Goal: Task Accomplishment & Management: Manage account settings

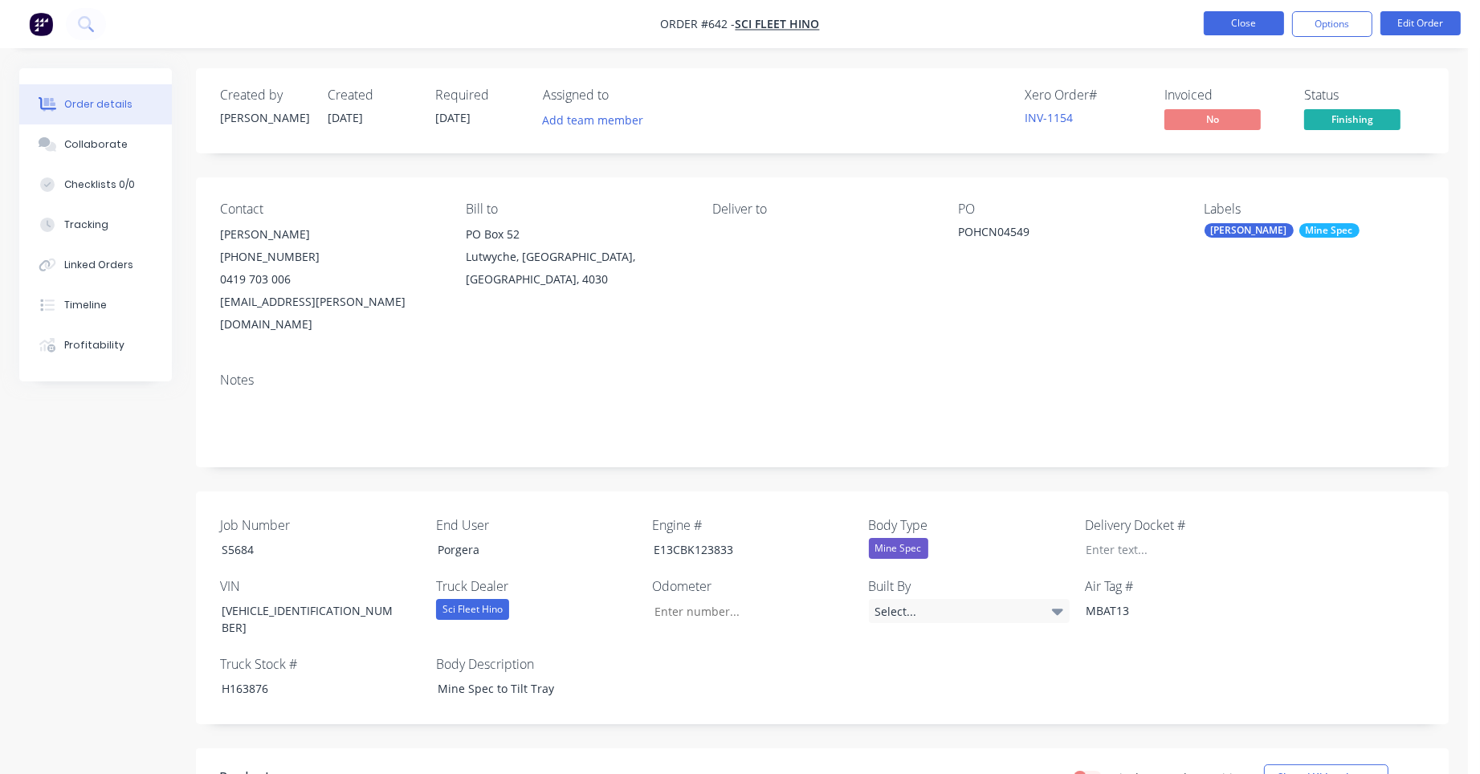
click at [1225, 20] on button "Close" at bounding box center [1244, 23] width 80 height 24
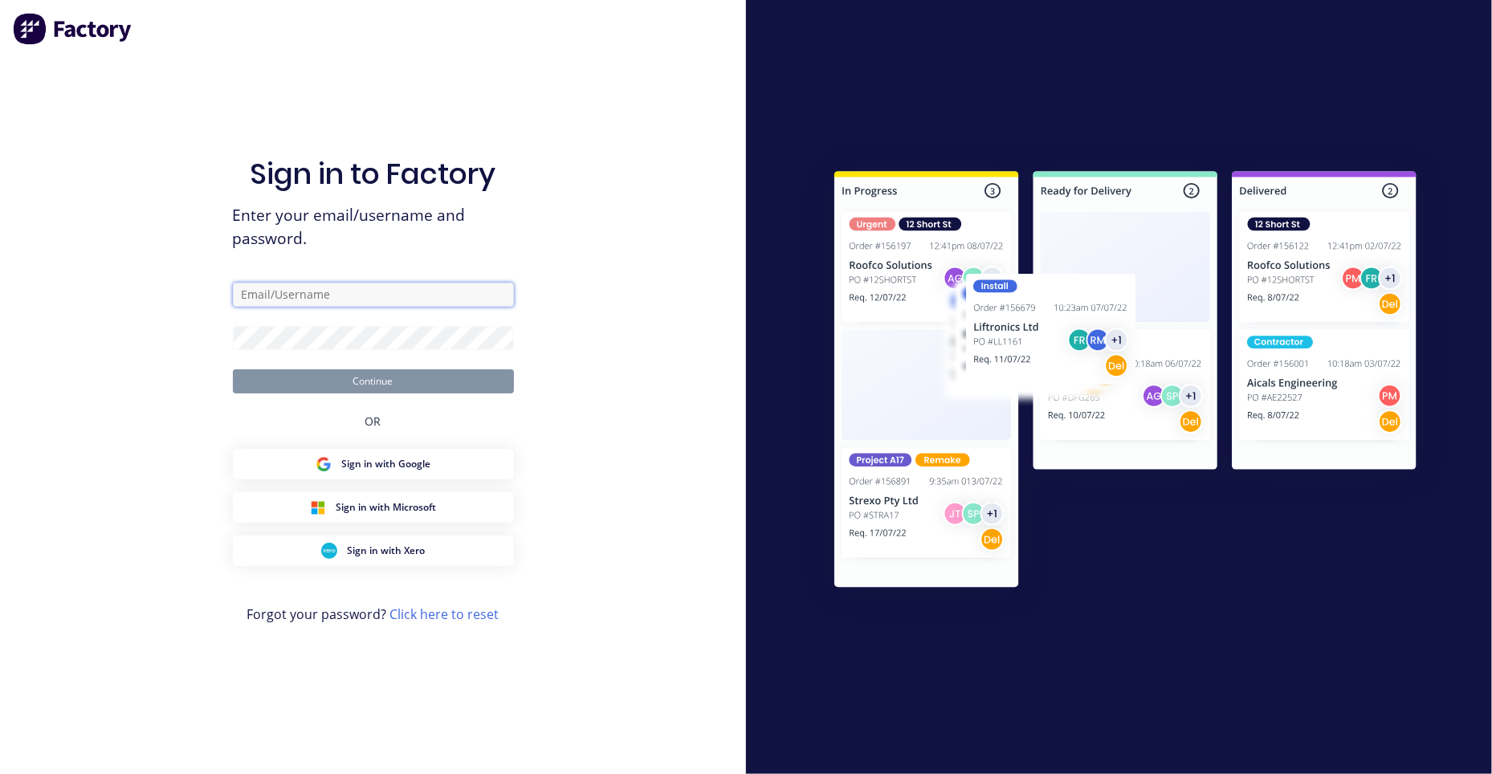
click at [320, 299] on input "text" at bounding box center [373, 295] width 281 height 24
type input "ashleigh@minibody.com.au"
click at [233, 369] on button "Continue" at bounding box center [373, 381] width 281 height 24
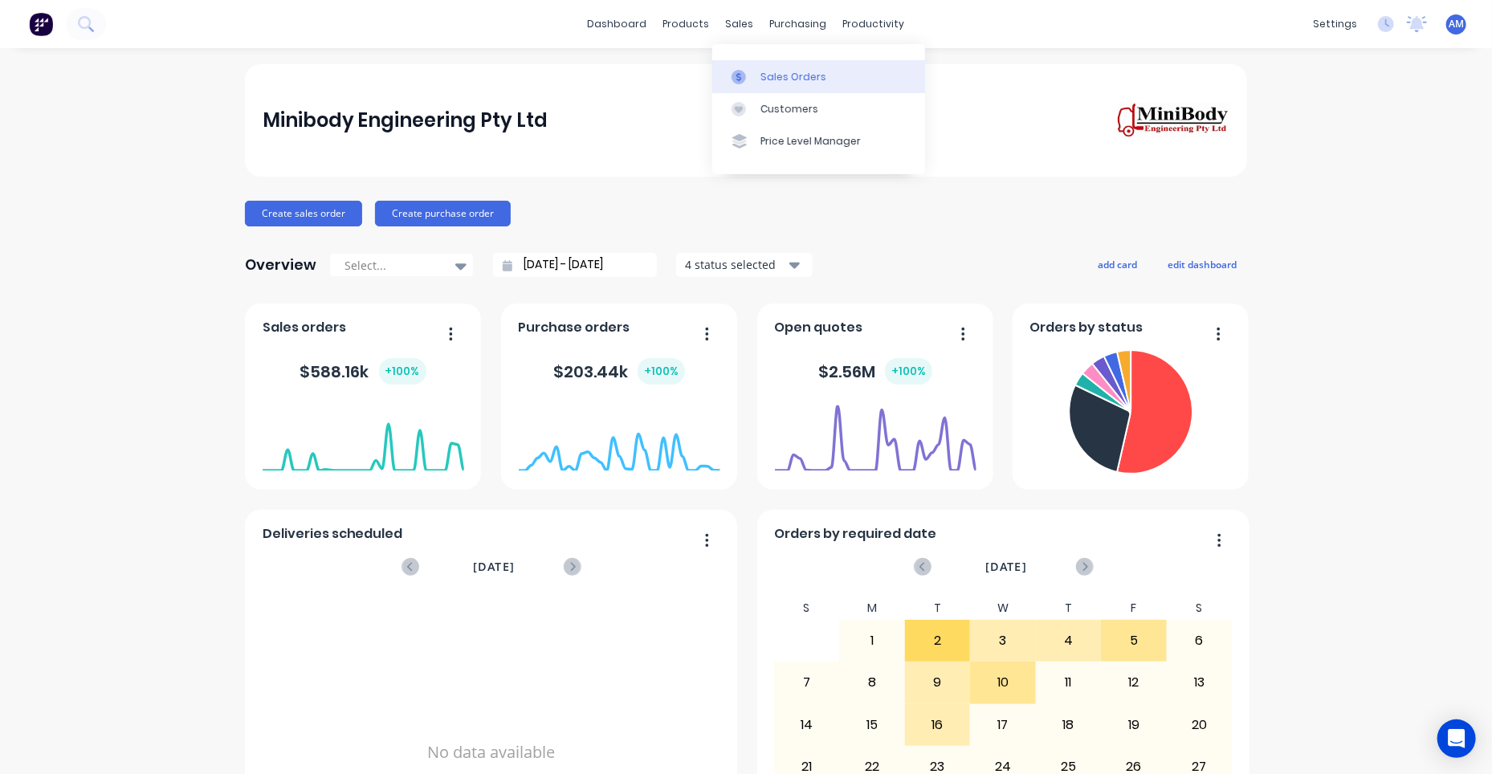
click at [763, 80] on div "Sales Orders" at bounding box center [794, 77] width 66 height 14
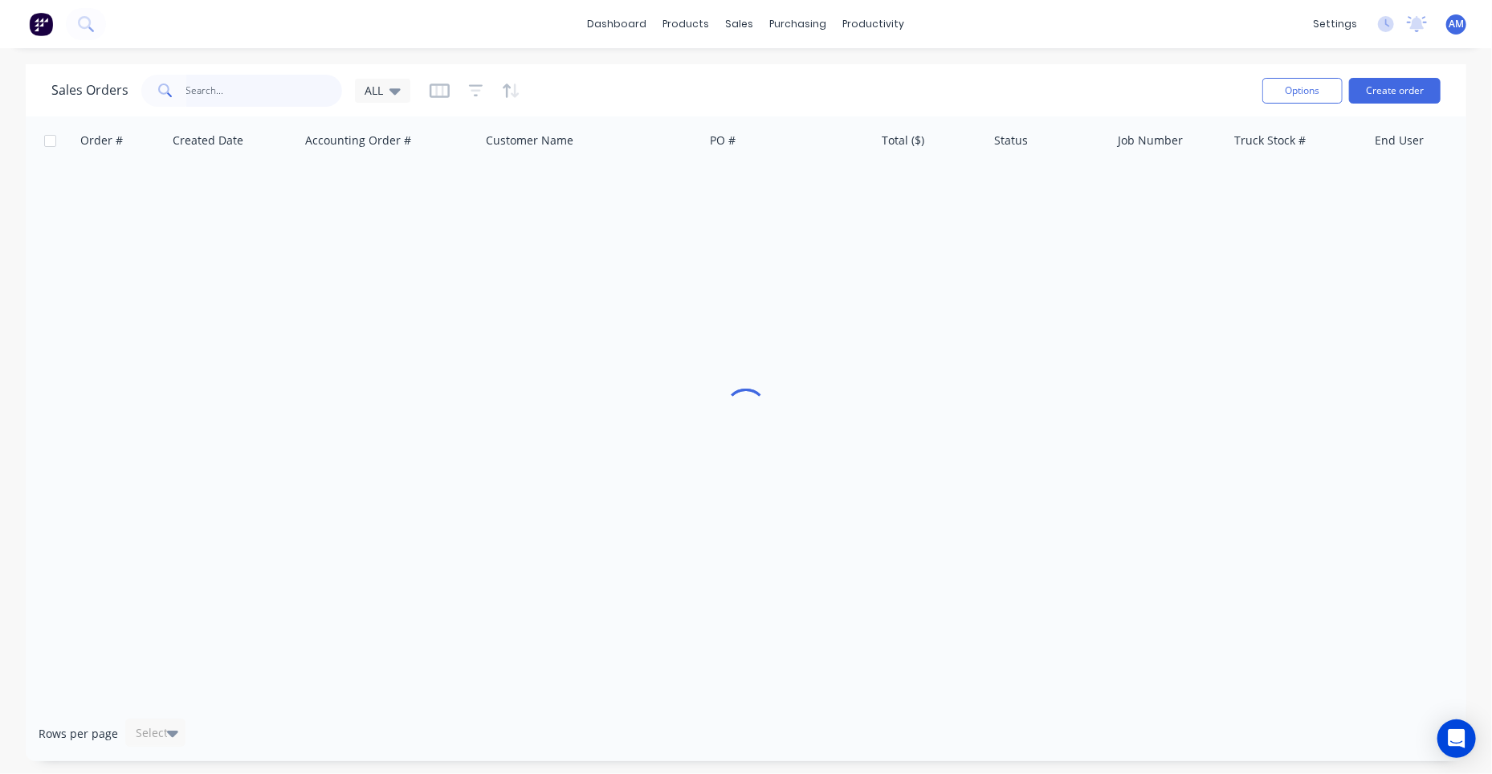
click at [254, 96] on input "text" at bounding box center [264, 91] width 157 height 32
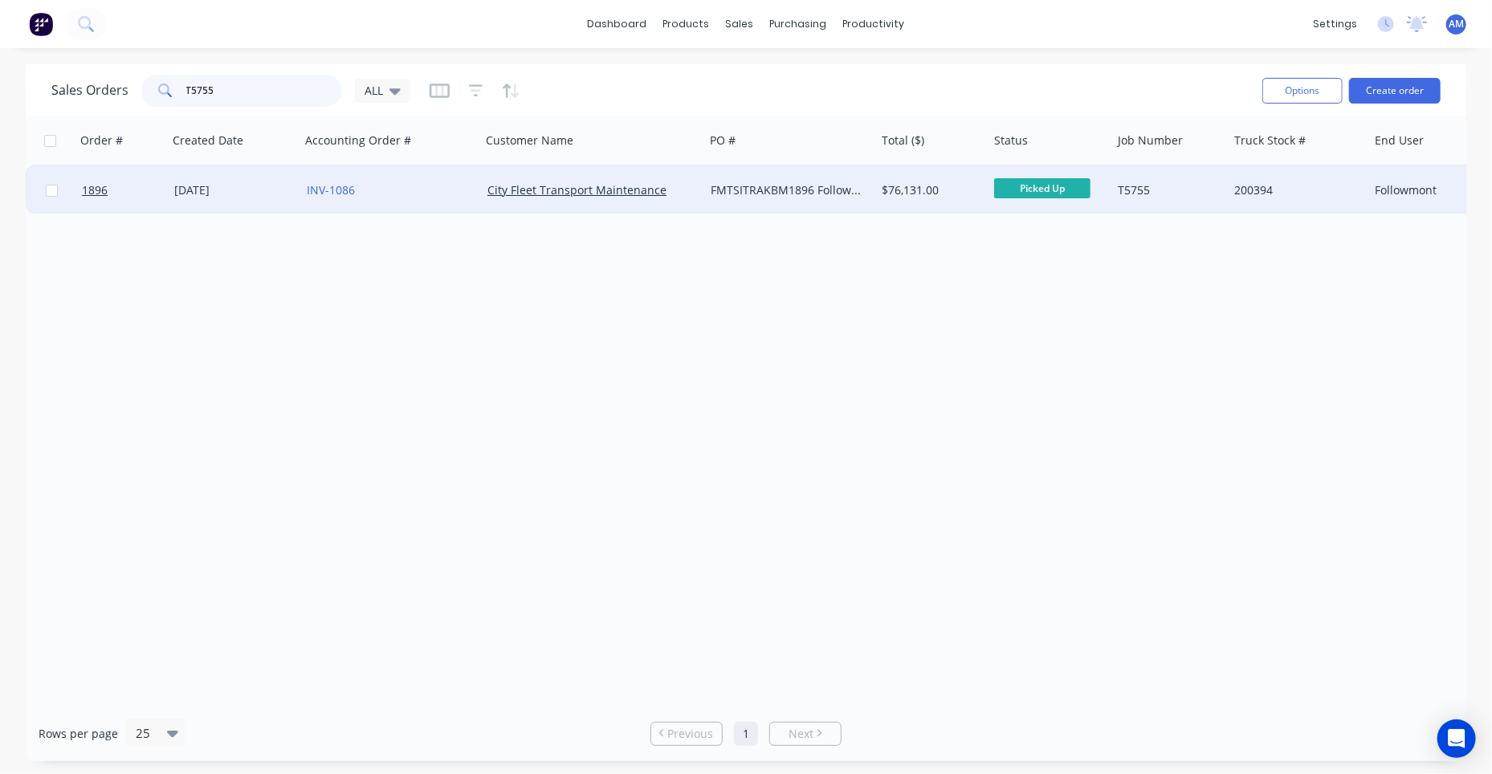
type input "T5755"
click at [212, 190] on div "09 Jul 2025" at bounding box center [234, 190] width 120 height 16
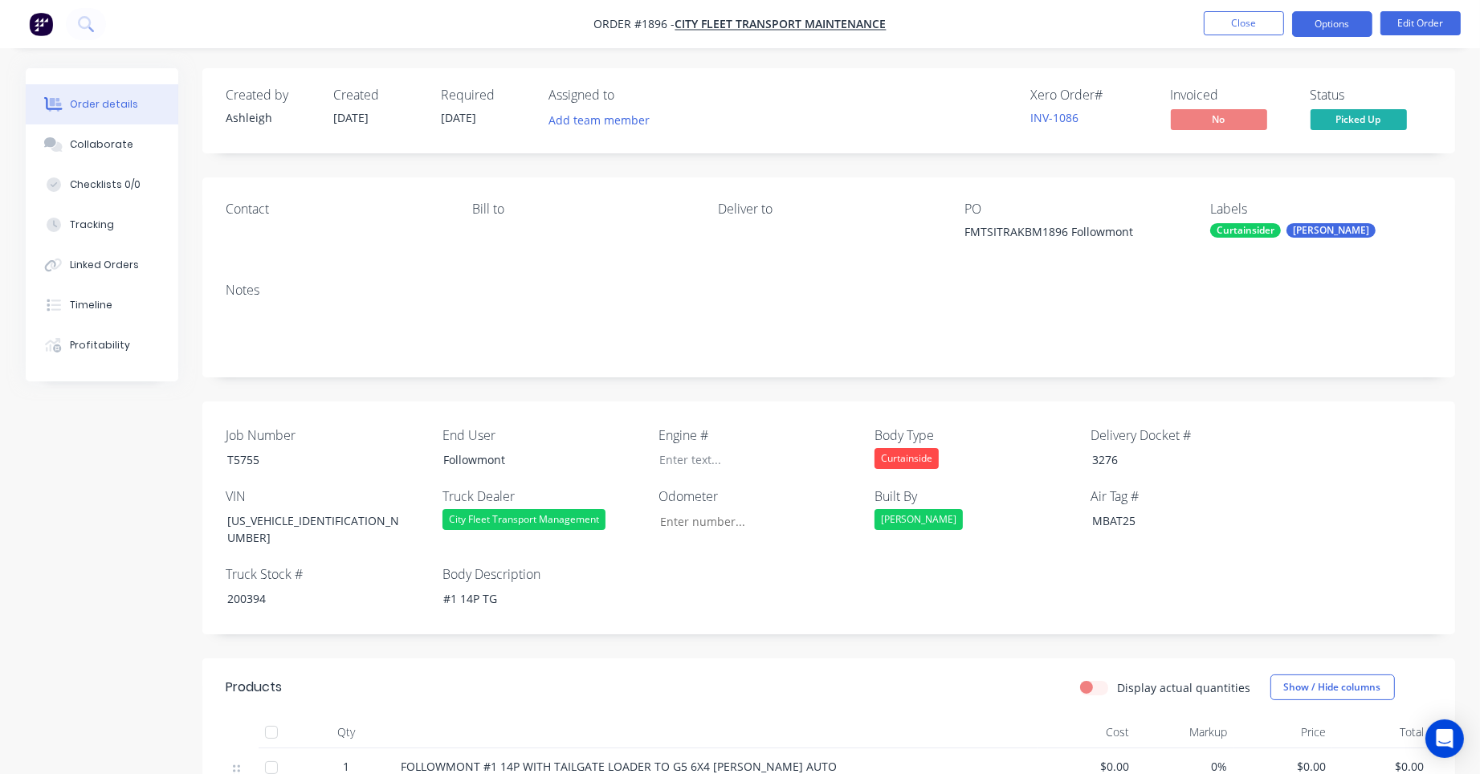
click at [1333, 23] on button "Options" at bounding box center [1332, 24] width 80 height 26
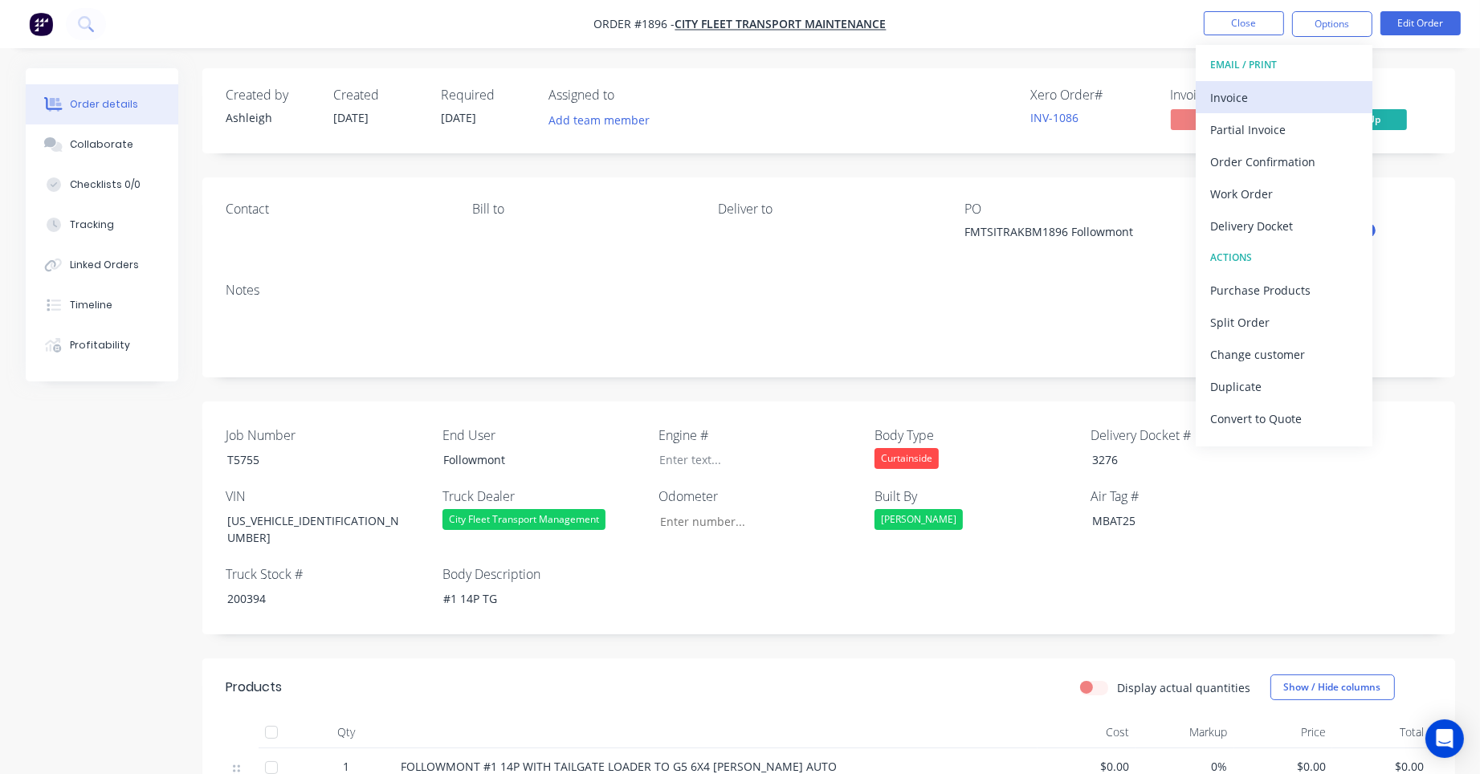
click at [1260, 89] on div "Invoice" at bounding box center [1284, 97] width 148 height 23
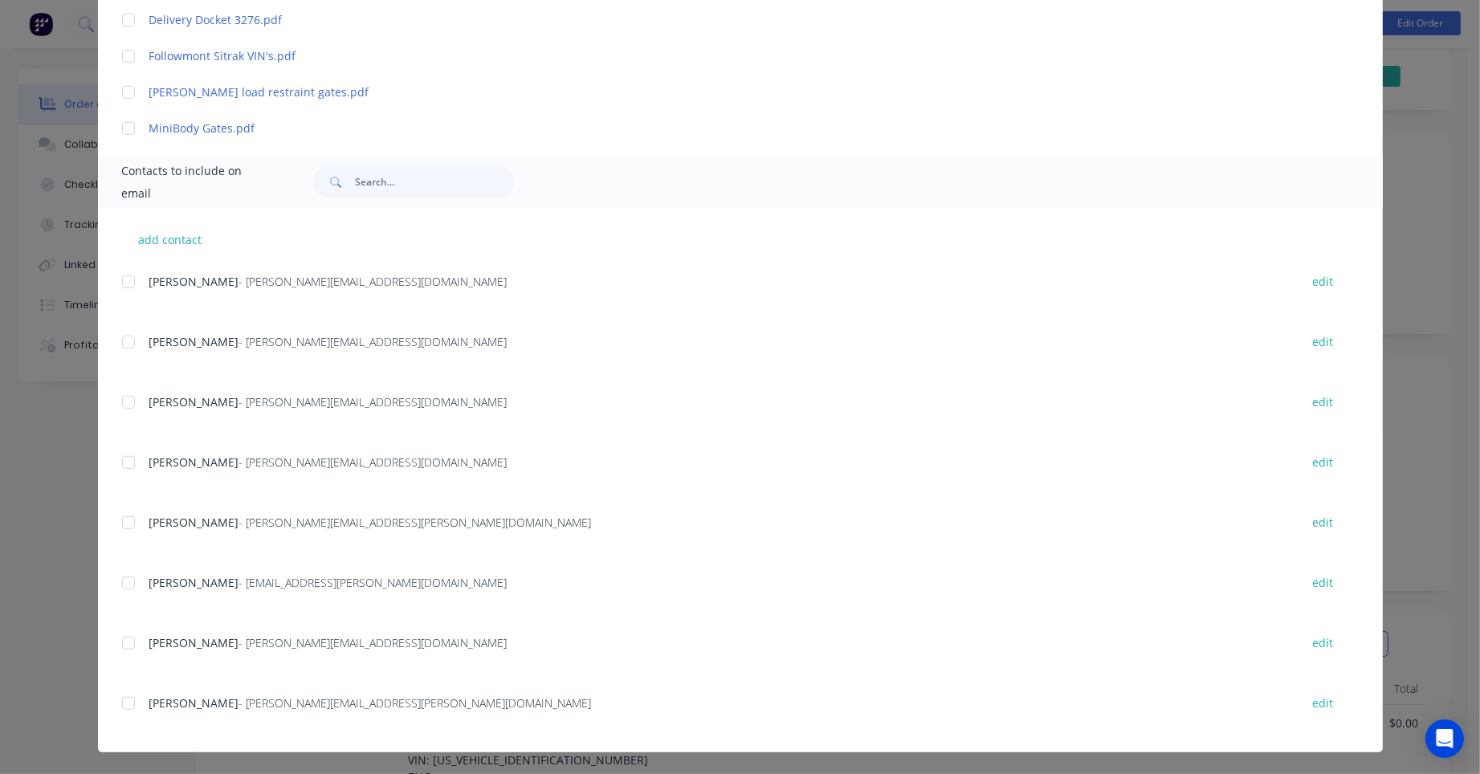
scroll to position [80, 0]
click at [124, 703] on div at bounding box center [128, 703] width 32 height 32
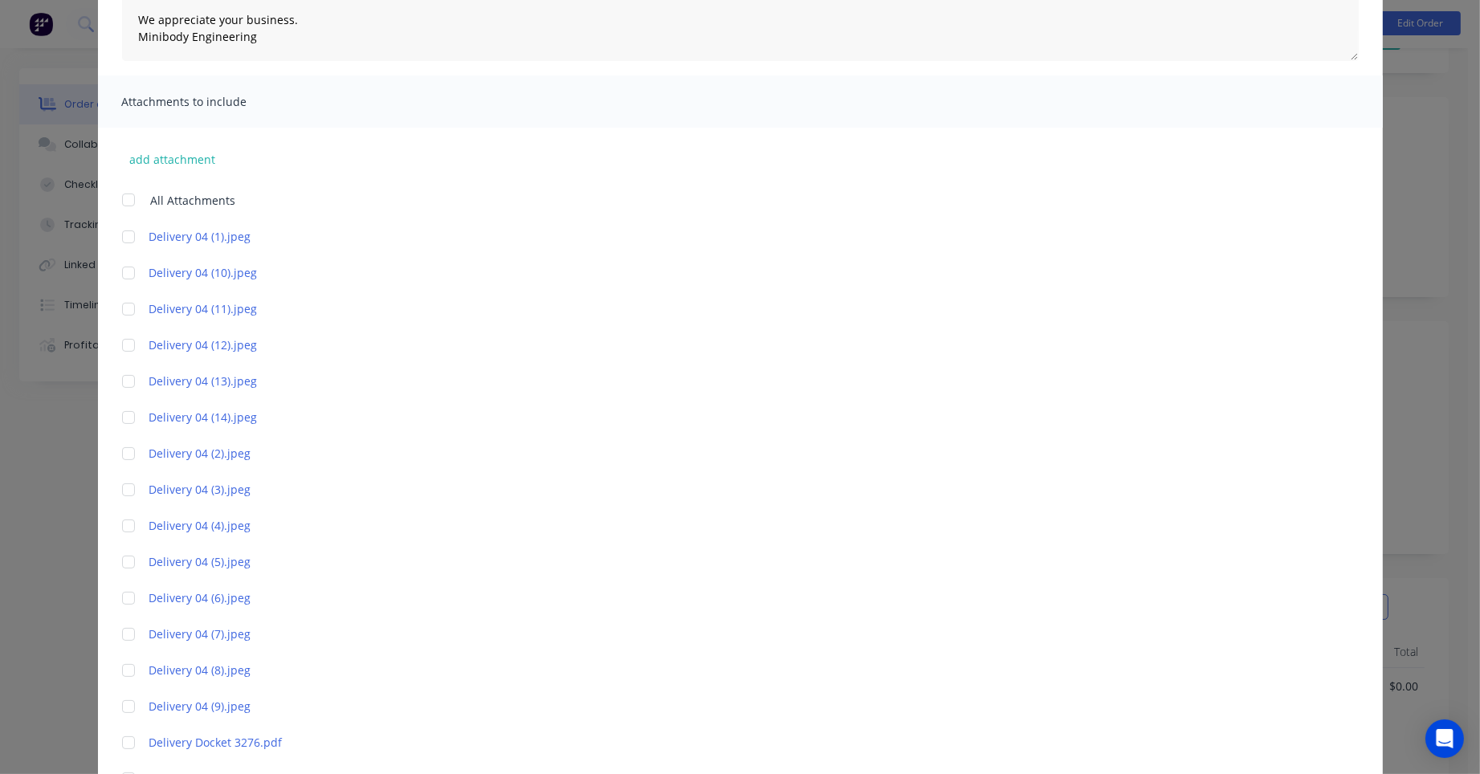
scroll to position [0, 0]
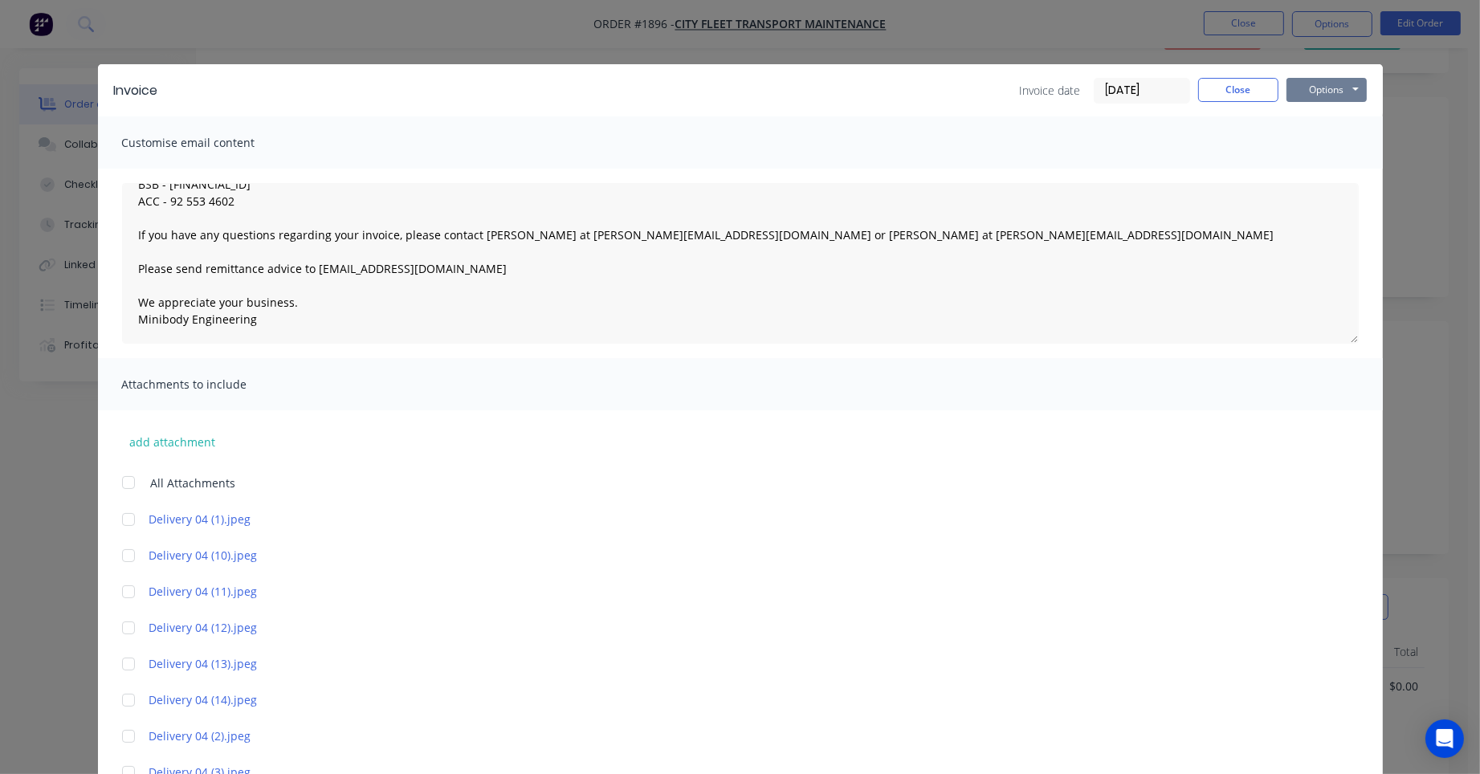
click at [1318, 85] on button "Options" at bounding box center [1327, 90] width 80 height 24
click at [1322, 167] on button "Email" at bounding box center [1338, 171] width 103 height 27
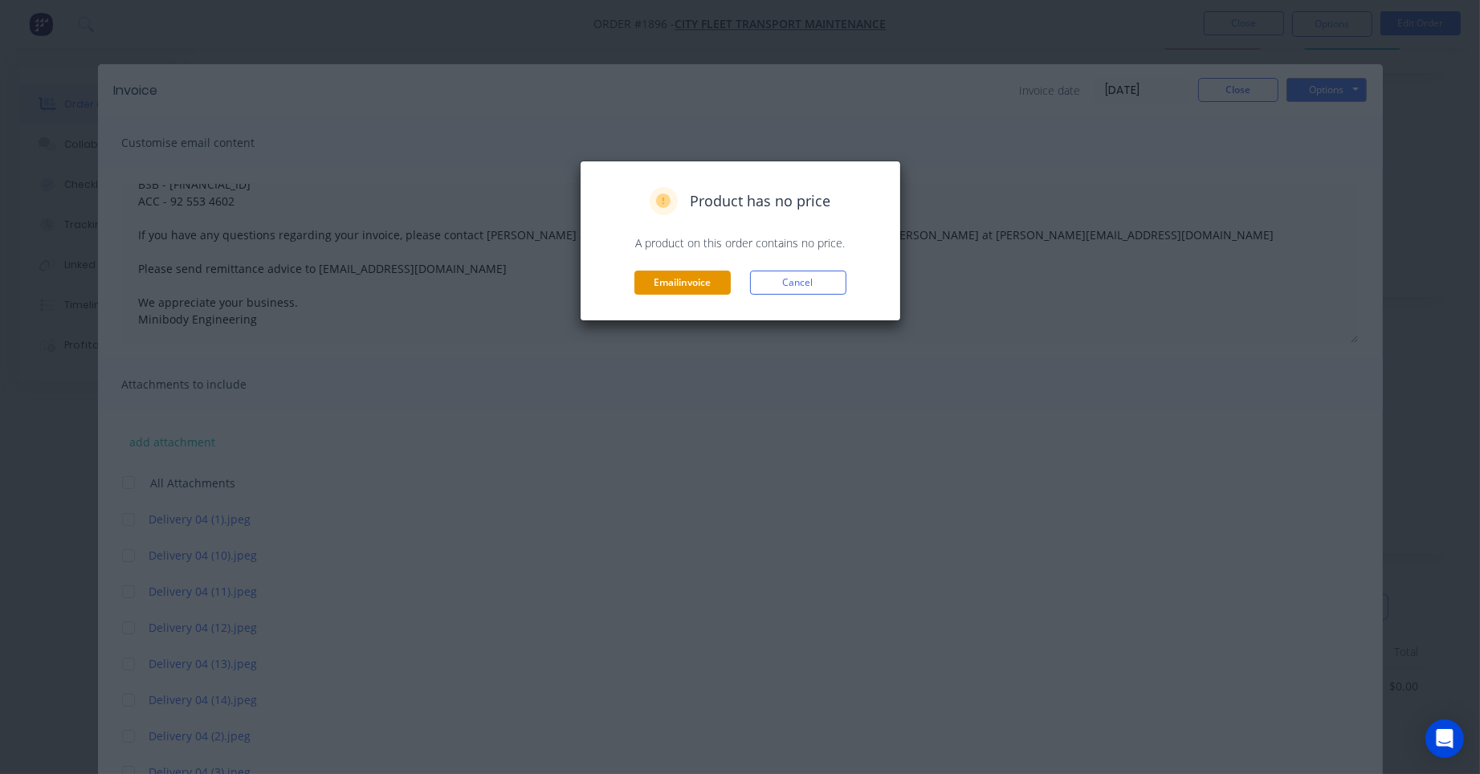
click at [700, 280] on button "Email invoice" at bounding box center [682, 283] width 96 height 24
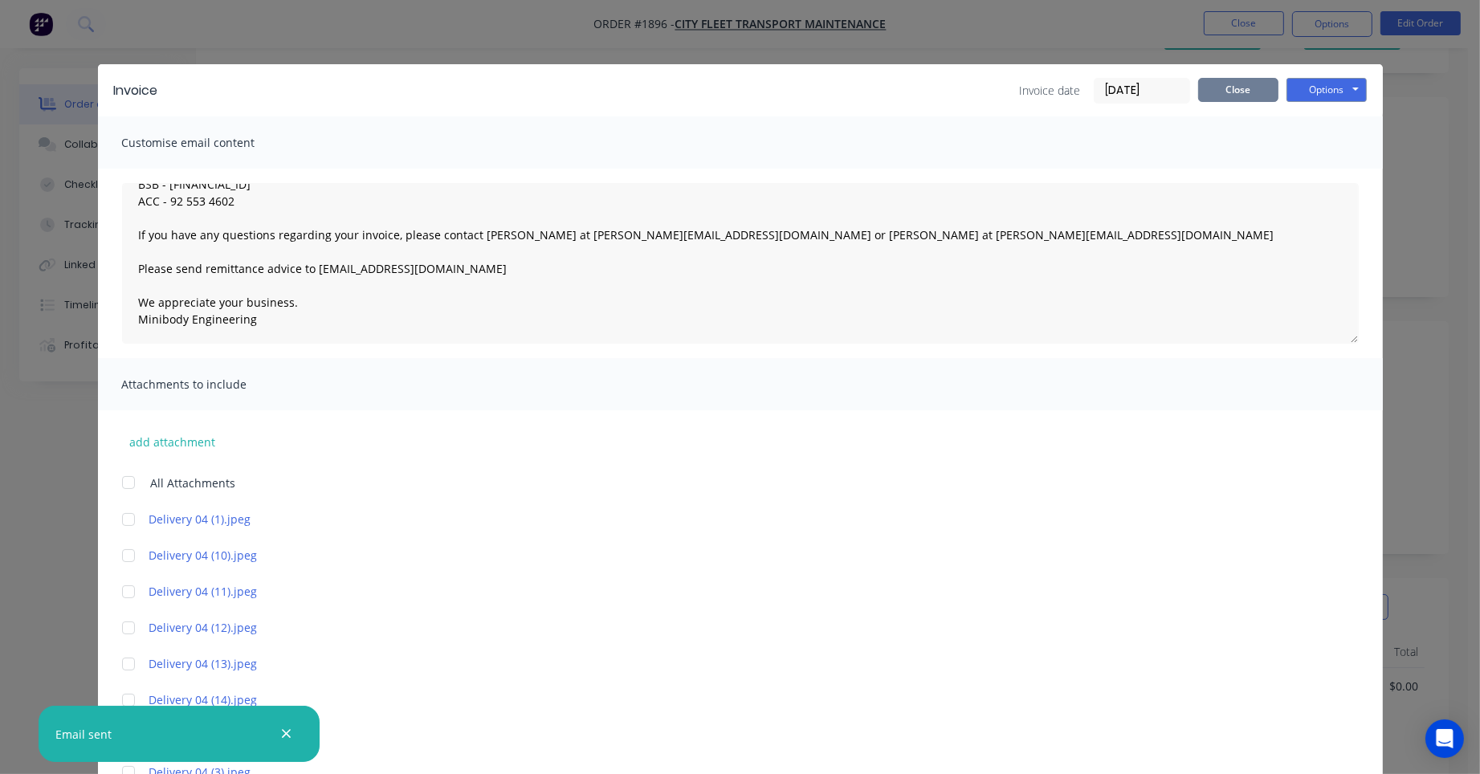
click at [1255, 88] on button "Close" at bounding box center [1238, 90] width 80 height 24
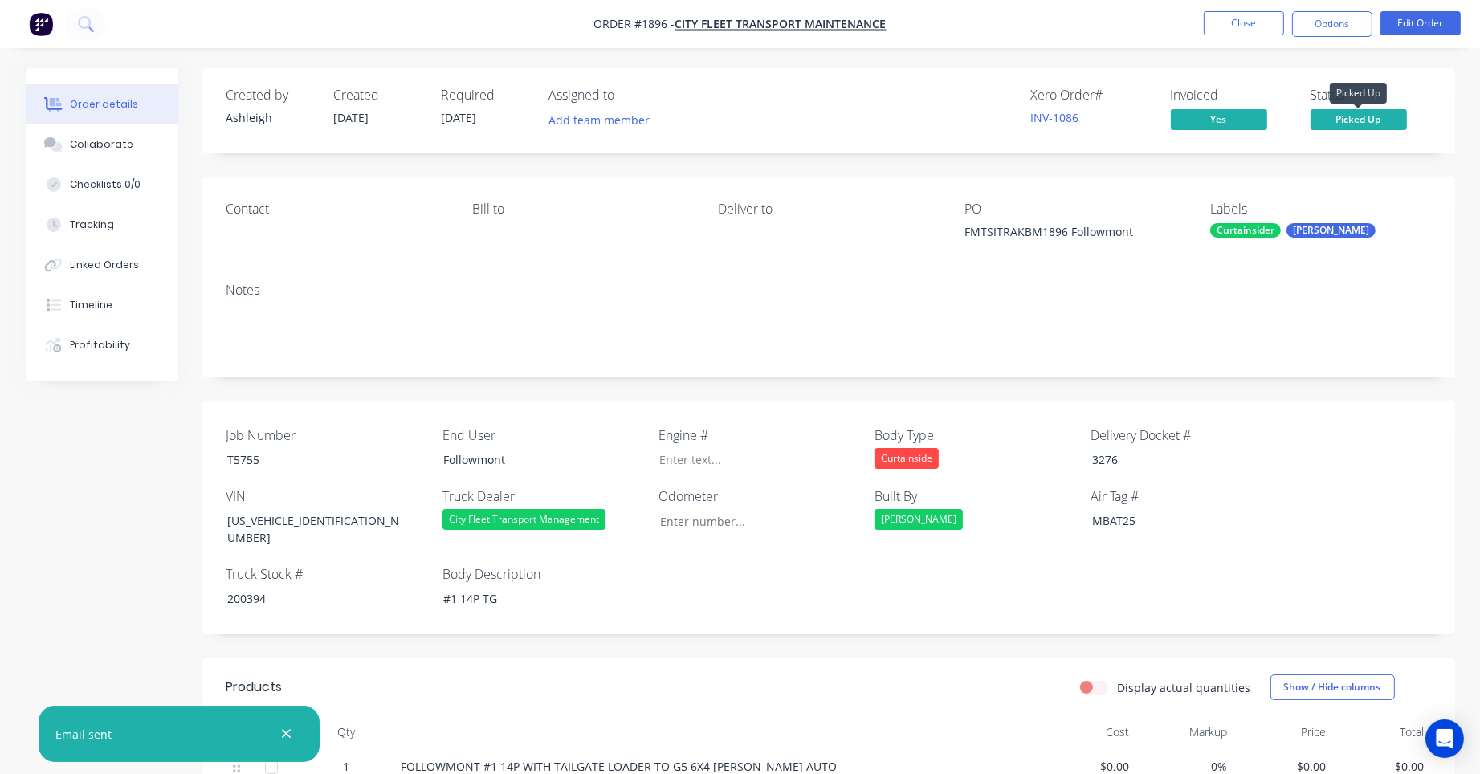
click at [1369, 115] on span "Picked Up" at bounding box center [1359, 119] width 96 height 20
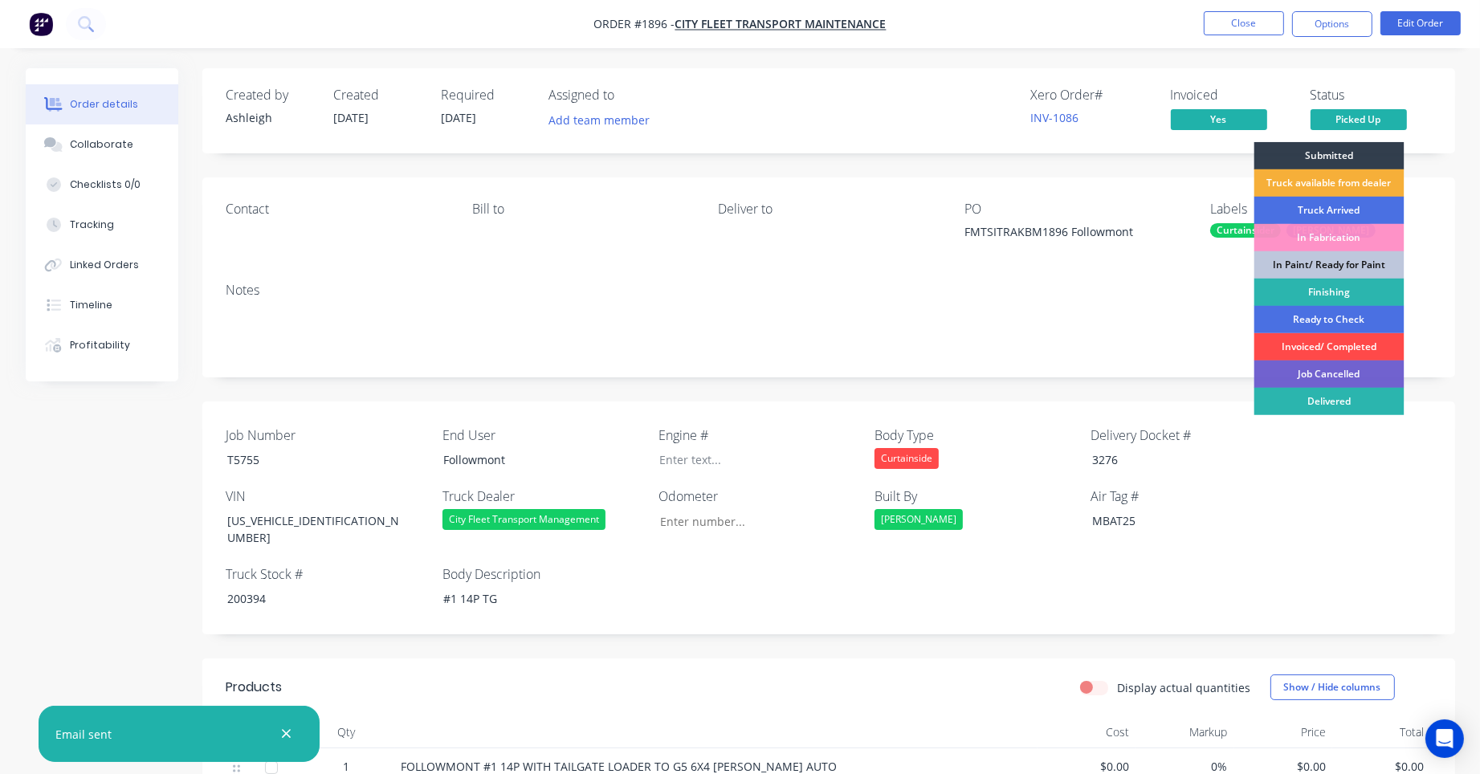
click at [1330, 339] on div "Invoiced/ Completed" at bounding box center [1329, 346] width 150 height 27
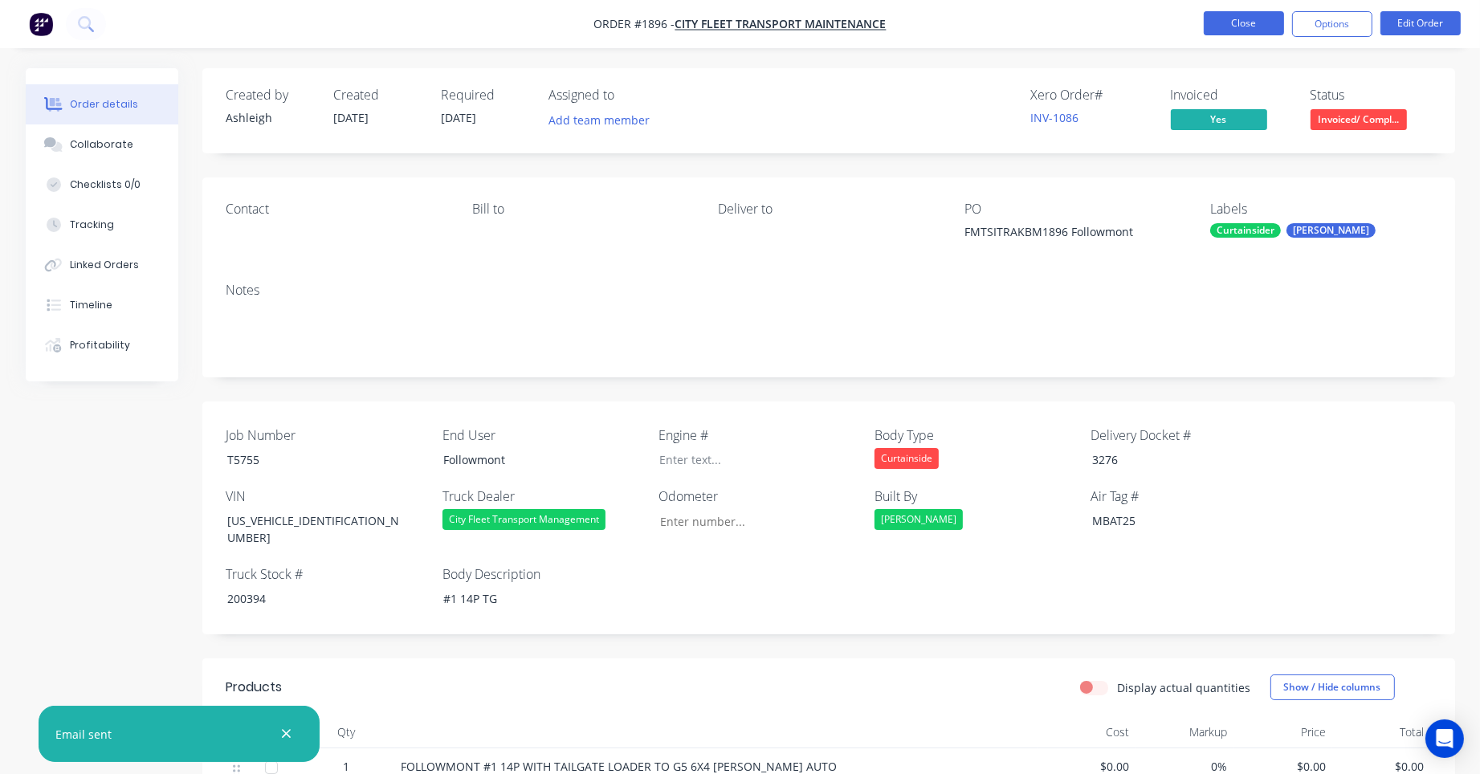
click at [1230, 24] on button "Close" at bounding box center [1244, 23] width 80 height 24
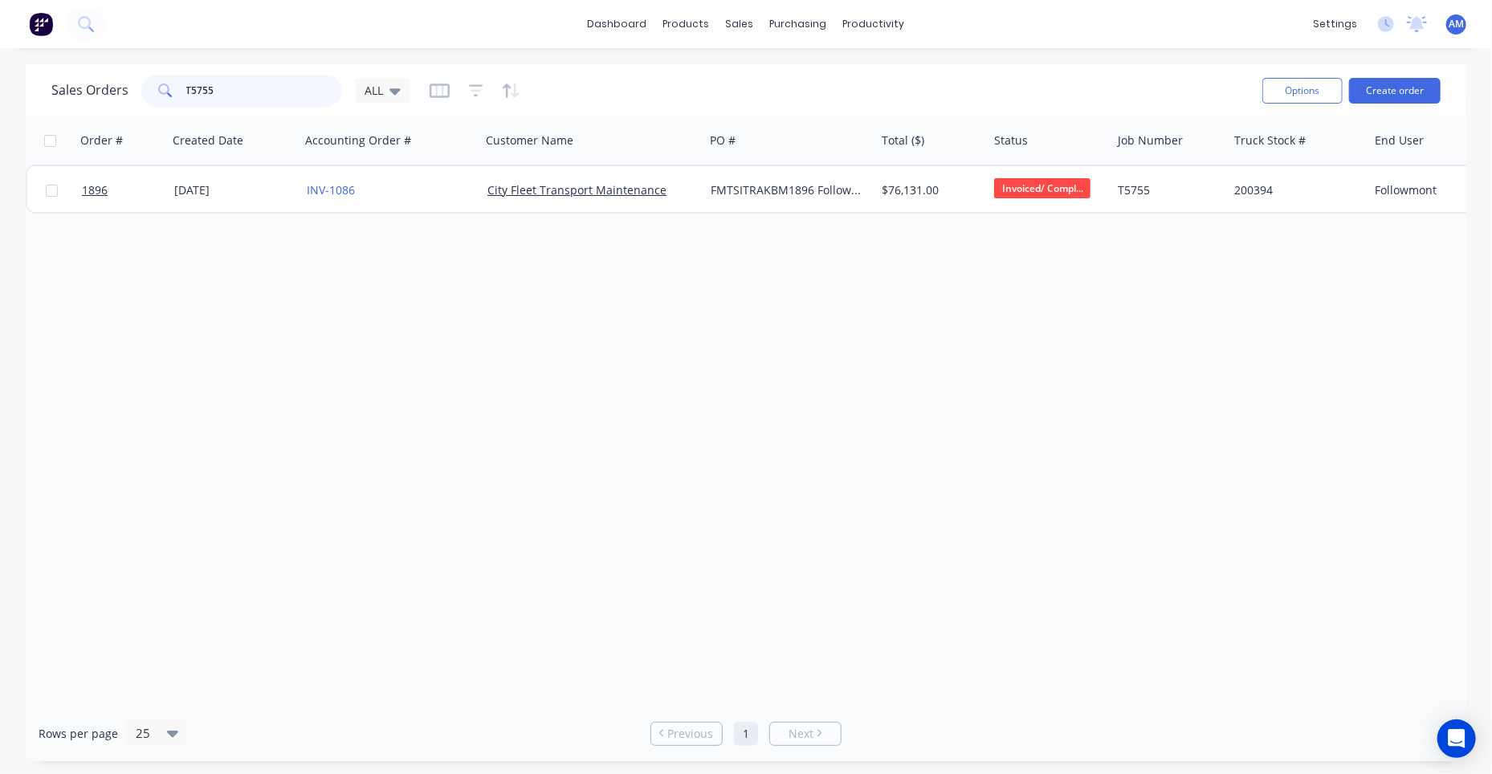
drag, startPoint x: 237, startPoint y: 92, endPoint x: 159, endPoint y: 96, distance: 78.0
click at [159, 96] on div "T5755" at bounding box center [241, 91] width 201 height 32
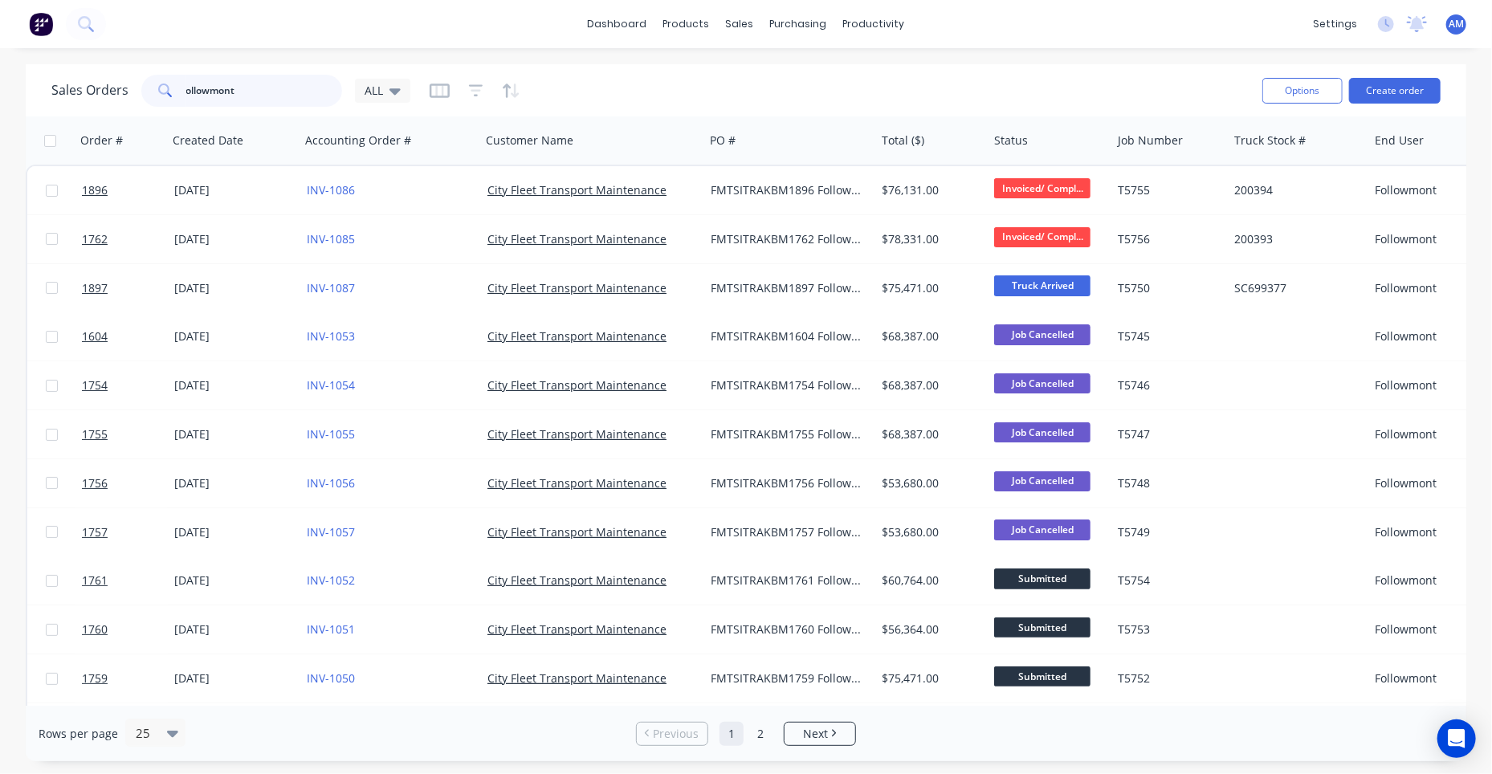
click at [186, 92] on input "ollowmont" at bounding box center [264, 91] width 157 height 32
type input "Followmont"
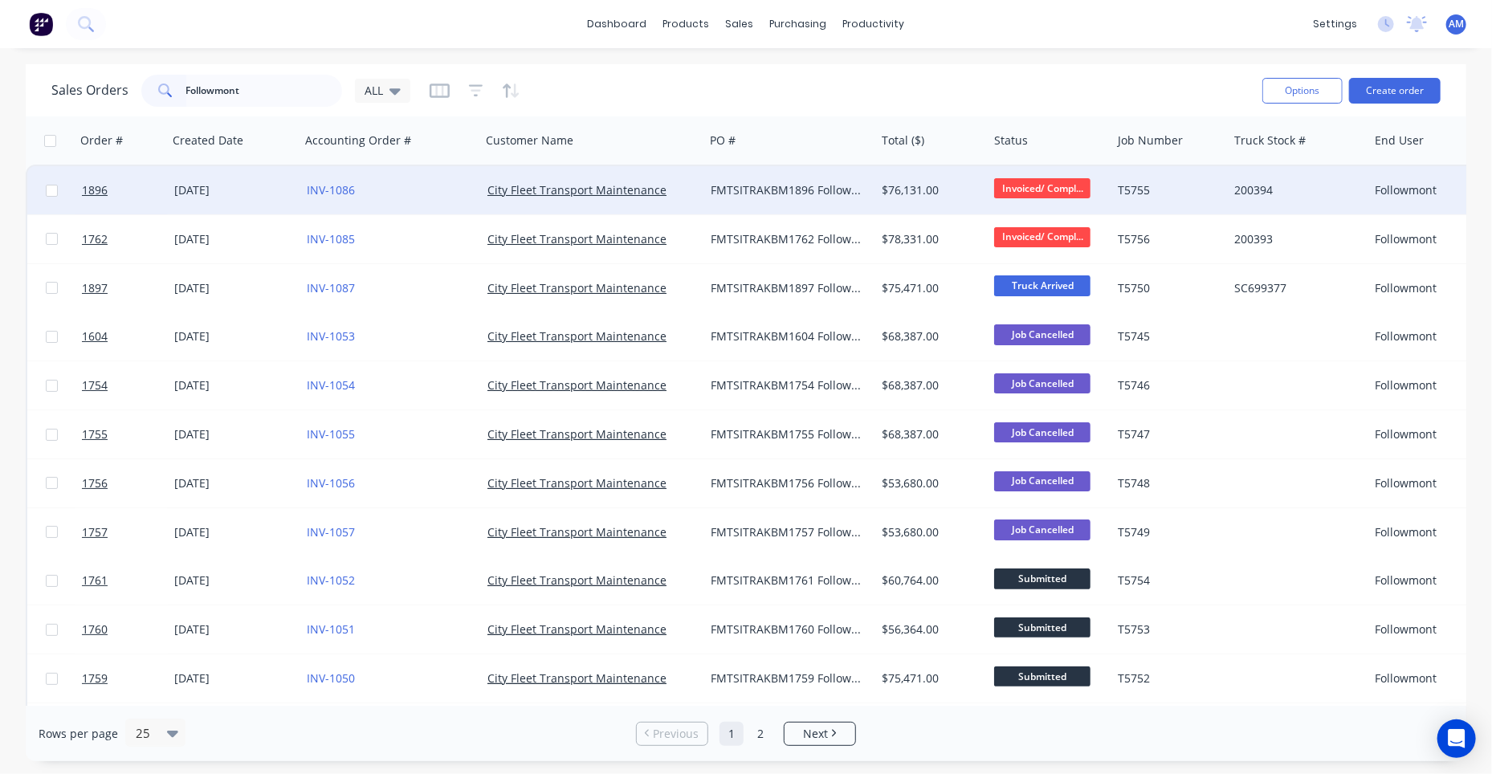
click at [197, 194] on div "09 Jul 2025" at bounding box center [234, 190] width 120 height 16
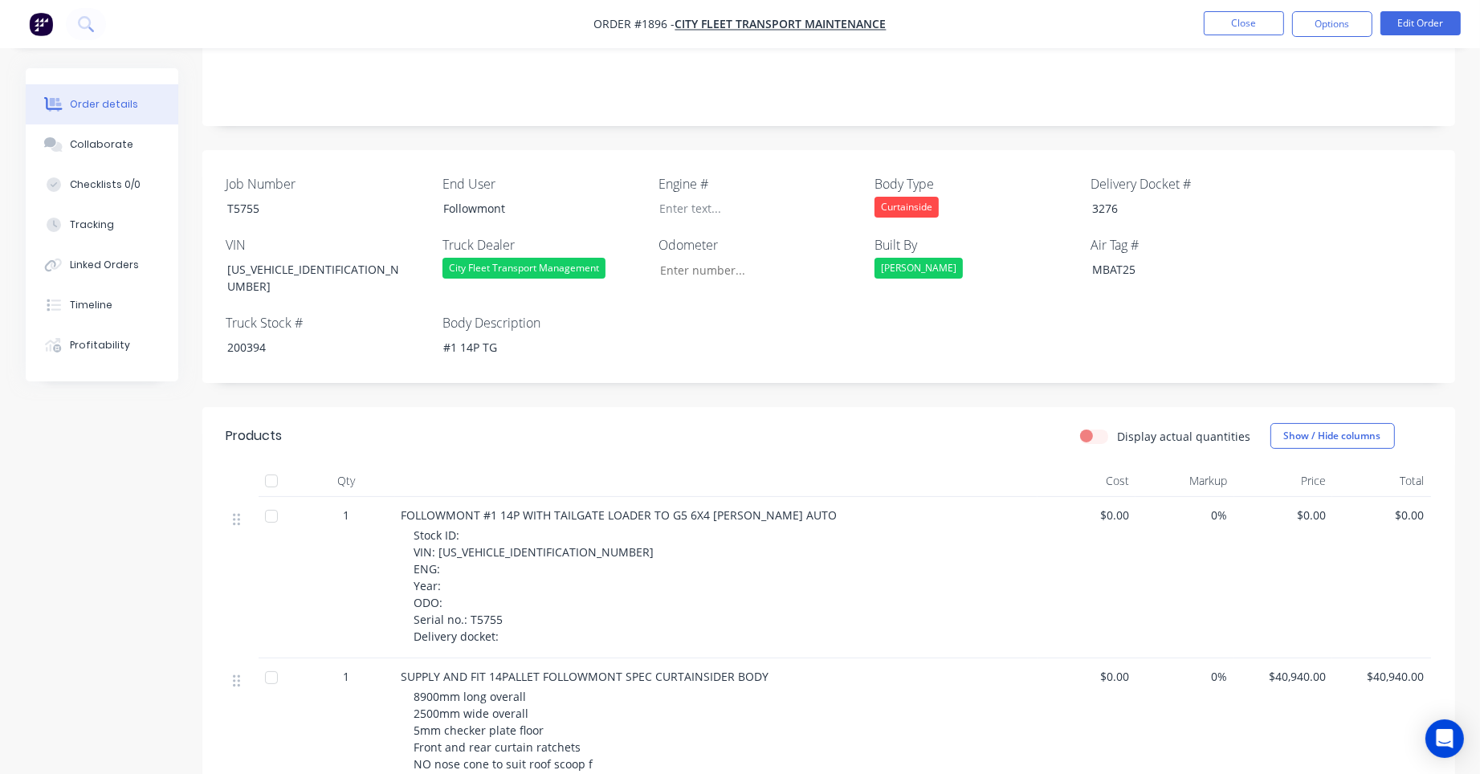
scroll to position [80, 0]
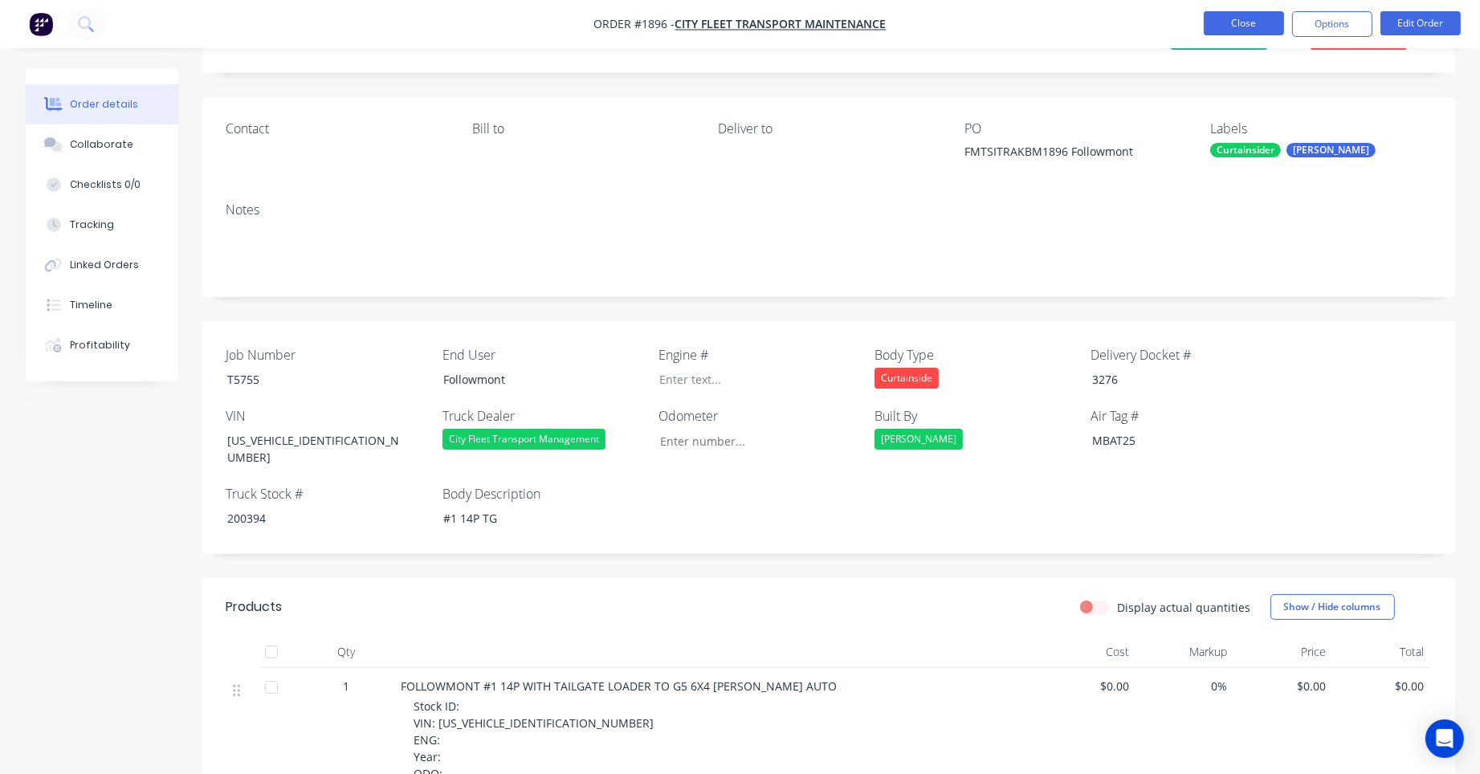
click at [1242, 28] on button "Close" at bounding box center [1244, 23] width 80 height 24
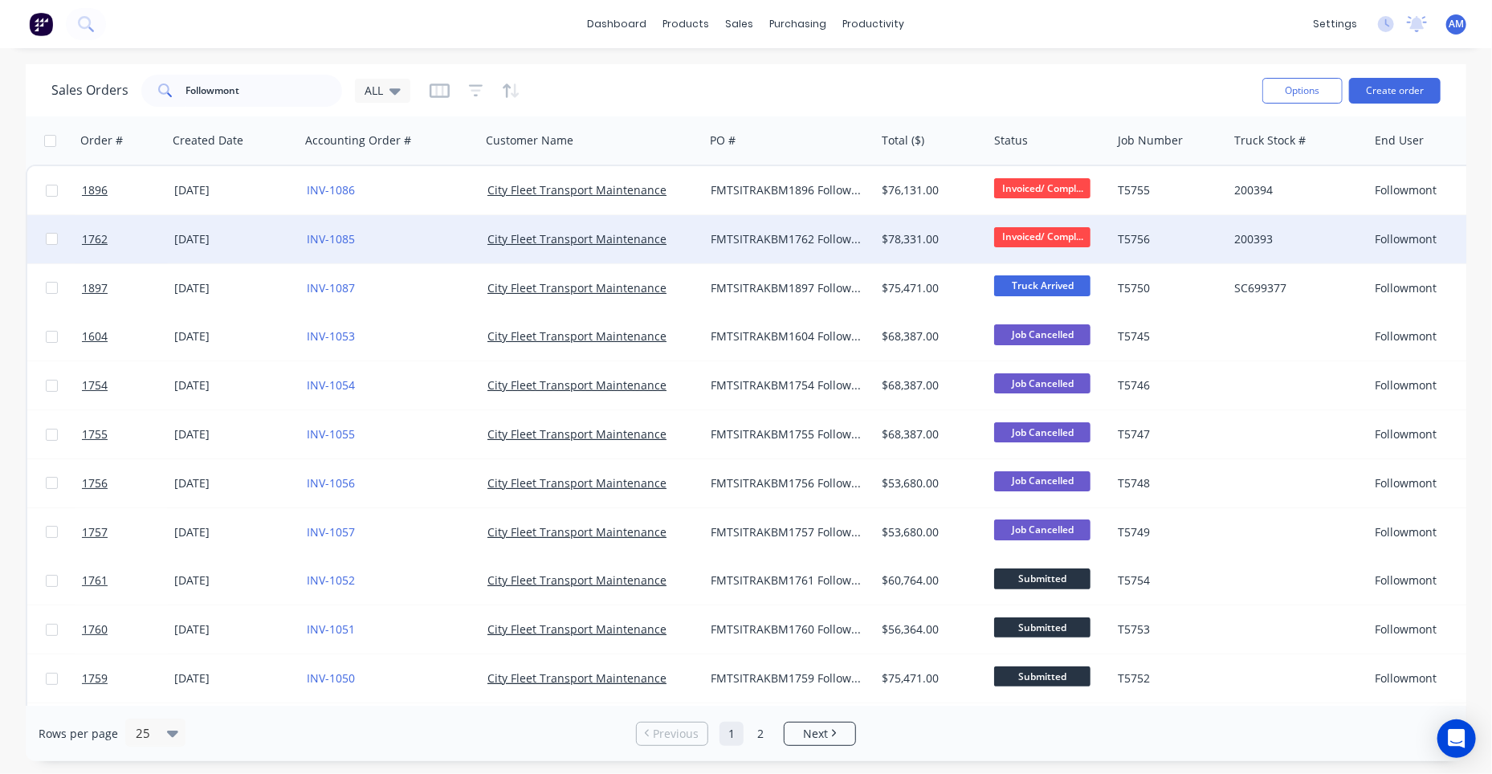
click at [226, 239] on div "09 Jul 2025" at bounding box center [234, 239] width 120 height 16
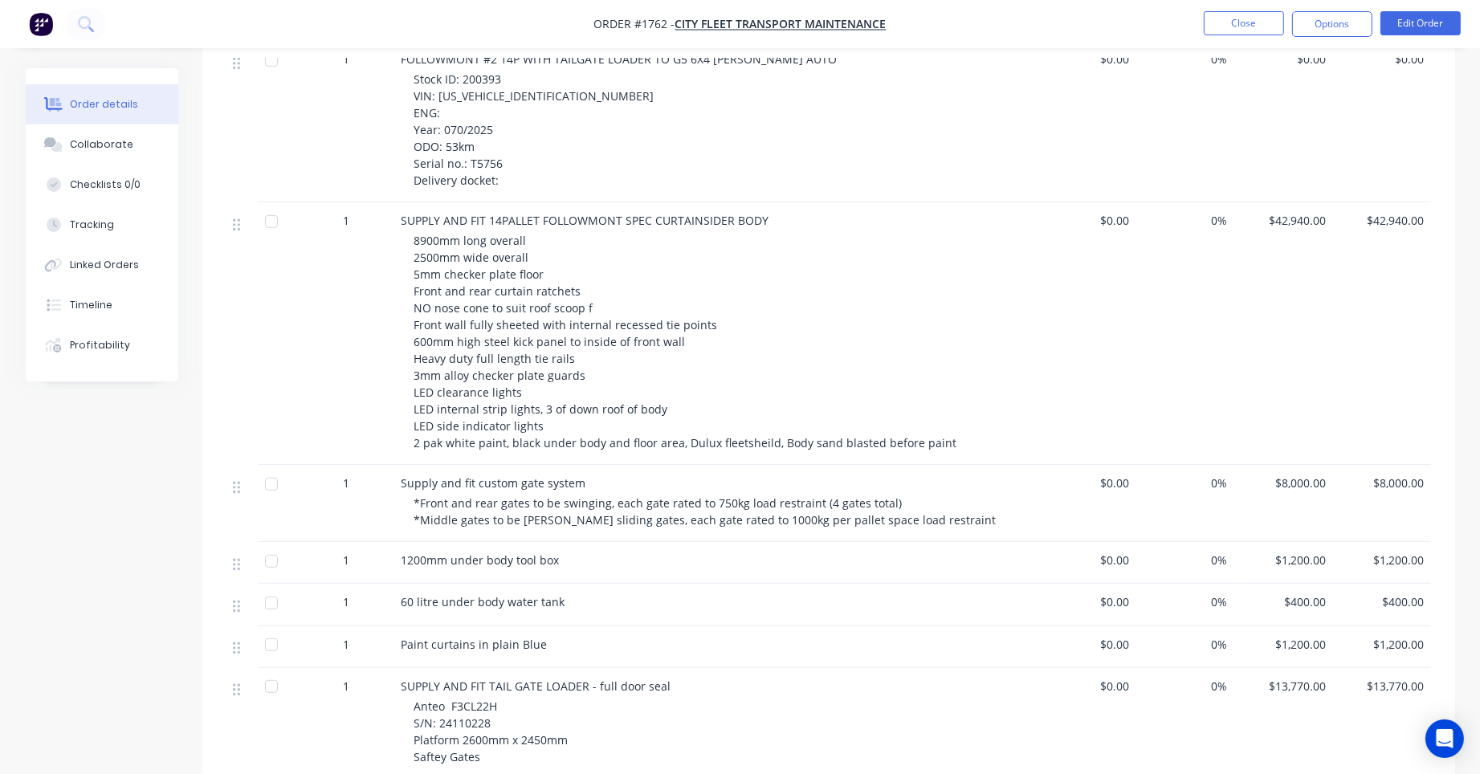
scroll to position [704, 0]
click at [84, 312] on div "Timeline" at bounding box center [91, 305] width 43 height 14
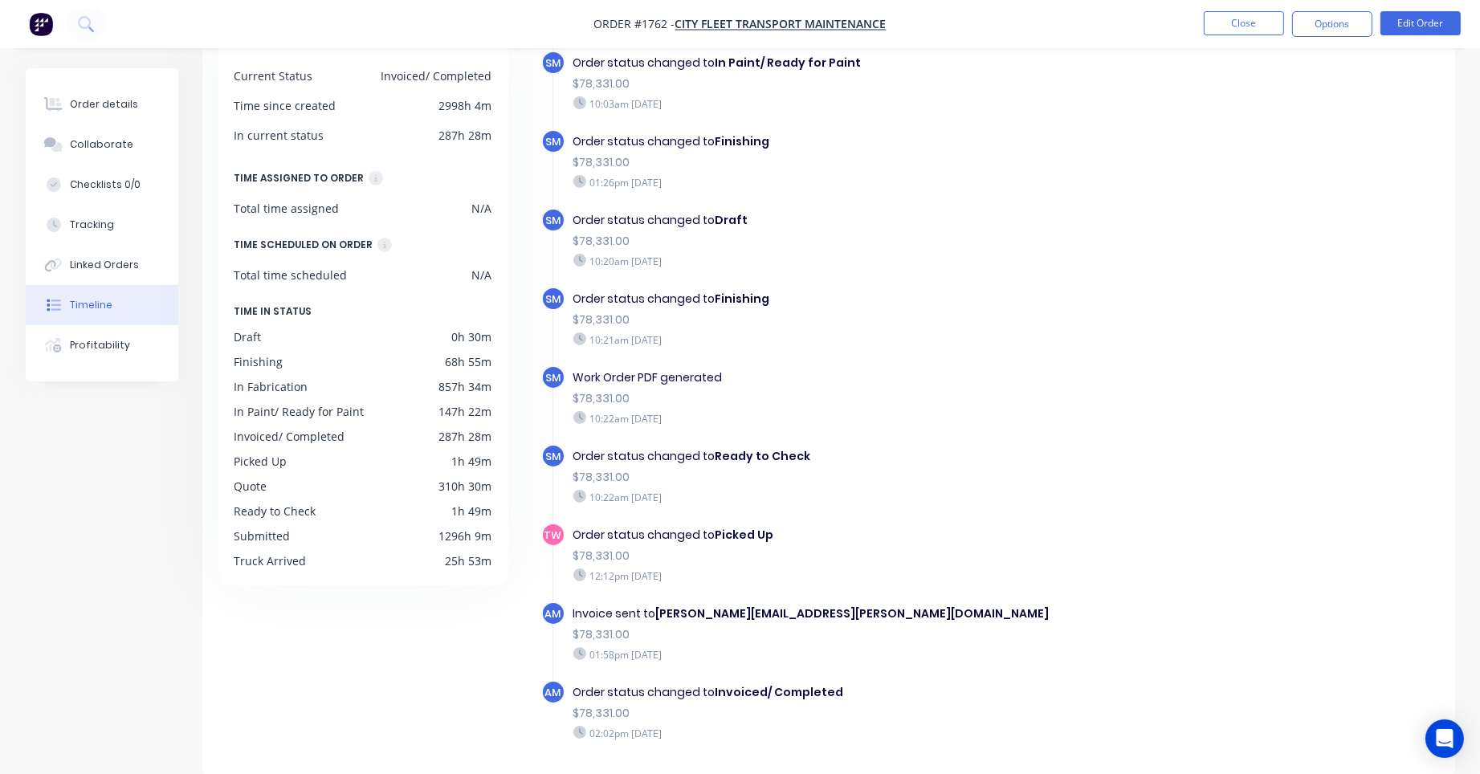
scroll to position [1793, 0]
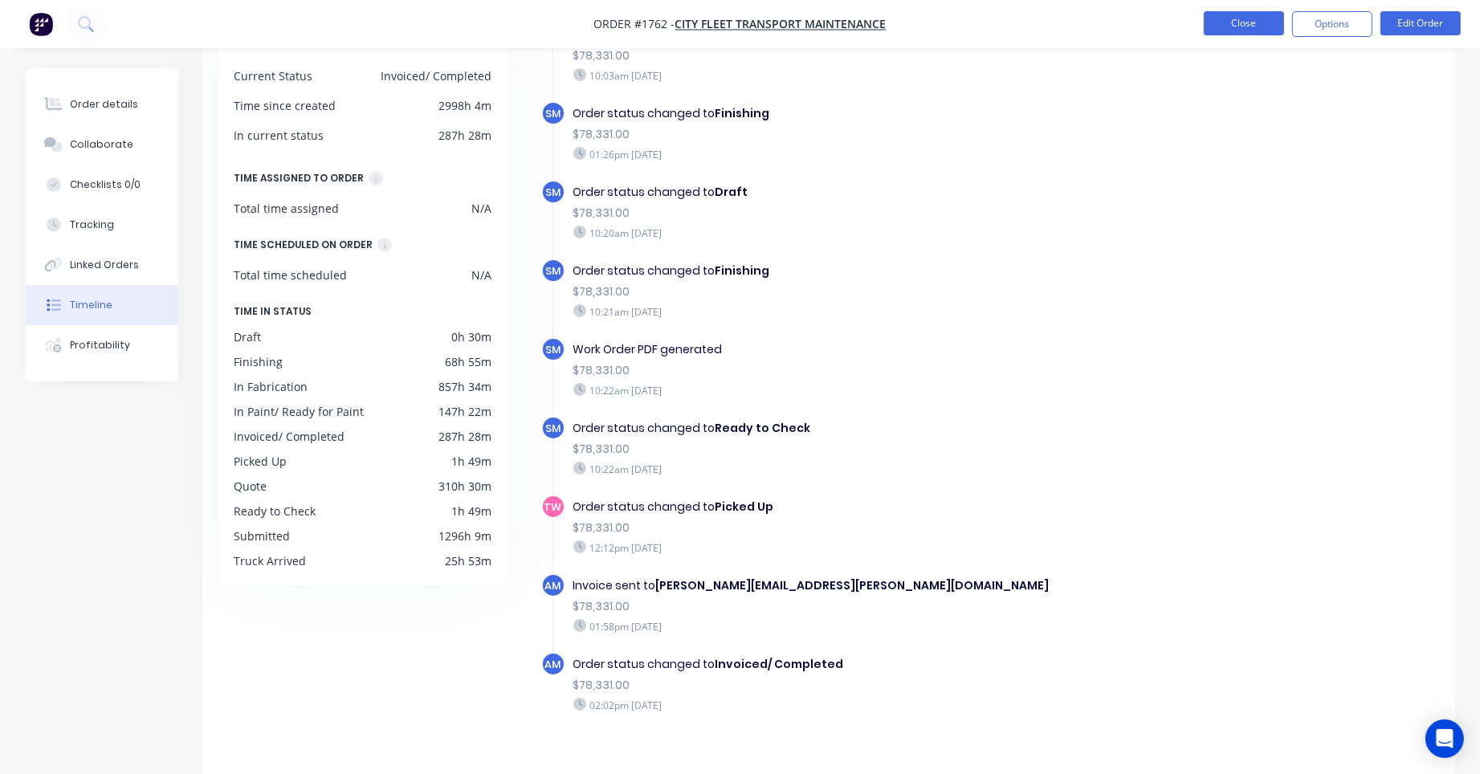
click at [1237, 26] on button "Close" at bounding box center [1244, 23] width 80 height 24
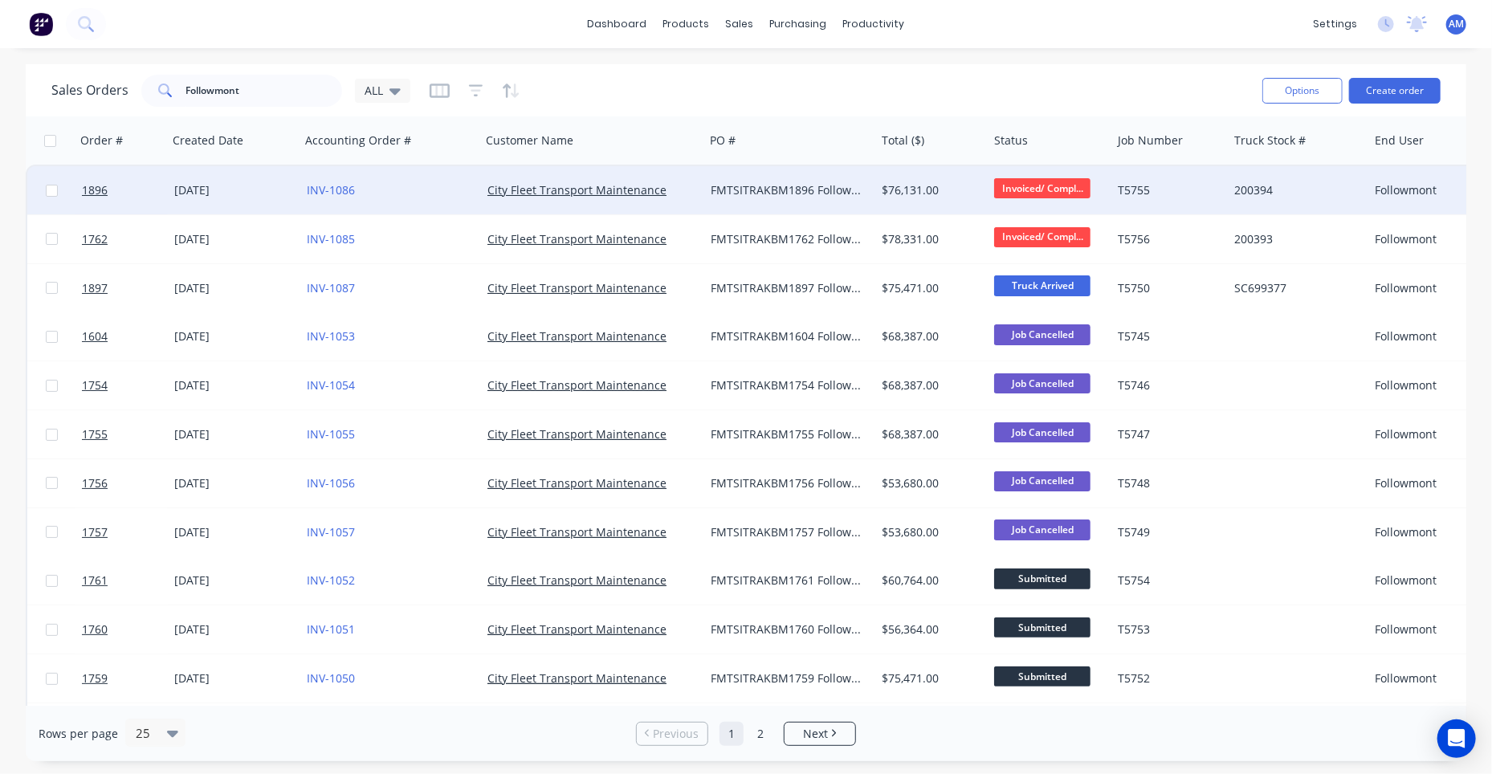
click at [187, 186] on div "09 Jul 2025" at bounding box center [234, 190] width 120 height 16
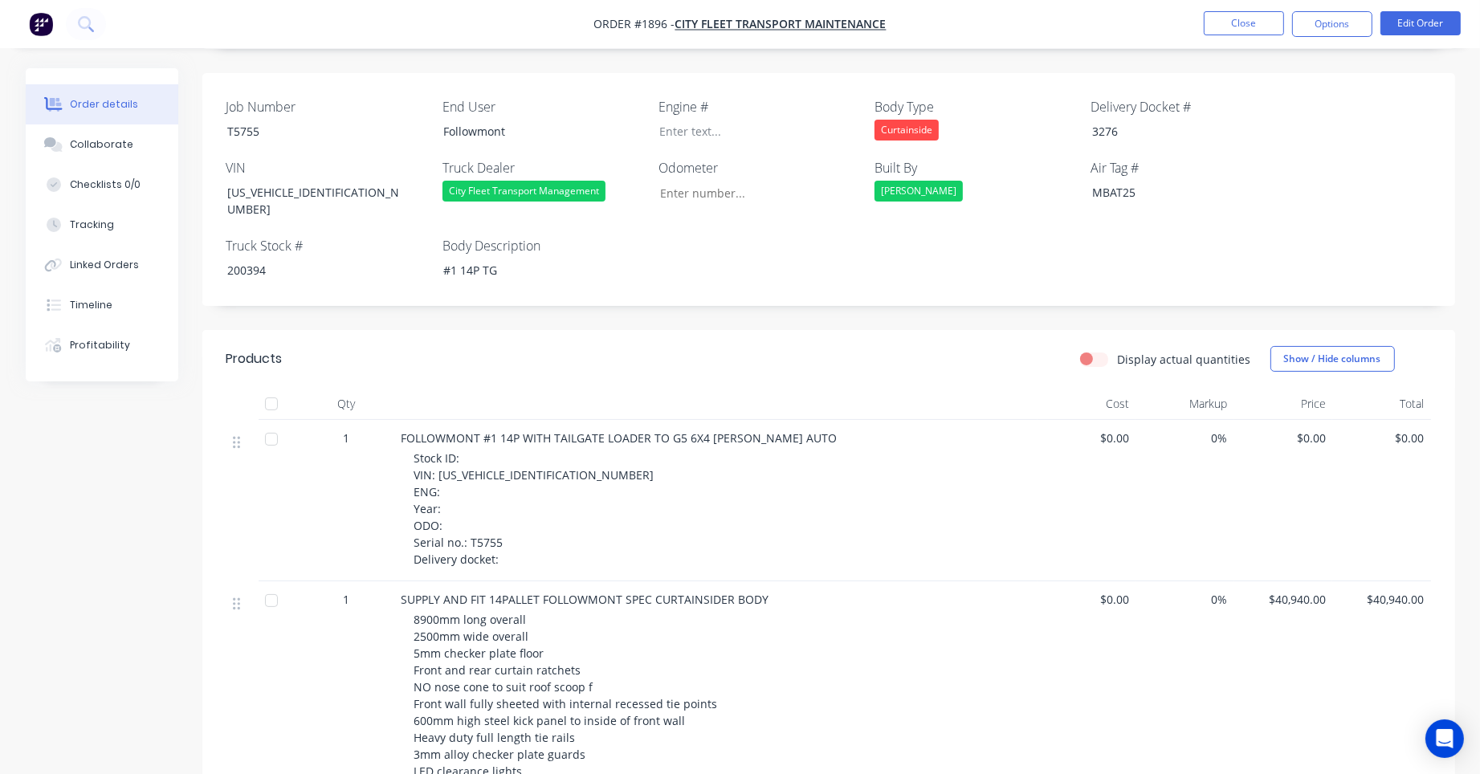
scroll to position [402, 0]
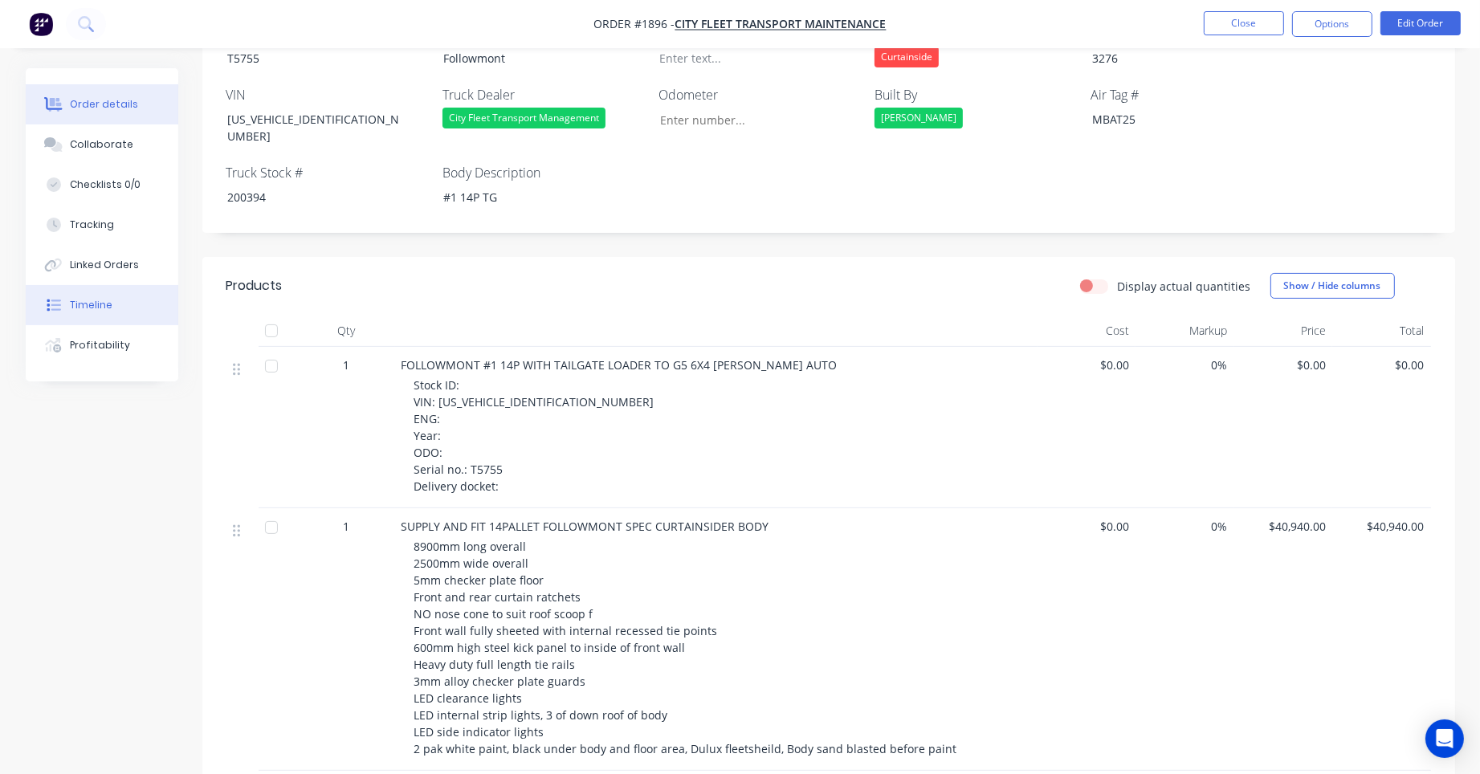
click at [92, 304] on div "Timeline" at bounding box center [91, 305] width 43 height 14
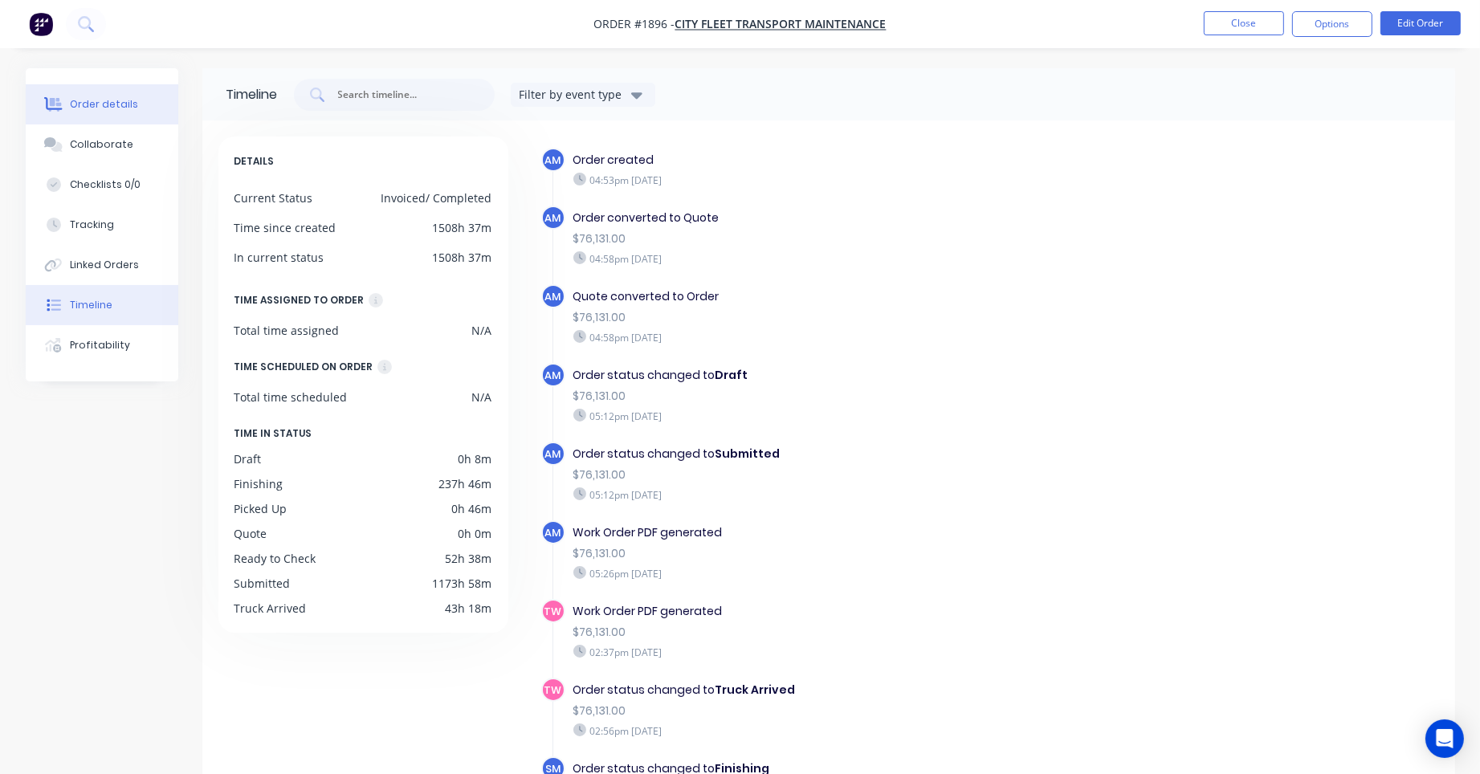
click at [123, 107] on div "Order details" at bounding box center [104, 104] width 68 height 14
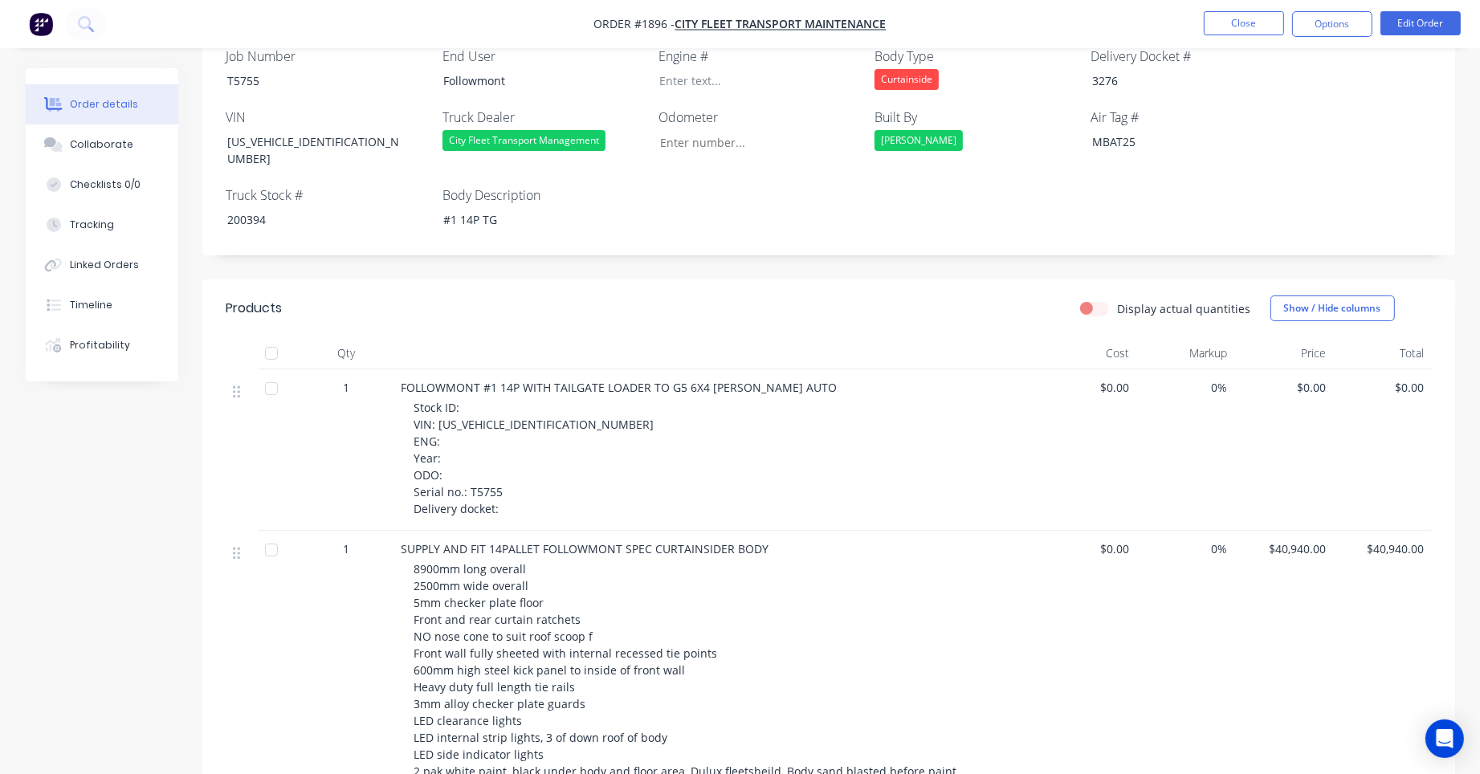
scroll to position [402, 0]
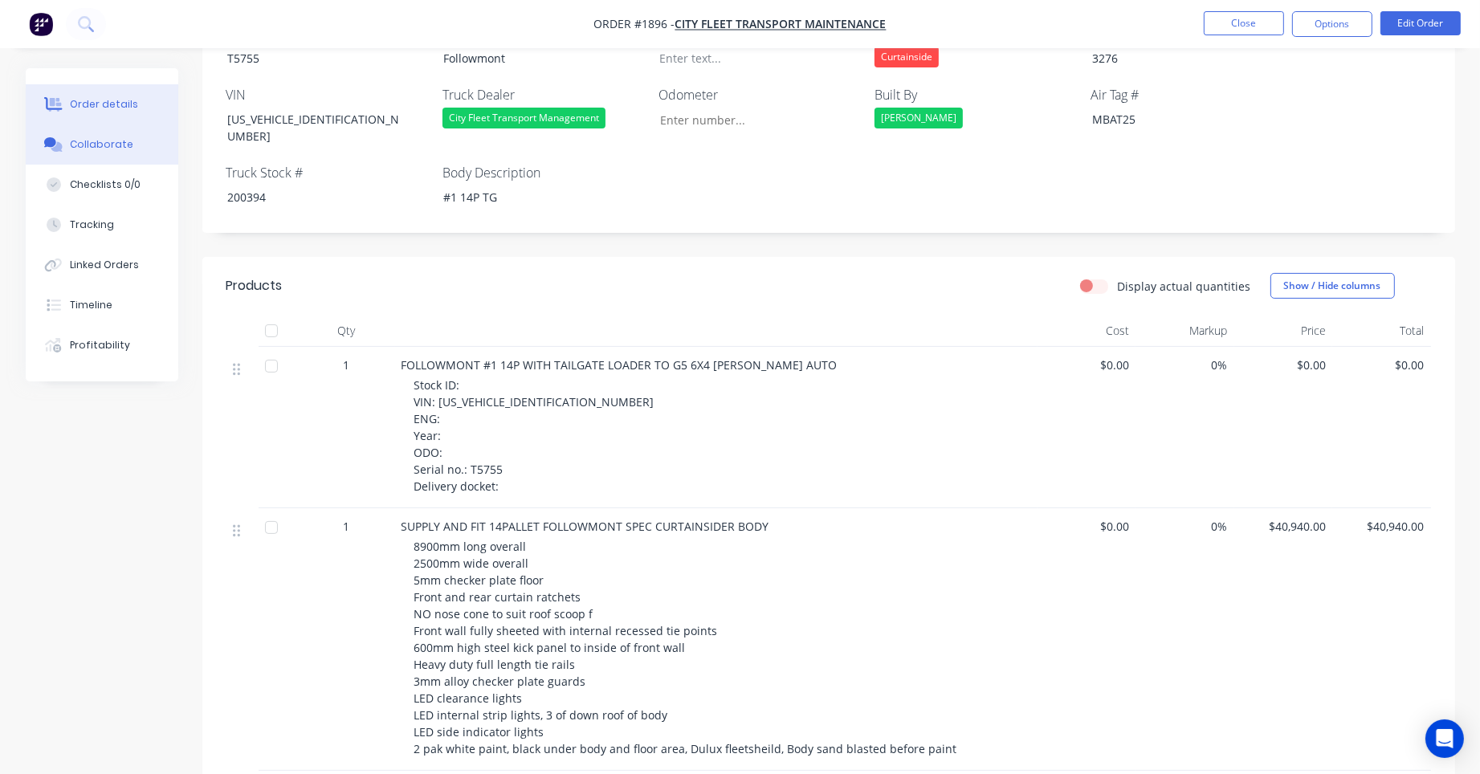
click at [89, 142] on div "Collaborate" at bounding box center [101, 144] width 63 height 14
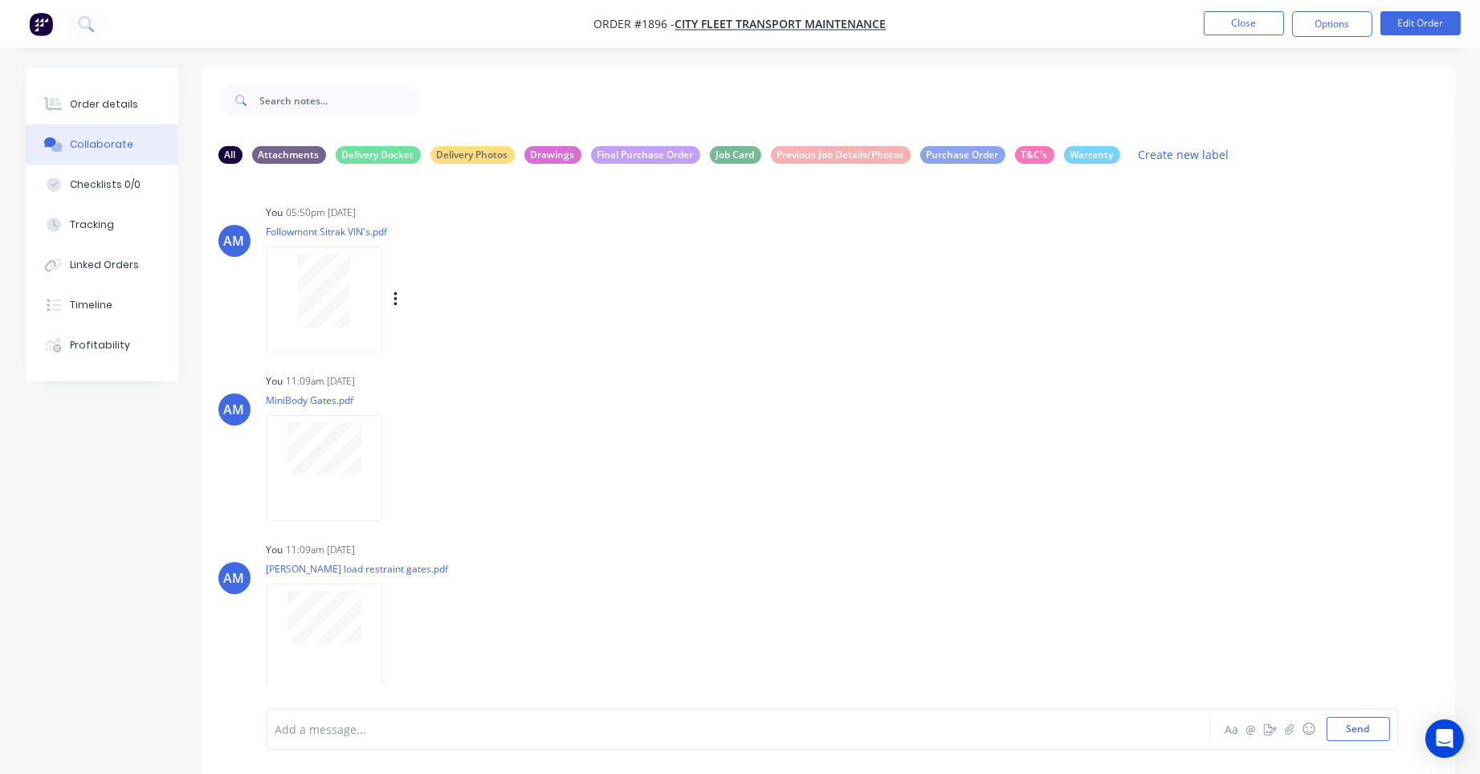
click at [357, 304] on div at bounding box center [324, 291] width 101 height 74
click at [104, 99] on div "Order details" at bounding box center [104, 104] width 68 height 14
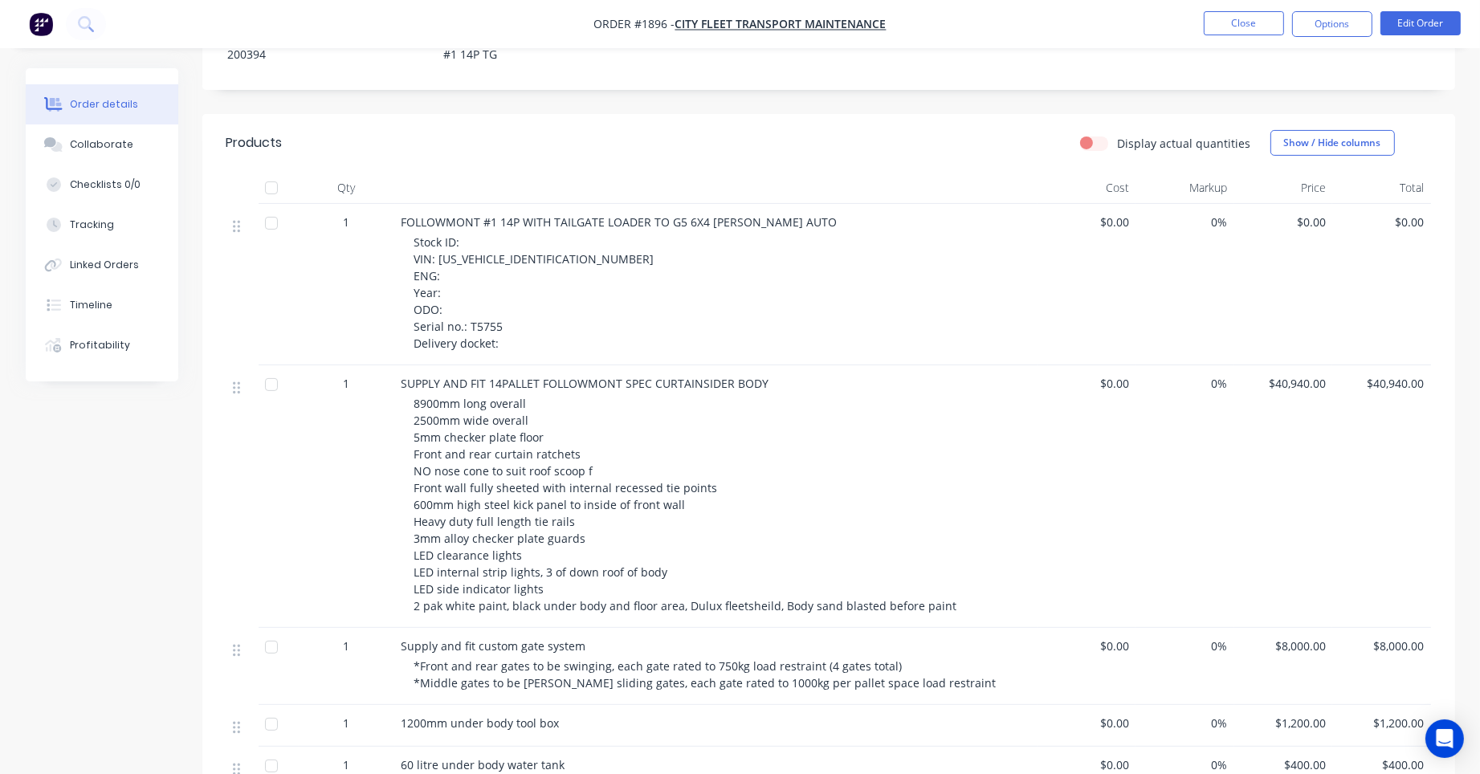
scroll to position [562, 0]
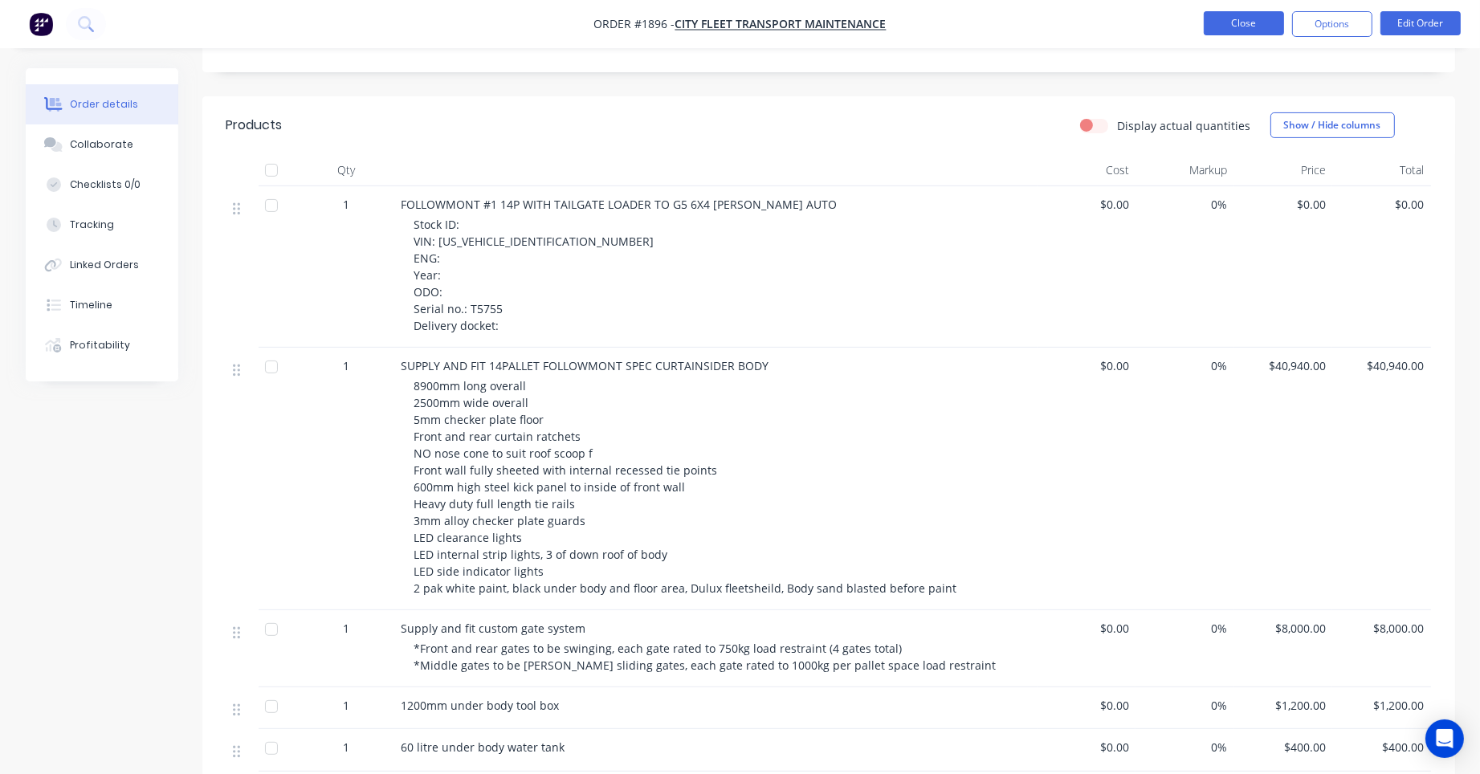
click at [1255, 18] on button "Close" at bounding box center [1244, 23] width 80 height 24
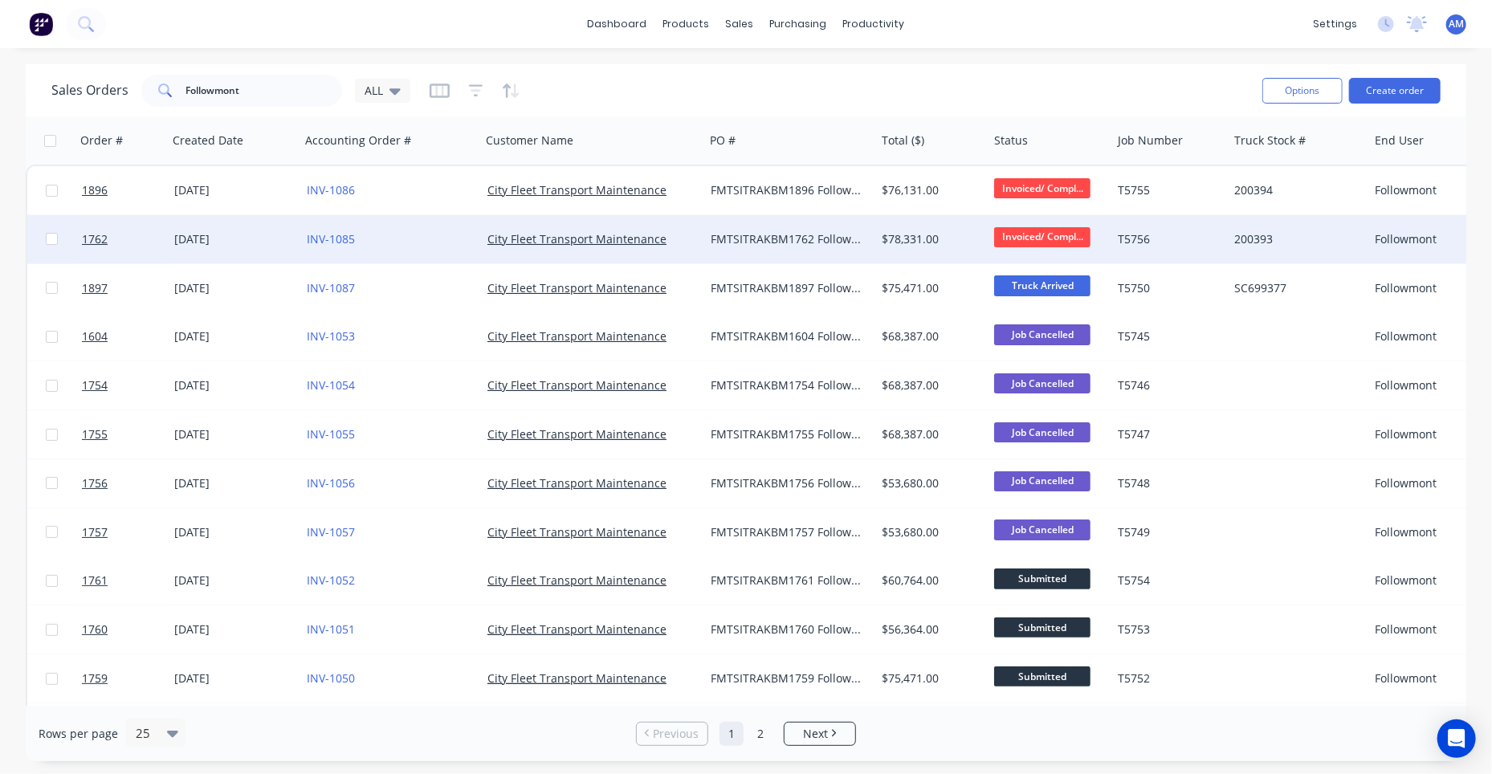
click at [713, 236] on div "FMTSITRAKBM1762 Followmont" at bounding box center [786, 239] width 151 height 16
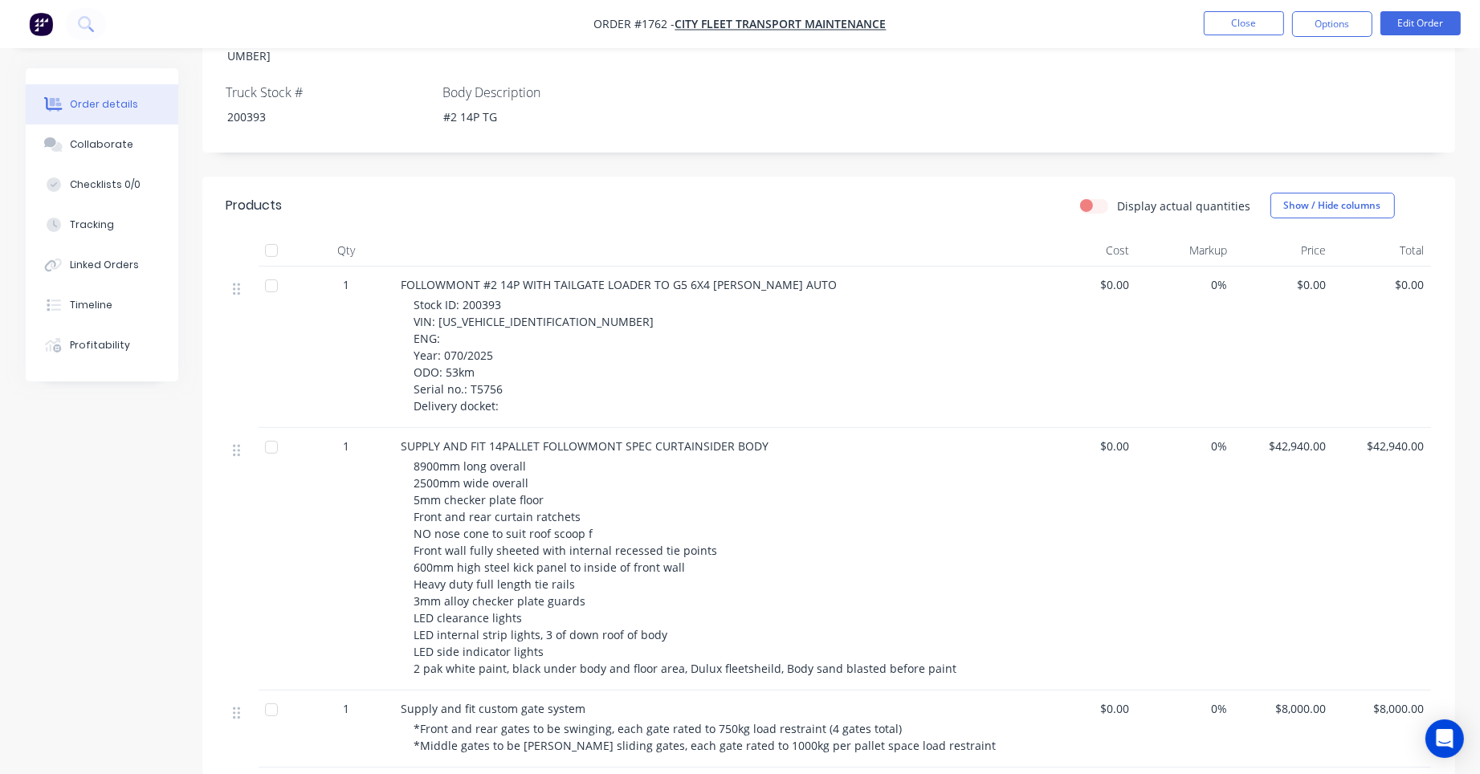
scroll to position [241, 0]
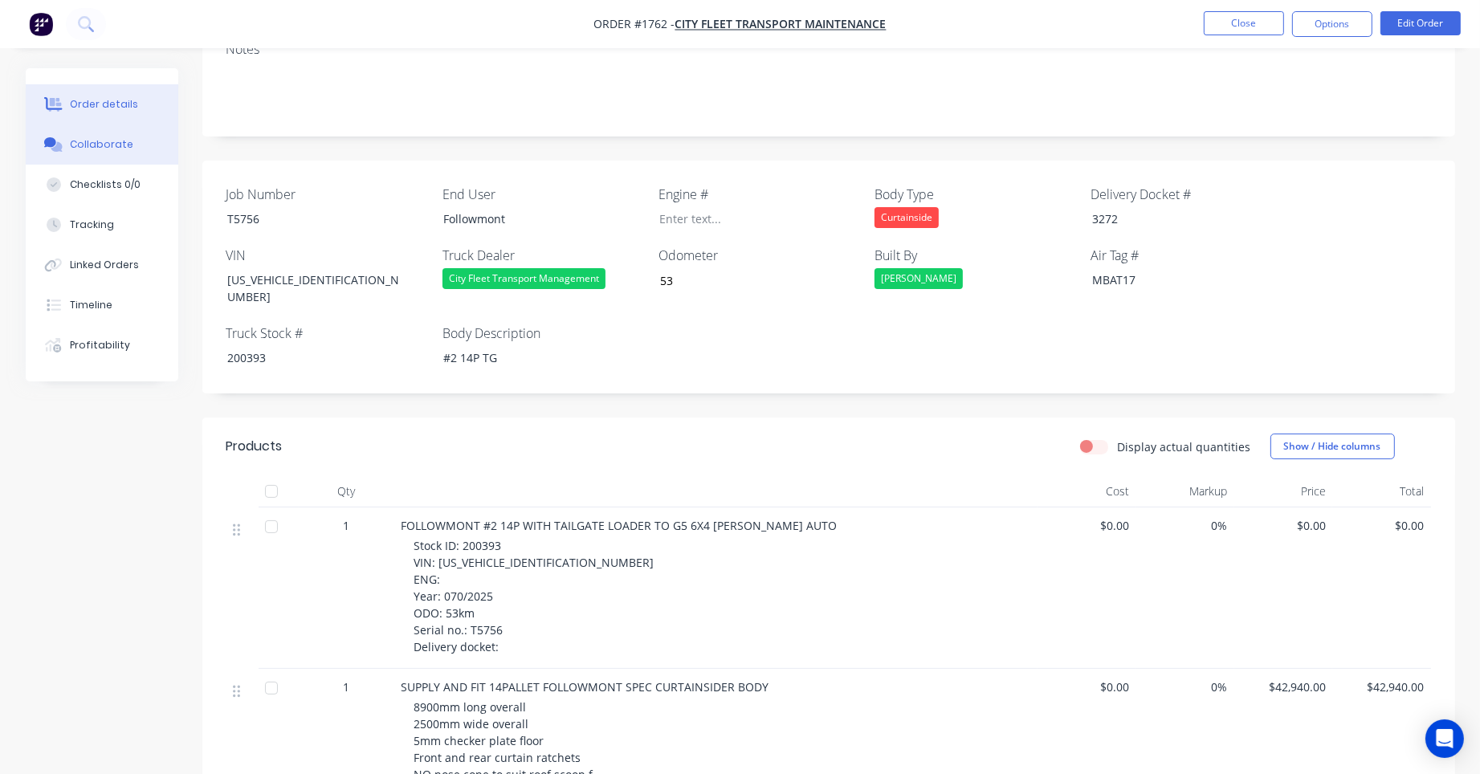
click at [90, 140] on div "Collaborate" at bounding box center [101, 144] width 63 height 14
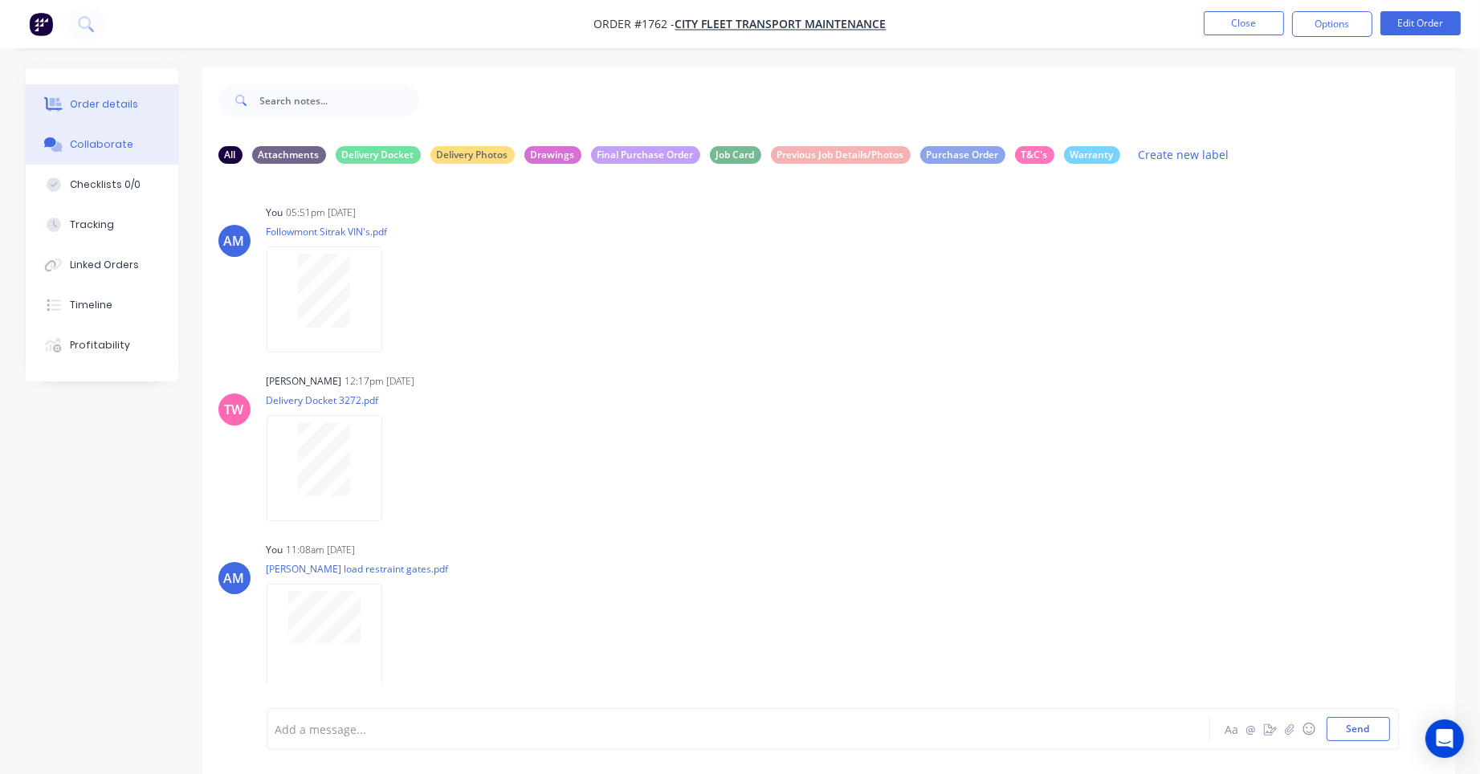
click at [123, 92] on button "Order details" at bounding box center [102, 104] width 153 height 40
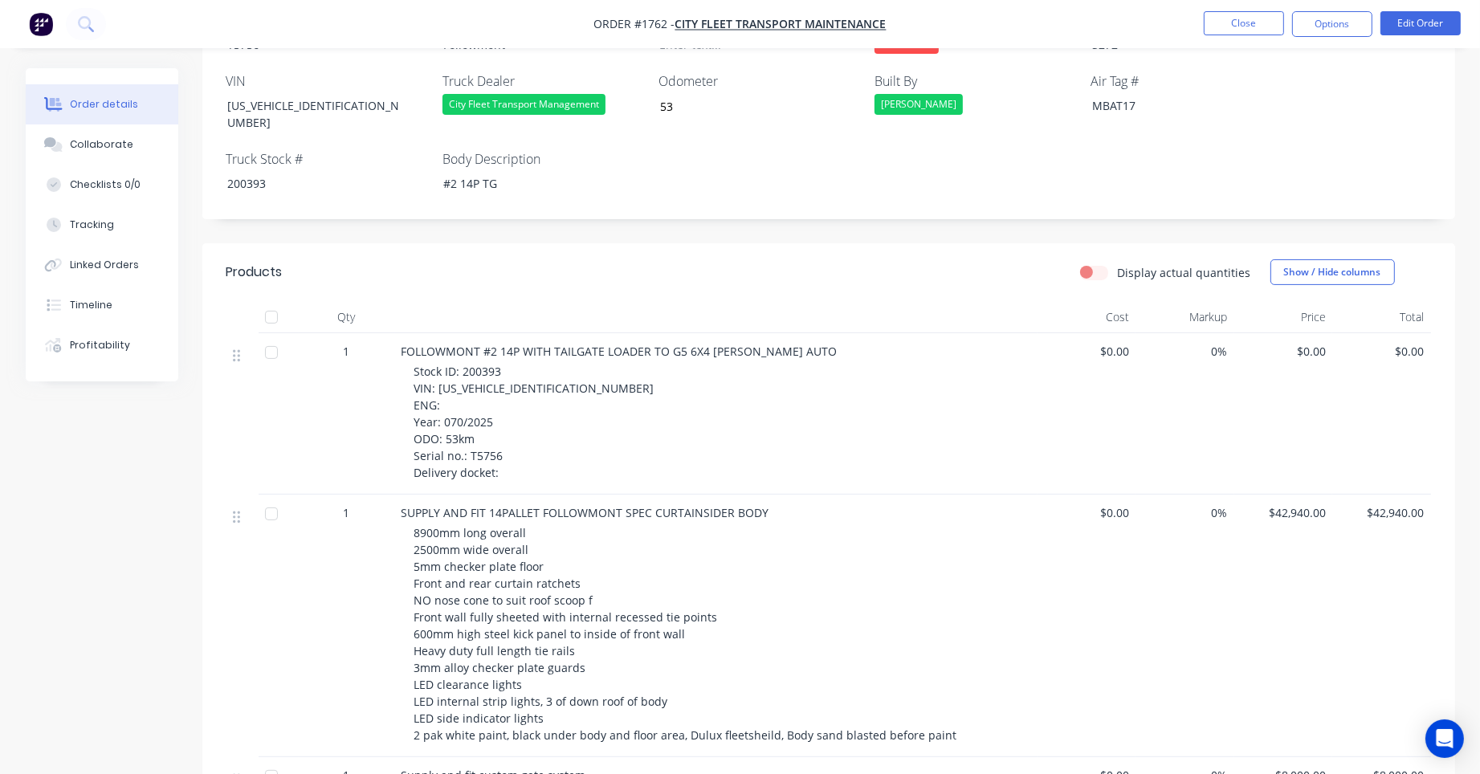
scroll to position [402, 0]
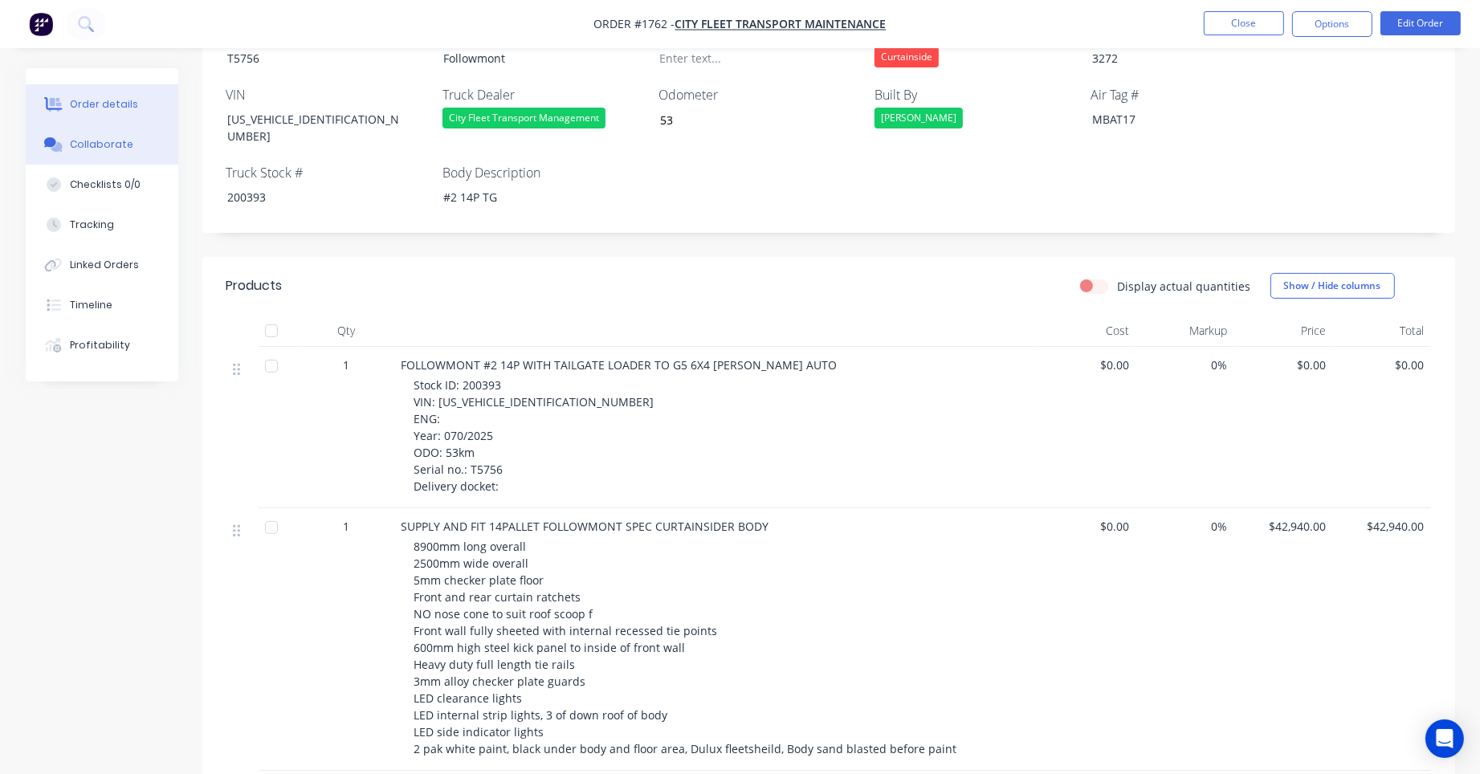
click at [103, 145] on div "Collaborate" at bounding box center [101, 144] width 63 height 14
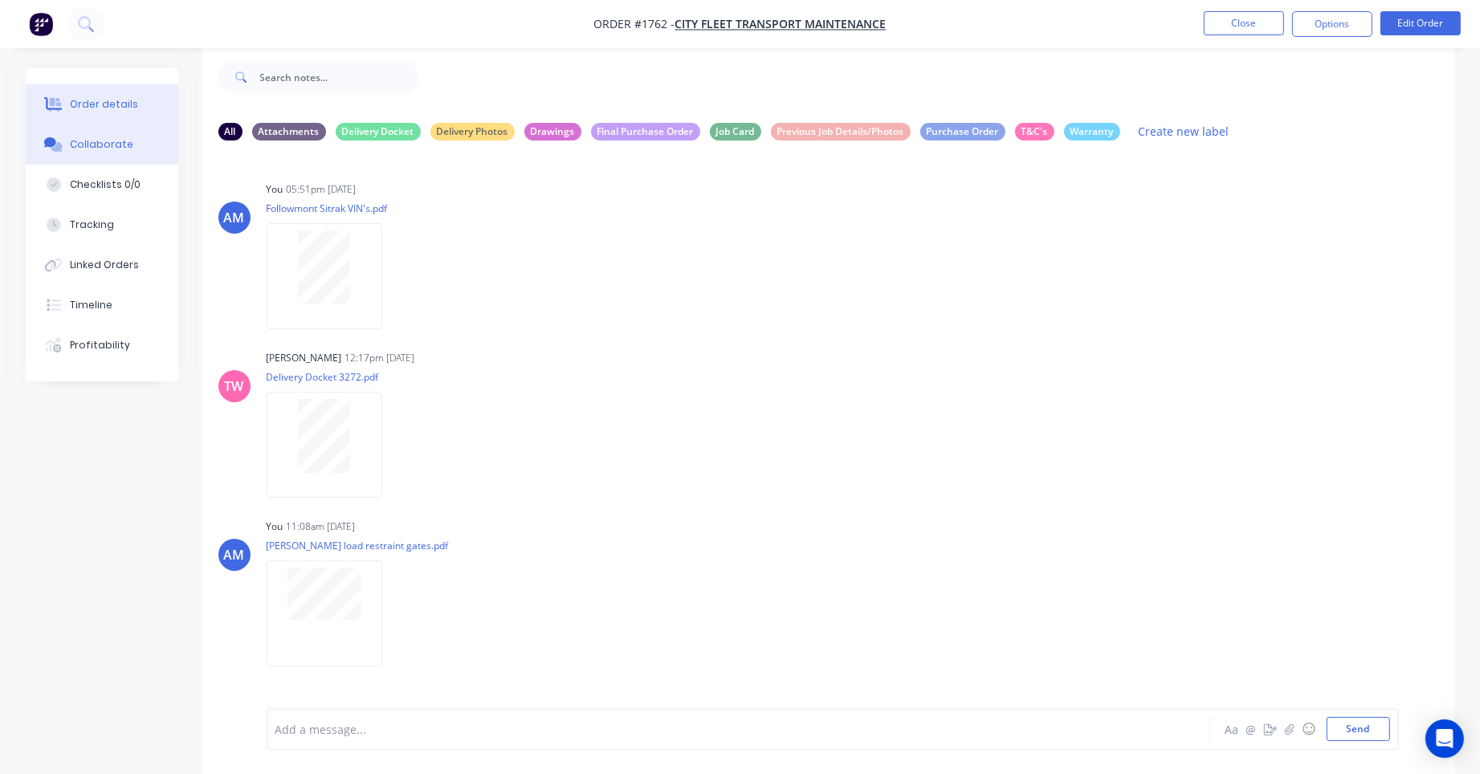
click at [105, 97] on div "Order details" at bounding box center [104, 104] width 68 height 14
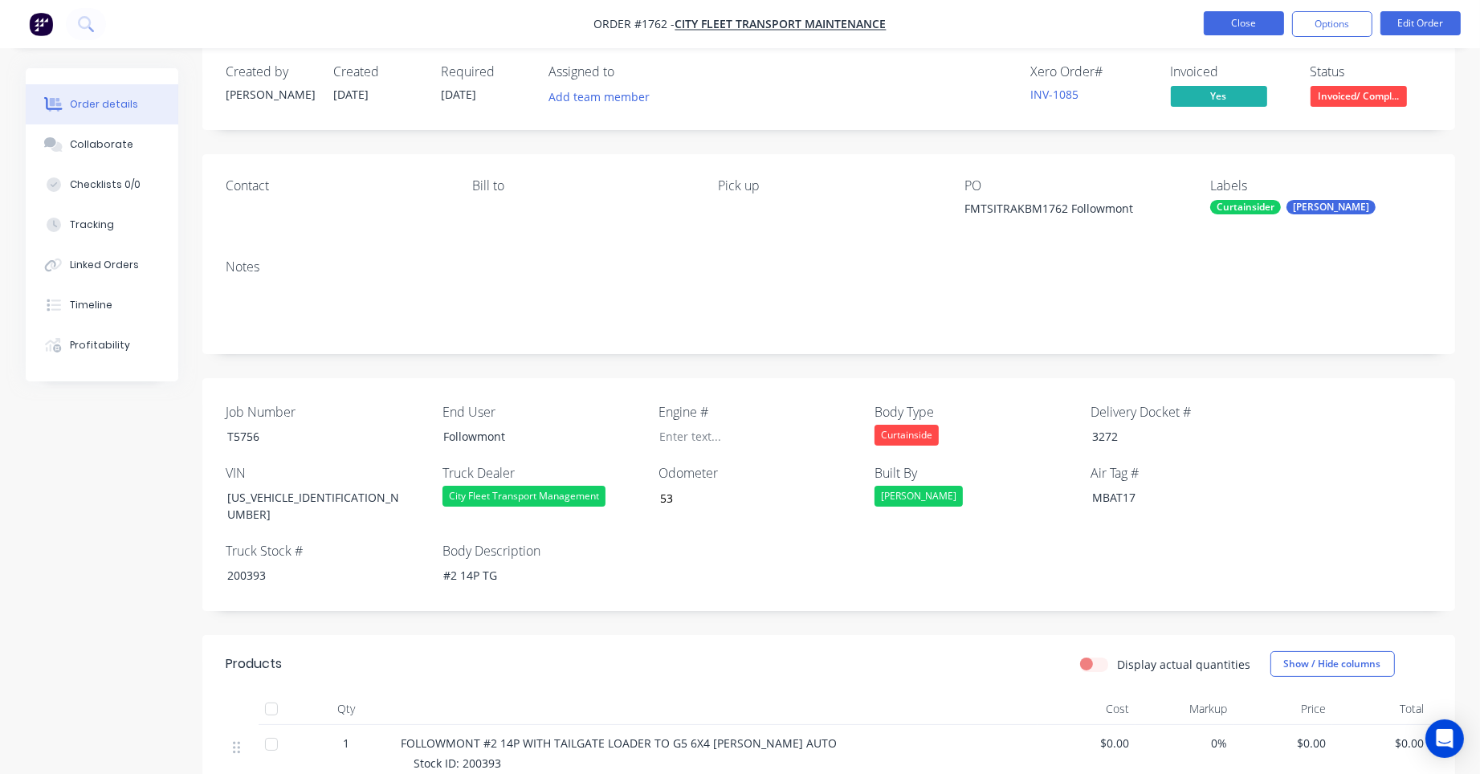
click at [1259, 14] on button "Close" at bounding box center [1244, 23] width 80 height 24
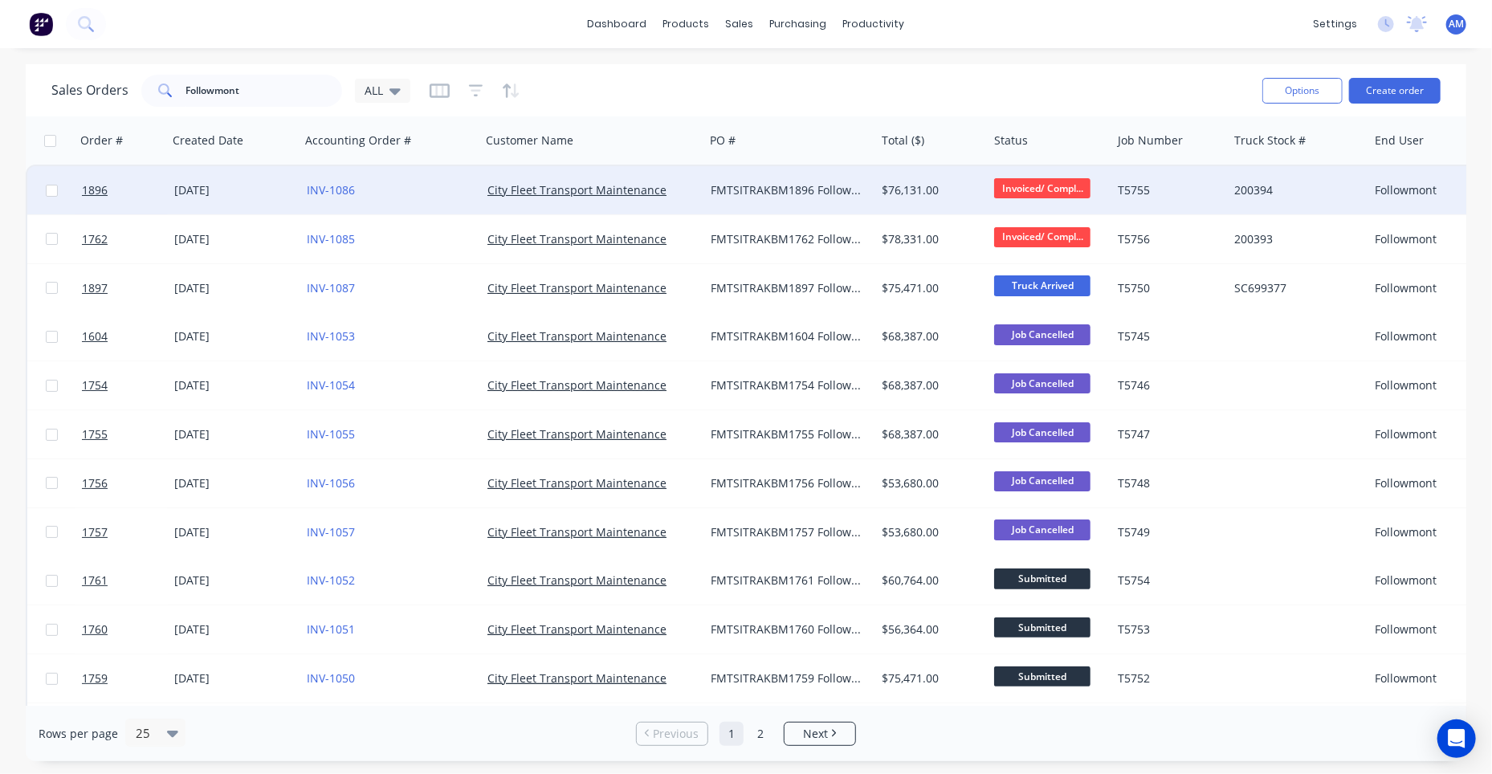
click at [196, 187] on div "09 Jul 2025" at bounding box center [234, 190] width 120 height 16
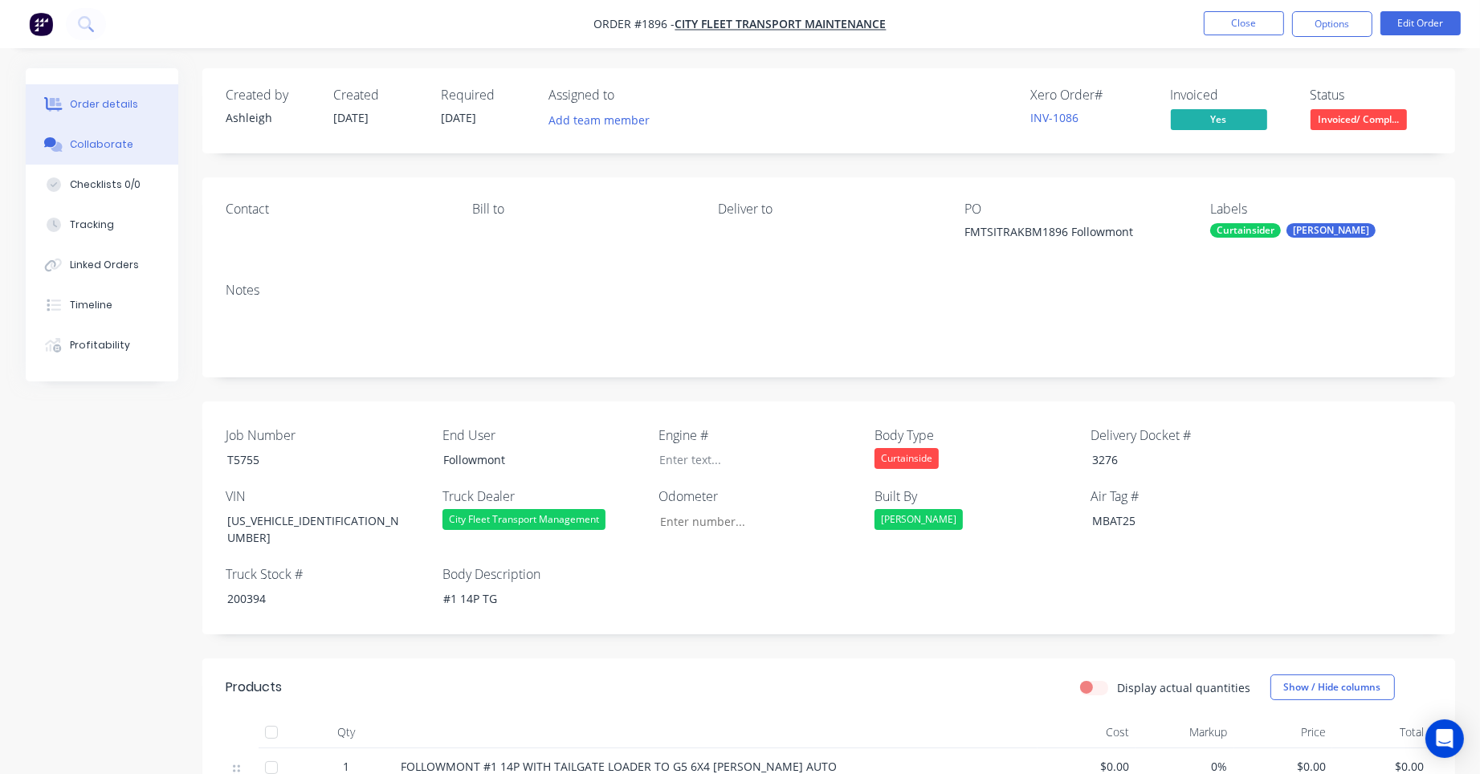
click at [99, 137] on div "Collaborate" at bounding box center [101, 144] width 63 height 14
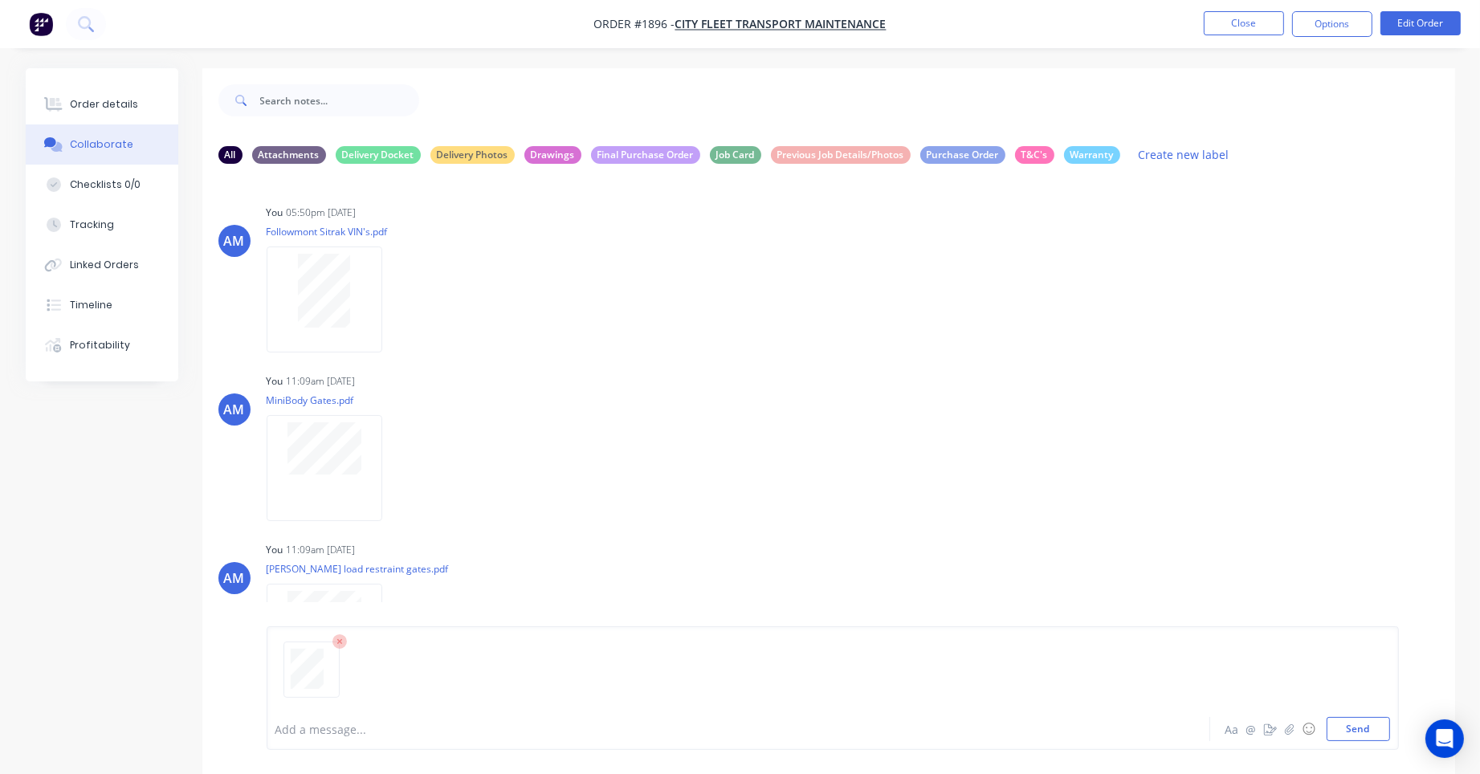
click at [328, 725] on div at bounding box center [693, 729] width 835 height 17
click at [1359, 729] on button "Send" at bounding box center [1358, 729] width 63 height 24
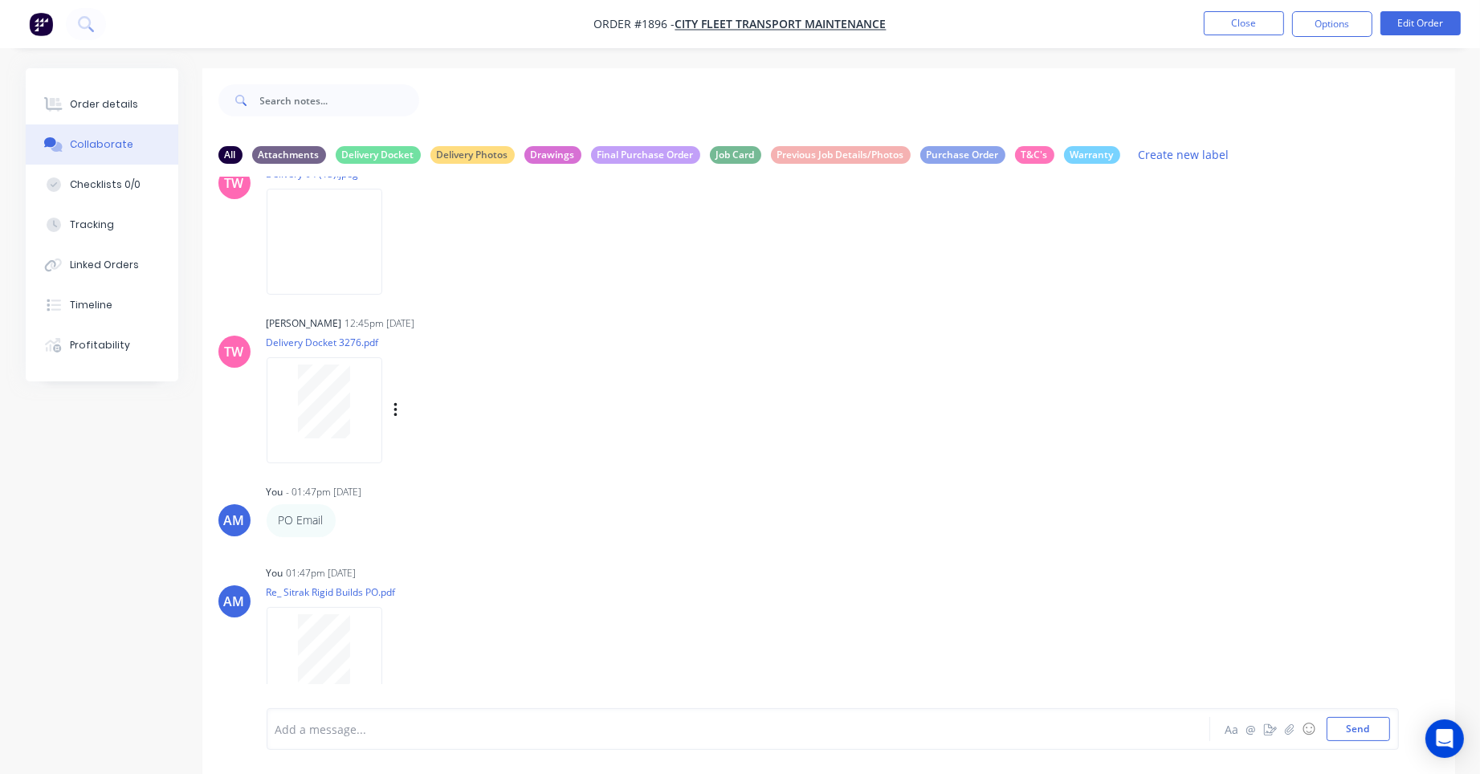
scroll to position [2767, 0]
click at [394, 651] on icon "button" at bounding box center [396, 649] width 5 height 18
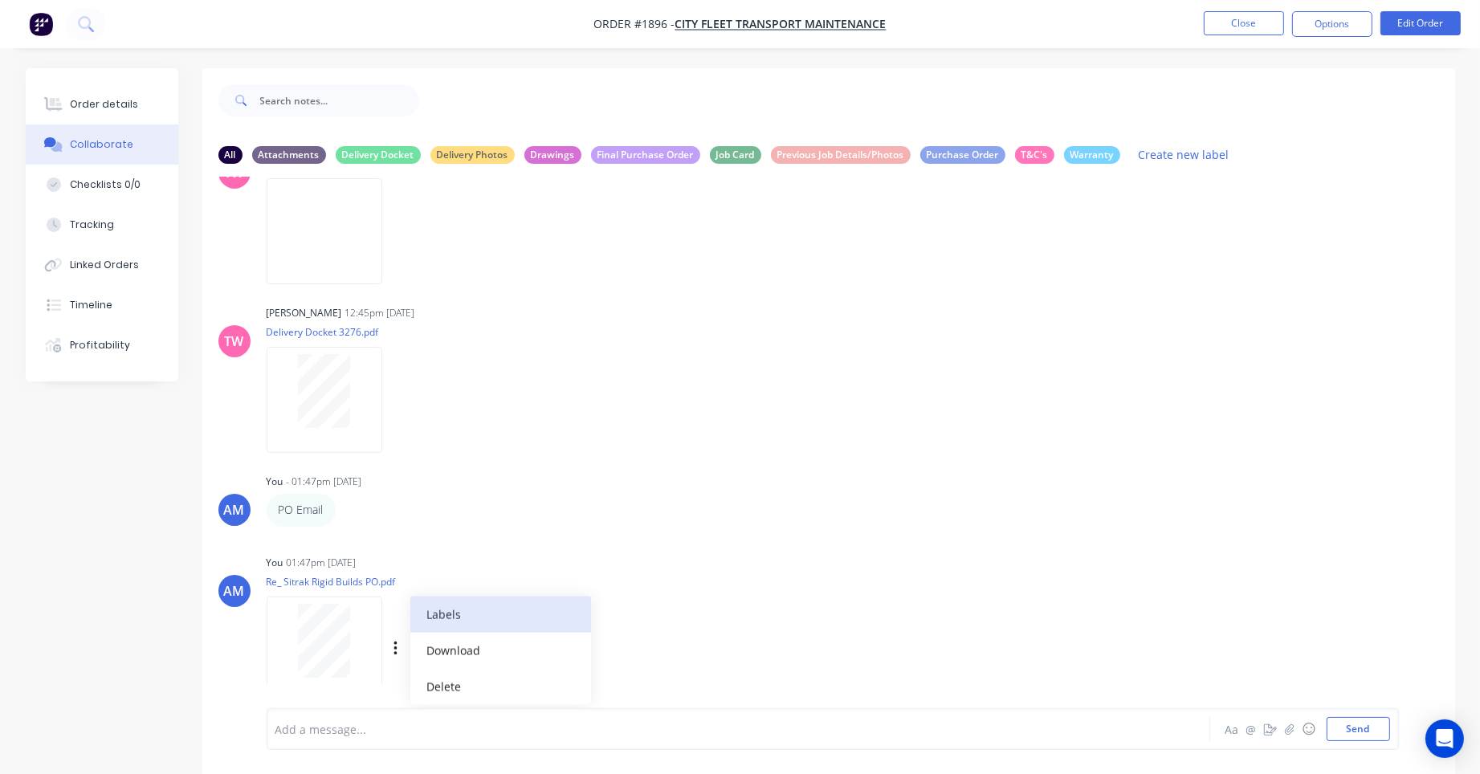
click at [435, 625] on button "Labels" at bounding box center [500, 615] width 181 height 36
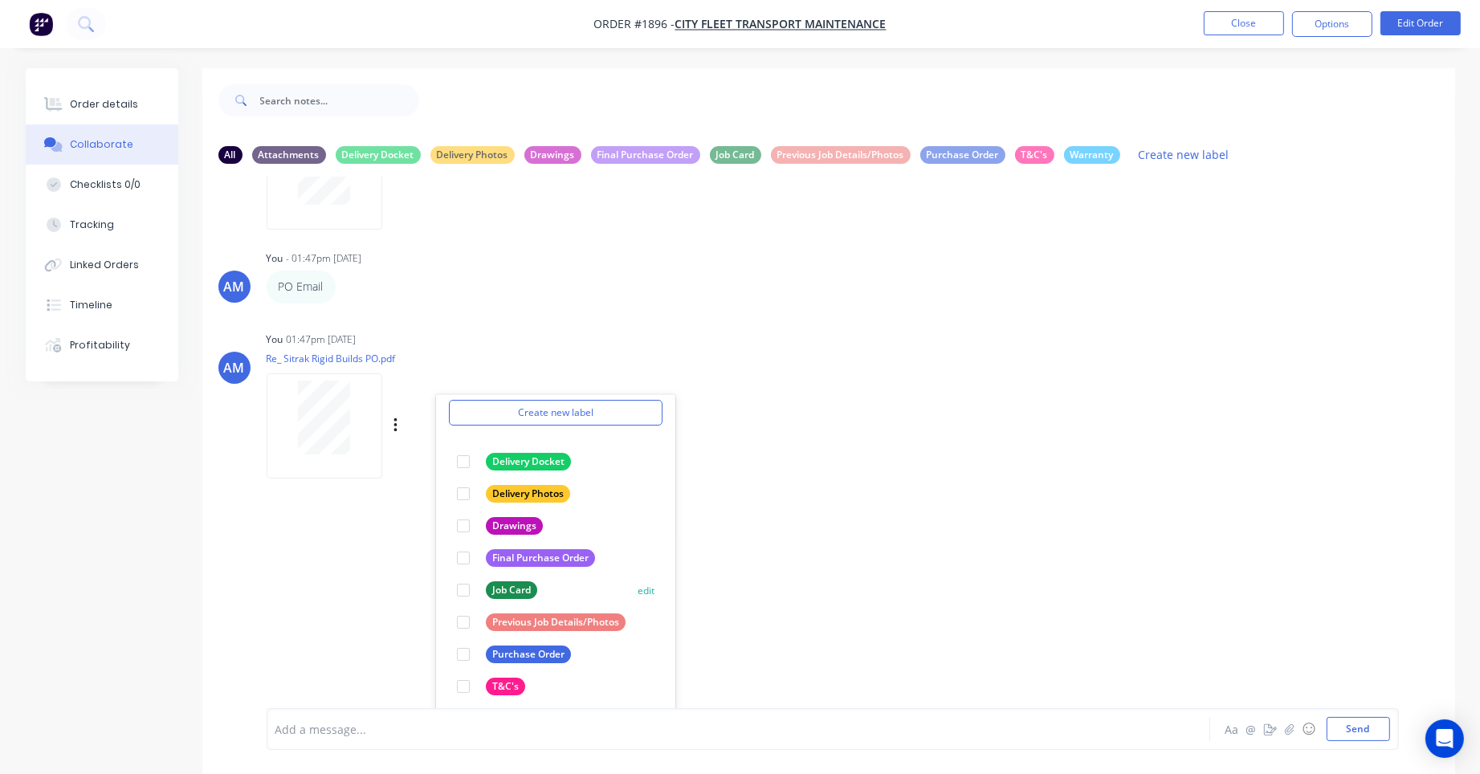
scroll to position [3008, 0]
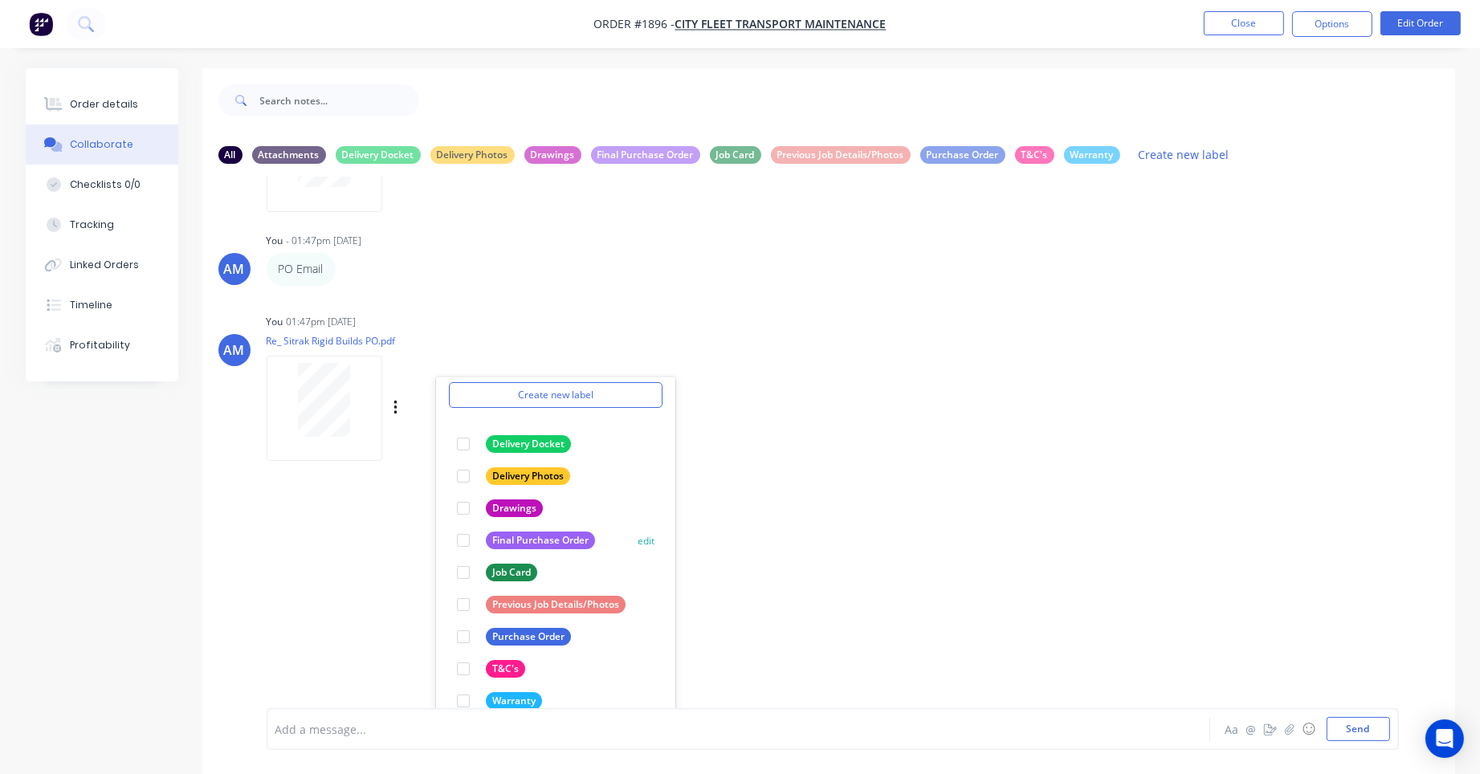
click at [479, 540] on div "Final Purchase Order" at bounding box center [526, 541] width 138 height 18
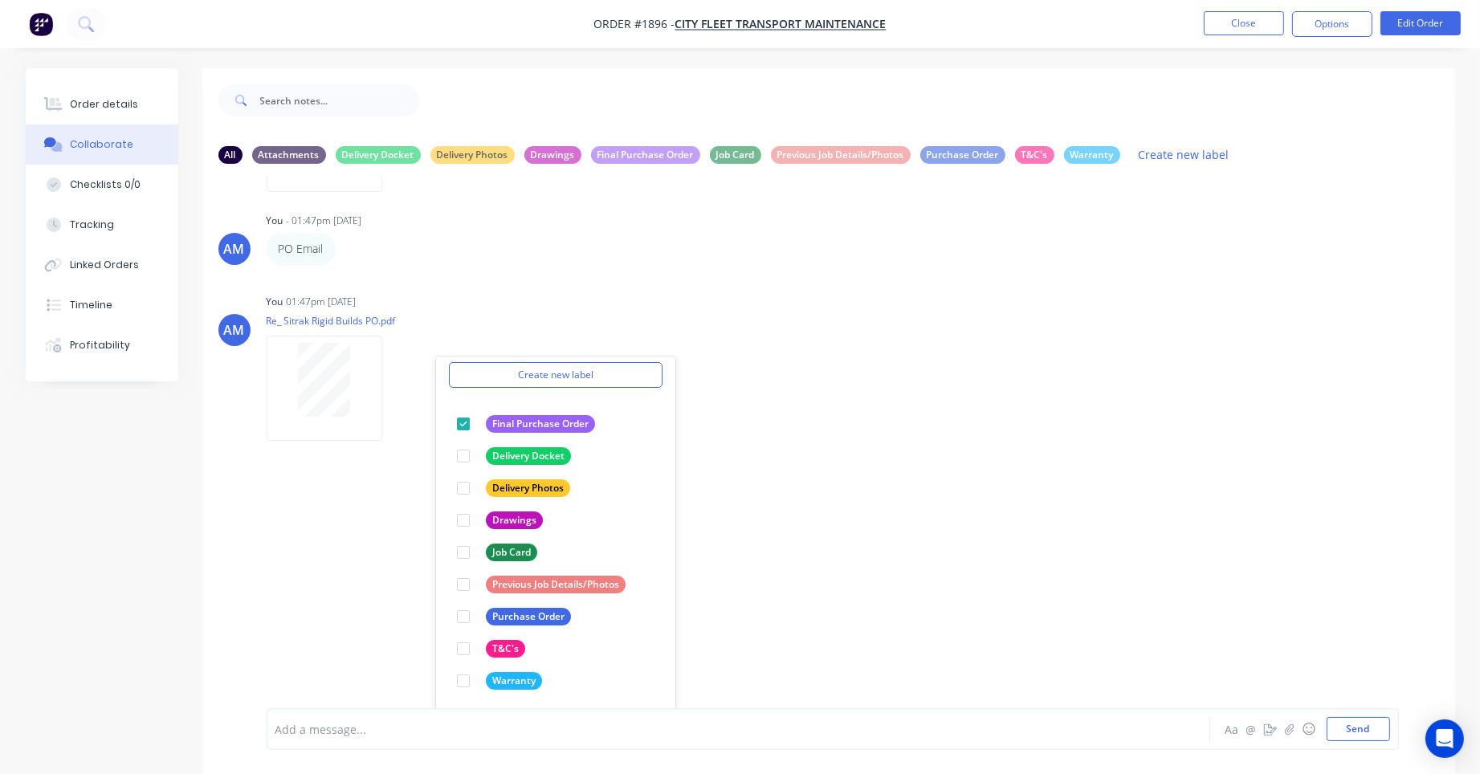
click at [954, 590] on div "AM You 05:50pm 09/07/25 Followmont Sitrak VIN's.pdf Labels Download Delete AM Y…" at bounding box center [828, 443] width 1253 height 532
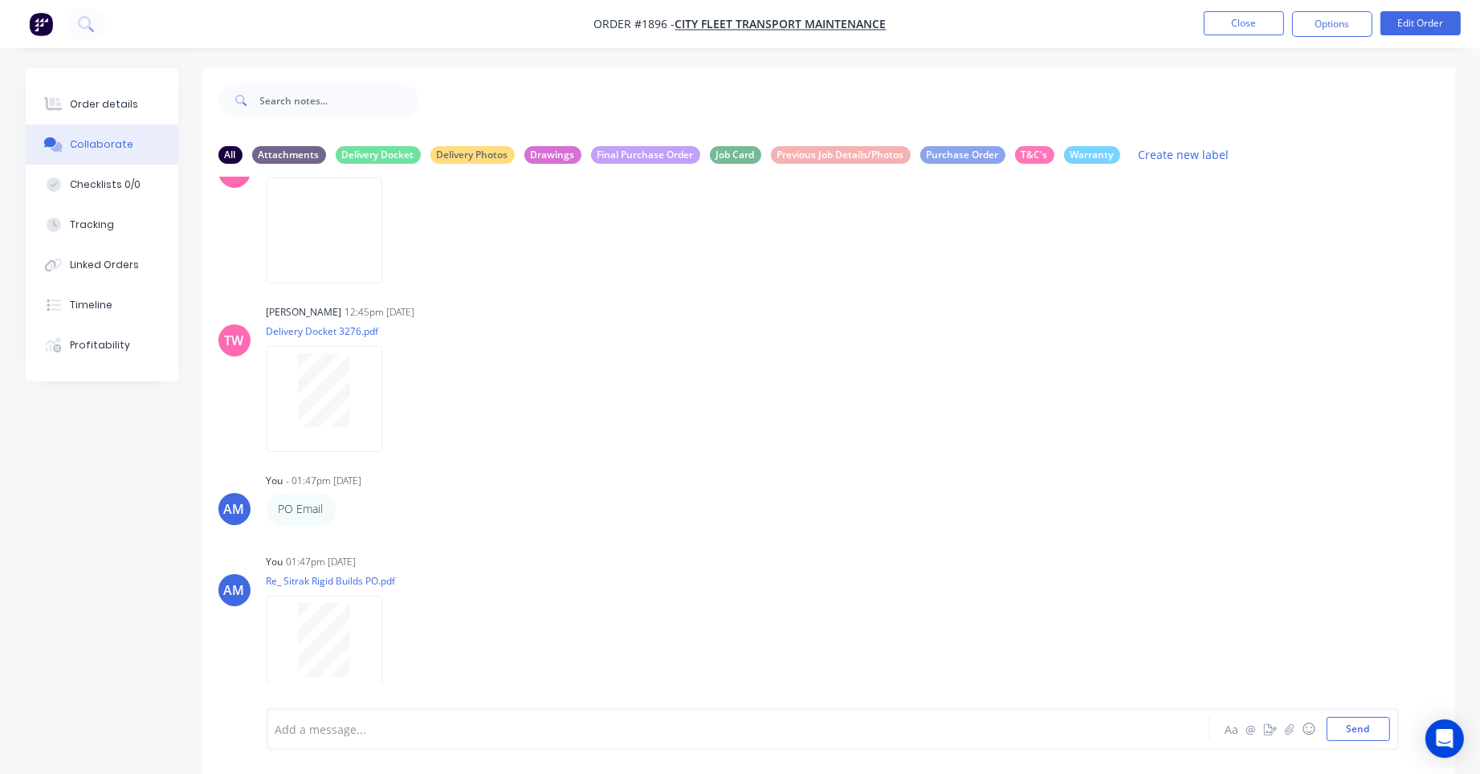
scroll to position [2767, 0]
click at [395, 403] on icon "button" at bounding box center [396, 400] width 5 height 18
click at [456, 408] on button "Labels" at bounding box center [500, 407] width 181 height 36
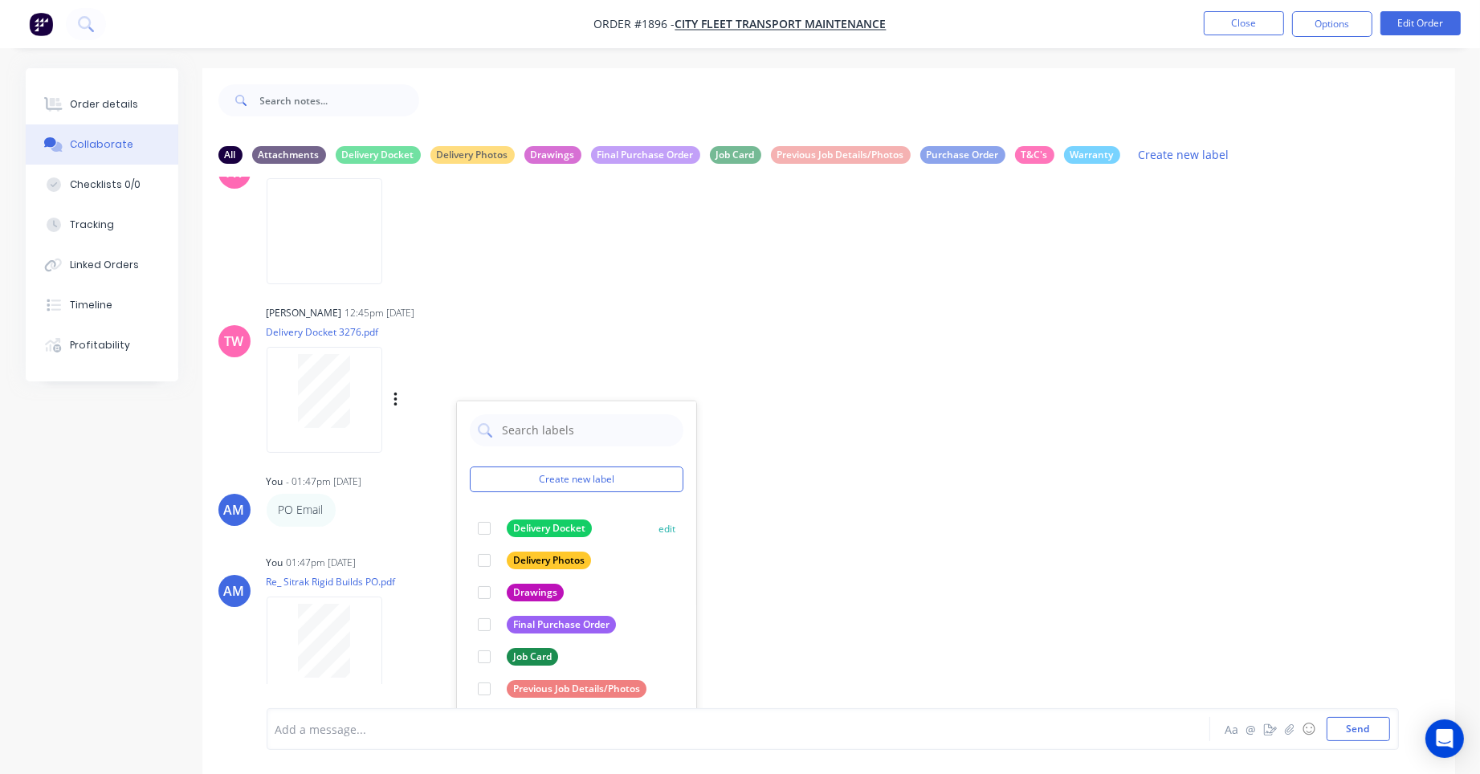
click at [483, 528] on div at bounding box center [484, 528] width 32 height 32
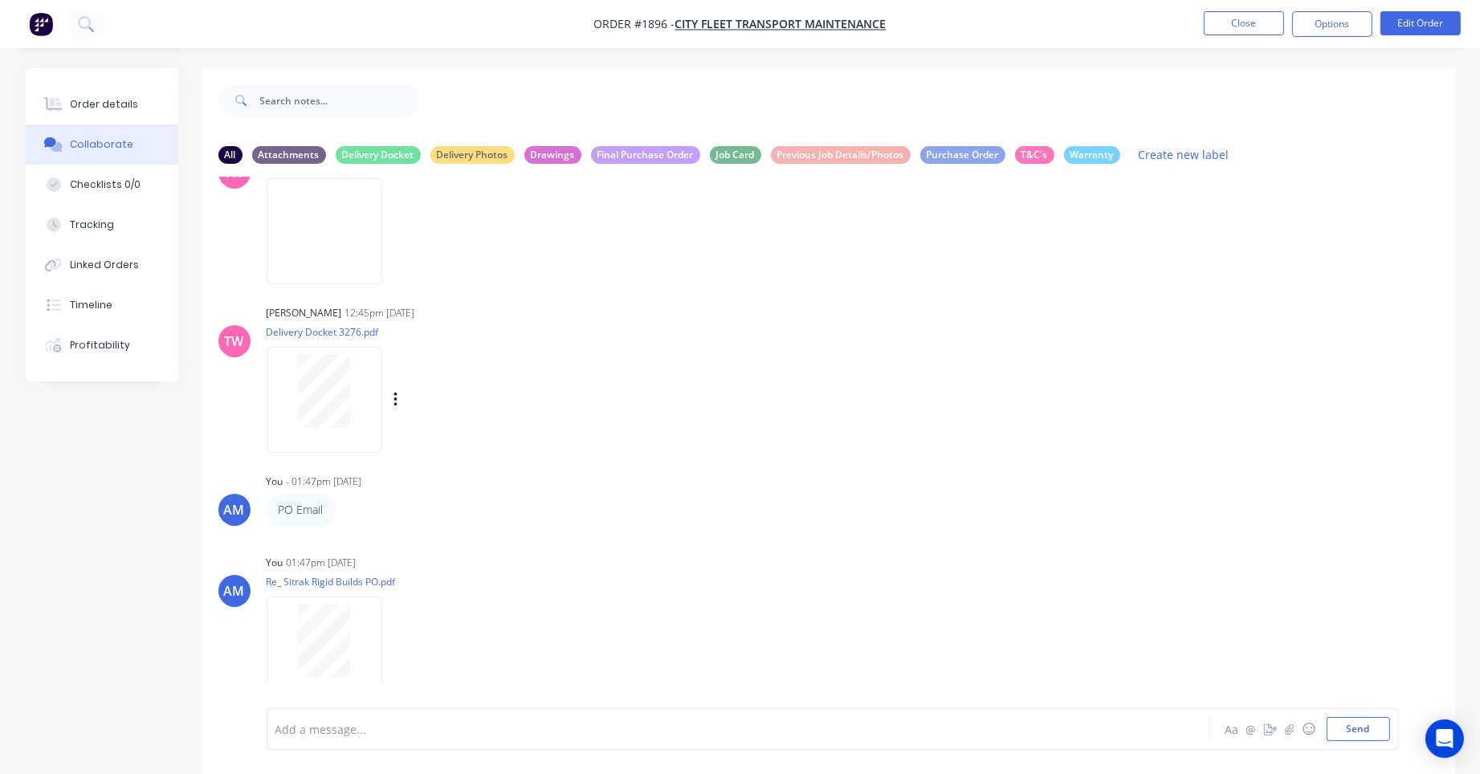
click at [488, 335] on p "Delivery Docket 3276.pdf" at bounding box center [414, 332] width 295 height 14
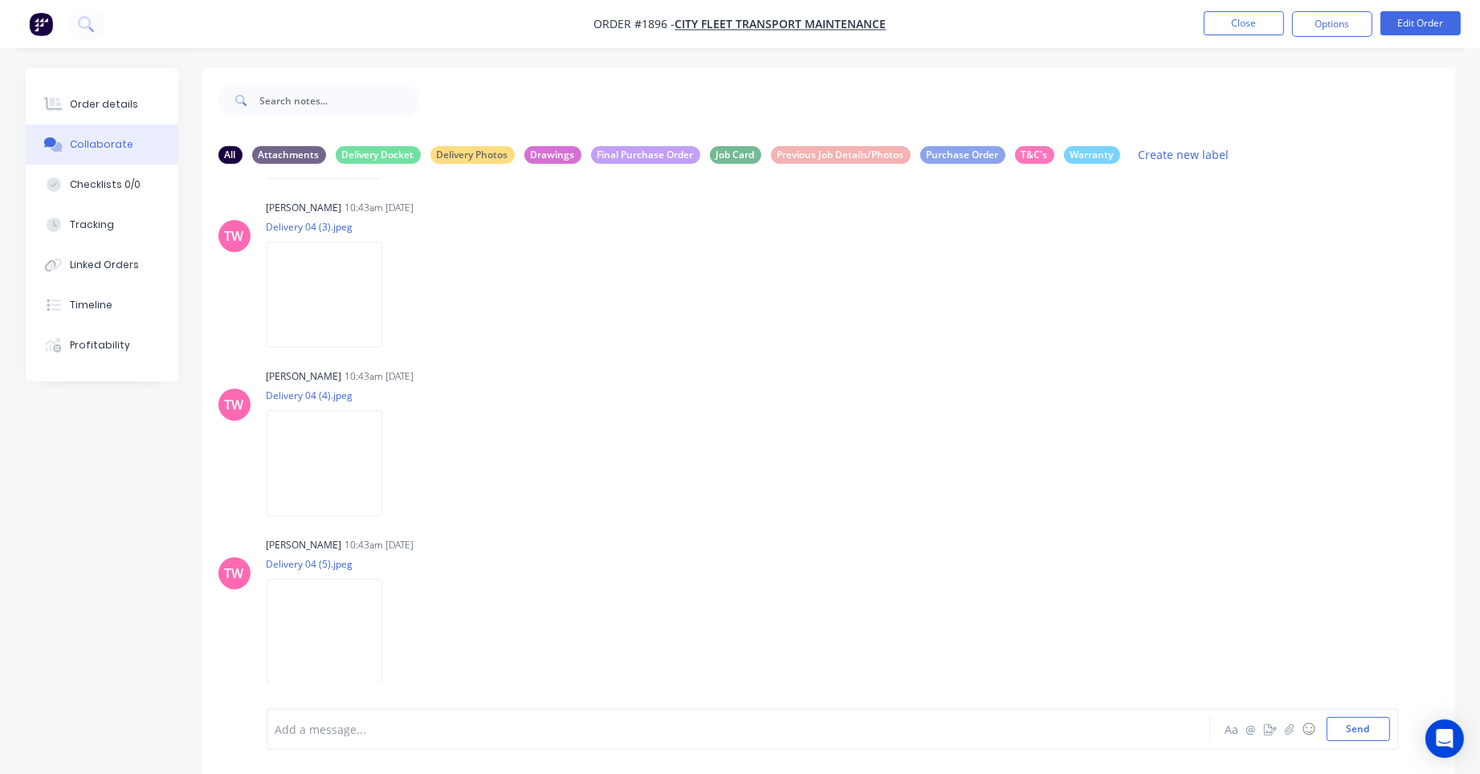
scroll to position [759, 0]
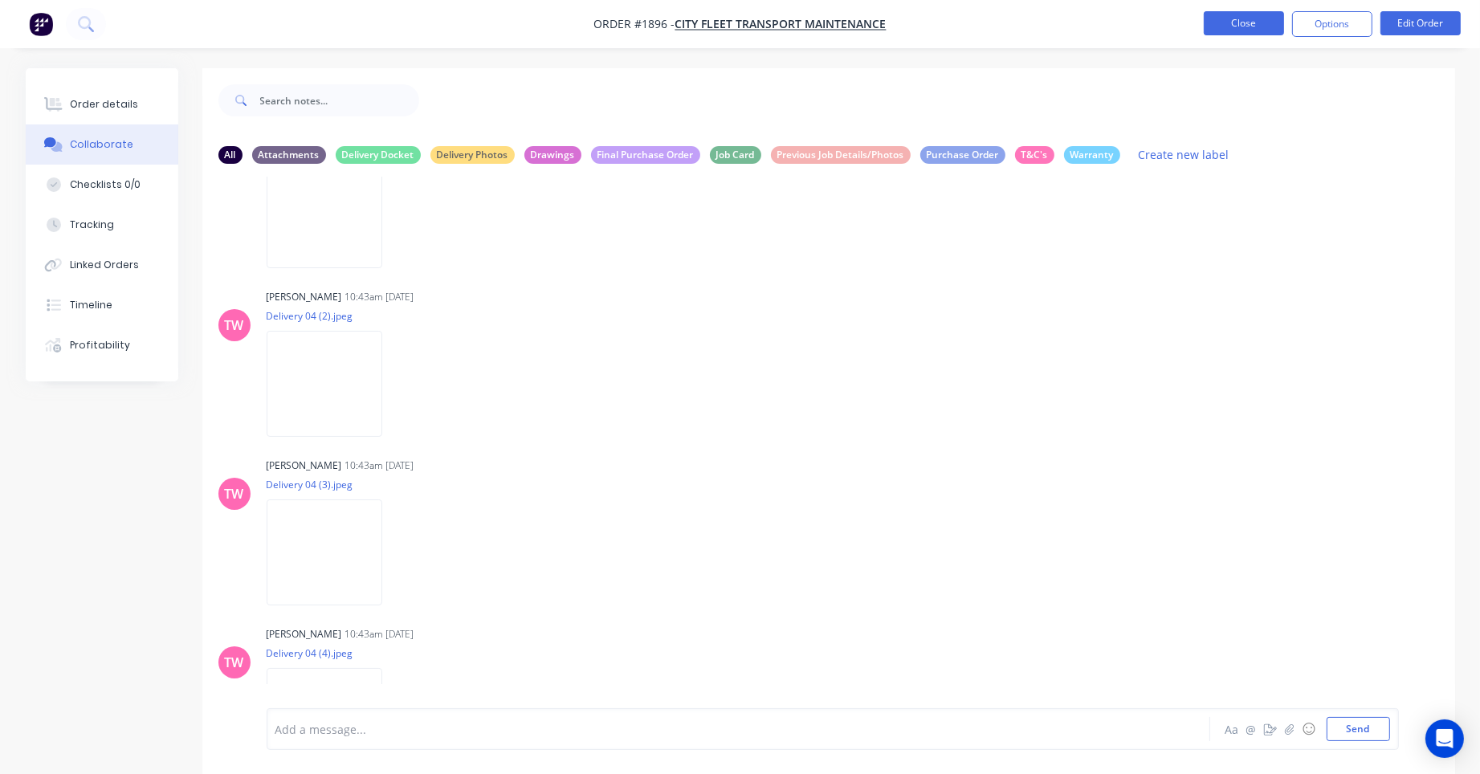
click at [1226, 31] on button "Close" at bounding box center [1244, 23] width 80 height 24
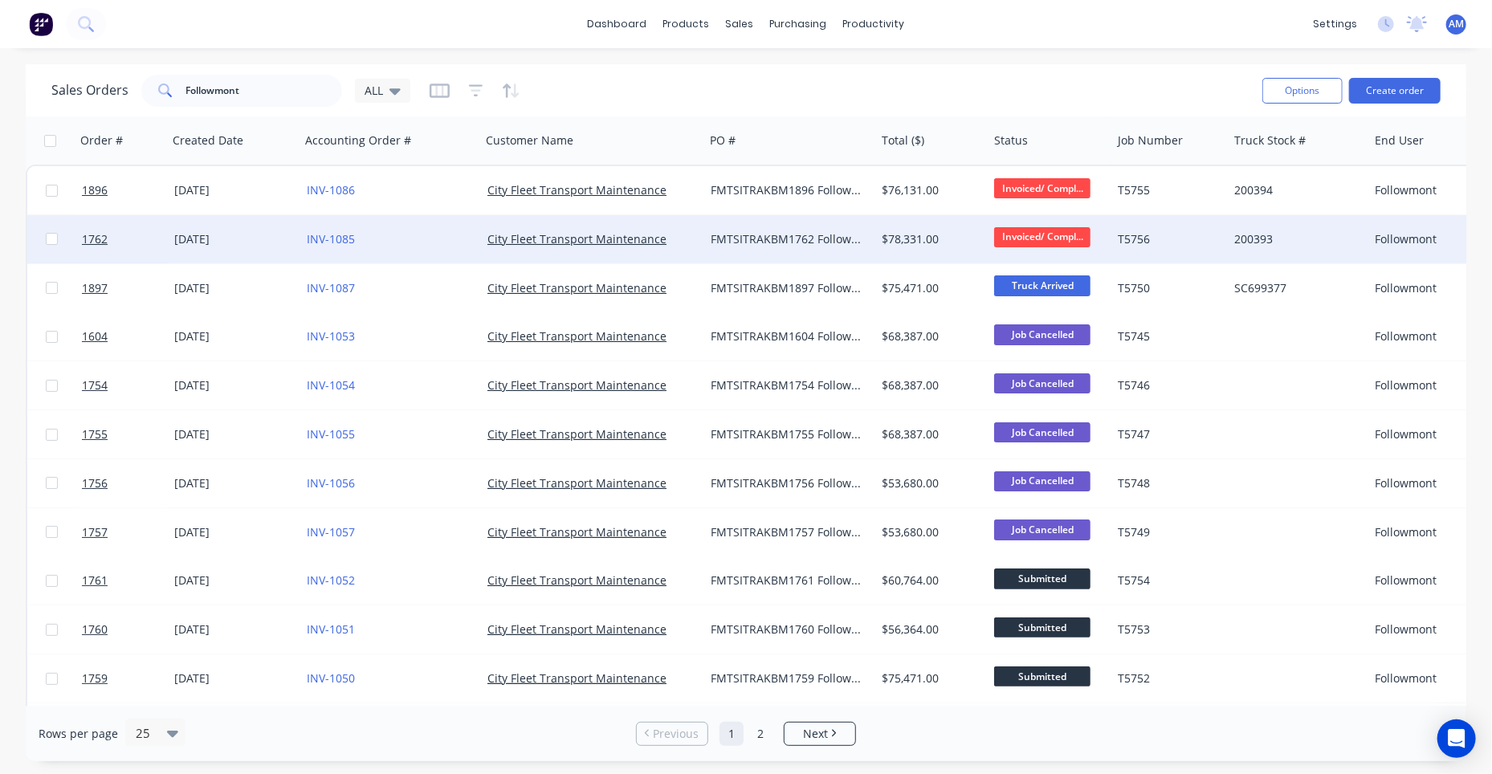
click at [222, 232] on div "09 Jul 2025" at bounding box center [234, 239] width 120 height 16
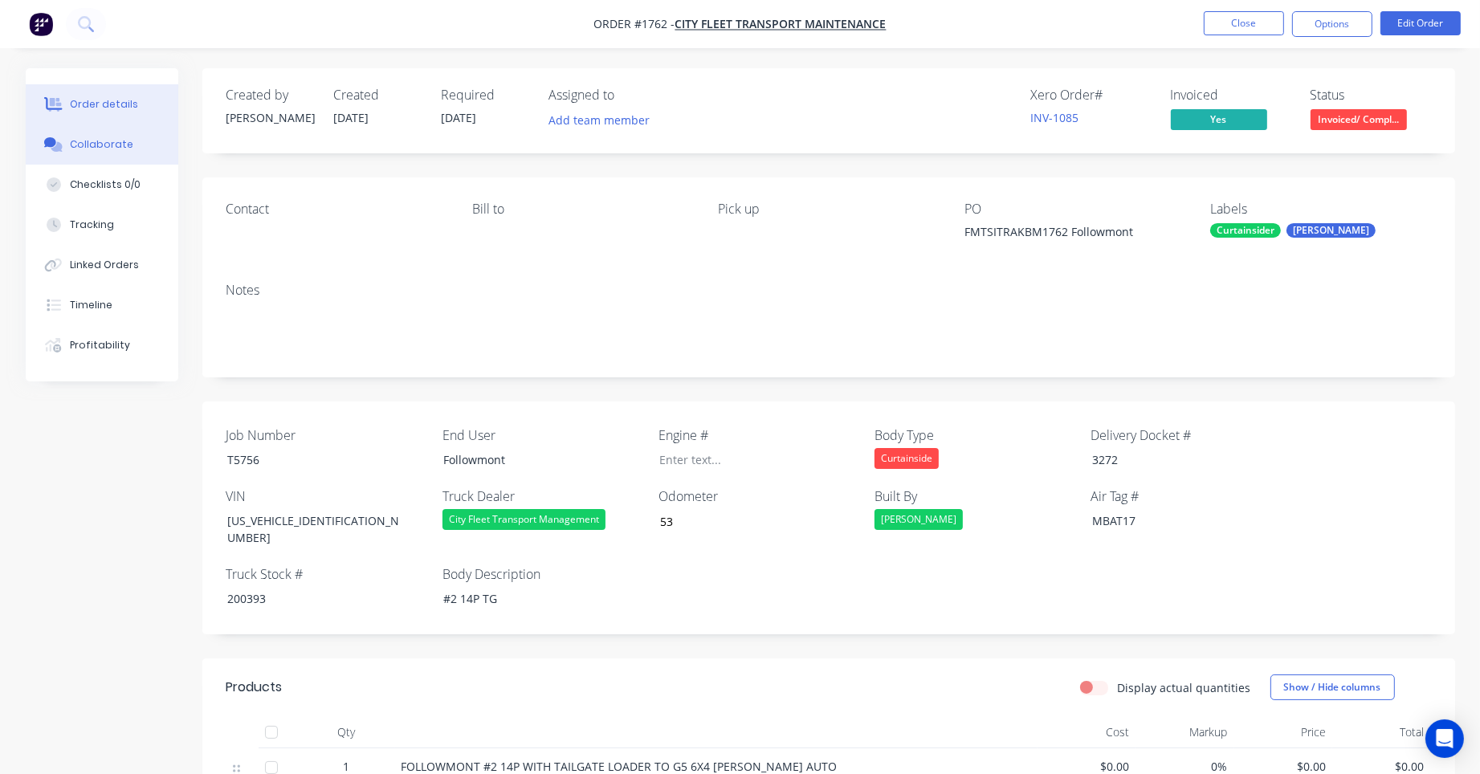
click at [109, 136] on button "Collaborate" at bounding box center [102, 144] width 153 height 40
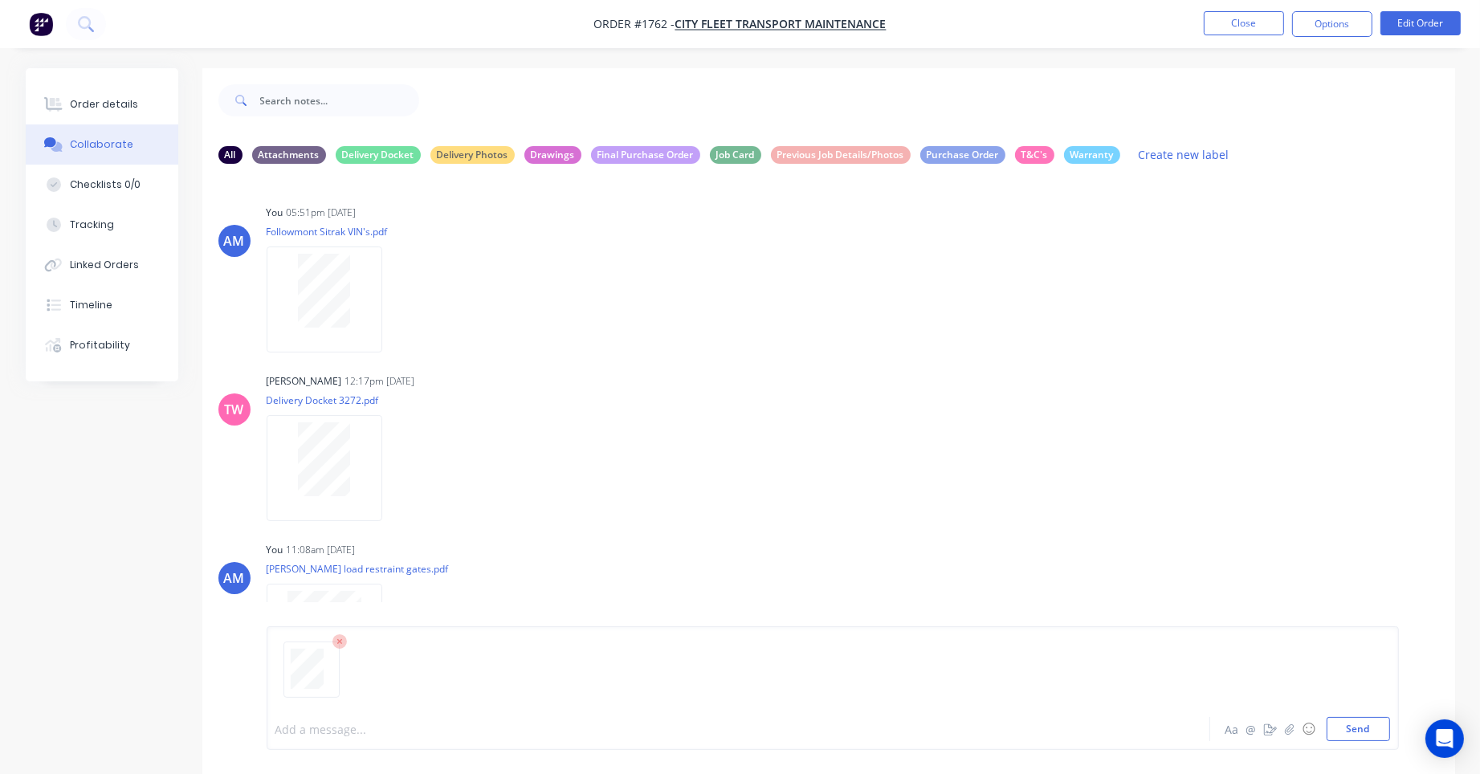
click at [327, 725] on div at bounding box center [693, 729] width 835 height 17
click at [1369, 728] on button "Send" at bounding box center [1358, 729] width 63 height 24
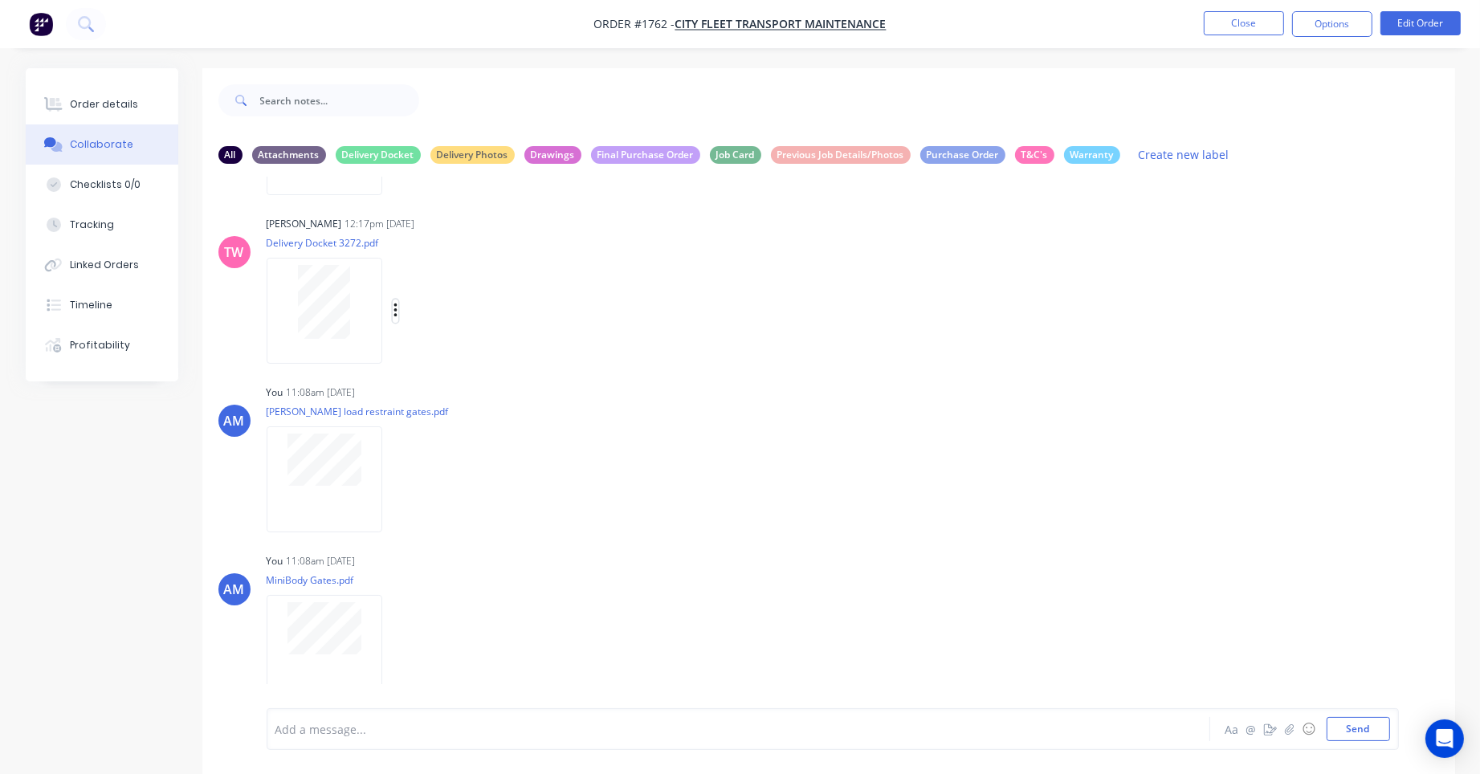
click at [394, 308] on icon "button" at bounding box center [396, 311] width 5 height 18
click at [435, 313] on button "Labels" at bounding box center [500, 318] width 181 height 36
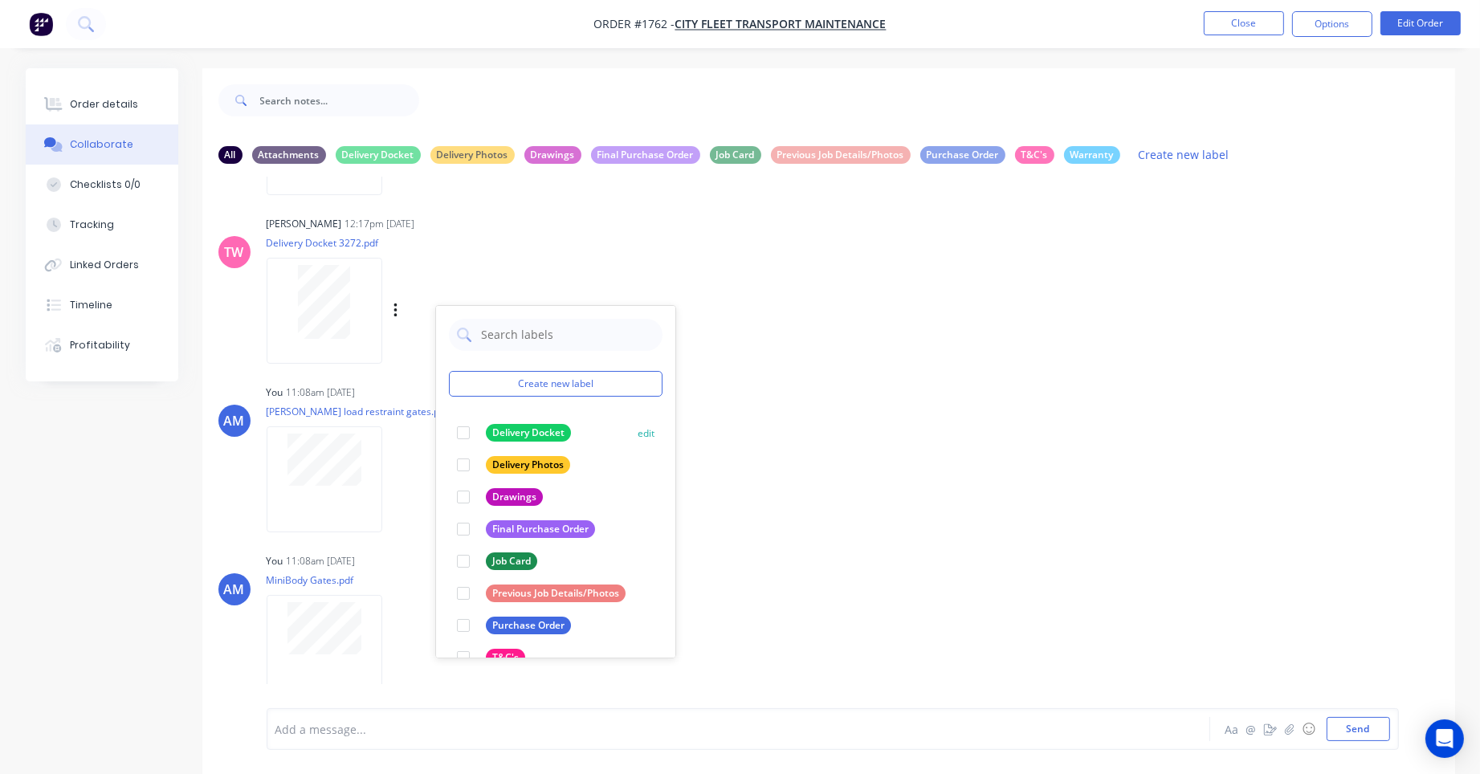
click at [495, 430] on div "Delivery Docket" at bounding box center [528, 433] width 85 height 18
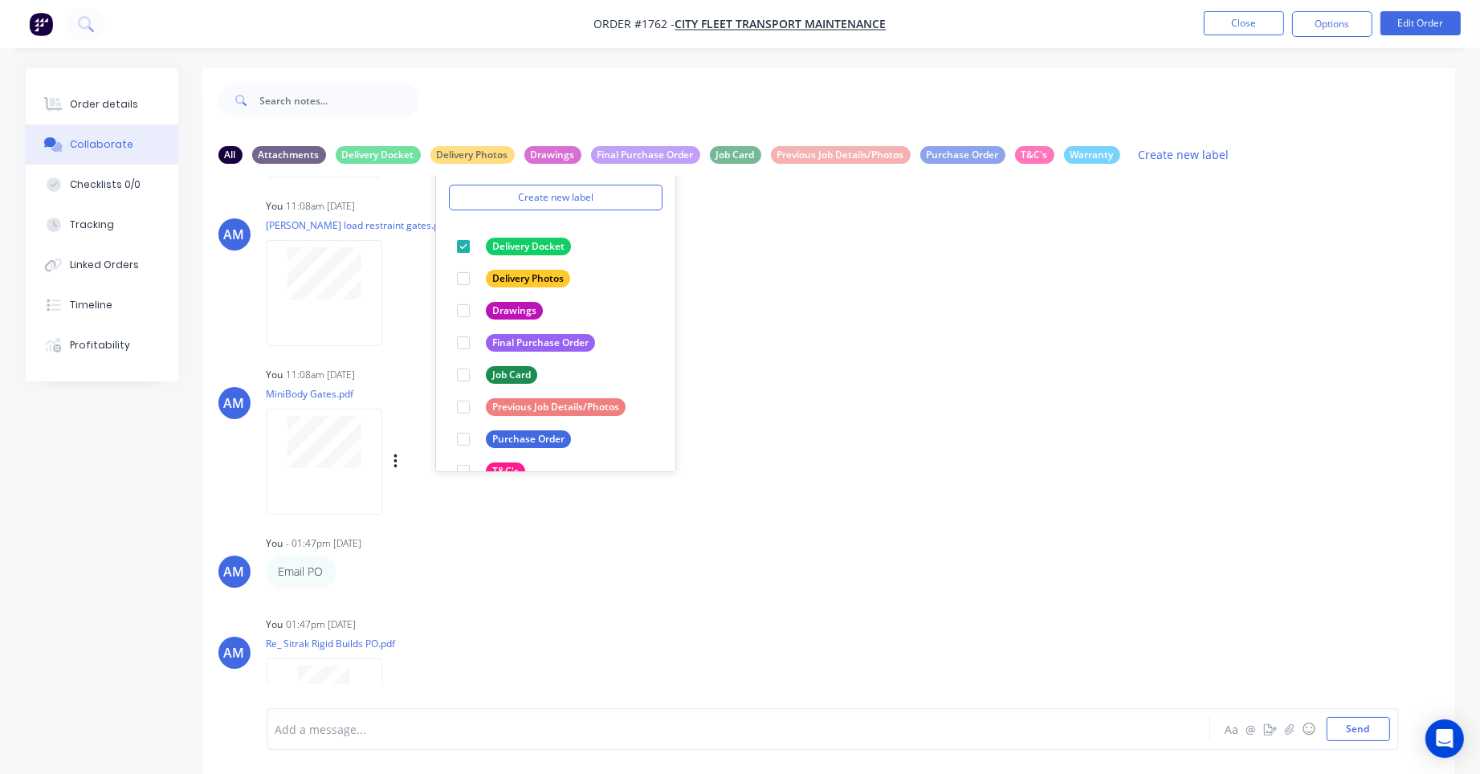
scroll to position [398, 0]
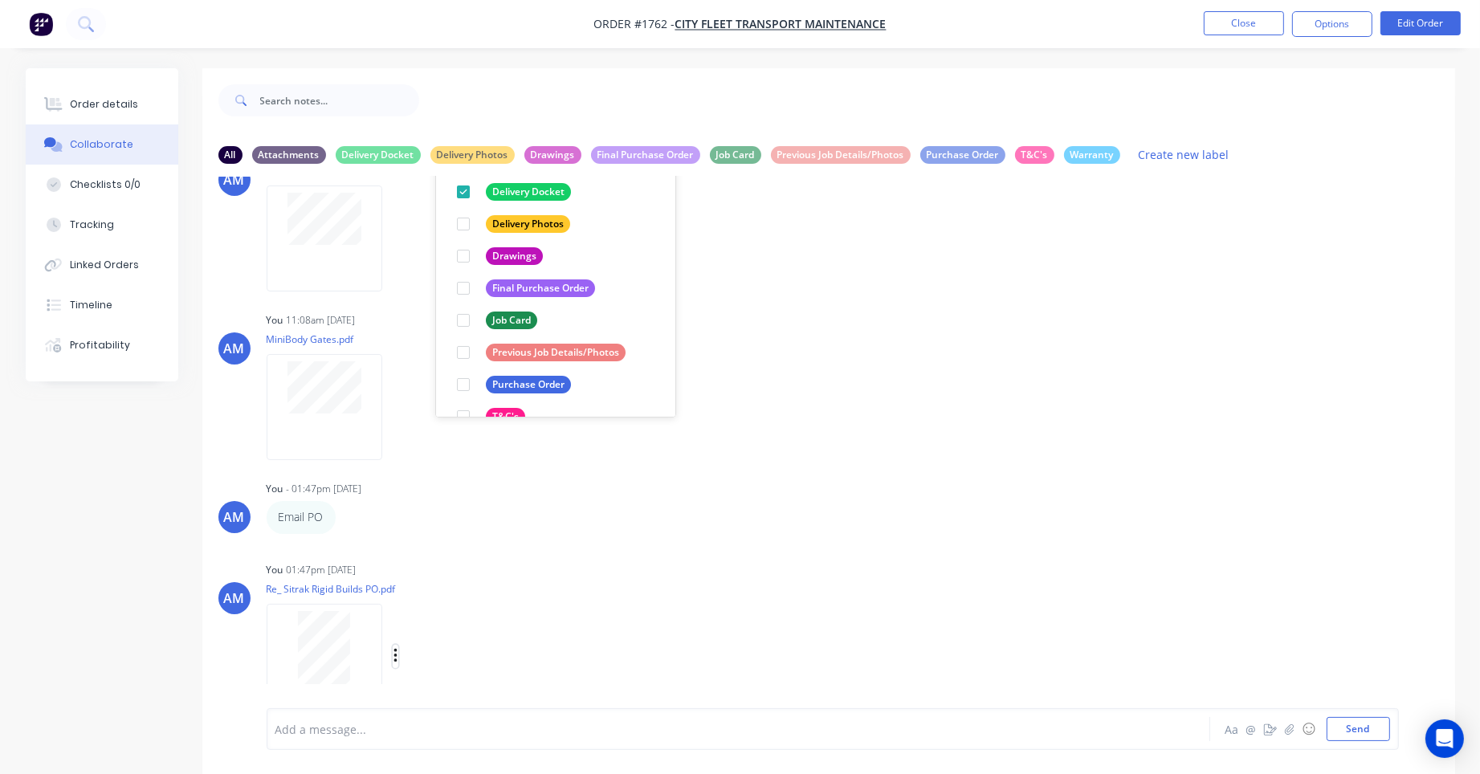
click at [395, 659] on icon "button" at bounding box center [396, 656] width 5 height 18
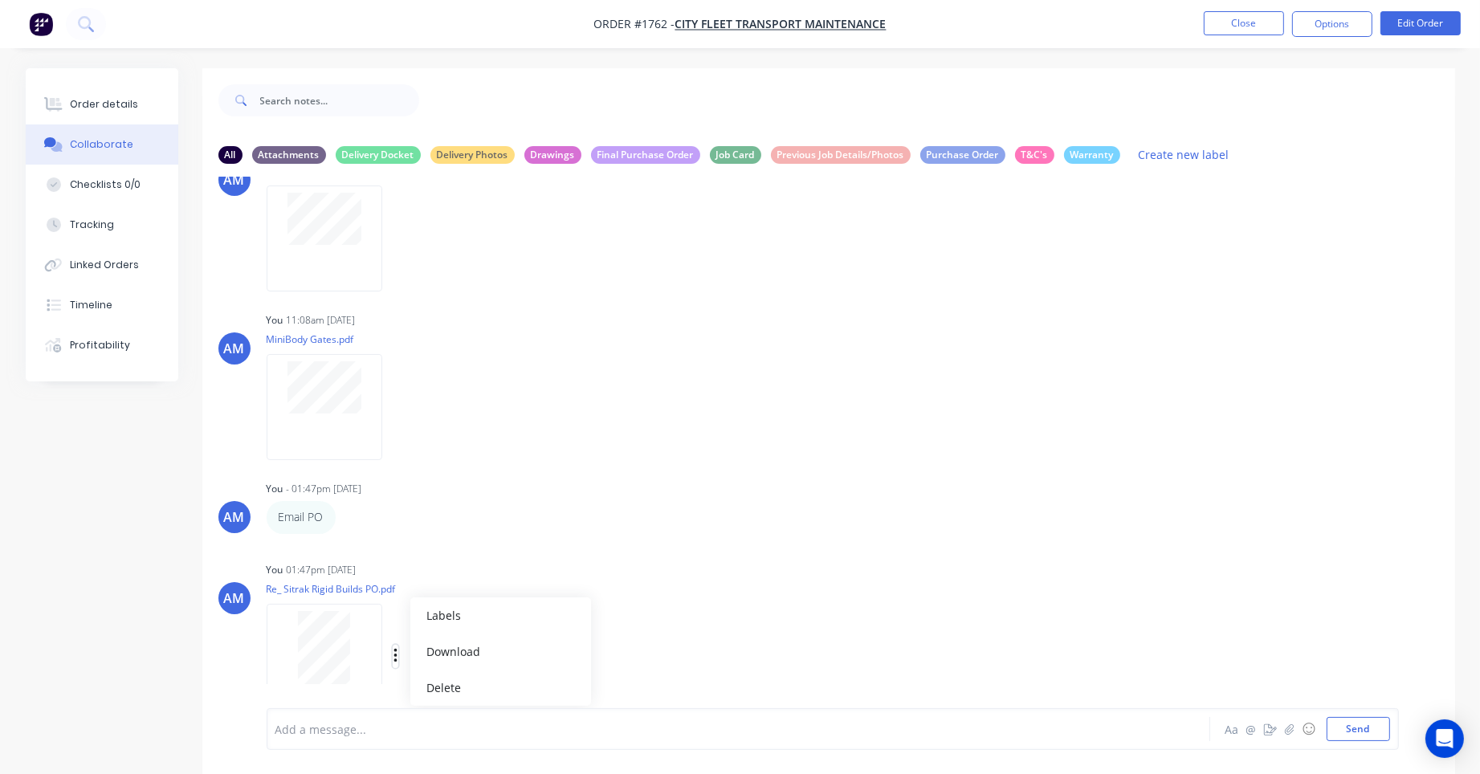
scroll to position [406, 0]
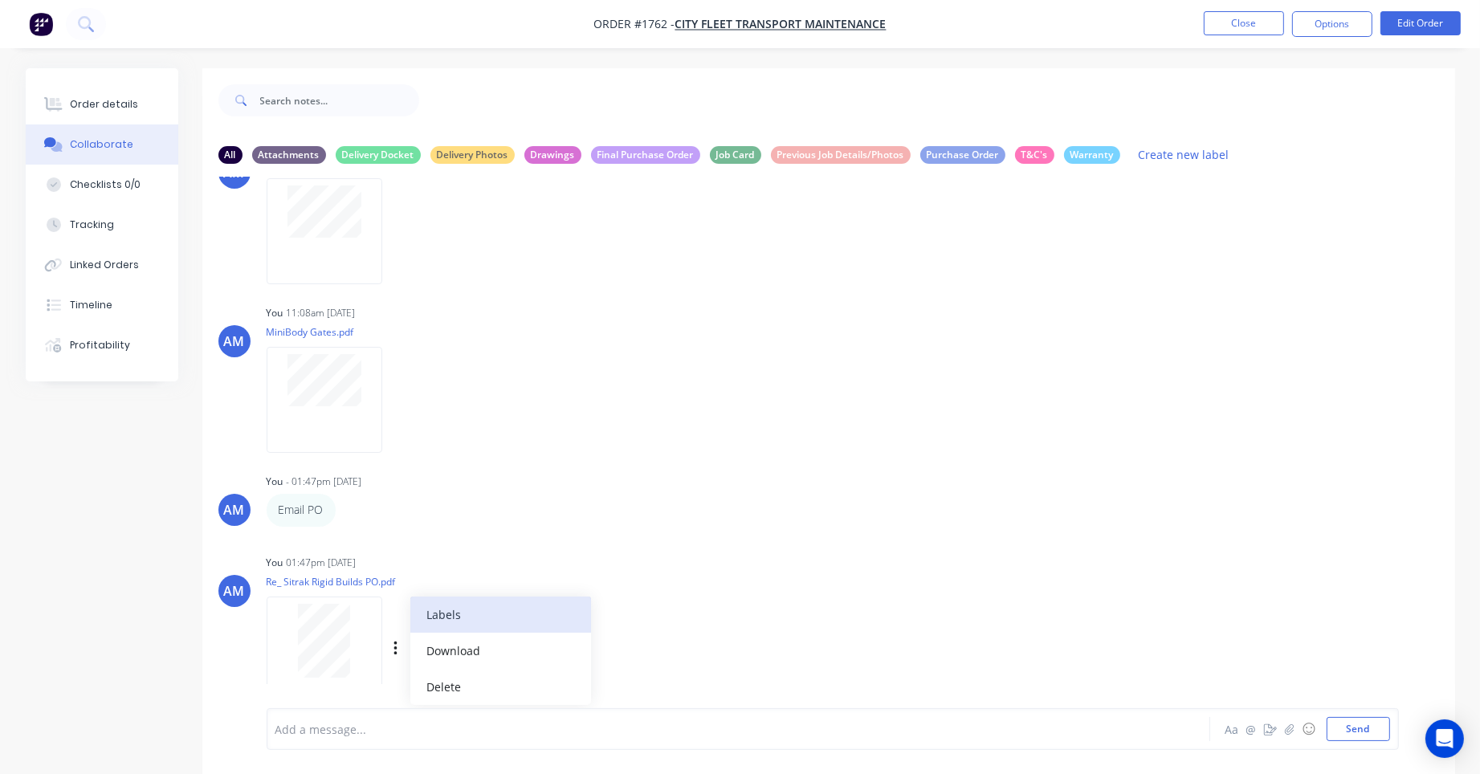
click at [429, 609] on button "Labels" at bounding box center [500, 615] width 181 height 36
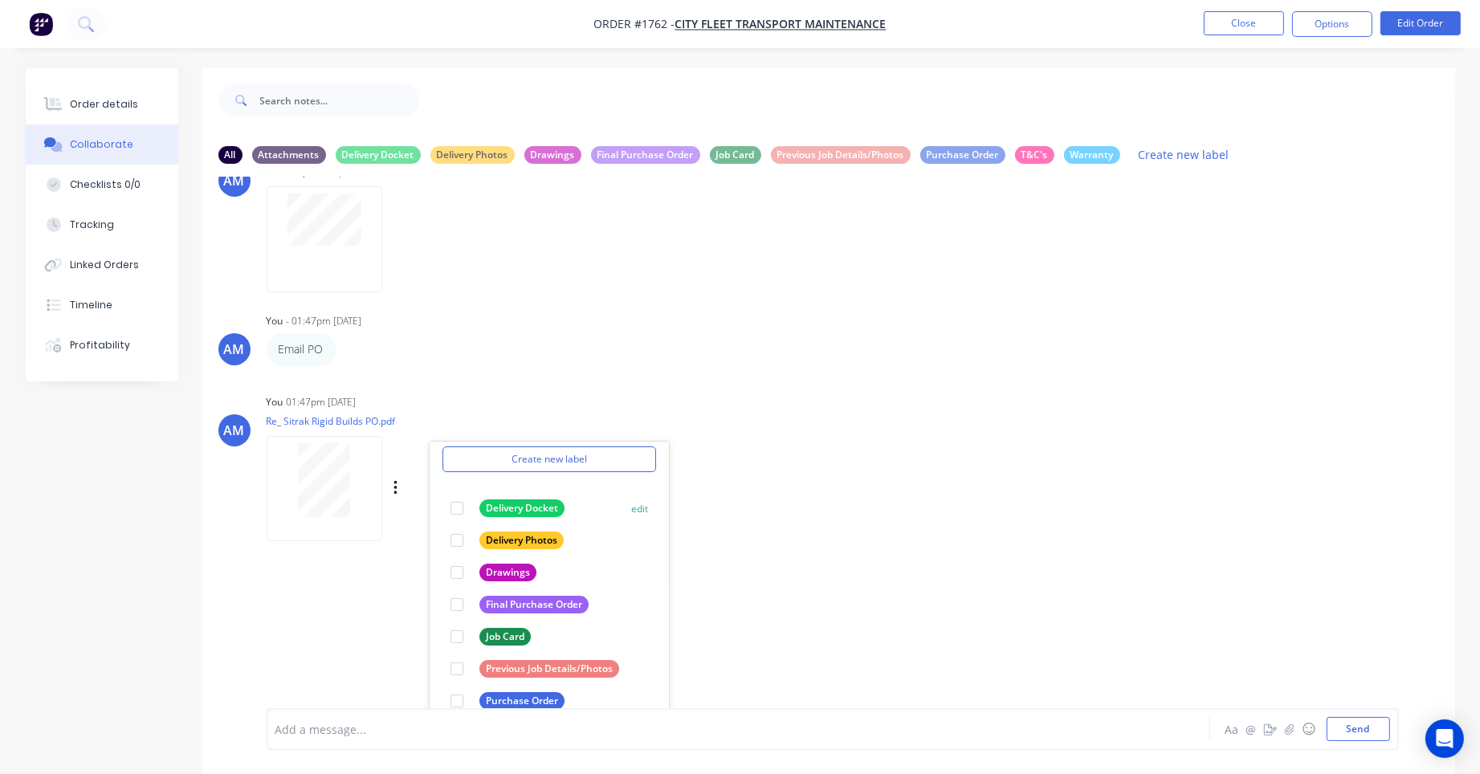
scroll to position [646, 0]
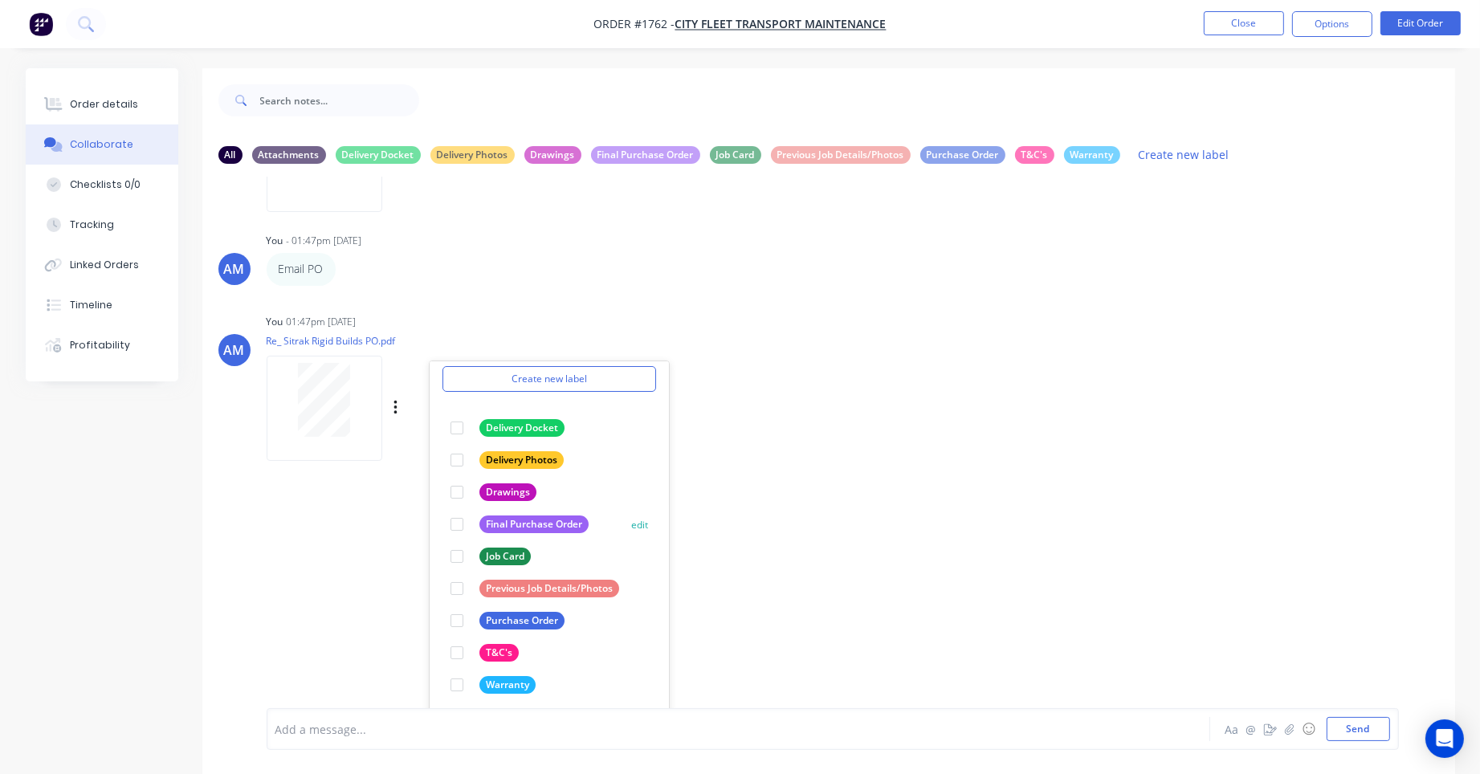
click at [458, 520] on div at bounding box center [457, 524] width 32 height 32
click at [741, 494] on div "AM You 05:51pm 09/07/25 Followmont Sitrak VIN's.pdf Labels Download Delete TW T…" at bounding box center [828, 443] width 1253 height 532
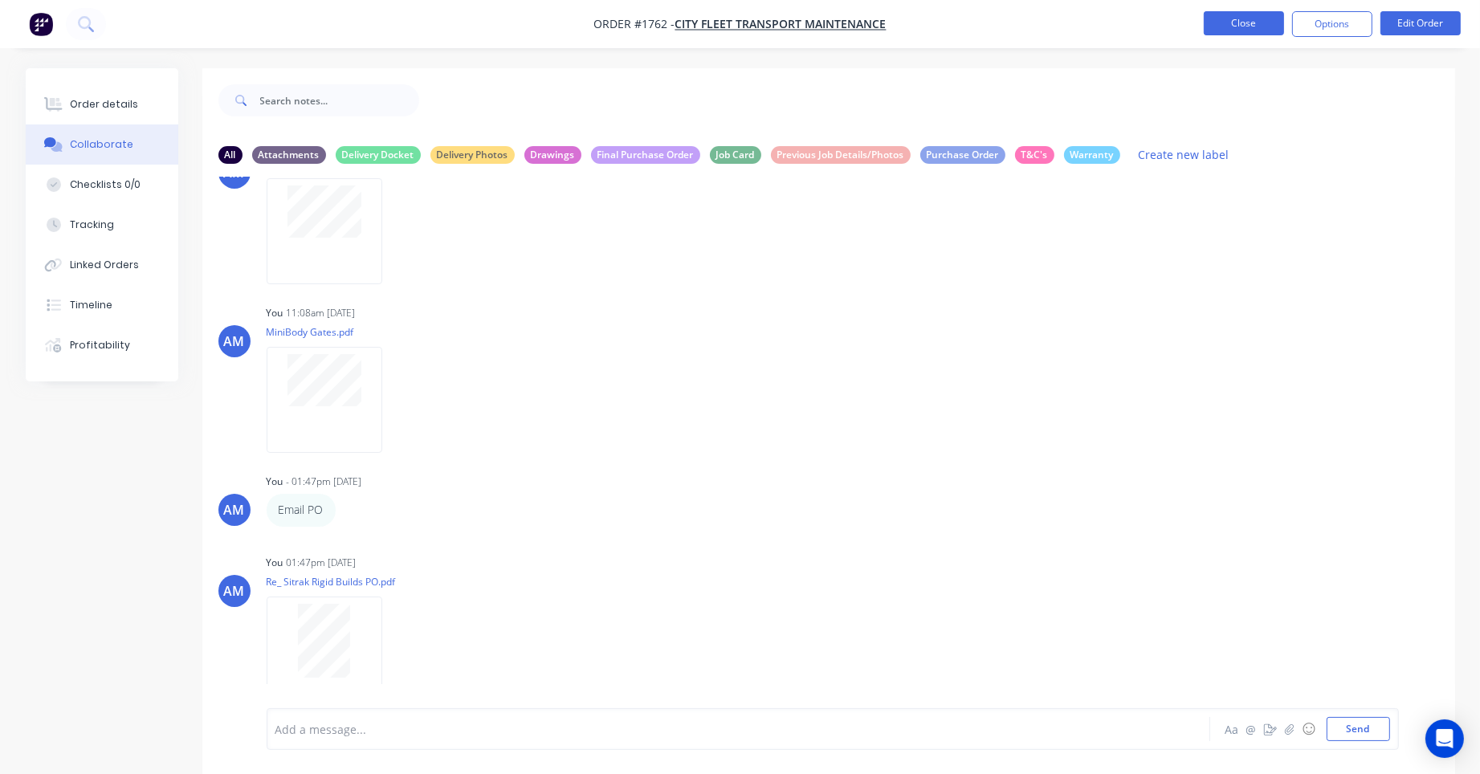
click at [1237, 18] on button "Close" at bounding box center [1244, 23] width 80 height 24
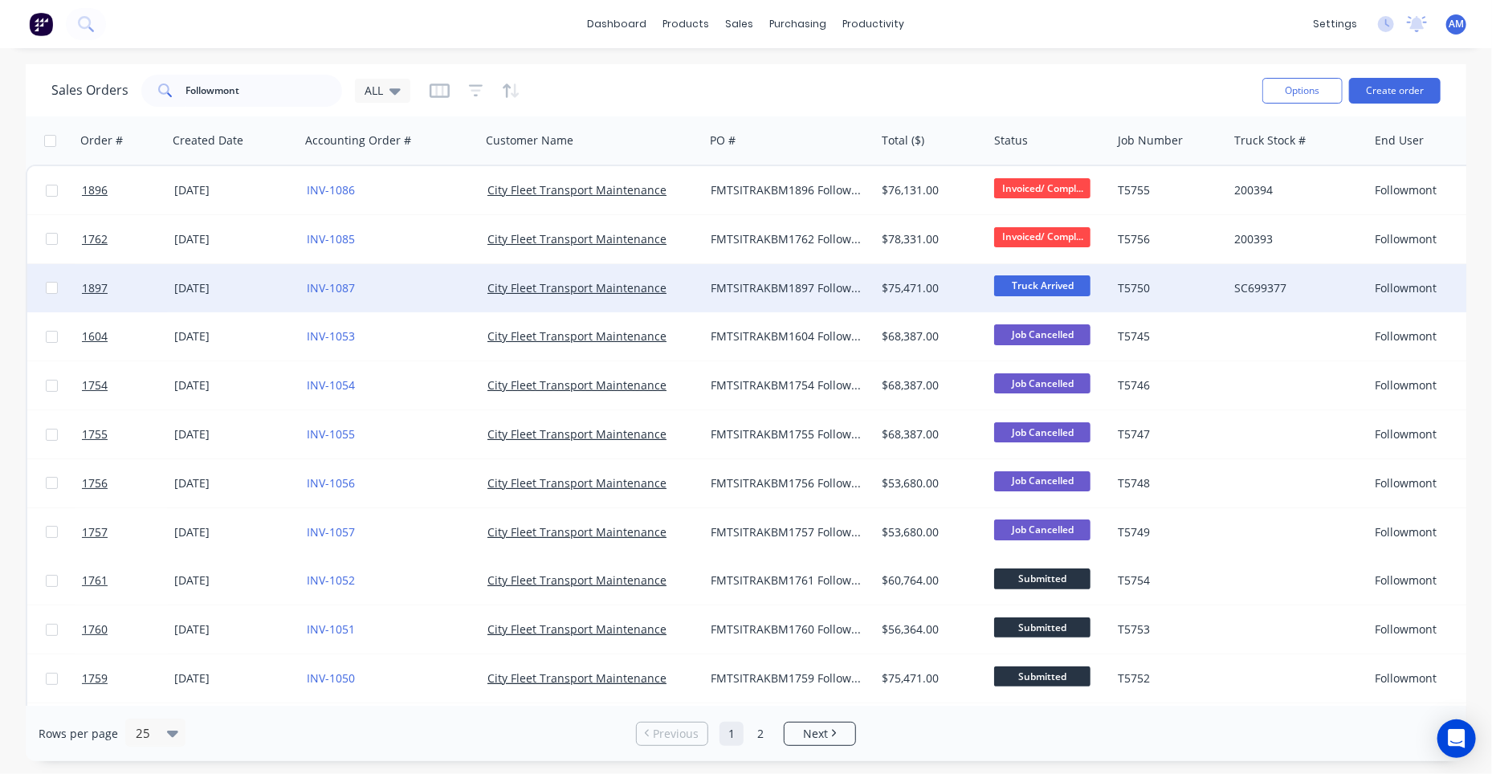
click at [191, 291] on div "09 Jul 2025" at bounding box center [234, 288] width 120 height 16
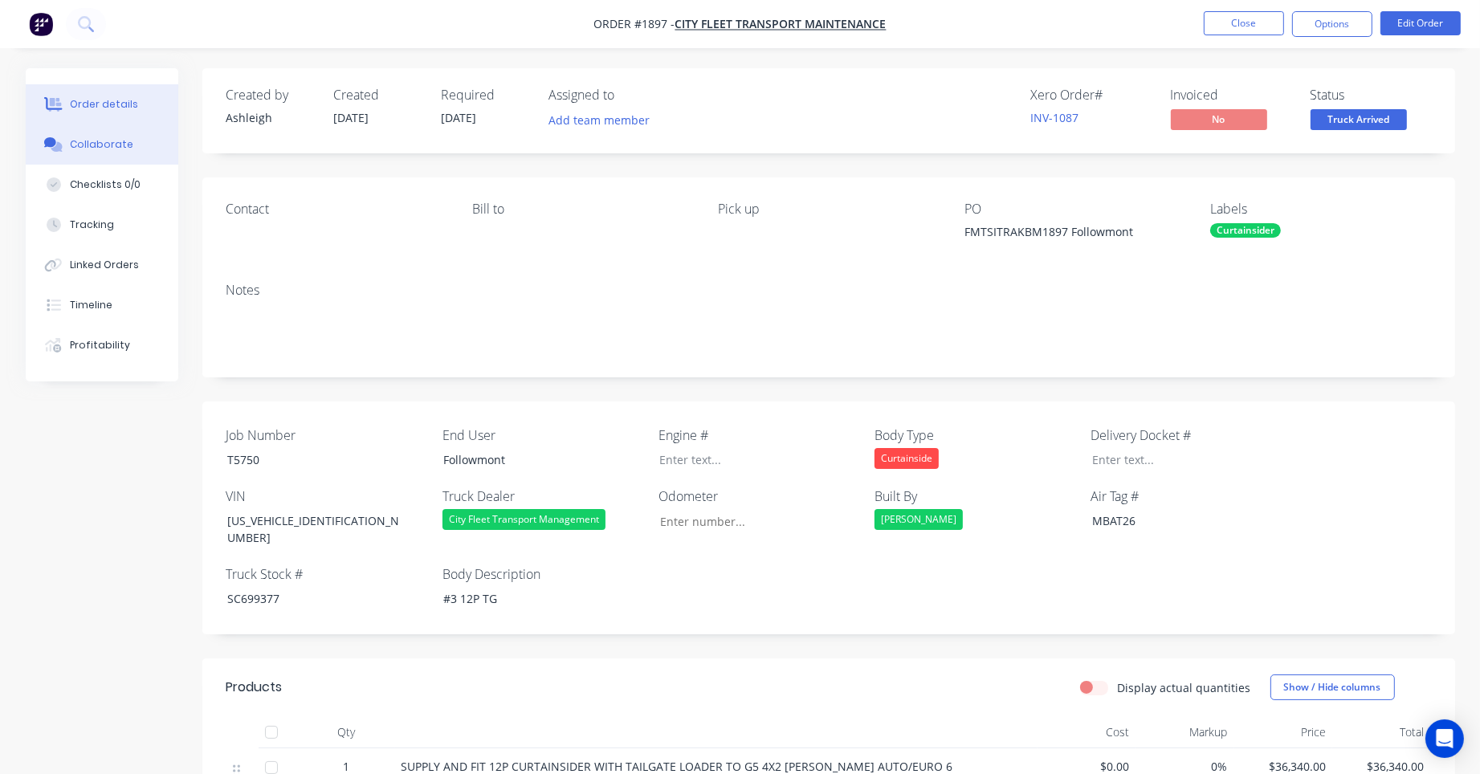
click at [98, 142] on div "Collaborate" at bounding box center [101, 144] width 63 height 14
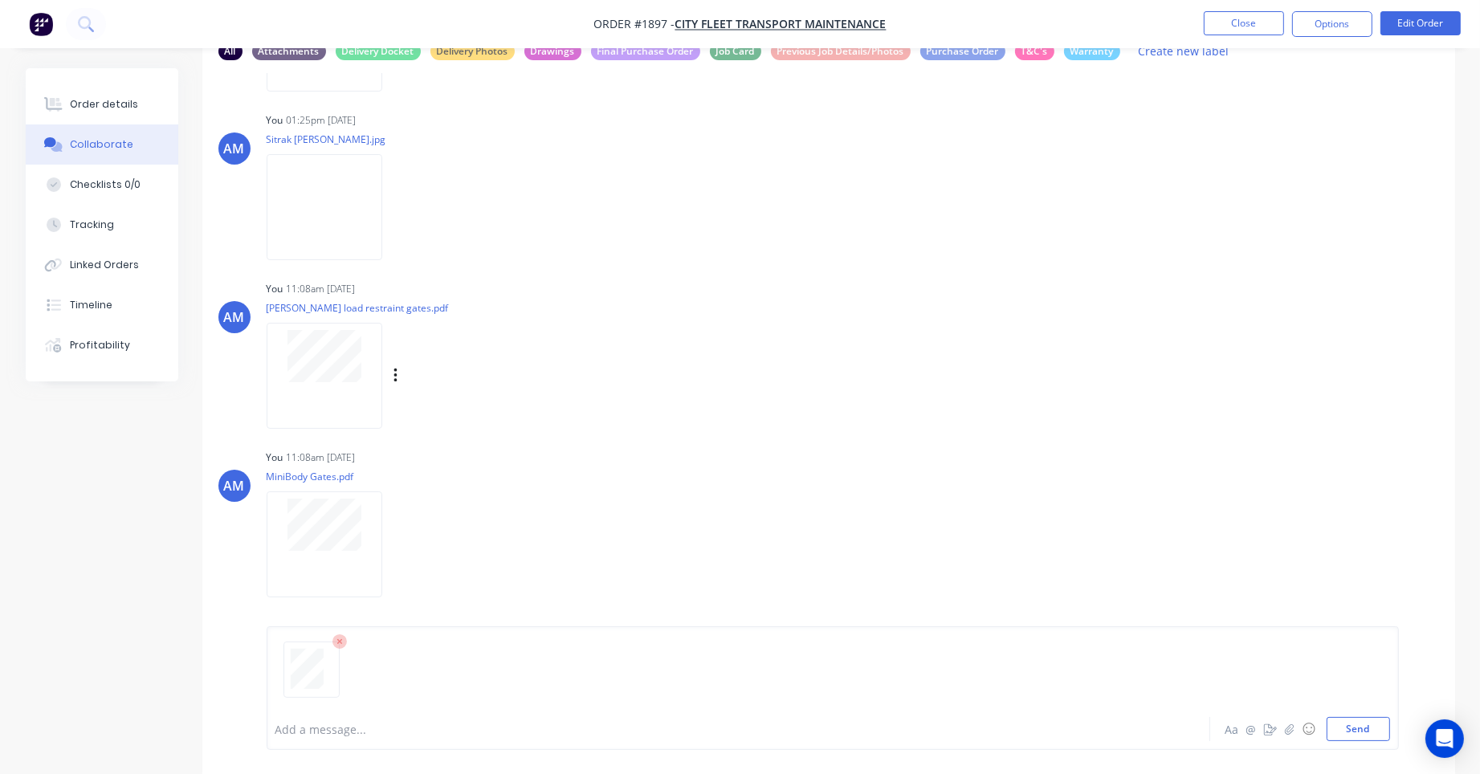
scroll to position [106, 0]
click at [307, 730] on div at bounding box center [693, 729] width 835 height 17
click at [1364, 728] on button "Send" at bounding box center [1358, 729] width 63 height 24
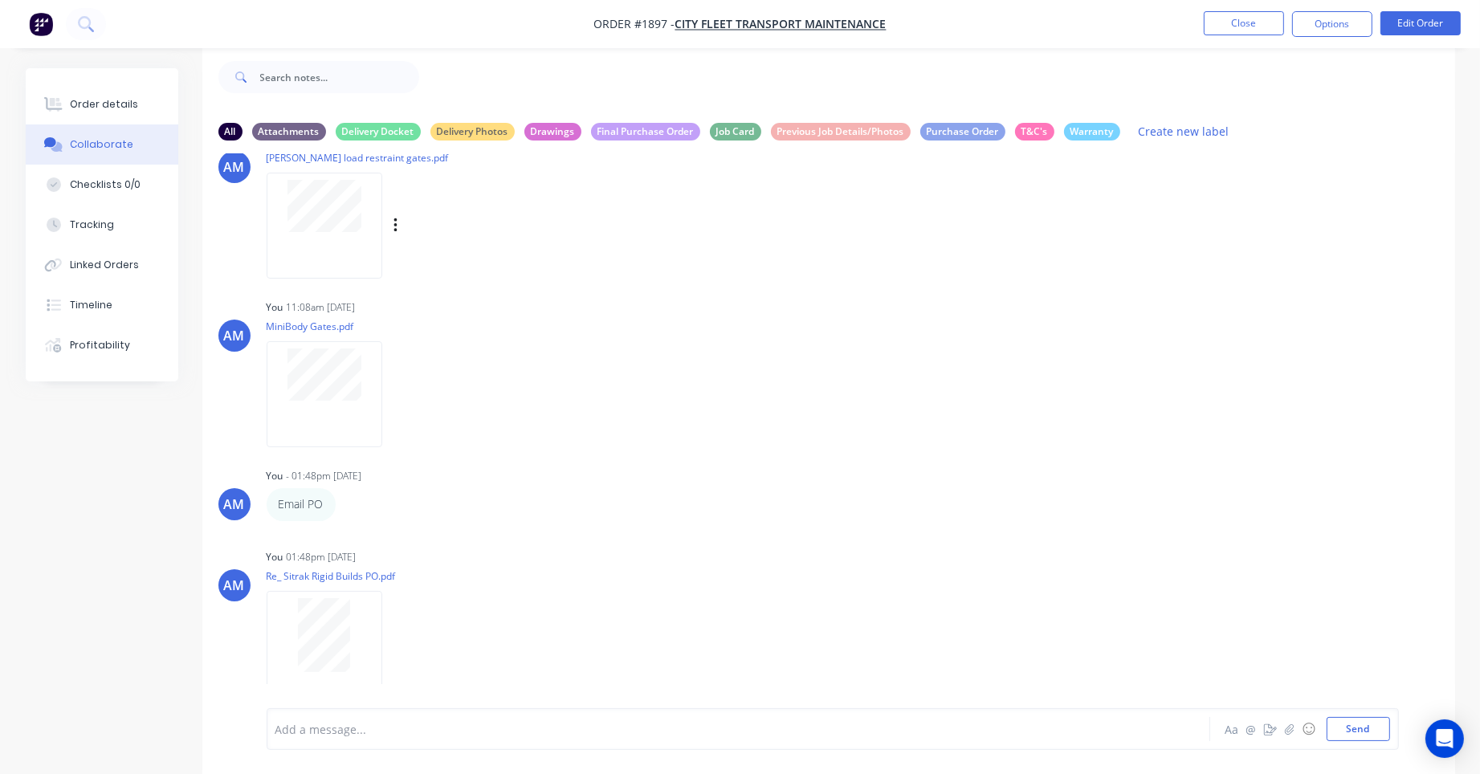
scroll to position [406, 0]
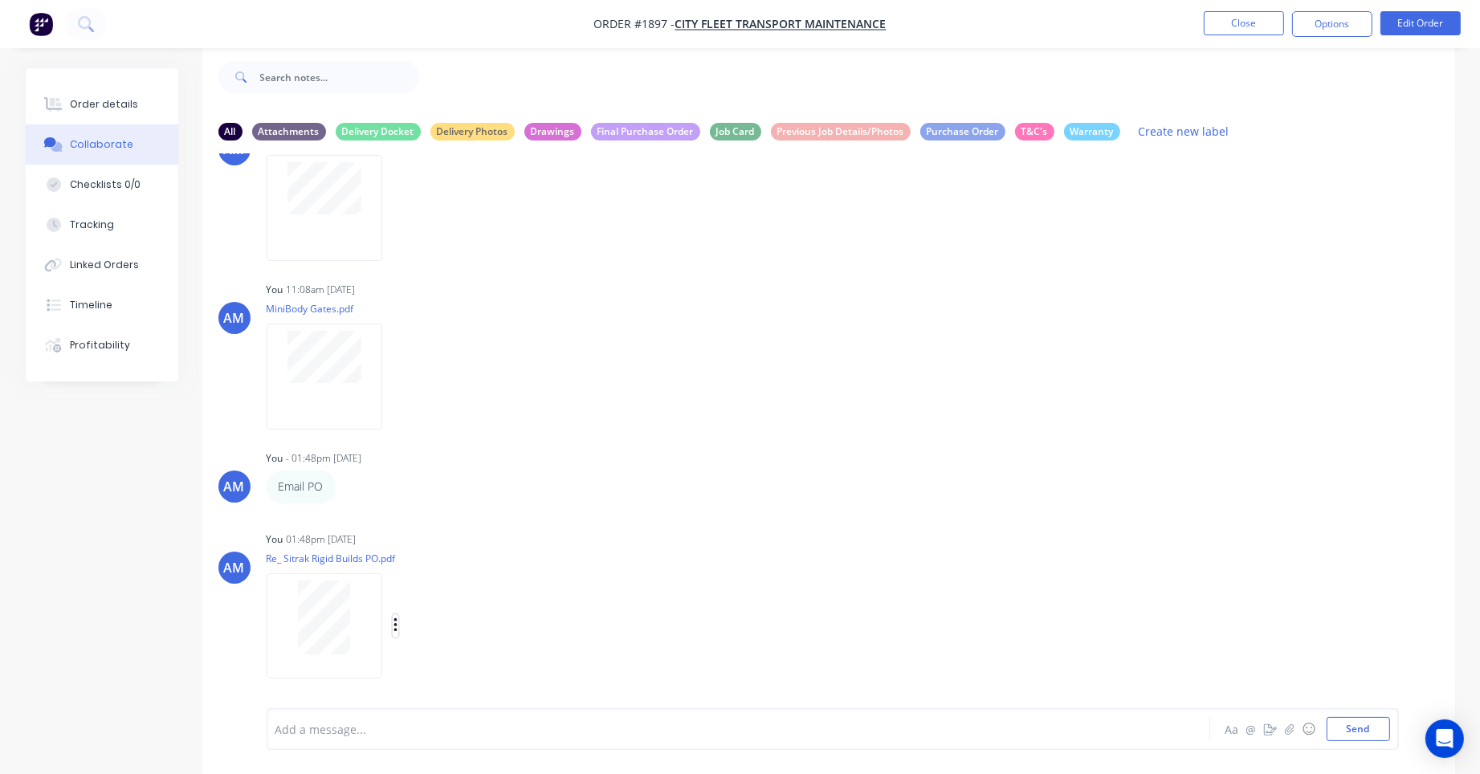
click at [398, 623] on button "button" at bounding box center [396, 625] width 6 height 23
click at [453, 590] on button "Labels" at bounding box center [500, 591] width 181 height 36
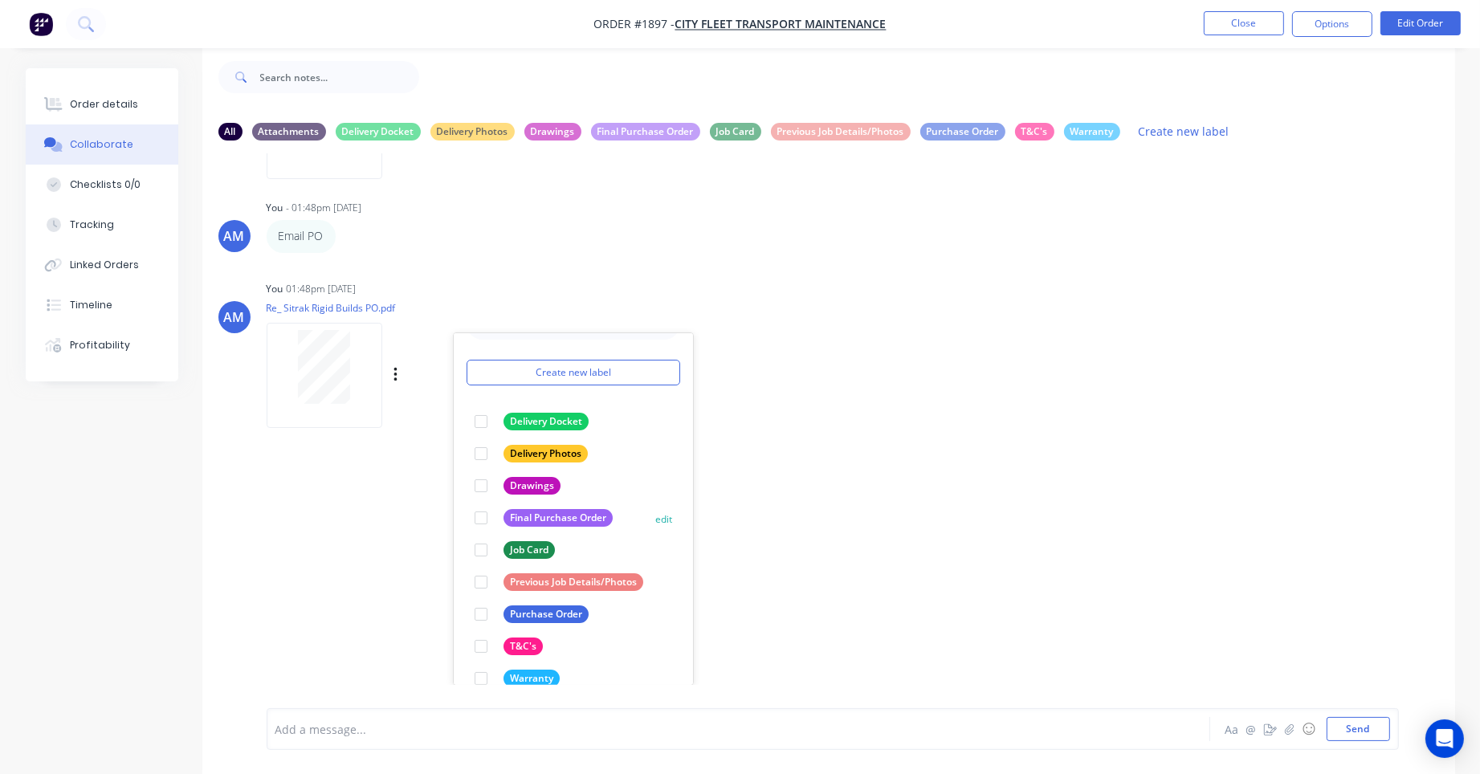
scroll to position [60, 0]
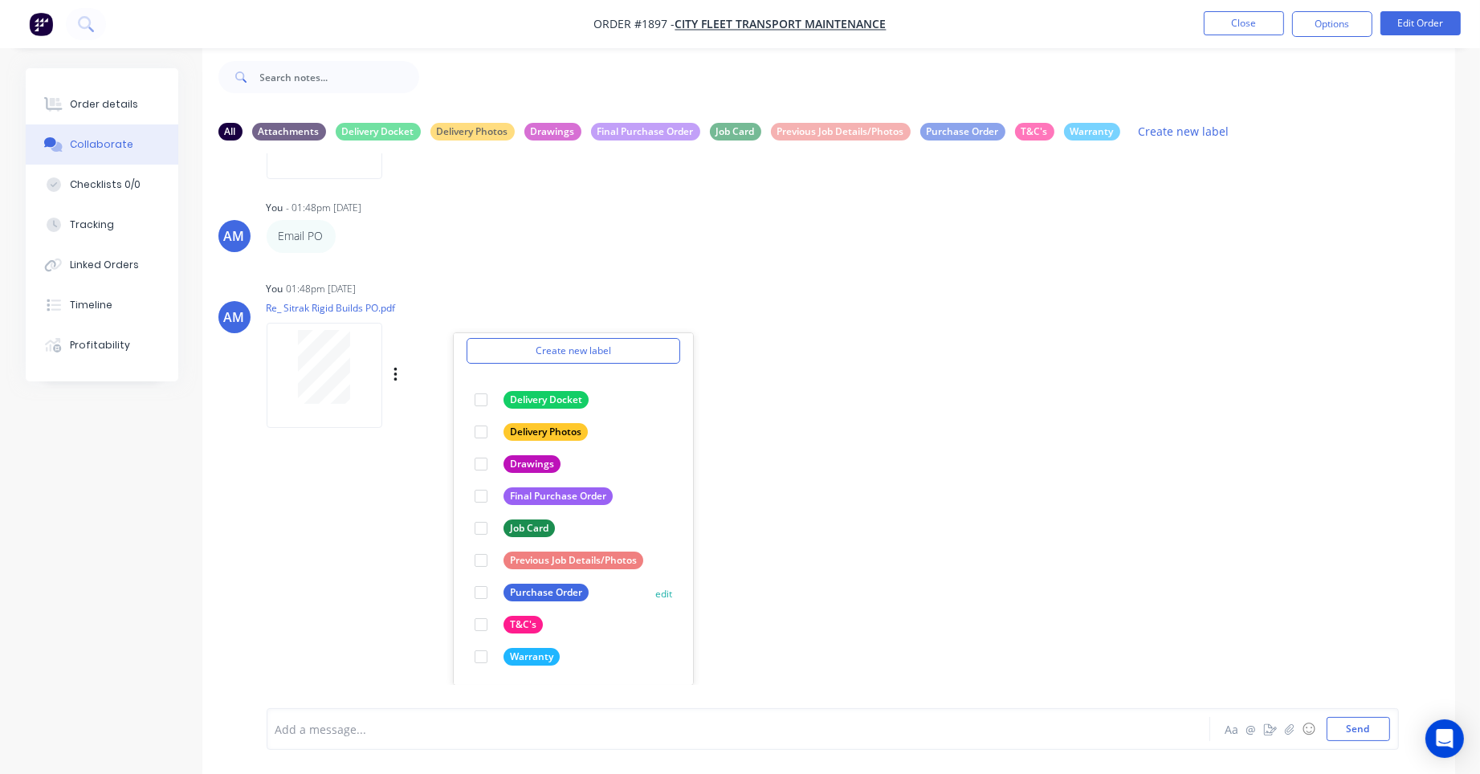
click at [483, 588] on div at bounding box center [481, 593] width 32 height 32
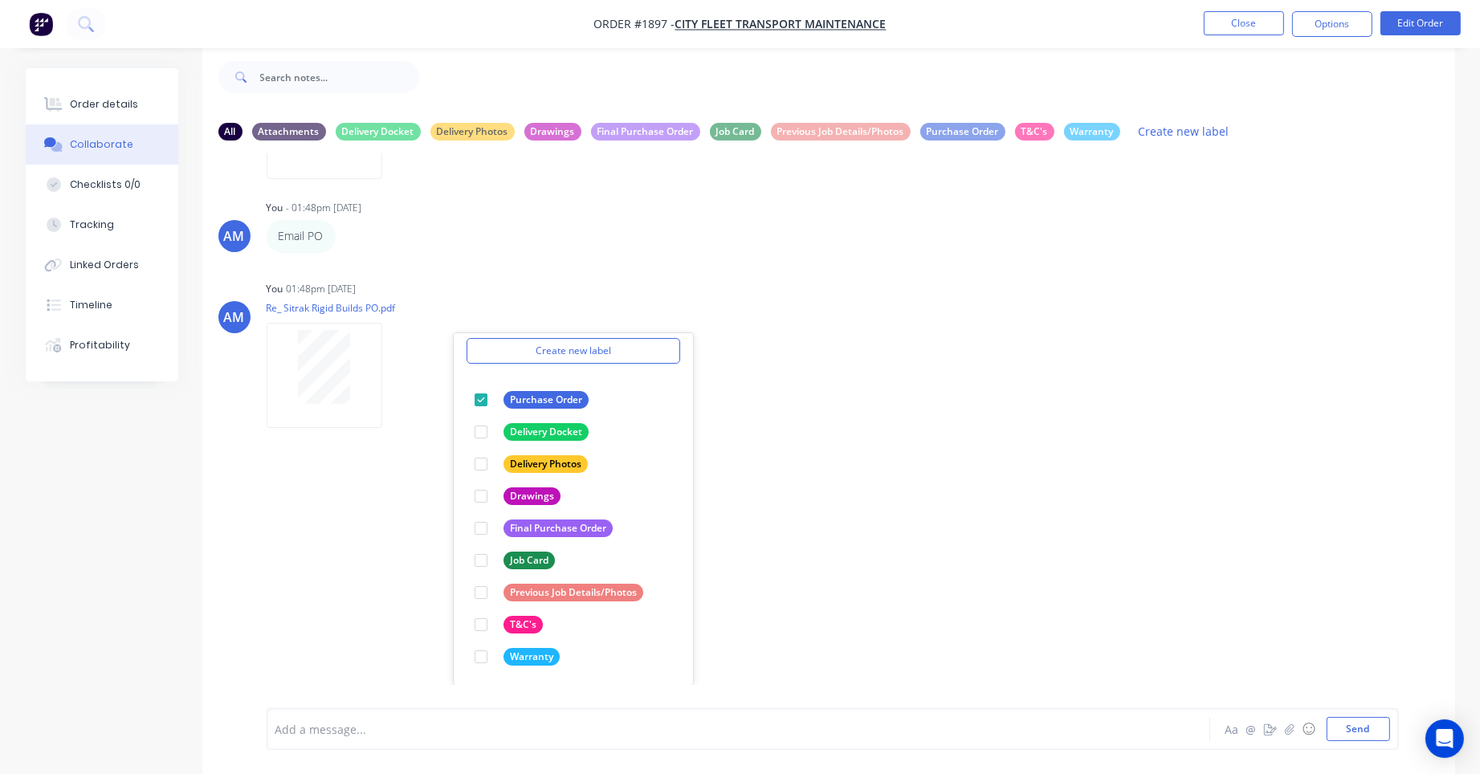
click at [1153, 613] on div "AM You 05:50pm 09/07/25 Followmont Sitrak VIN's.pdf Labels Download Delete AM Y…" at bounding box center [828, 419] width 1253 height 532
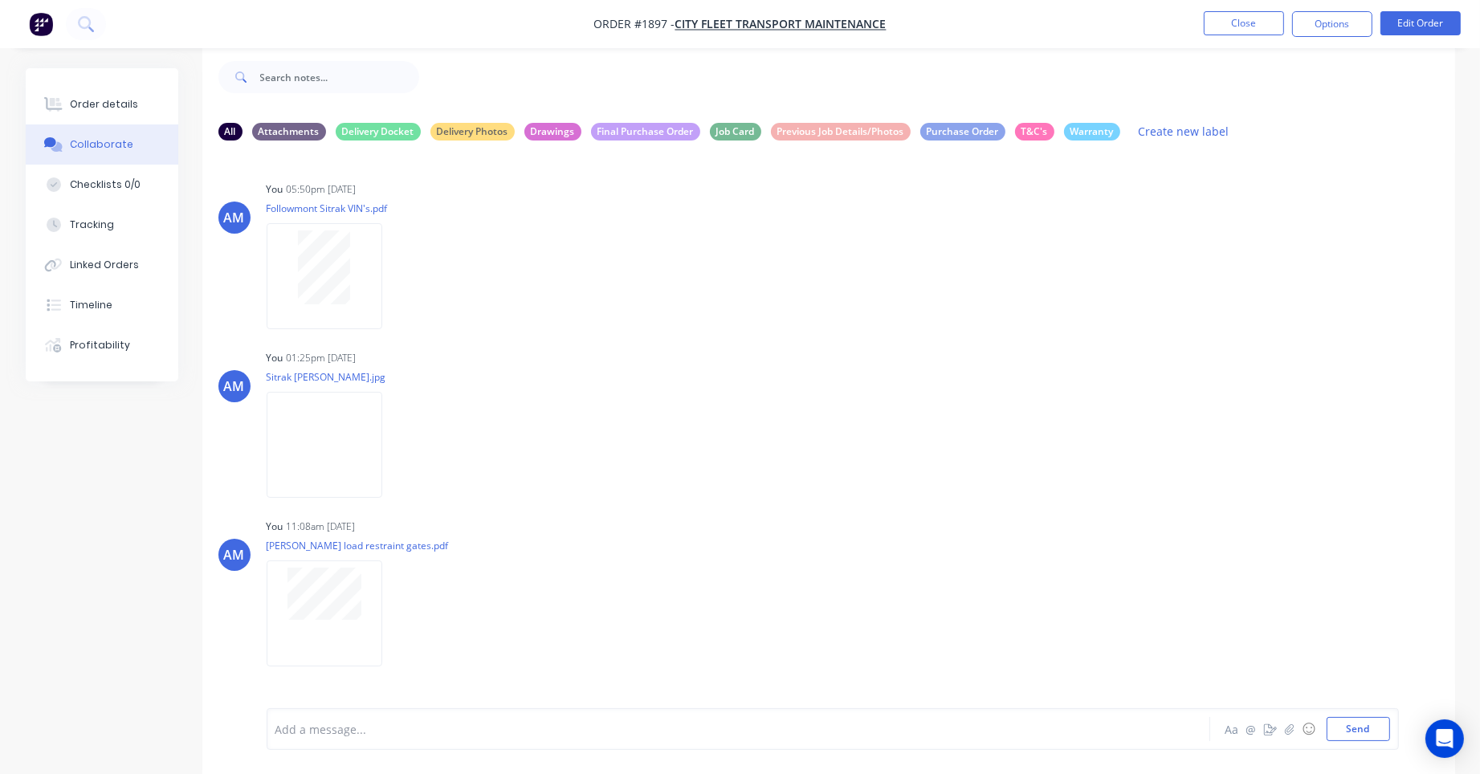
scroll to position [0, 0]
click at [1233, 21] on button "Close" at bounding box center [1244, 23] width 80 height 24
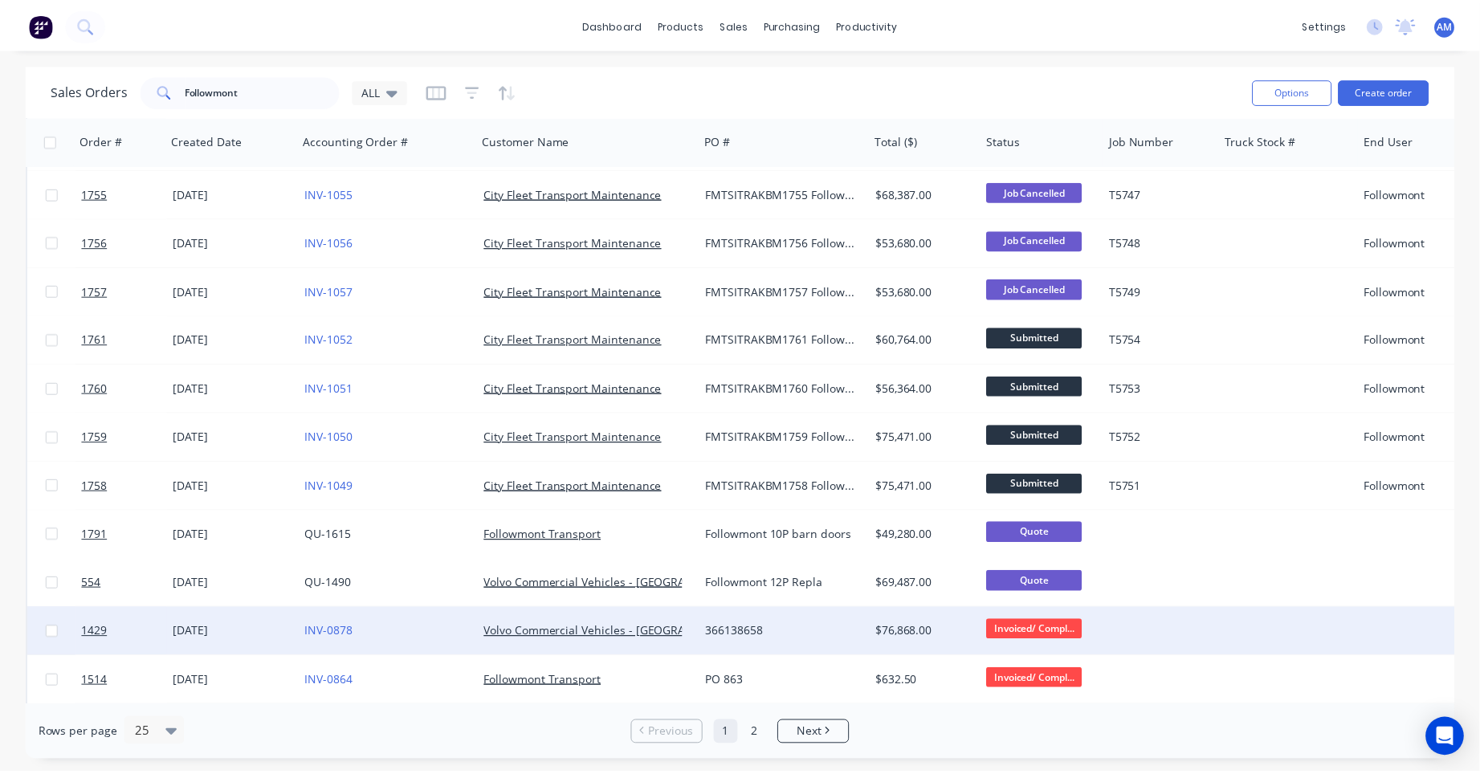
scroll to position [241, 0]
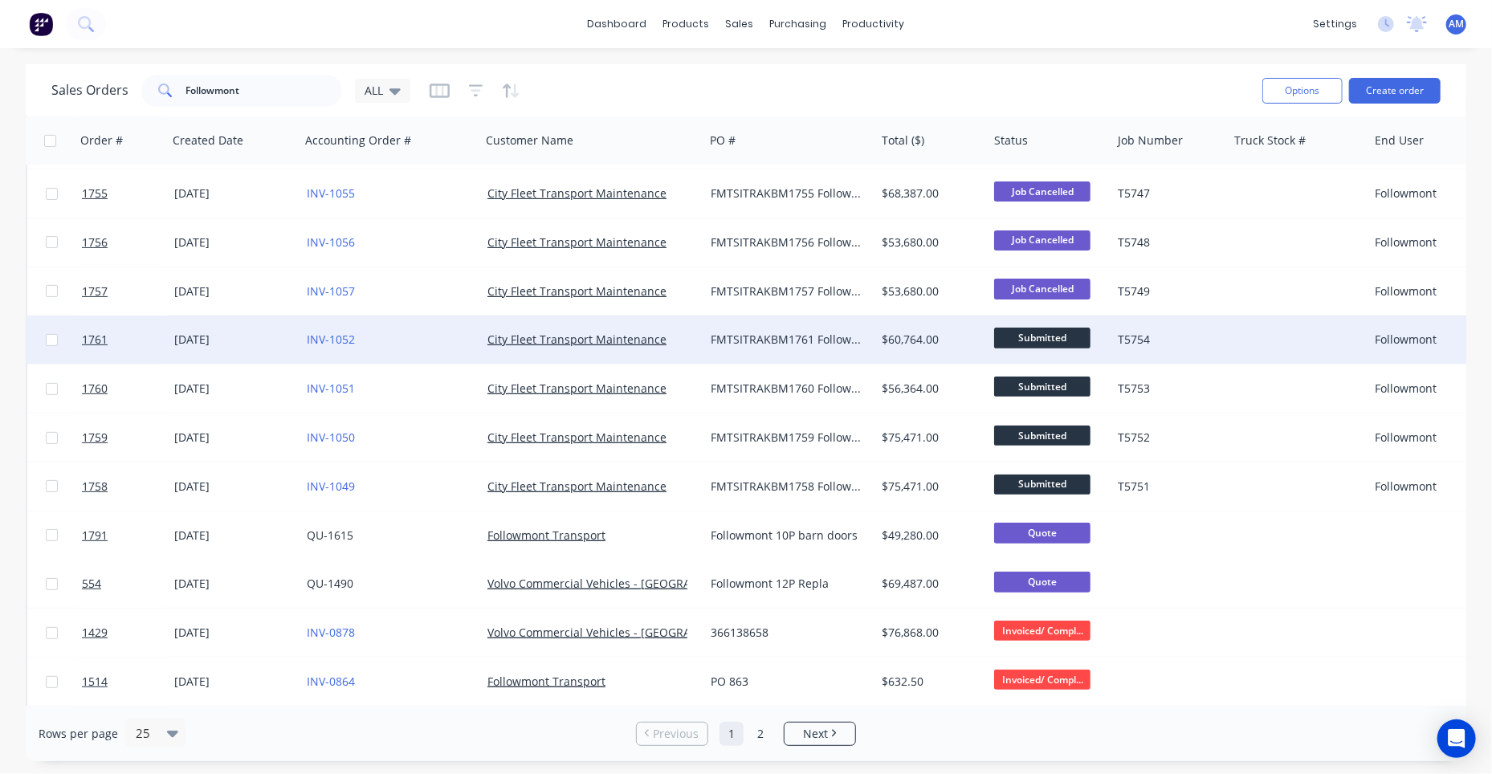
click at [179, 336] on div "25 Jun 2025" at bounding box center [234, 340] width 120 height 16
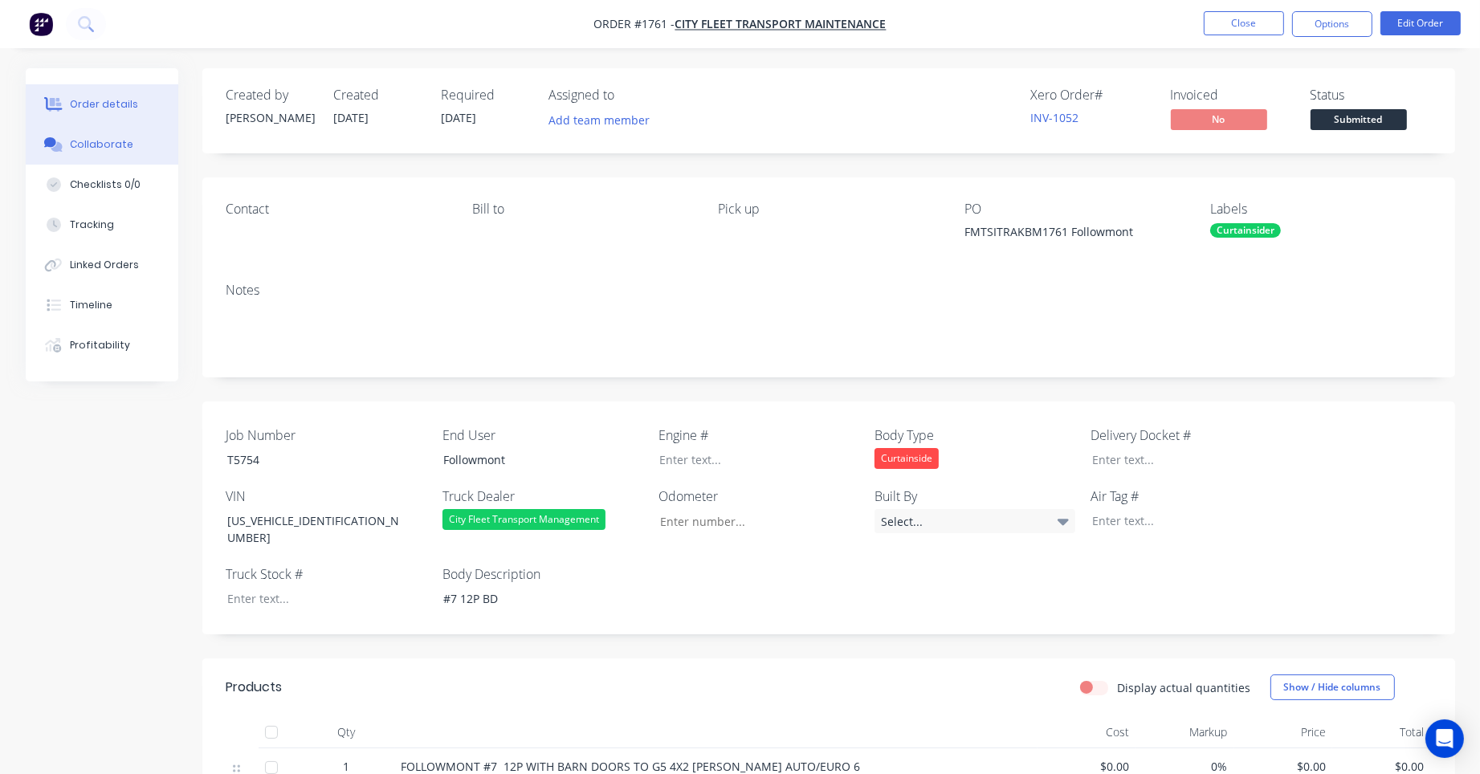
click at [116, 146] on div "Collaborate" at bounding box center [101, 144] width 63 height 14
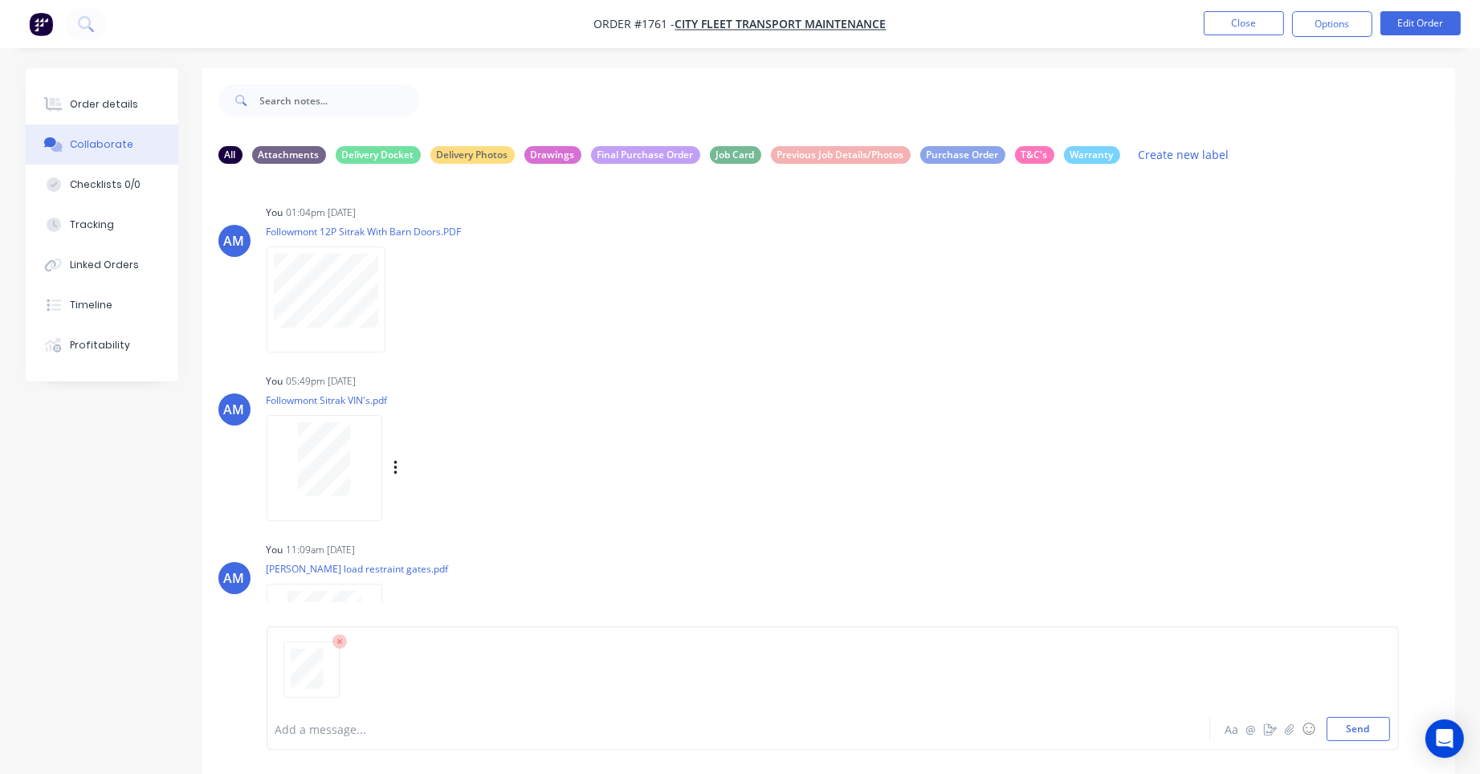
scroll to position [157, 0]
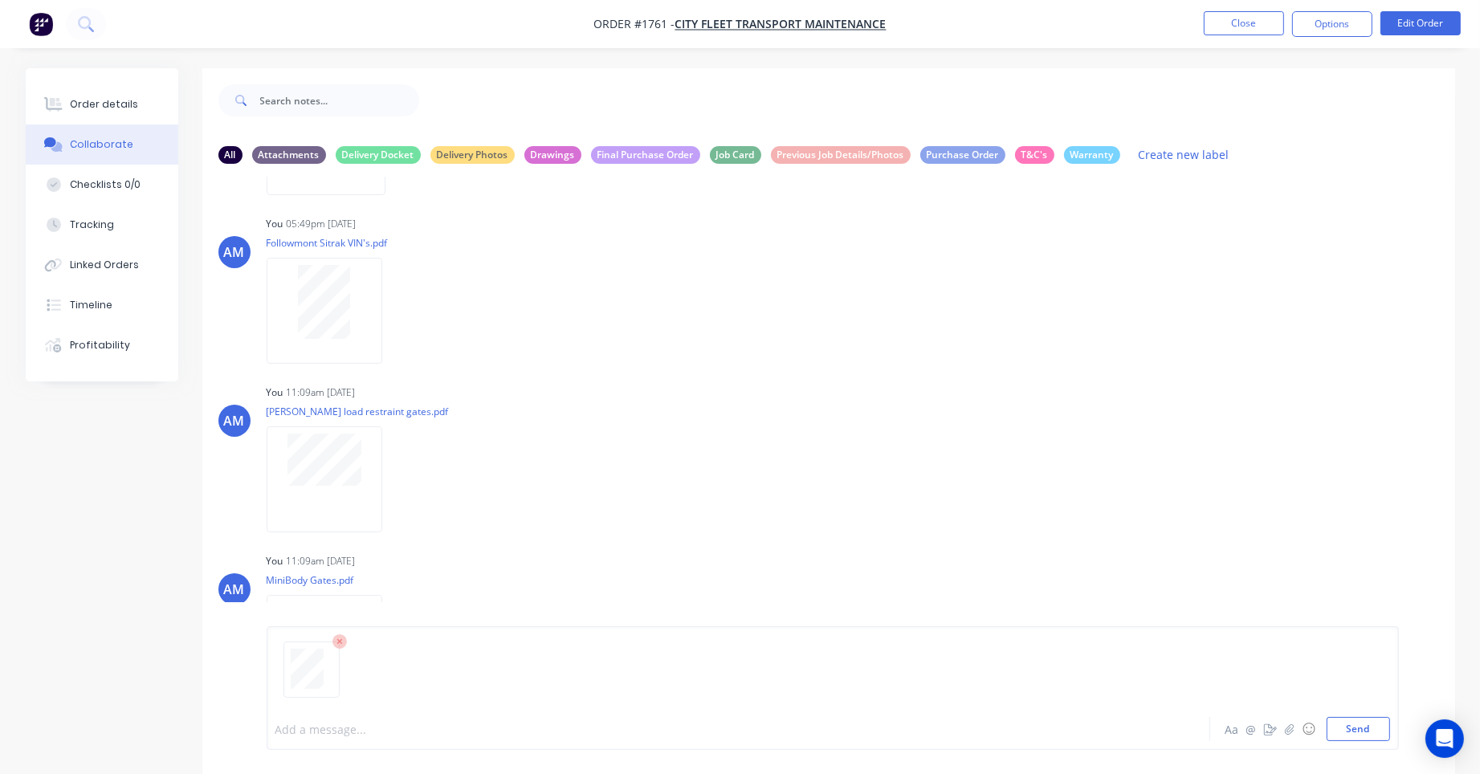
click at [324, 732] on div at bounding box center [693, 729] width 835 height 17
click at [1359, 725] on button "Send" at bounding box center [1358, 729] width 63 height 24
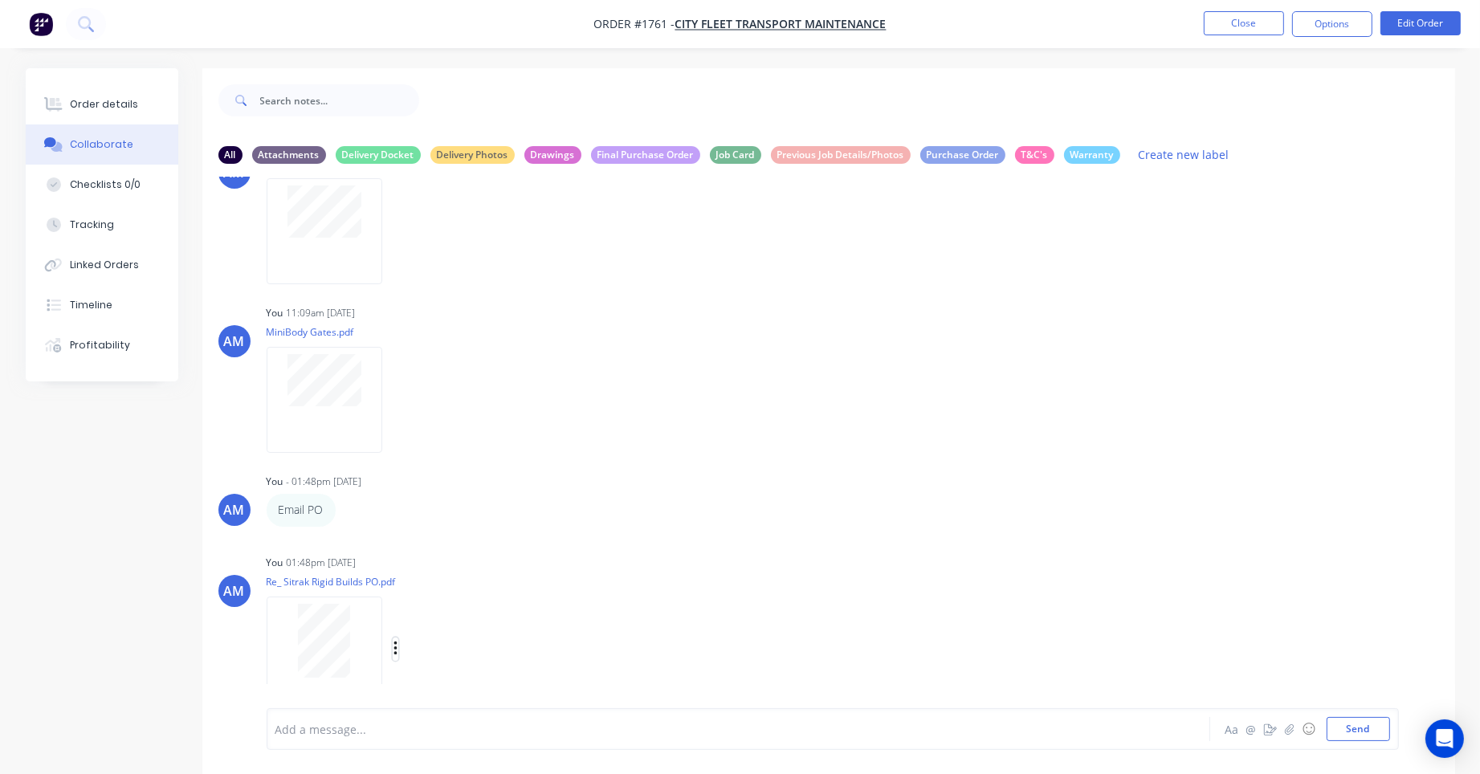
click at [393, 646] on button "button" at bounding box center [396, 649] width 6 height 23
click at [434, 618] on button "Labels" at bounding box center [500, 615] width 181 height 36
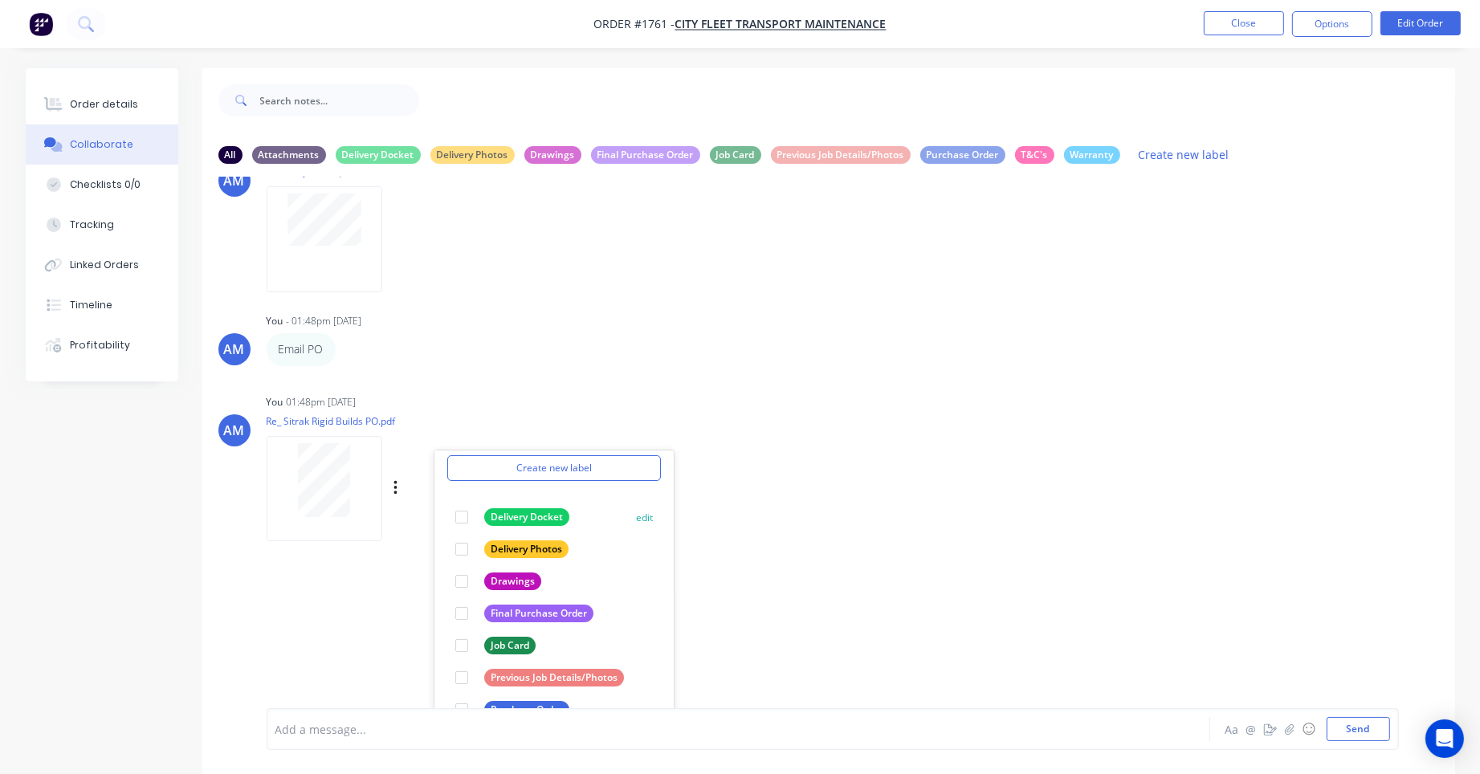
scroll to position [646, 0]
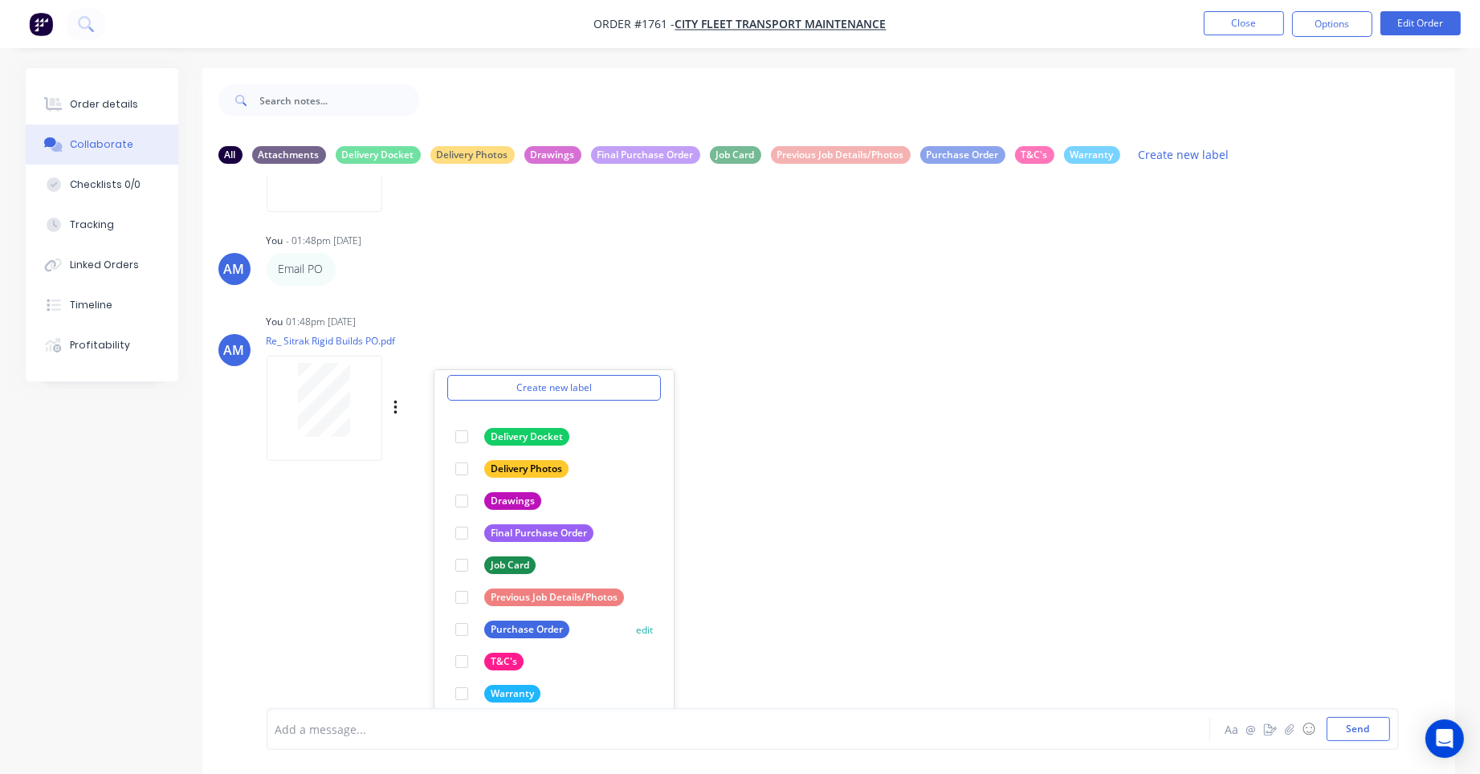
click at [466, 626] on div at bounding box center [462, 630] width 32 height 32
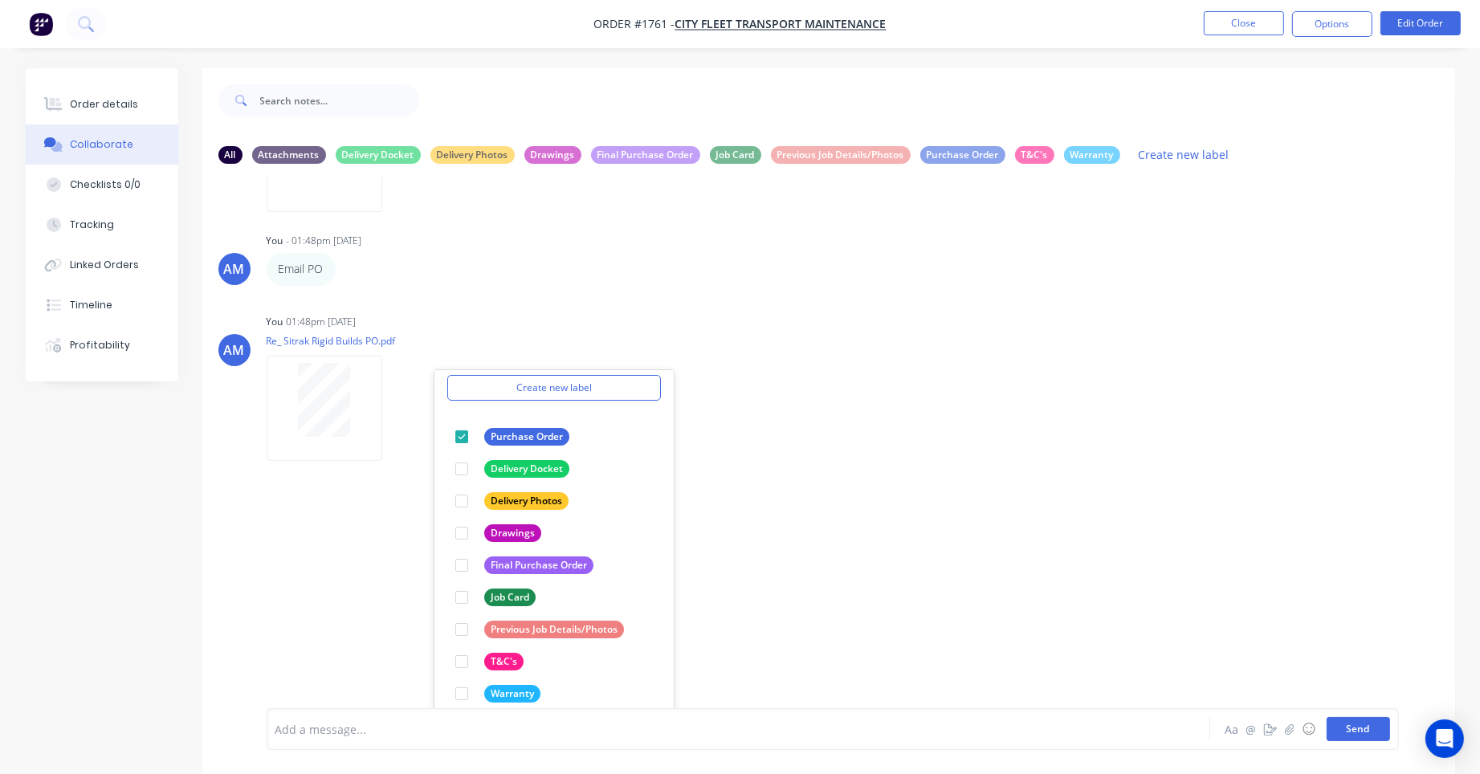
click at [1367, 729] on button "Send" at bounding box center [1358, 729] width 63 height 24
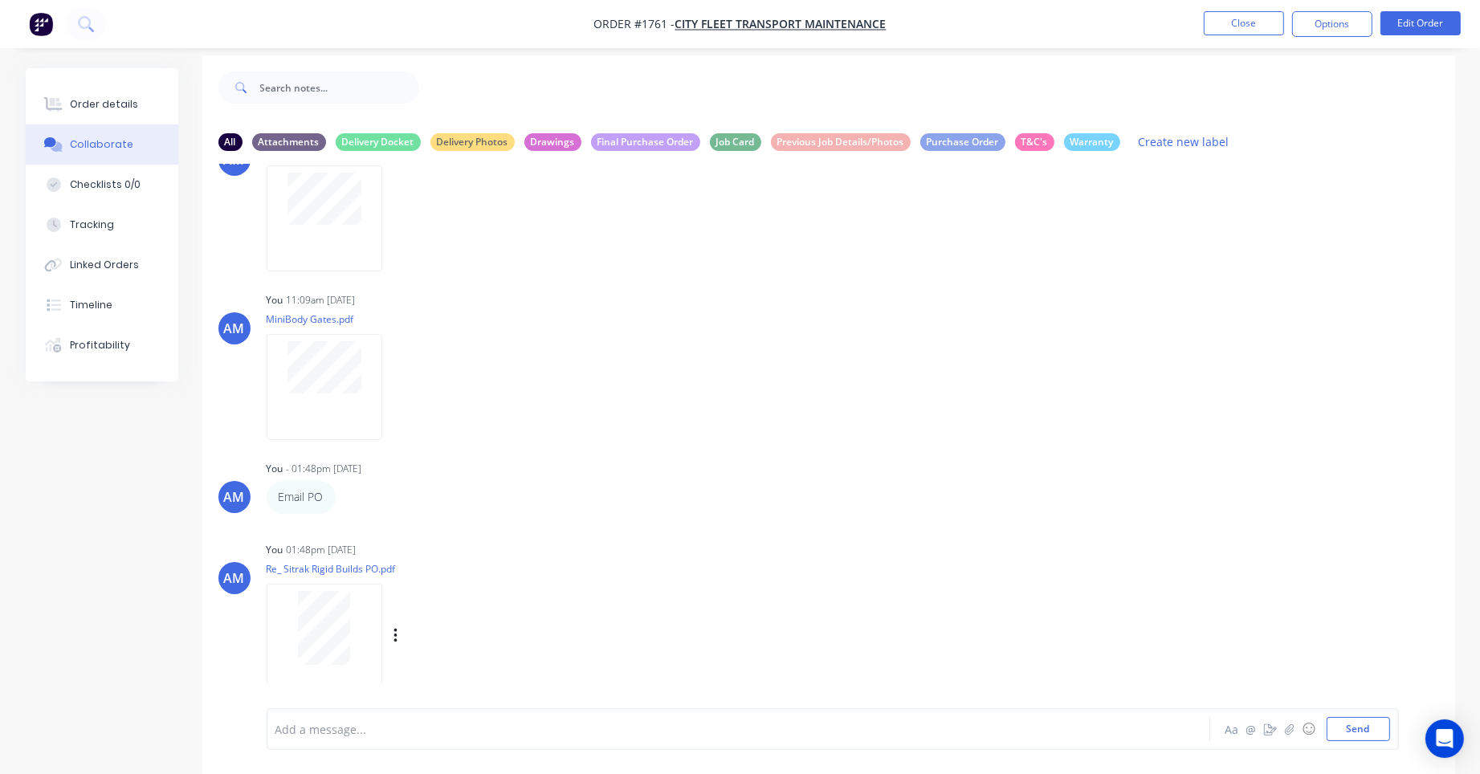
scroll to position [23, 0]
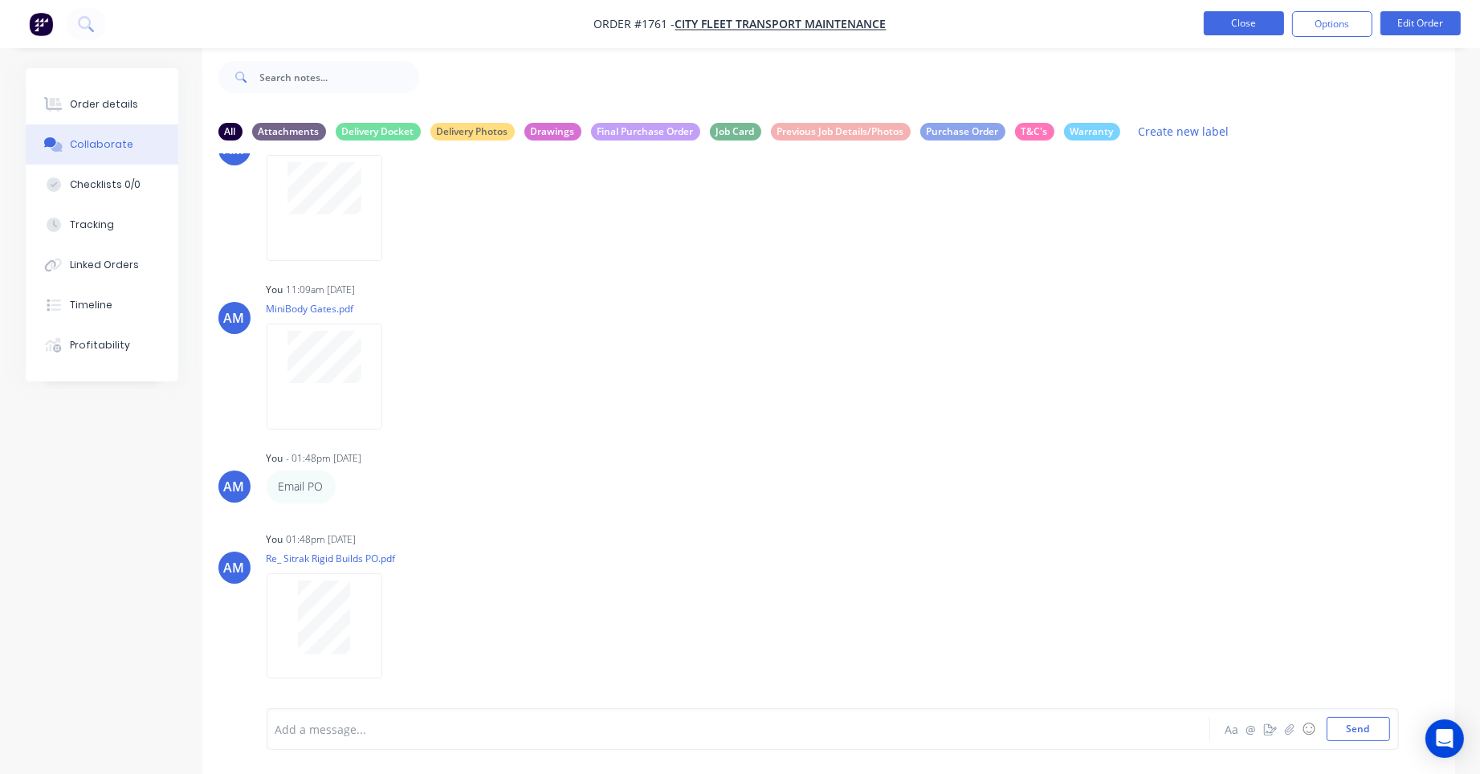
click at [1230, 28] on button "Close" at bounding box center [1244, 23] width 80 height 24
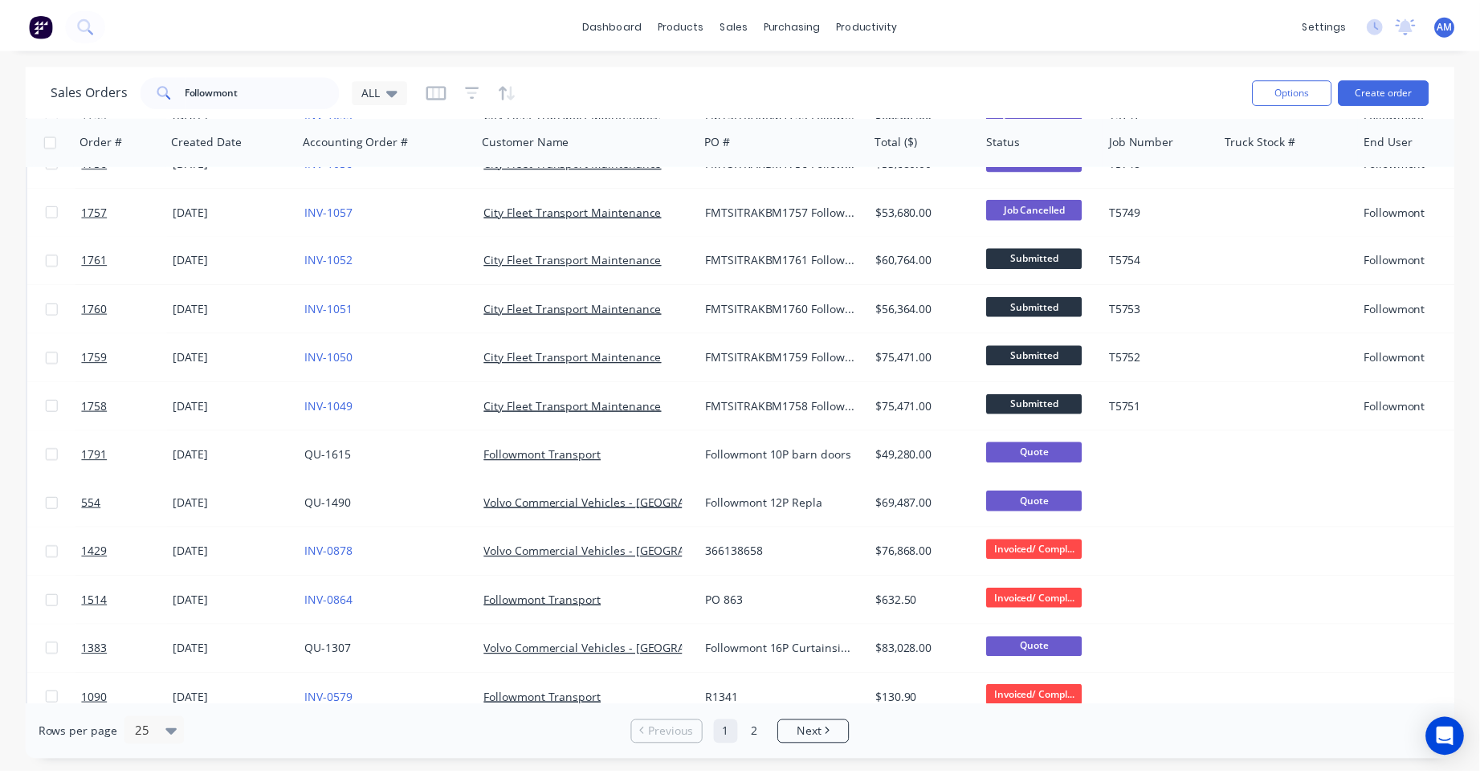
scroll to position [241, 0]
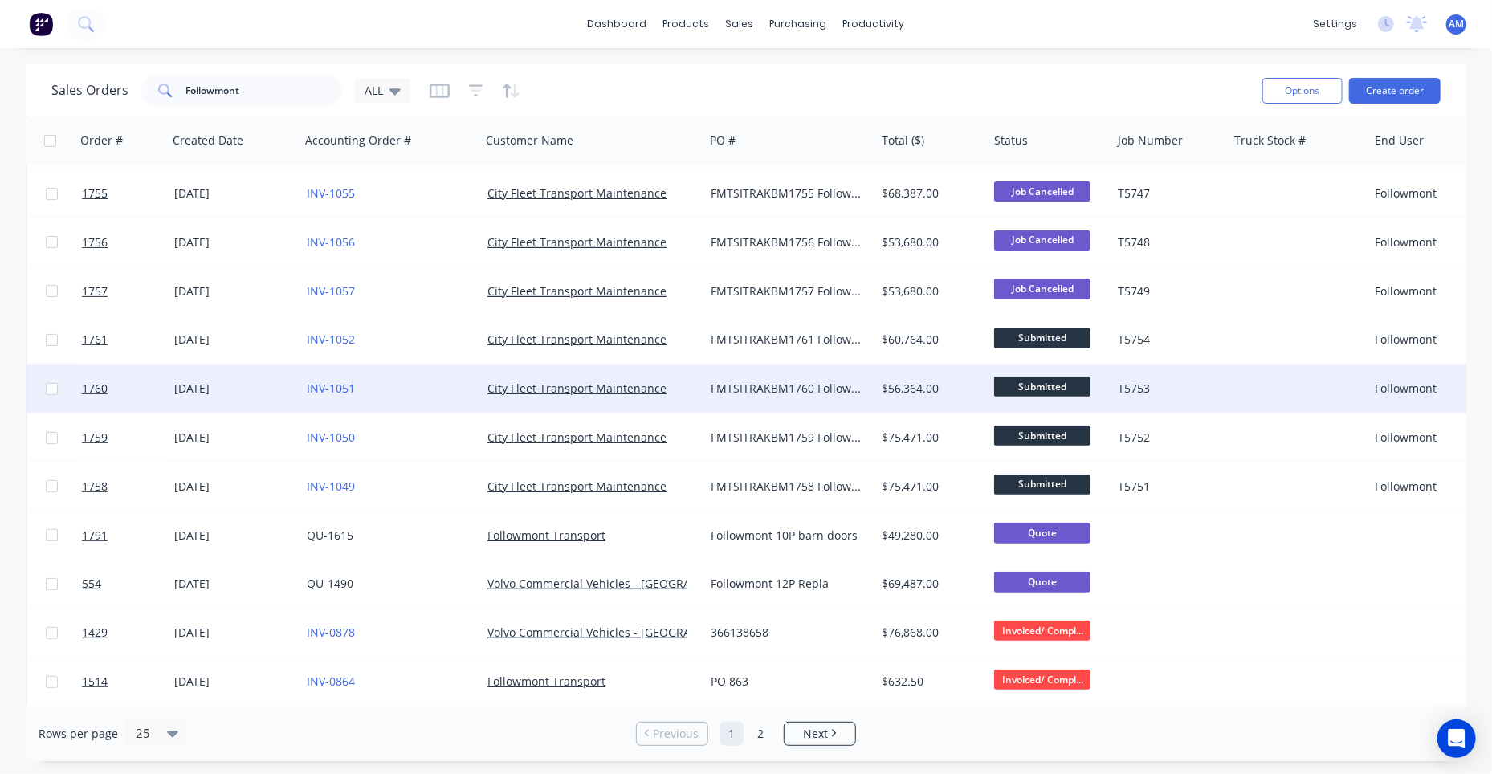
click at [203, 385] on div "25 Jun 2025" at bounding box center [234, 389] width 120 height 16
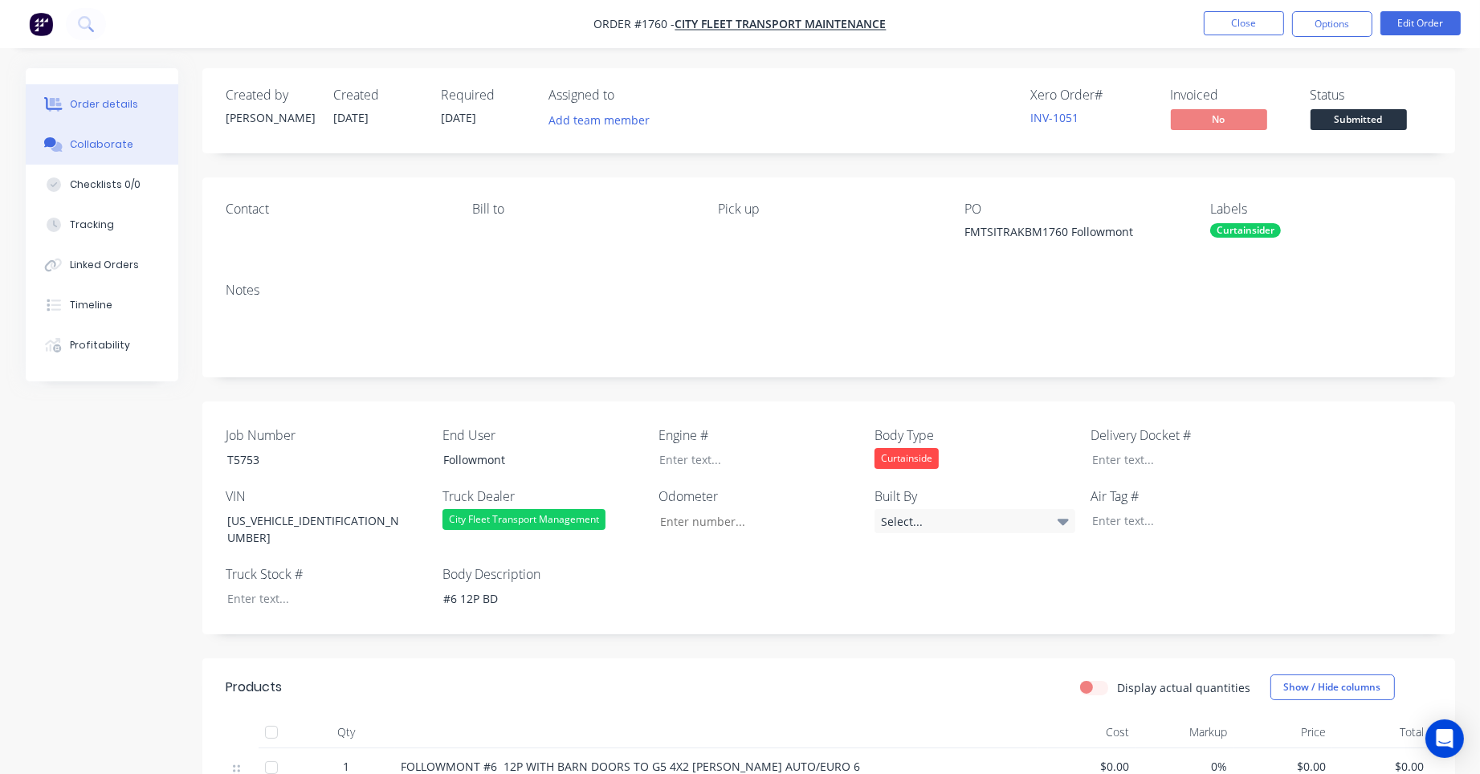
click at [111, 145] on div "Collaborate" at bounding box center [101, 144] width 63 height 14
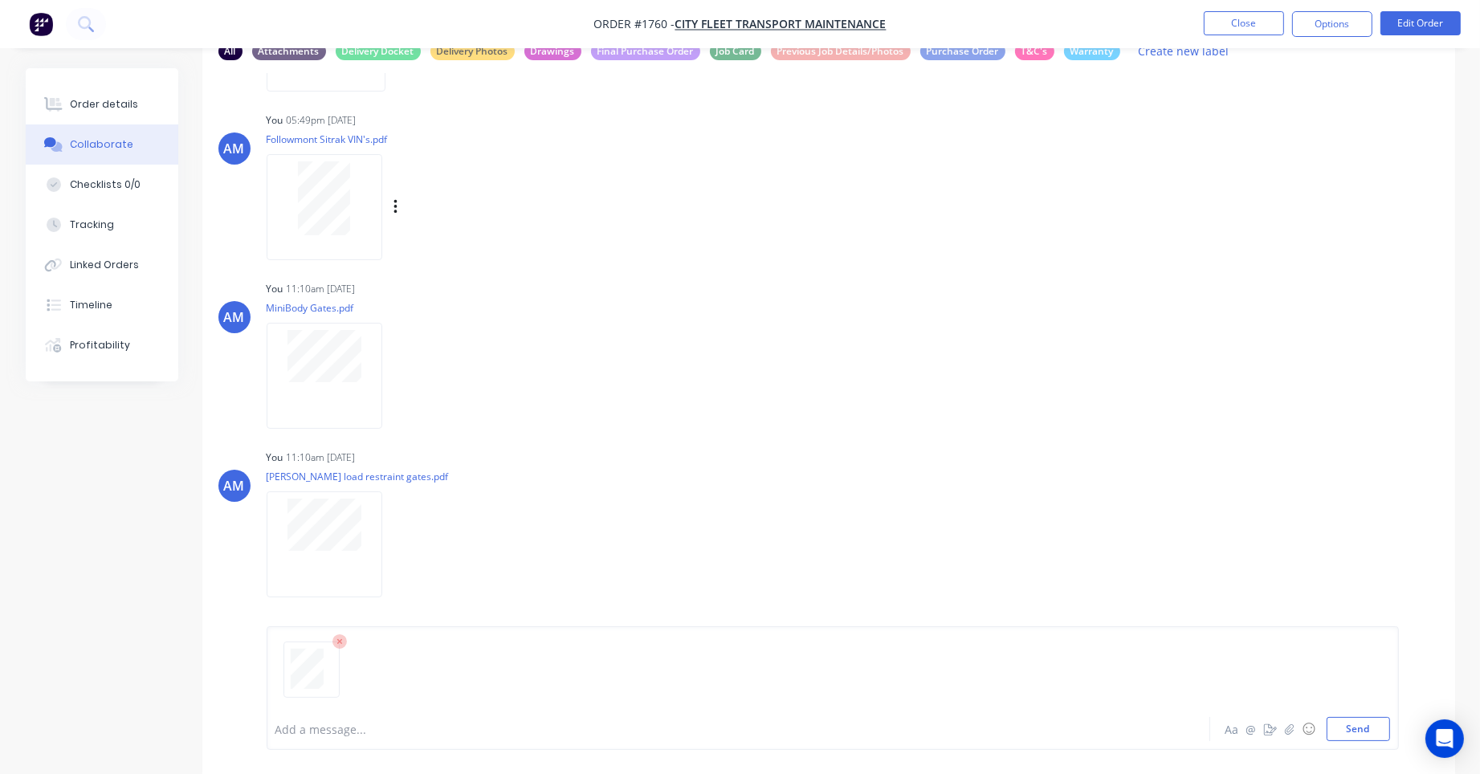
scroll to position [106, 0]
click at [352, 727] on div at bounding box center [693, 729] width 835 height 17
click at [1352, 730] on button "Send" at bounding box center [1358, 729] width 63 height 24
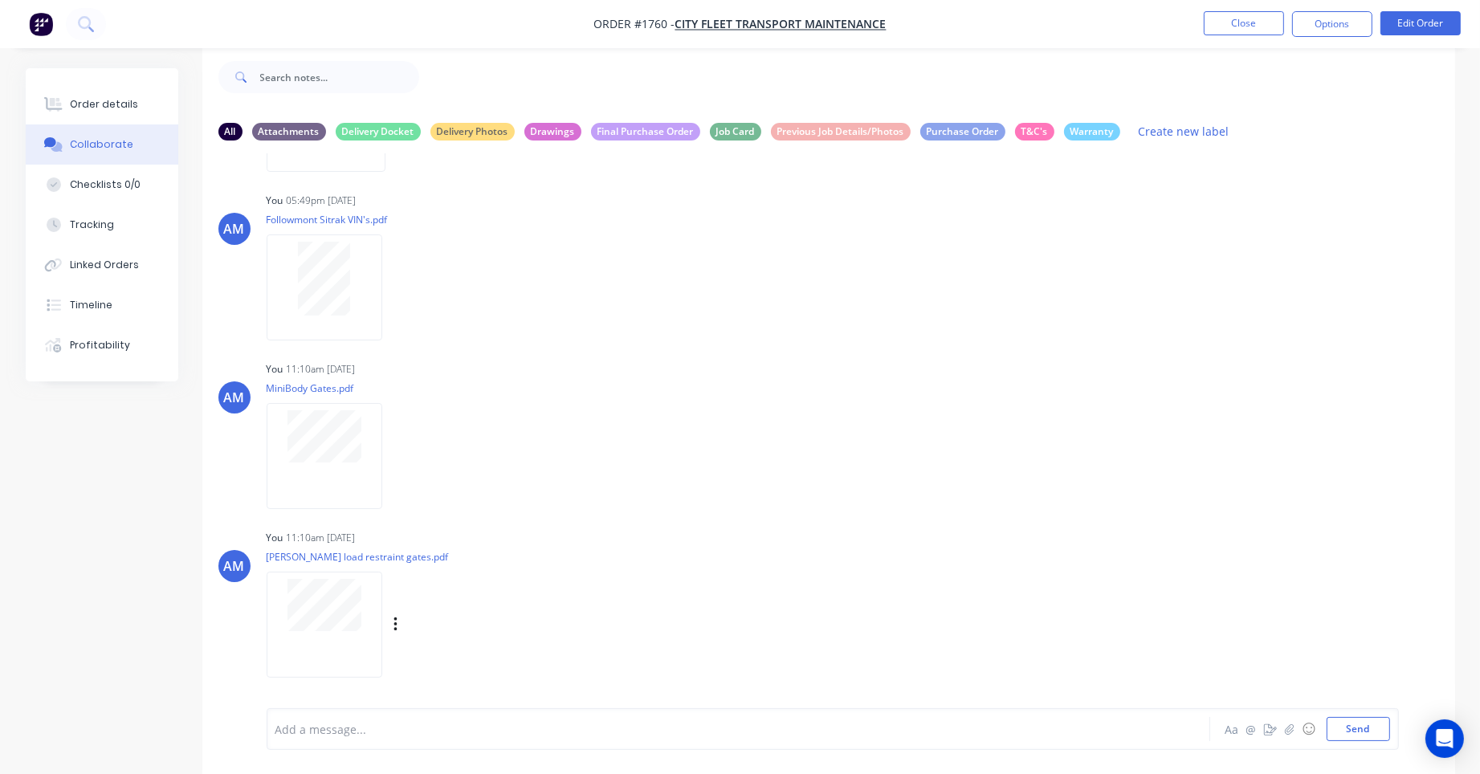
scroll to position [406, 0]
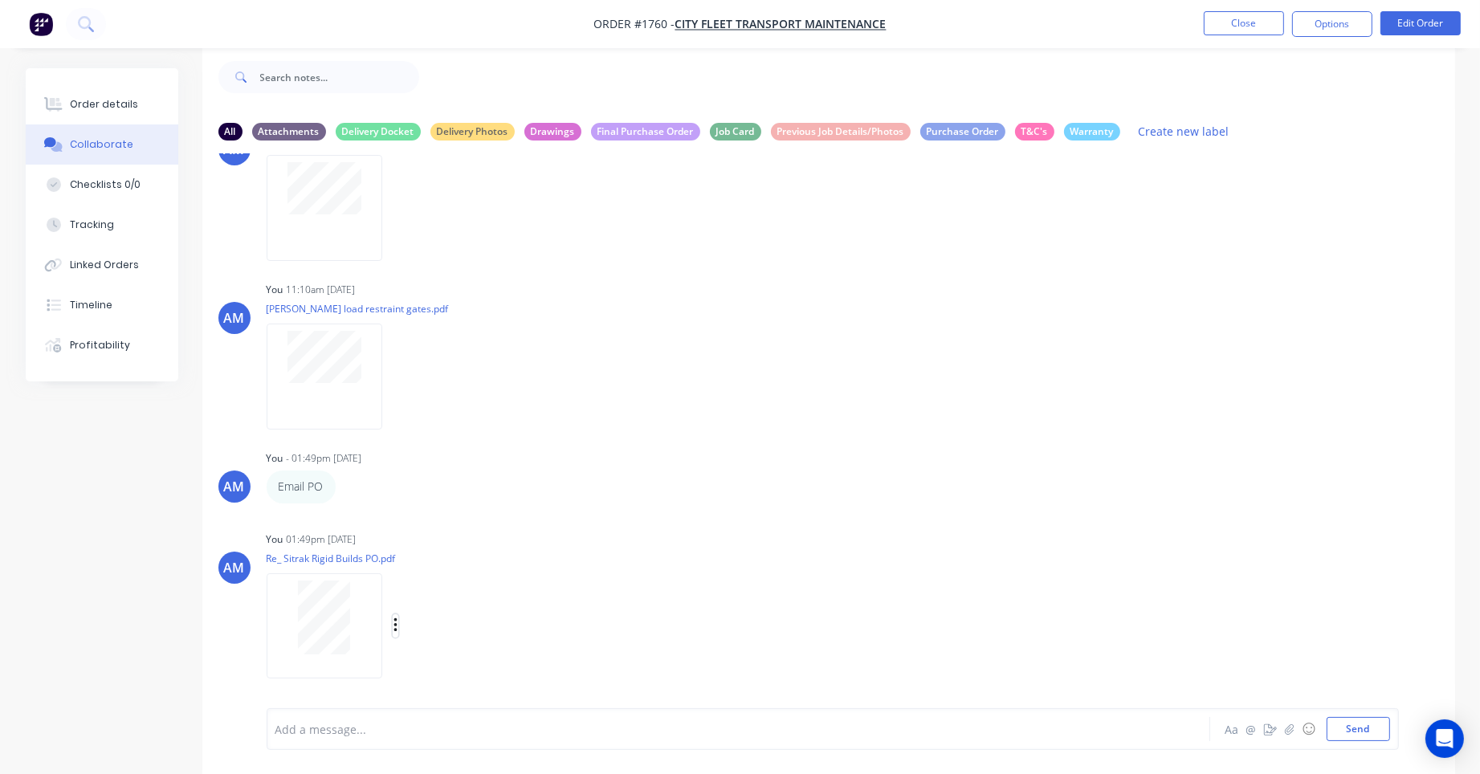
click at [394, 626] on icon "button" at bounding box center [396, 626] width 5 height 18
click at [463, 593] on button "Labels" at bounding box center [500, 591] width 181 height 36
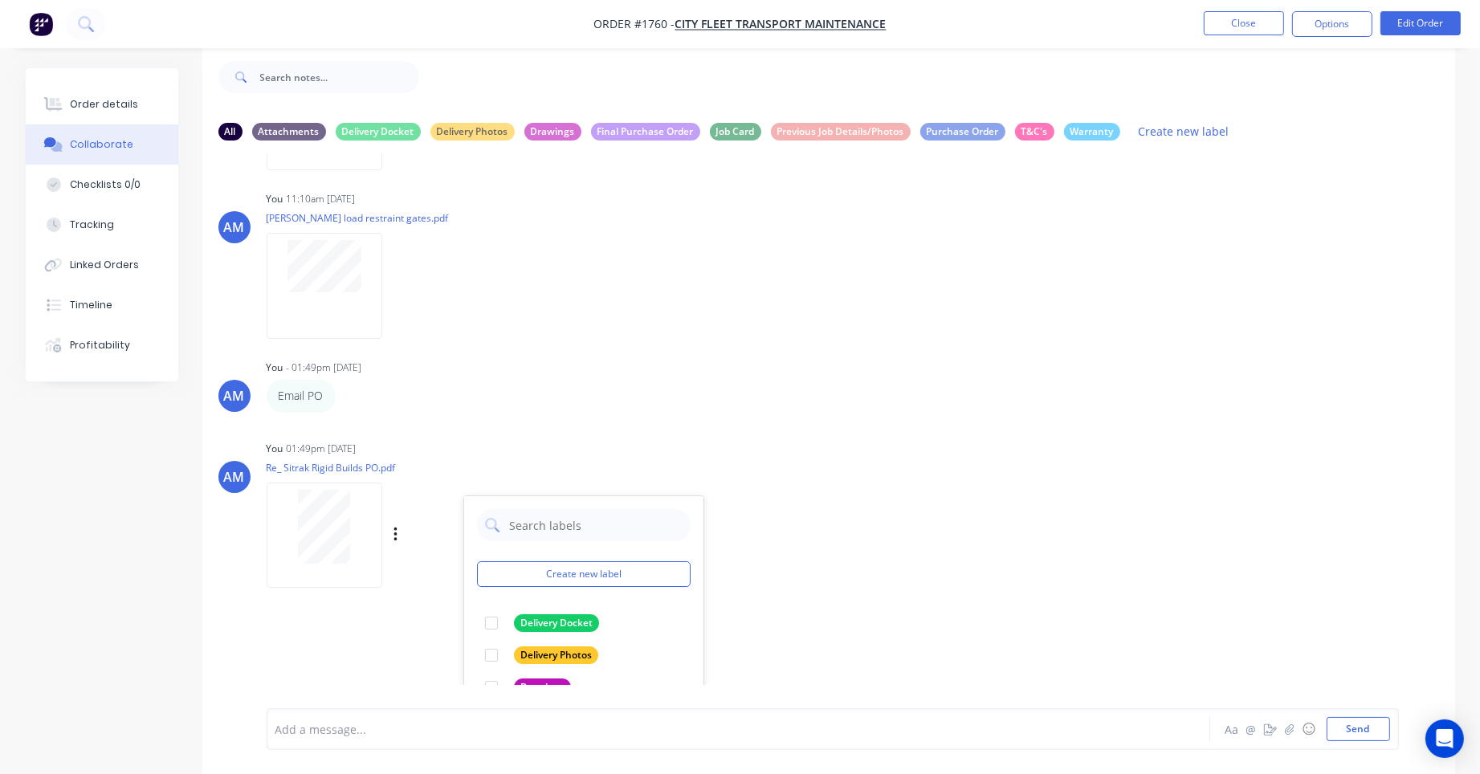
scroll to position [659, 0]
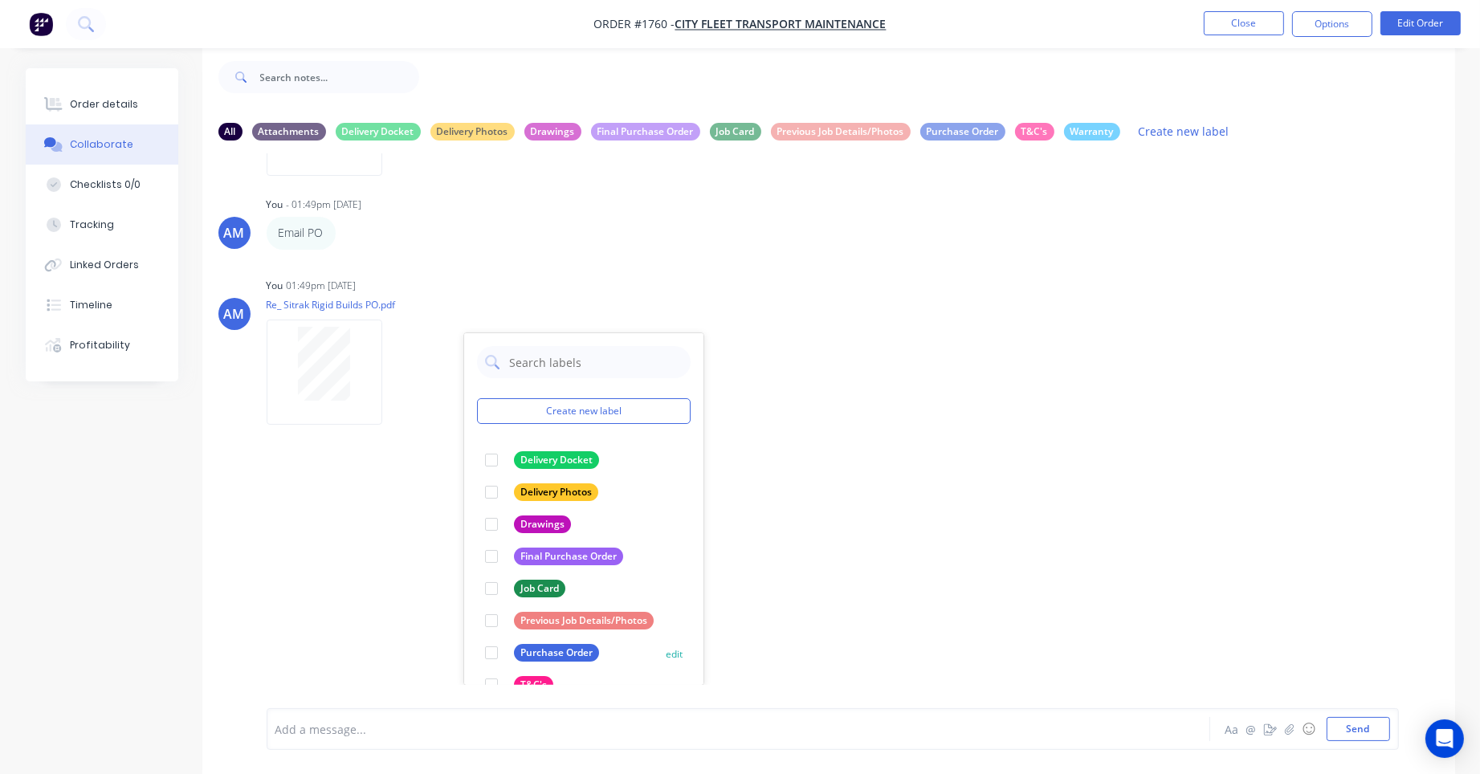
click at [493, 653] on div at bounding box center [491, 653] width 32 height 32
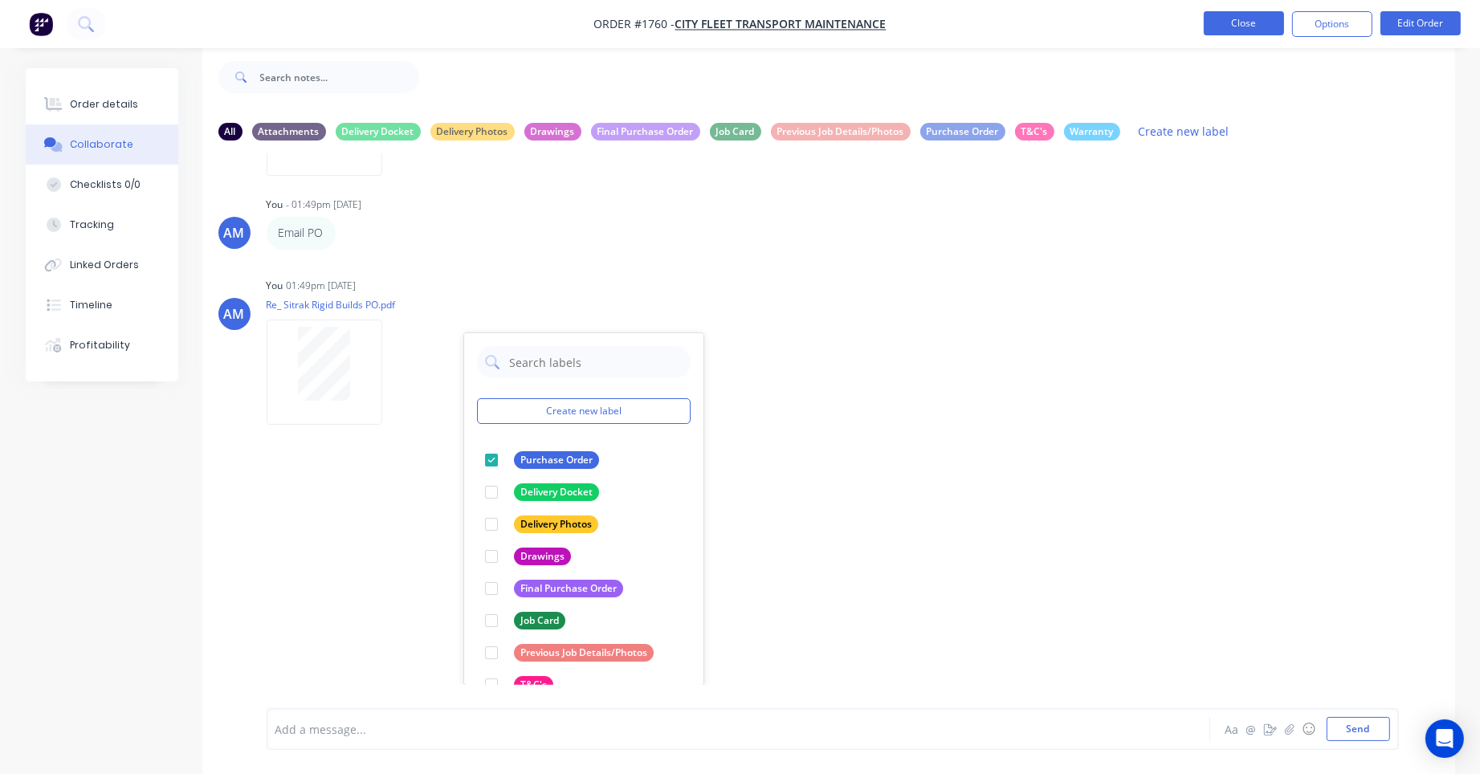
click at [1261, 25] on button "Close" at bounding box center [1244, 23] width 80 height 24
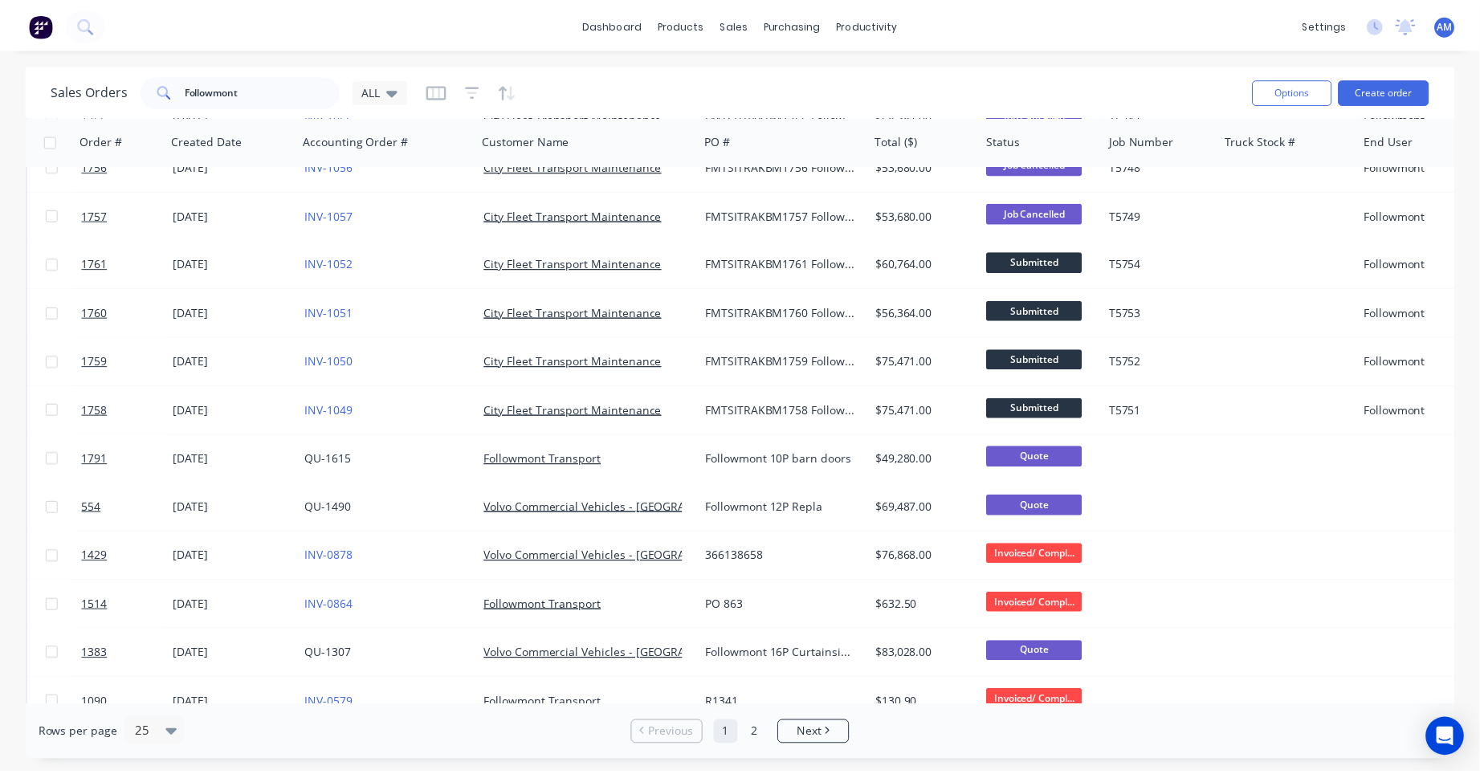
scroll to position [321, 0]
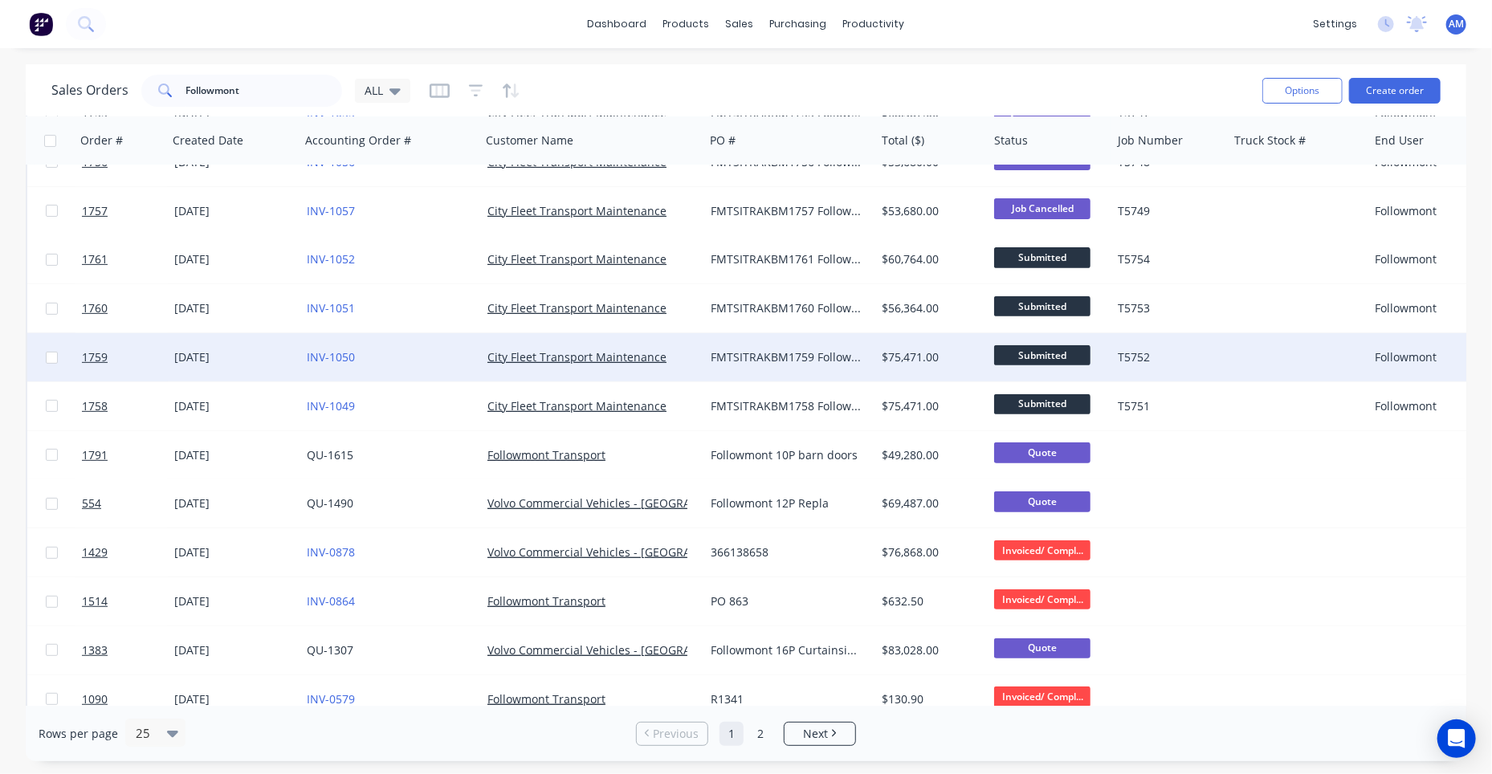
click at [212, 356] on div "25 Jun 2025" at bounding box center [234, 357] width 120 height 16
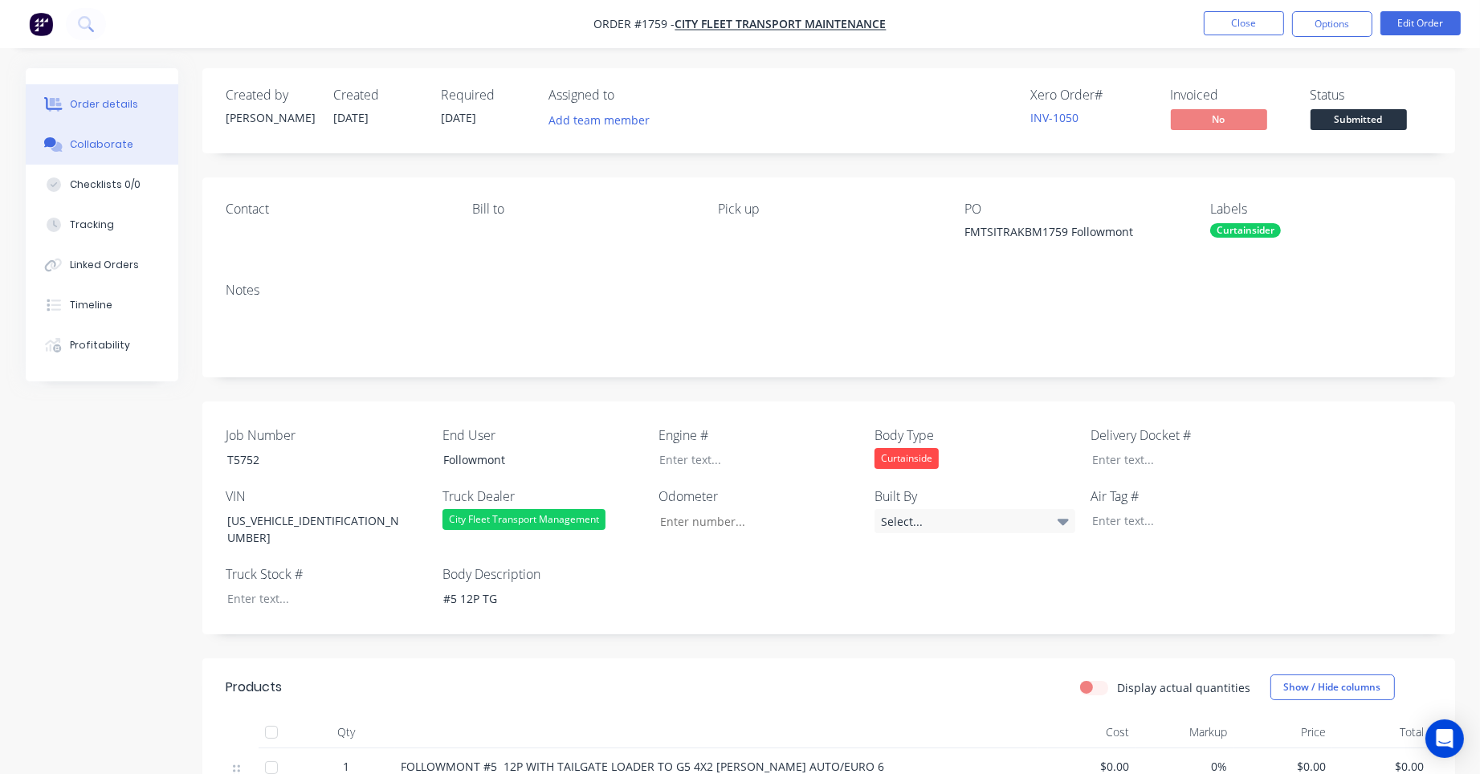
click at [123, 143] on div "Collaborate" at bounding box center [101, 144] width 63 height 14
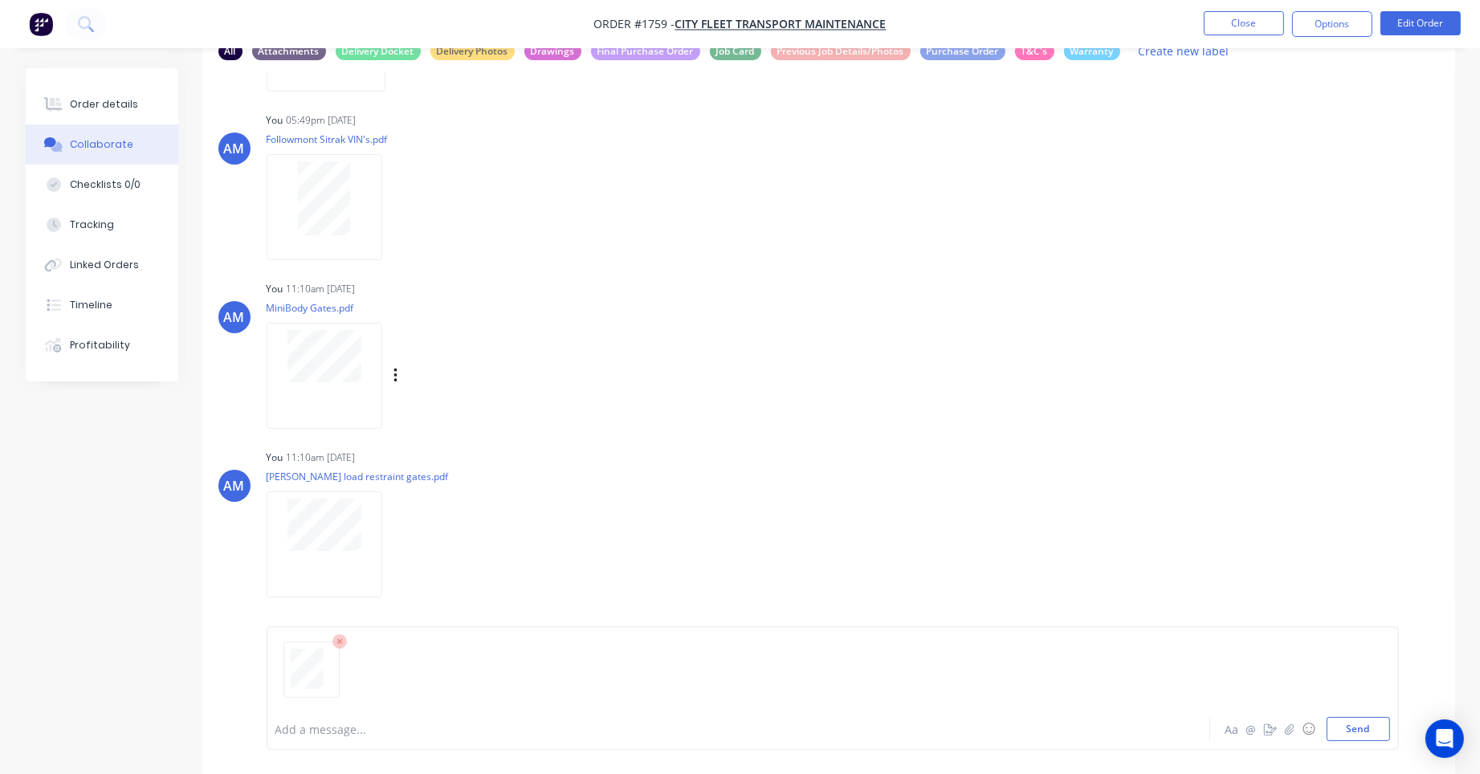
scroll to position [106, 0]
click at [296, 708] on div at bounding box center [832, 676] width 1115 height 82
click at [293, 726] on div at bounding box center [693, 729] width 835 height 17
click at [1360, 727] on button "Send" at bounding box center [1358, 729] width 63 height 24
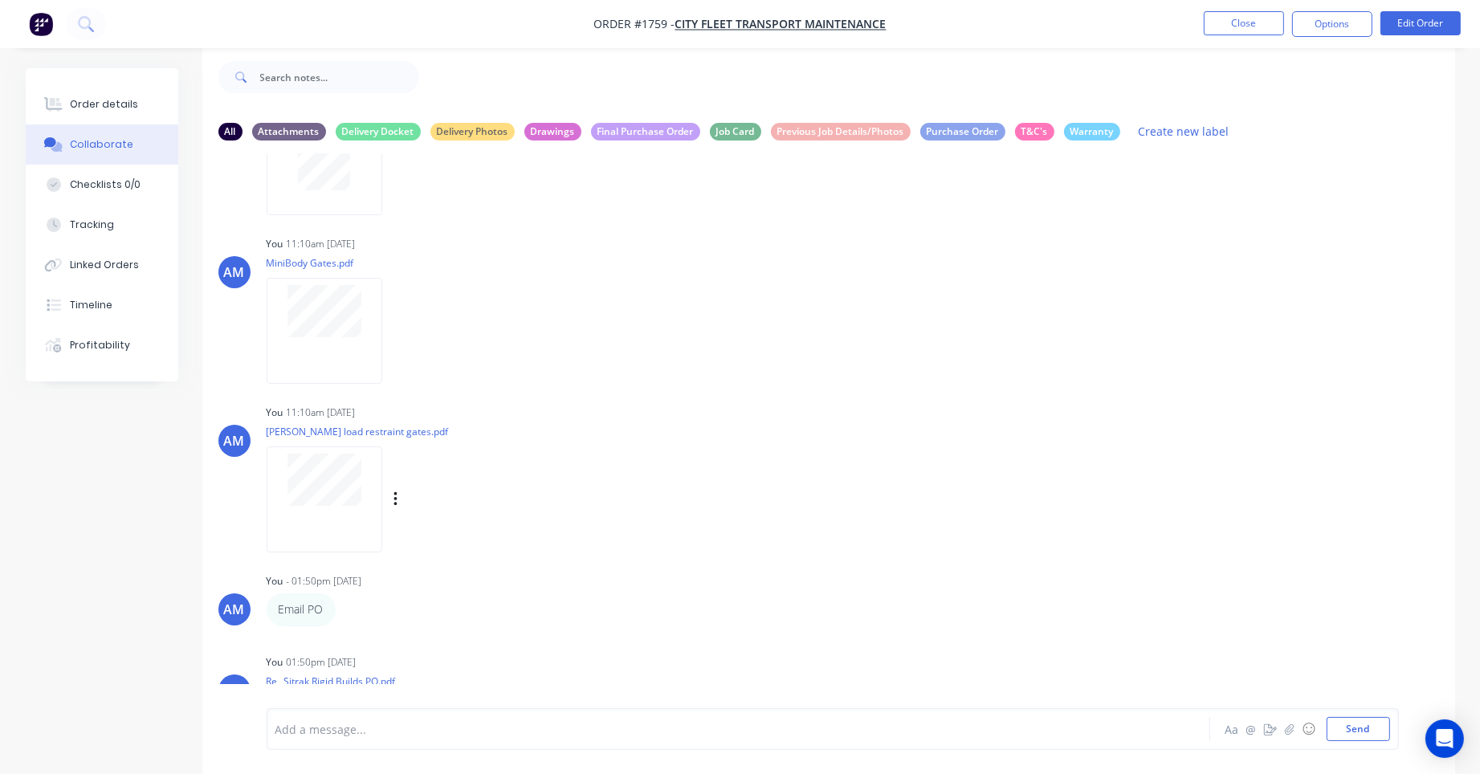
scroll to position [406, 0]
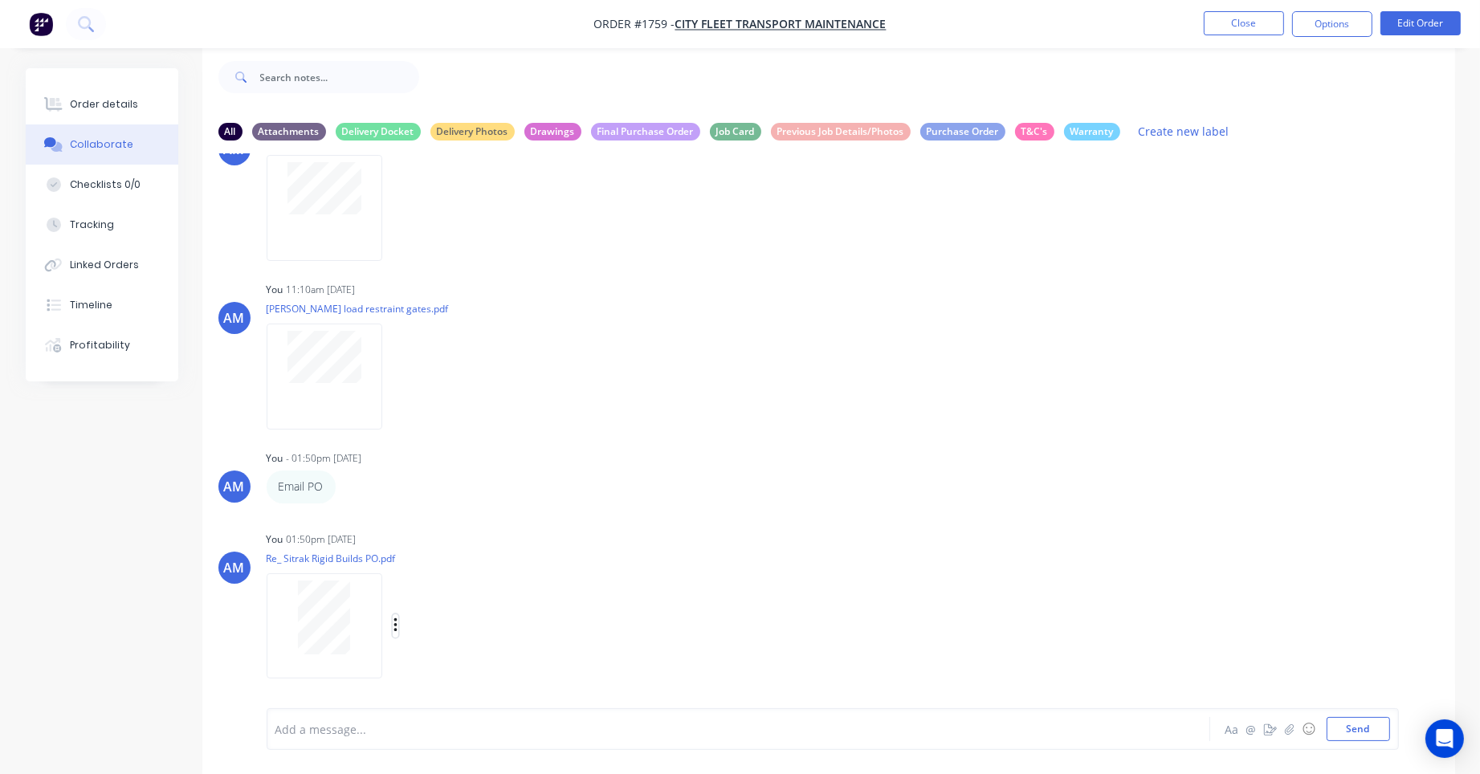
click at [395, 622] on icon "button" at bounding box center [396, 626] width 5 height 18
click at [485, 598] on button "Labels" at bounding box center [500, 591] width 181 height 36
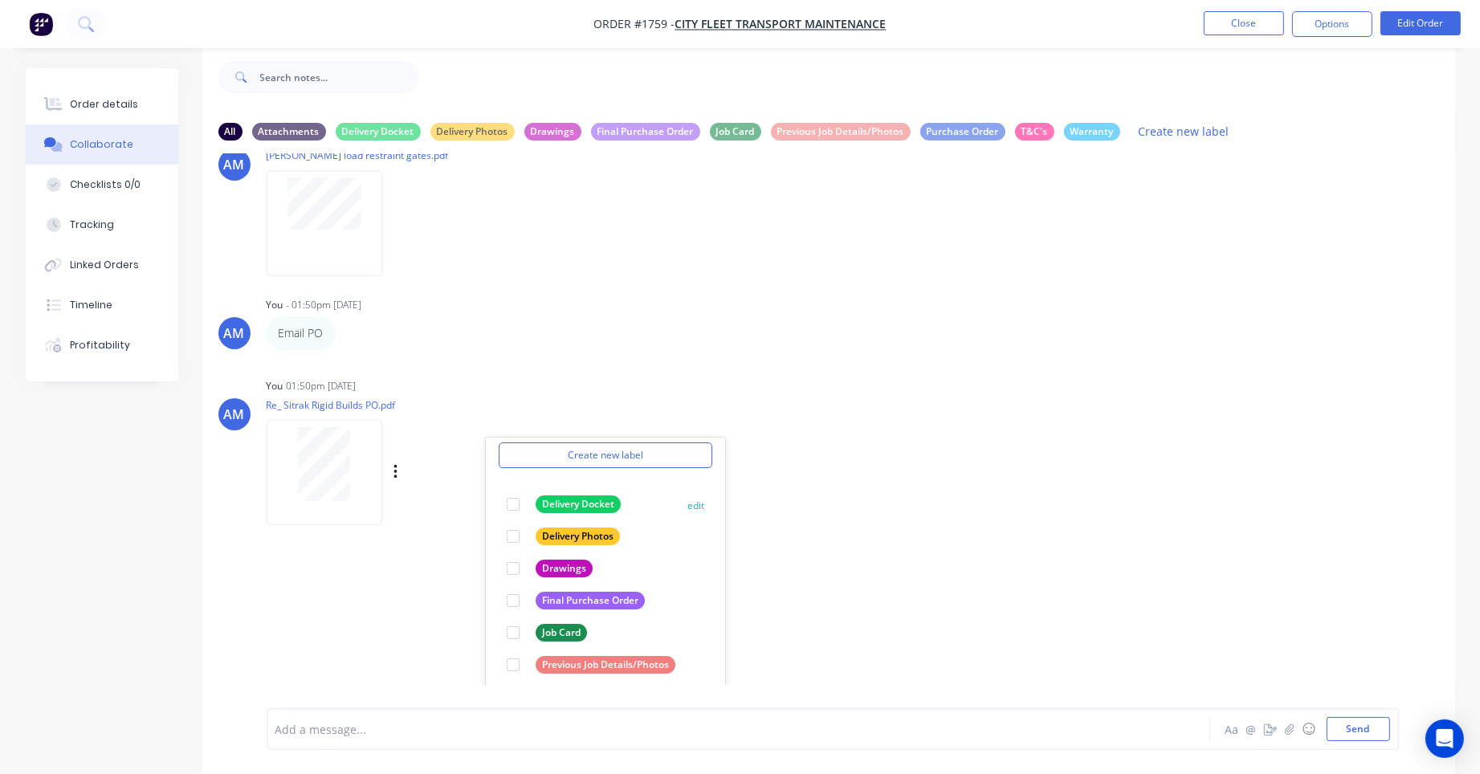
scroll to position [663, 0]
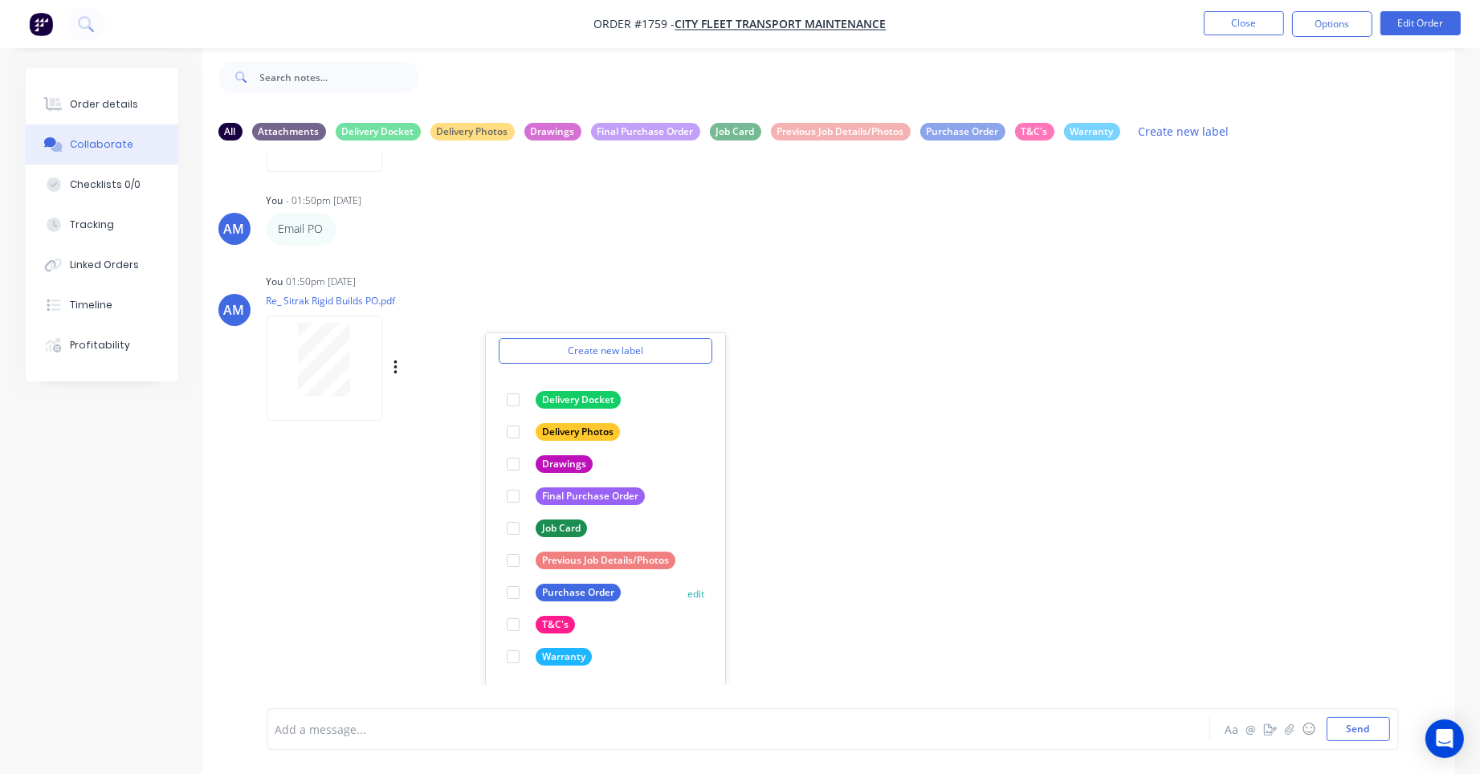
click at [517, 593] on div at bounding box center [513, 593] width 32 height 32
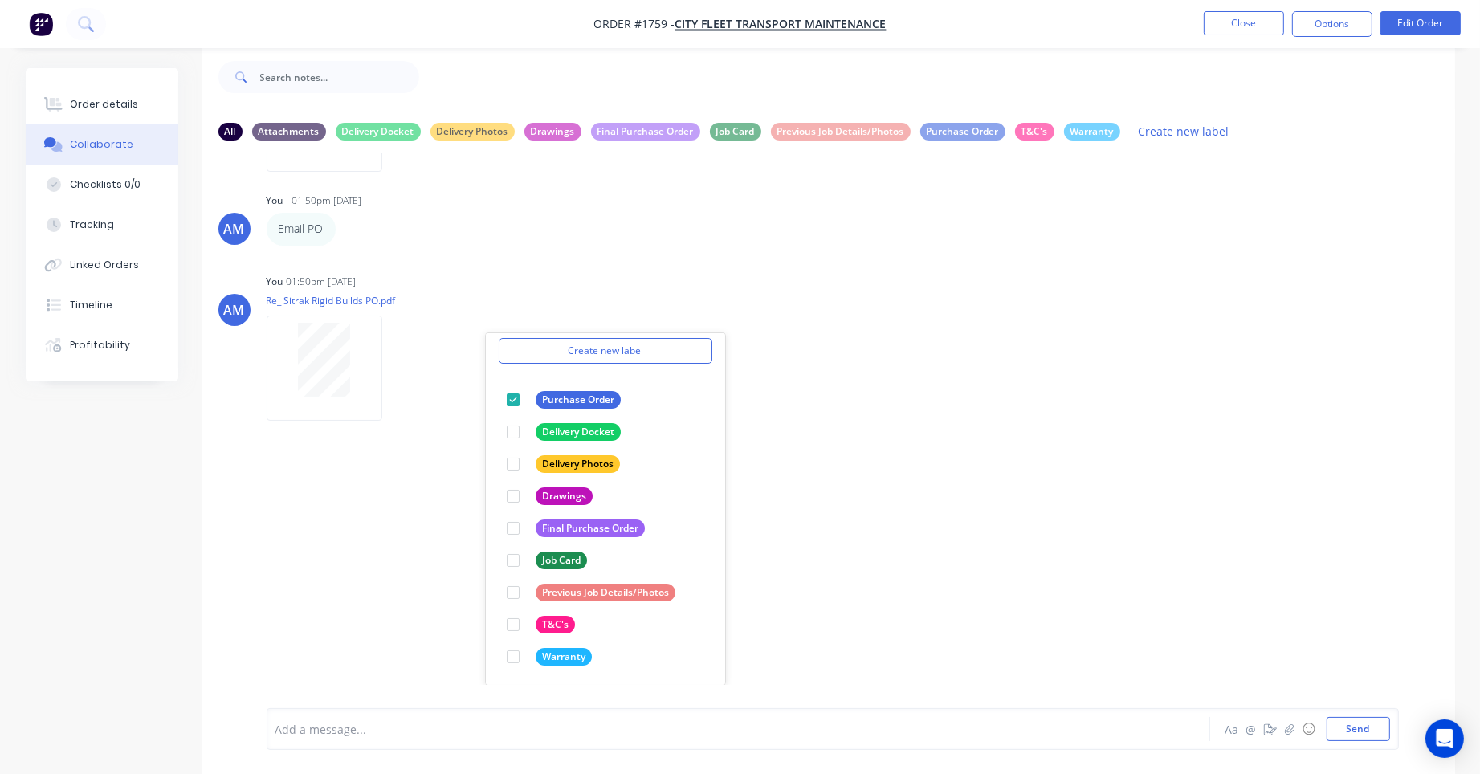
click at [848, 530] on div "AM You 02:17pm 11/06/25 Followmont 12P Sitrak Rev3.PDF Labels Download Delete A…" at bounding box center [828, 419] width 1253 height 532
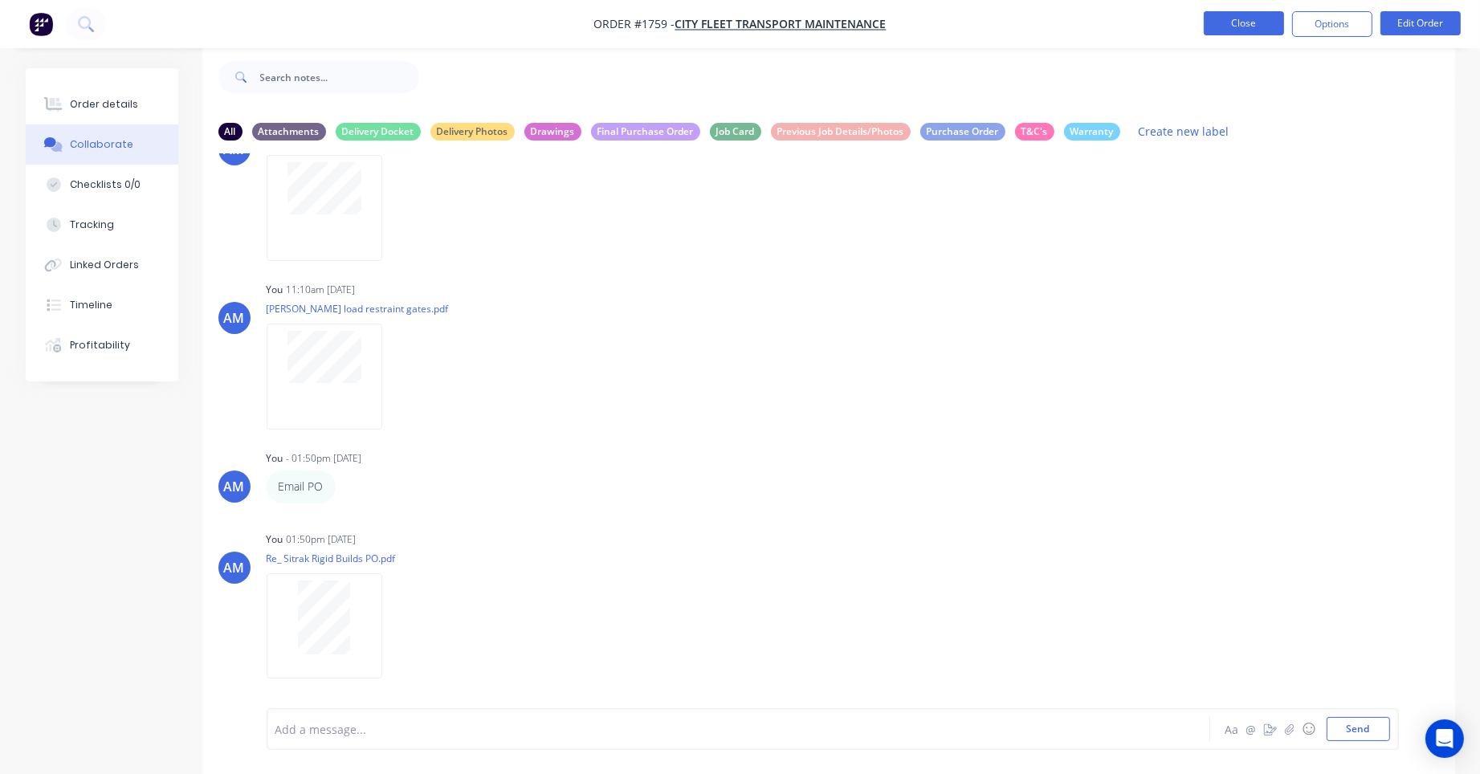
click at [1225, 21] on button "Close" at bounding box center [1244, 23] width 80 height 24
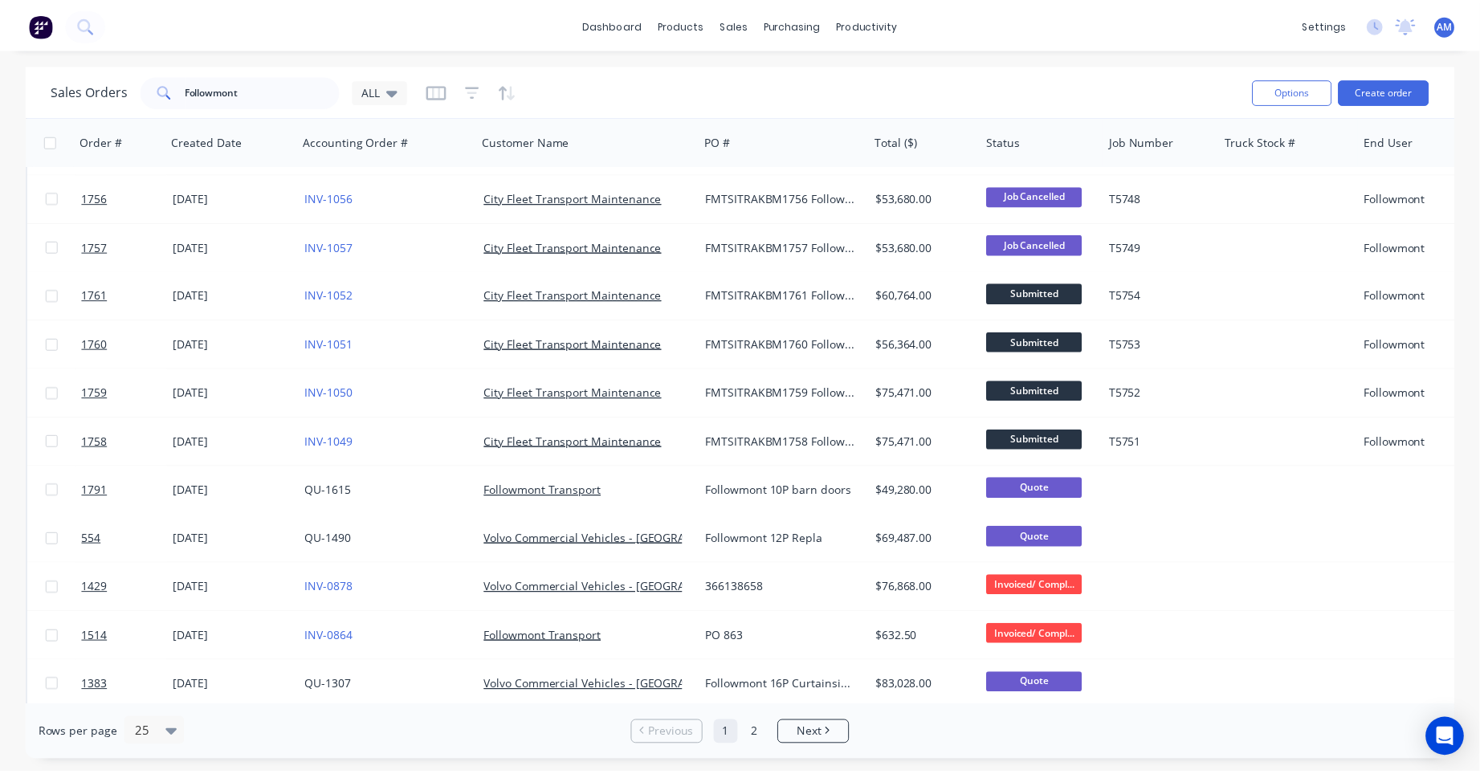
scroll to position [321, 0]
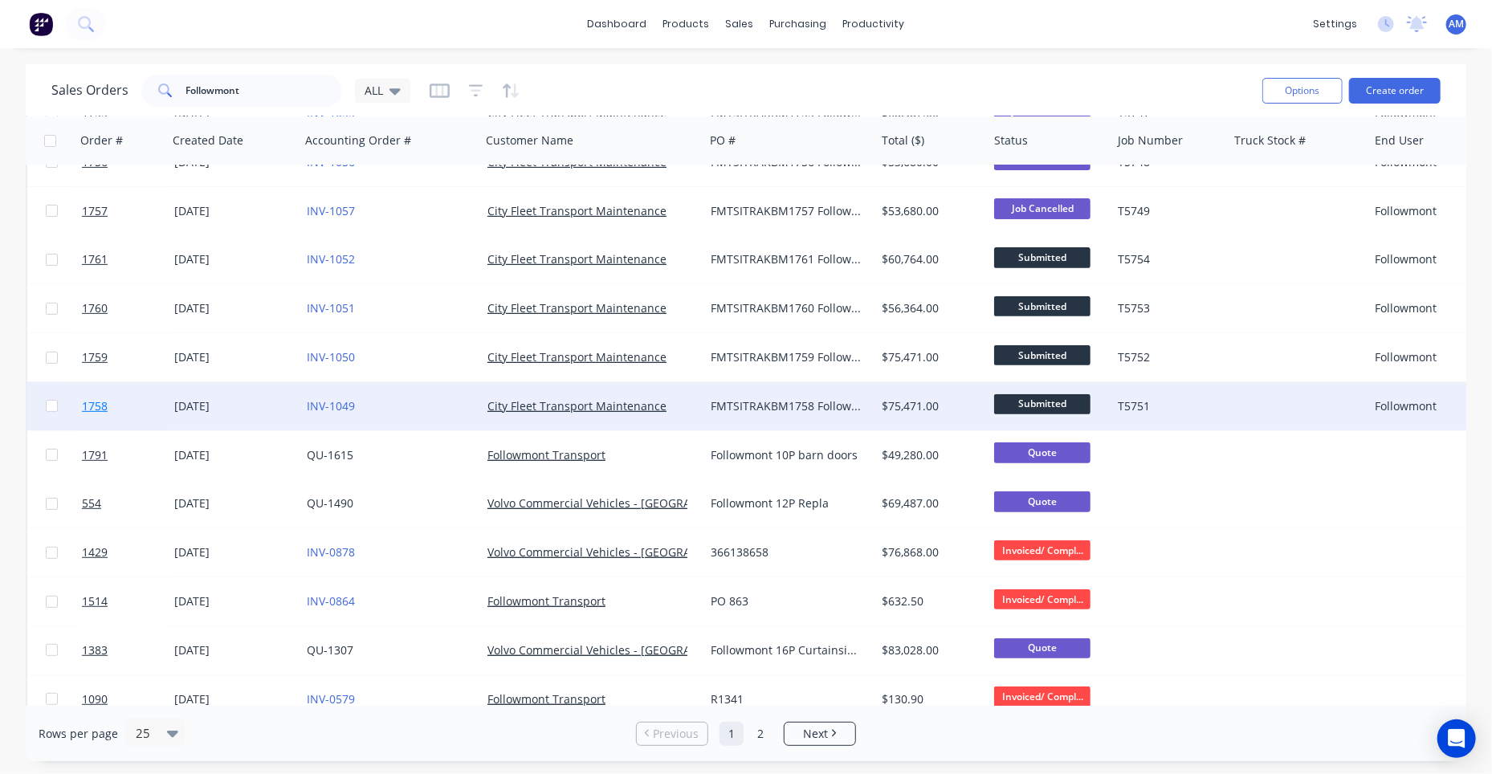
click at [153, 411] on link "1758" at bounding box center [128, 406] width 92 height 48
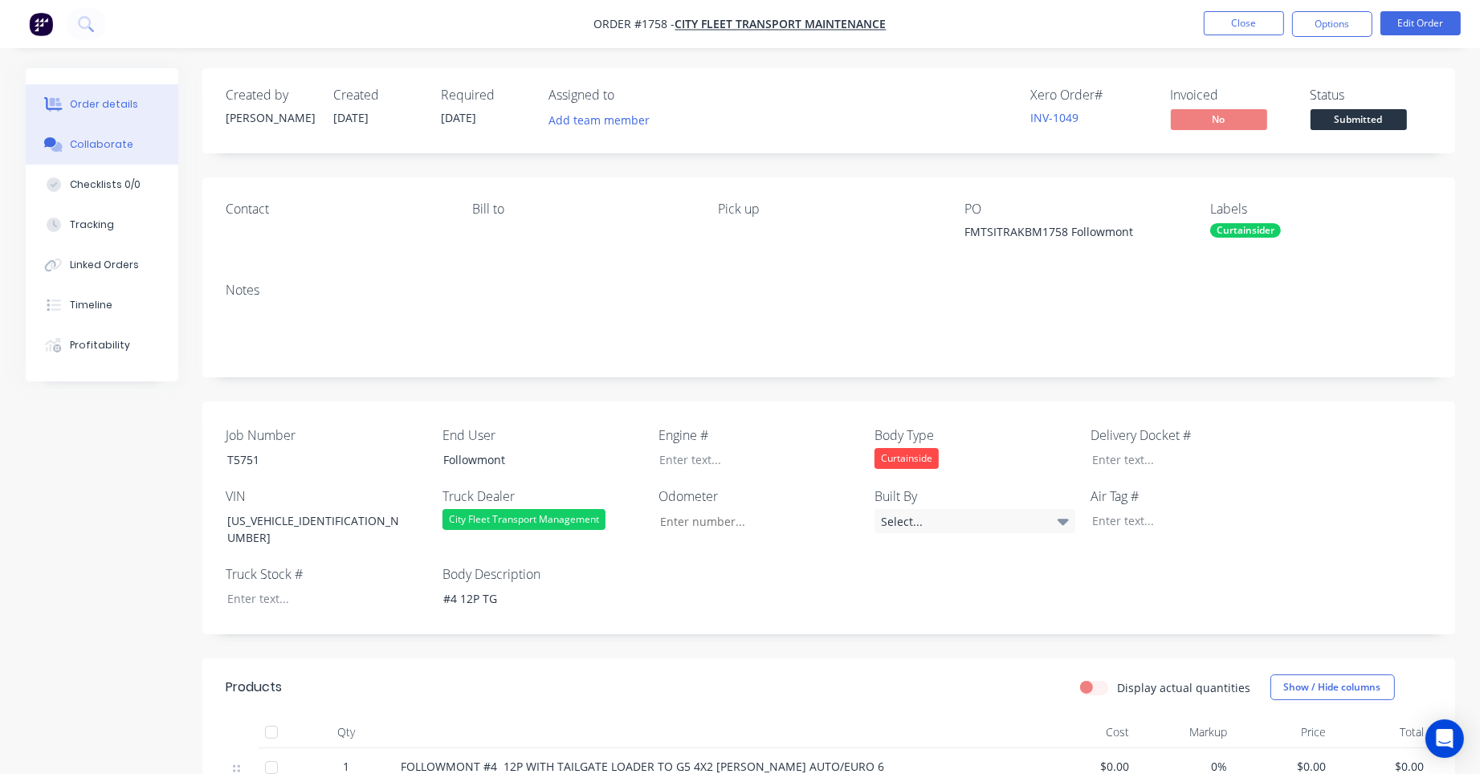
click at [131, 157] on button "Collaborate" at bounding box center [102, 144] width 153 height 40
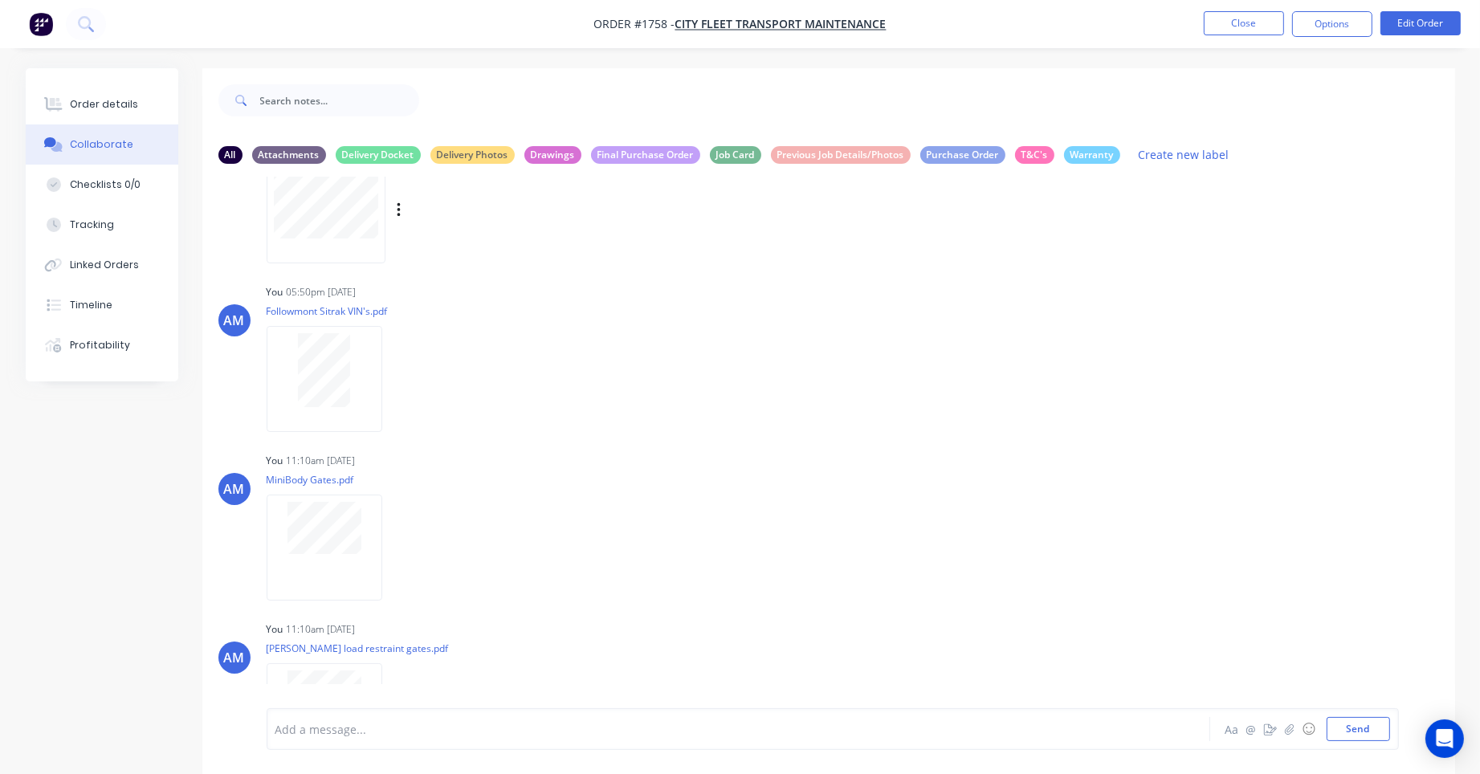
scroll to position [157, 0]
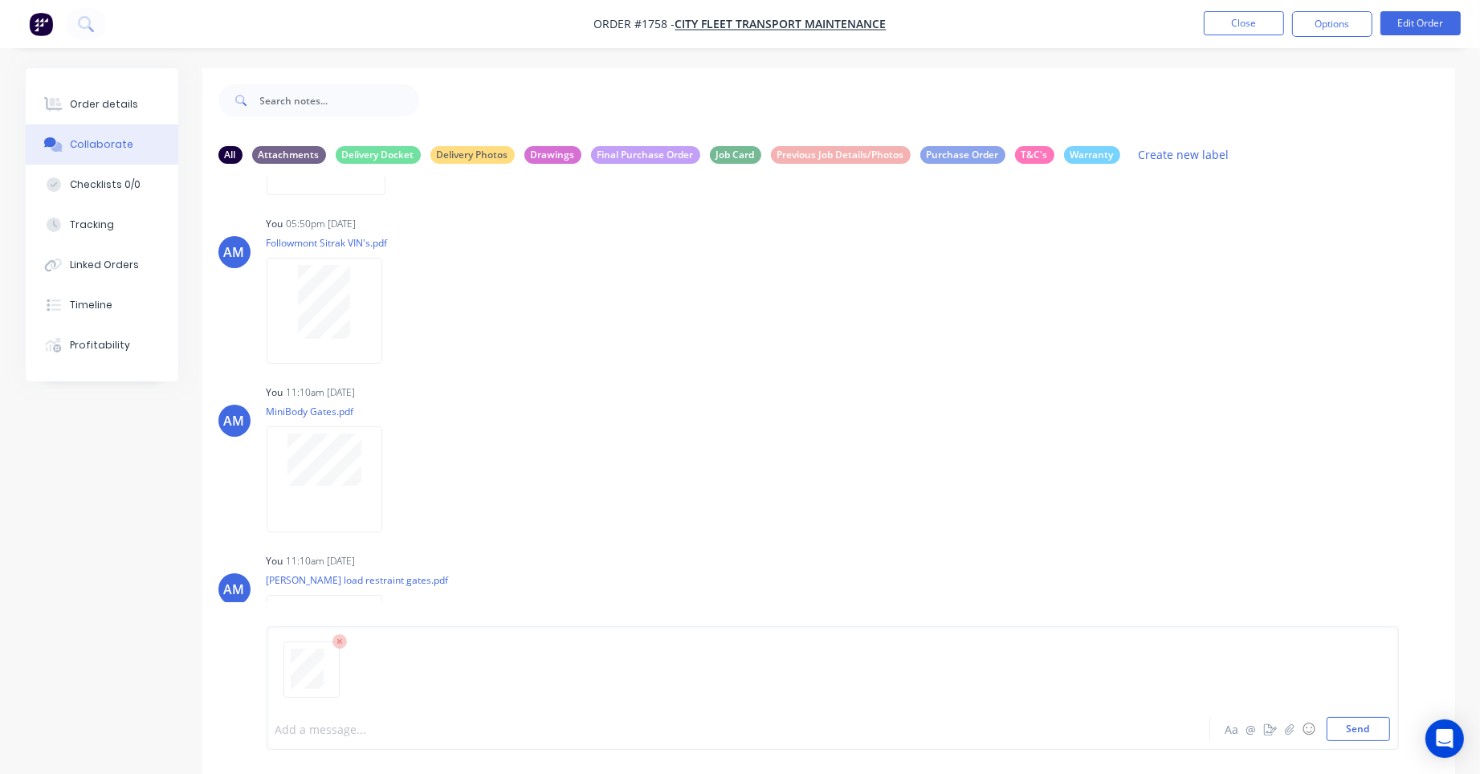
click at [296, 724] on div at bounding box center [693, 729] width 835 height 17
click at [1370, 735] on button "Send" at bounding box center [1358, 729] width 63 height 24
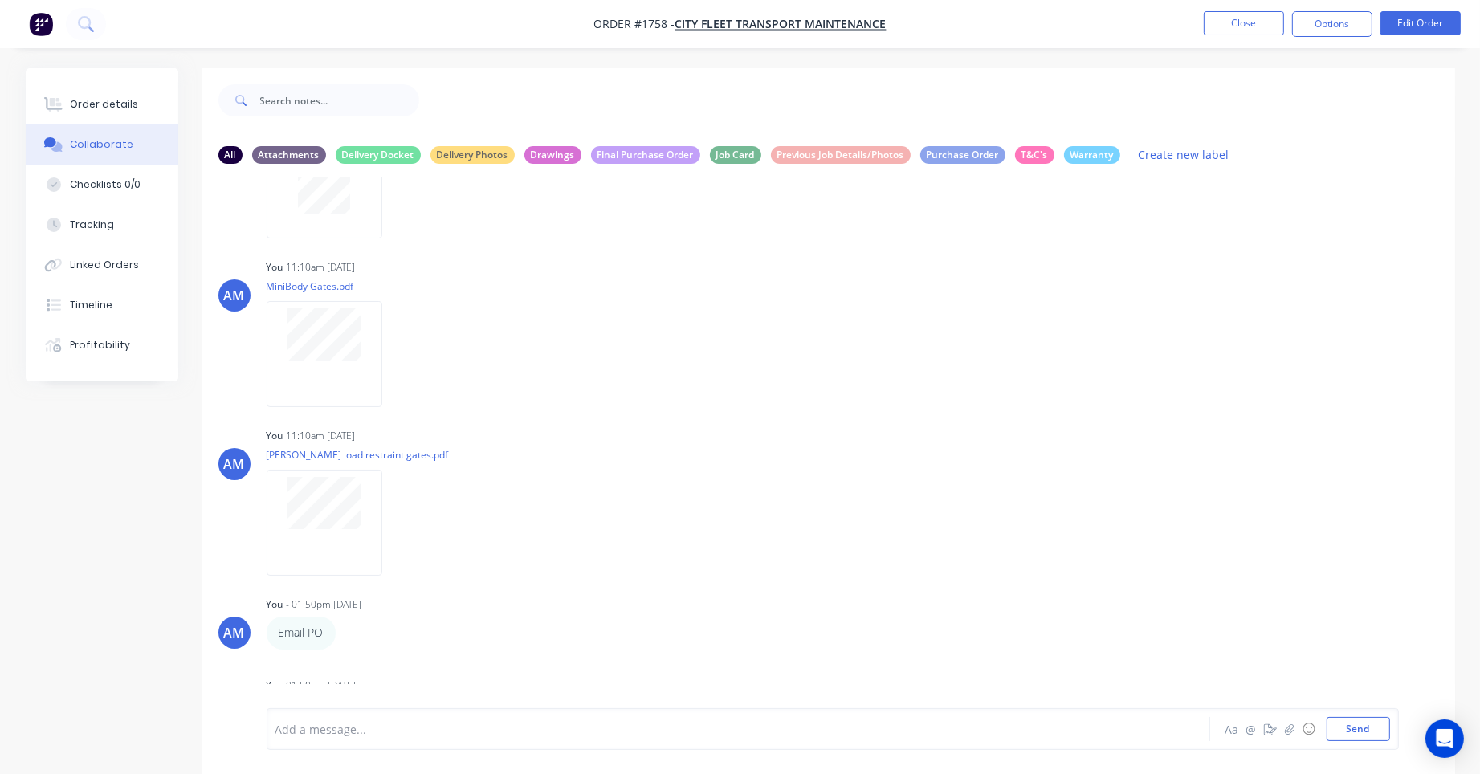
scroll to position [406, 0]
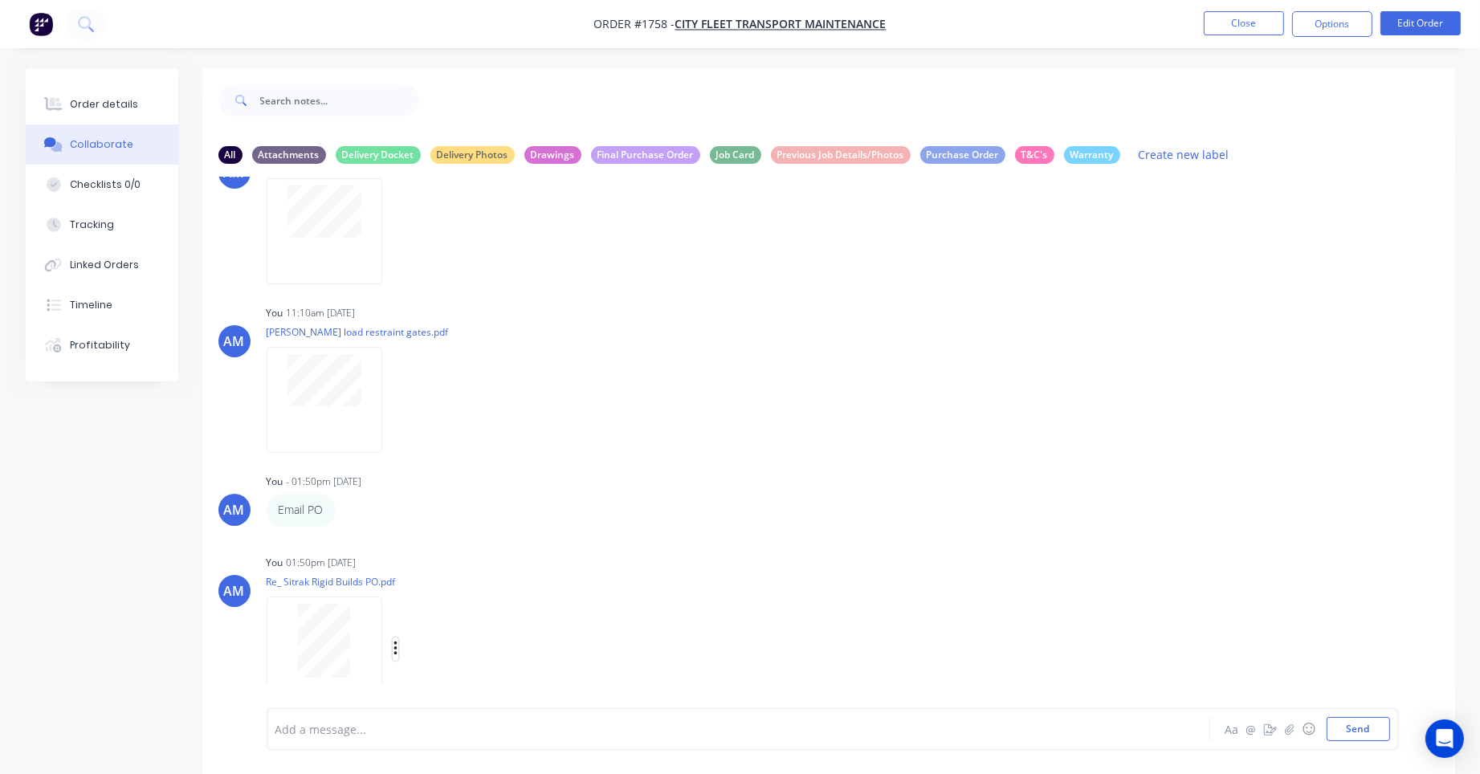
click at [394, 646] on icon "button" at bounding box center [396, 649] width 5 height 18
click at [438, 619] on button "Labels" at bounding box center [500, 615] width 181 height 36
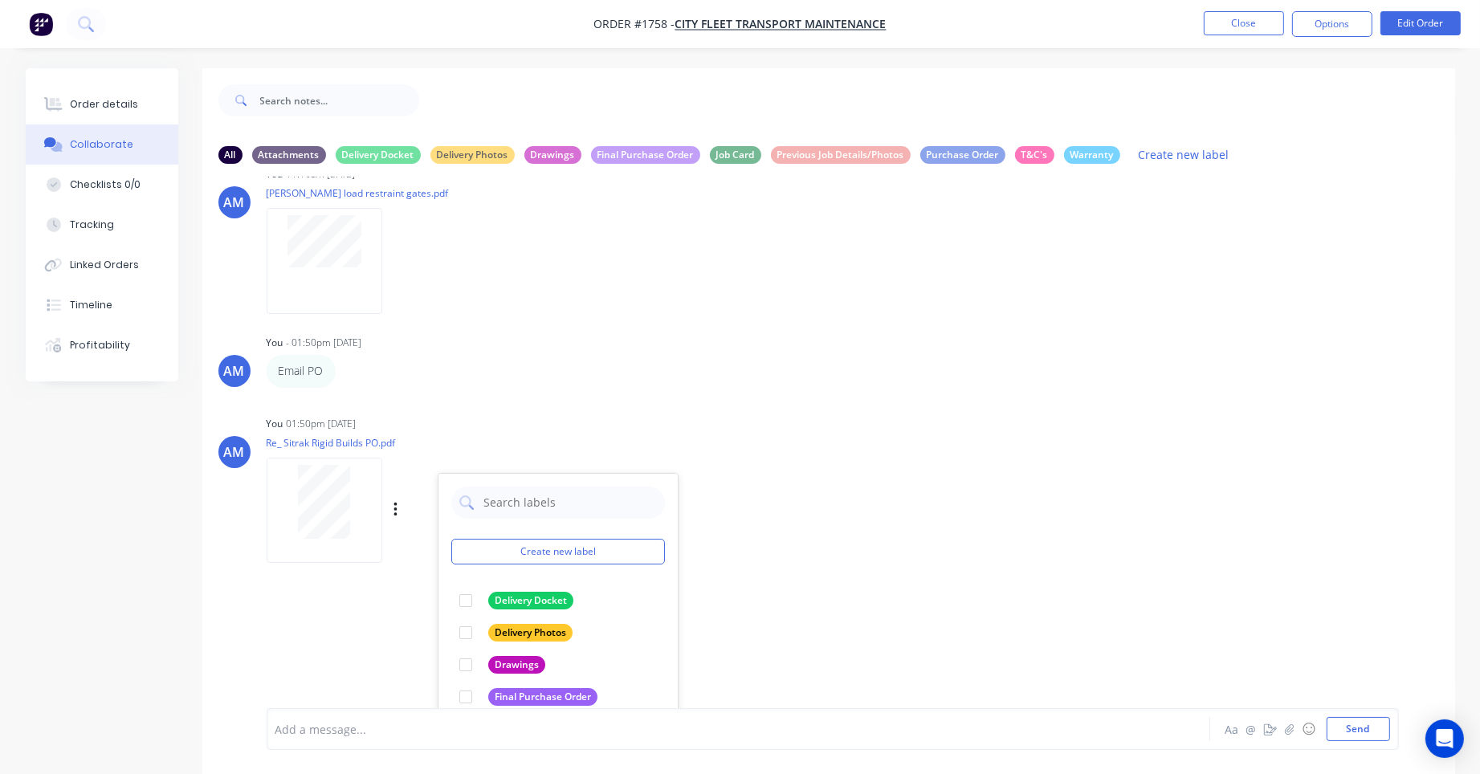
scroll to position [662, 0]
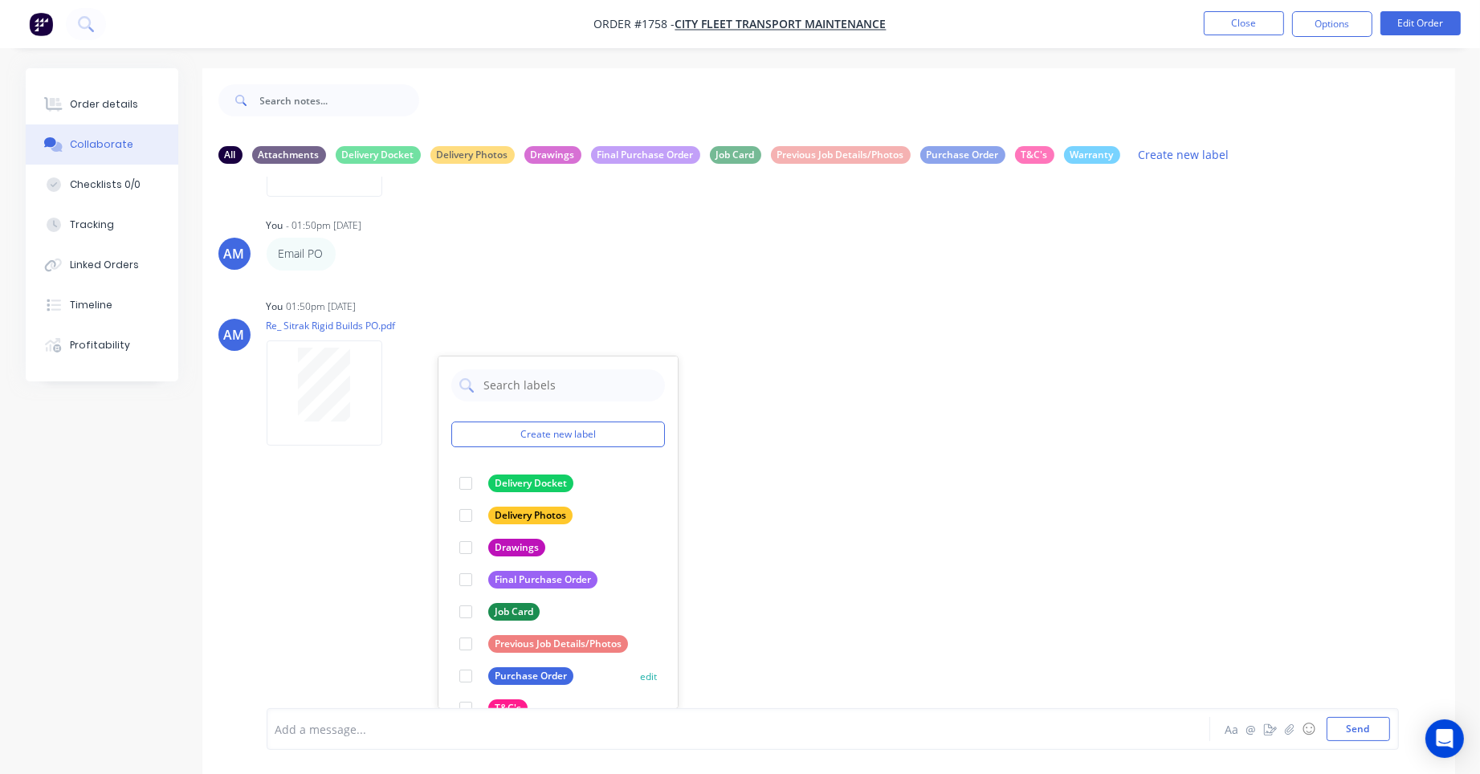
click at [465, 672] on div at bounding box center [466, 676] width 32 height 32
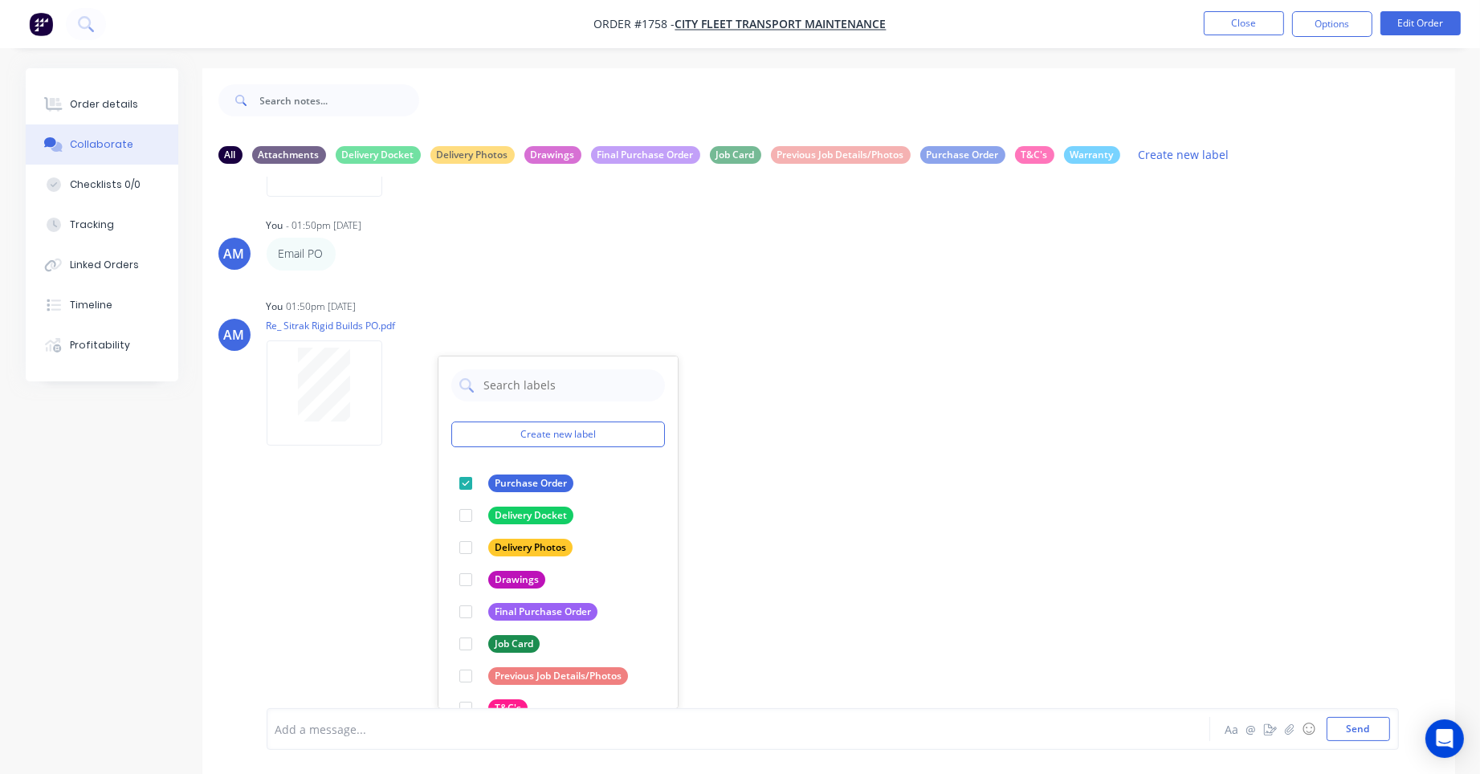
click at [887, 410] on div "AM You 01:50pm 10/09/25 Re_ Sitrak Rigid Builds PO.pdf Labels Download Delete C…" at bounding box center [828, 367] width 1253 height 145
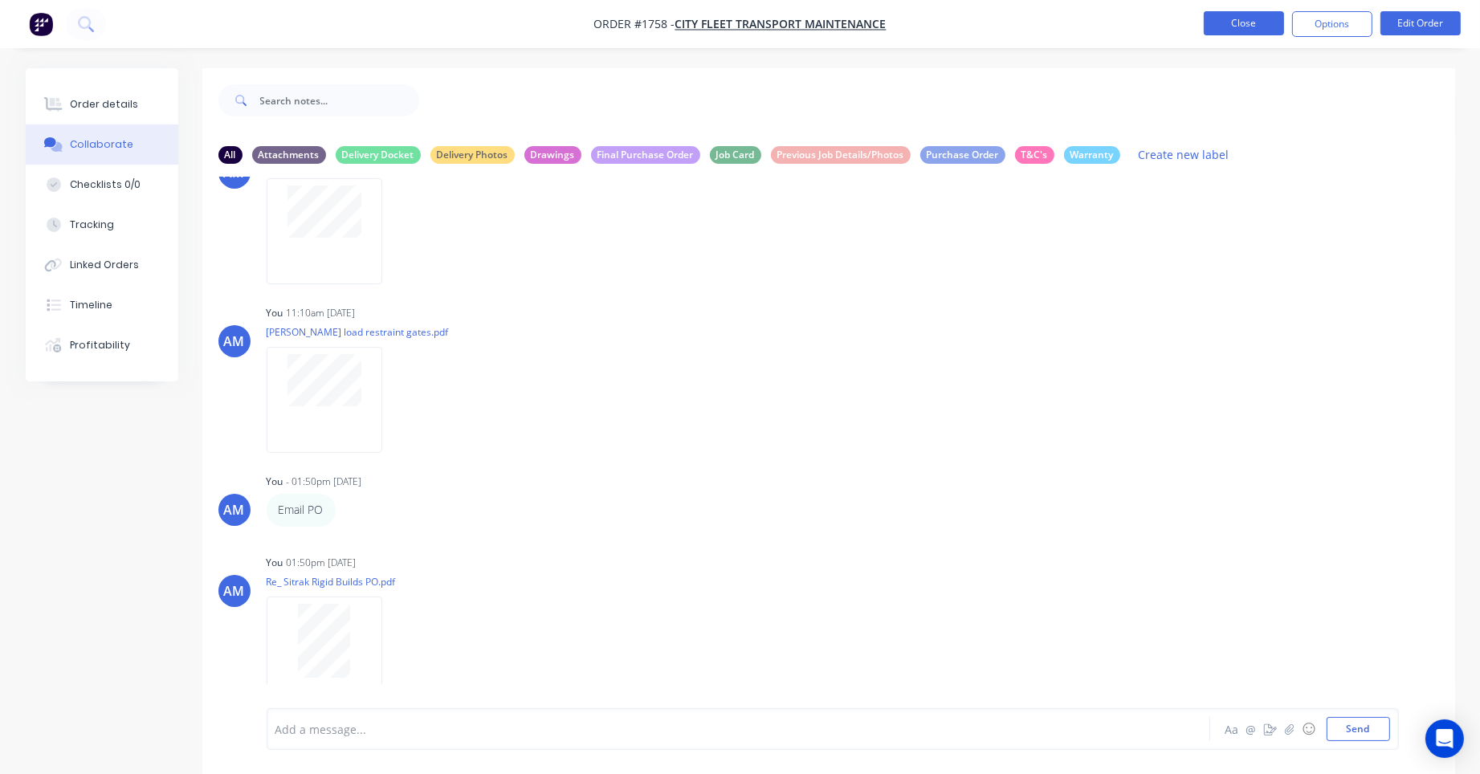
click at [1235, 31] on button "Close" at bounding box center [1244, 23] width 80 height 24
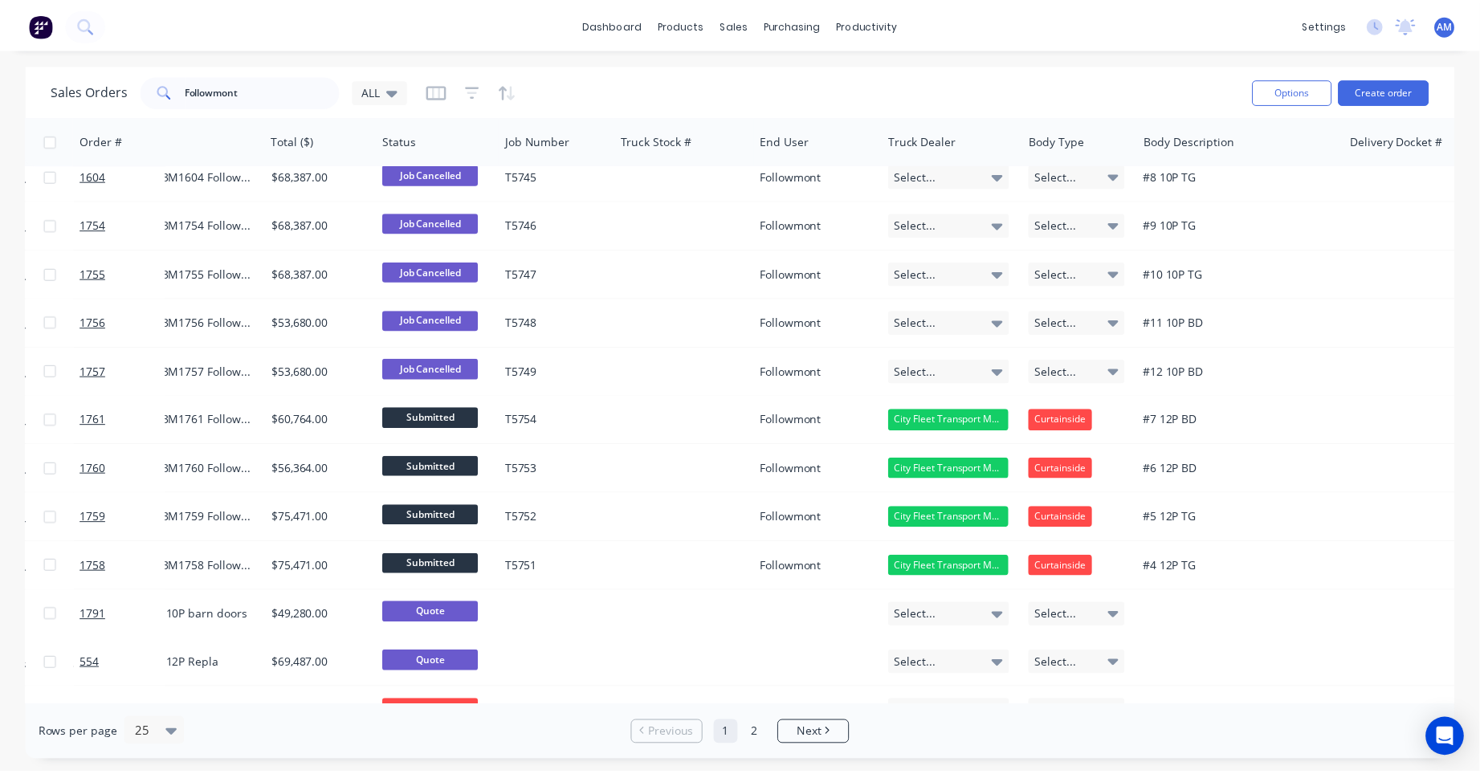
scroll to position [161, 603]
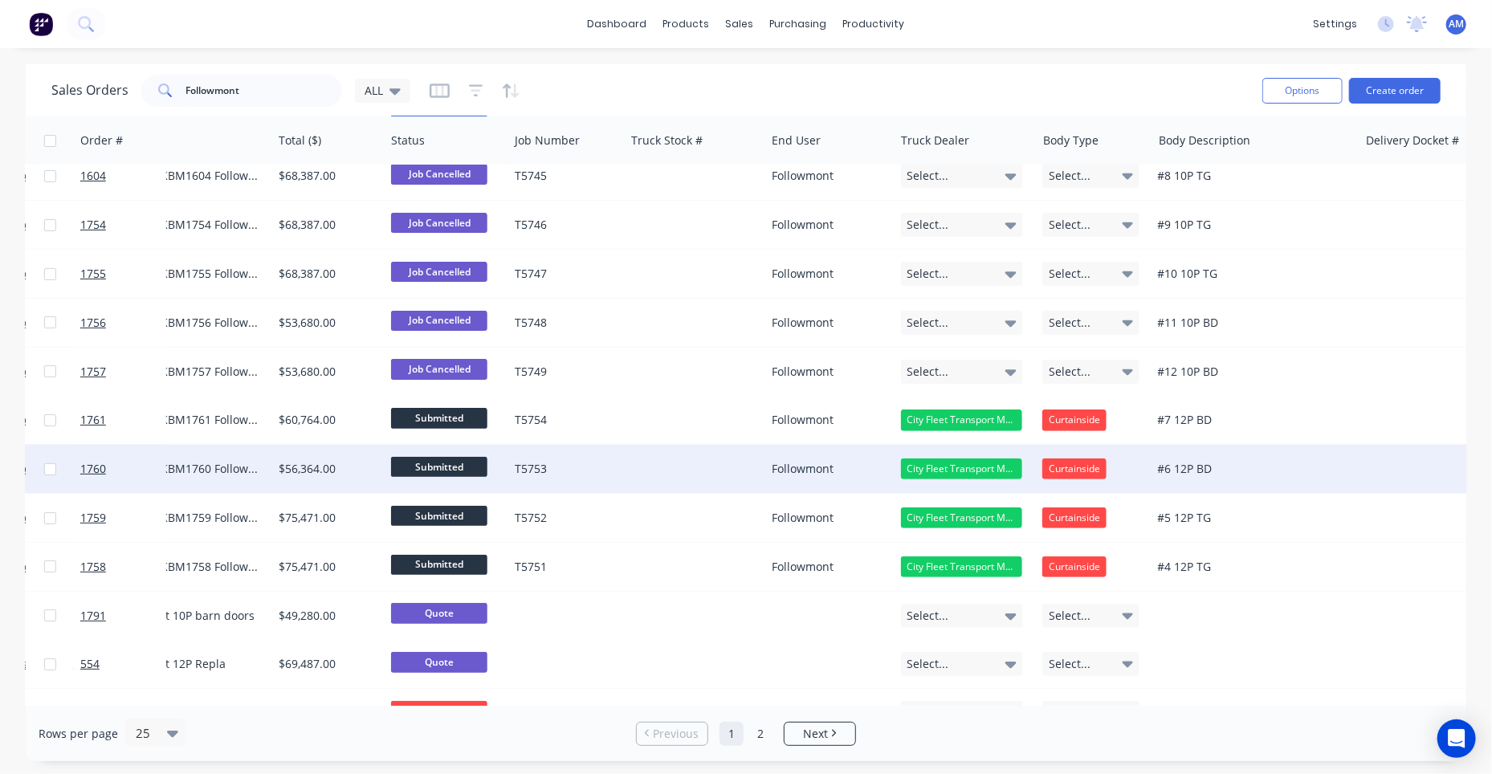
click at [194, 465] on div "FMTSITRAKBM1760 Followmont" at bounding box center [183, 469] width 151 height 16
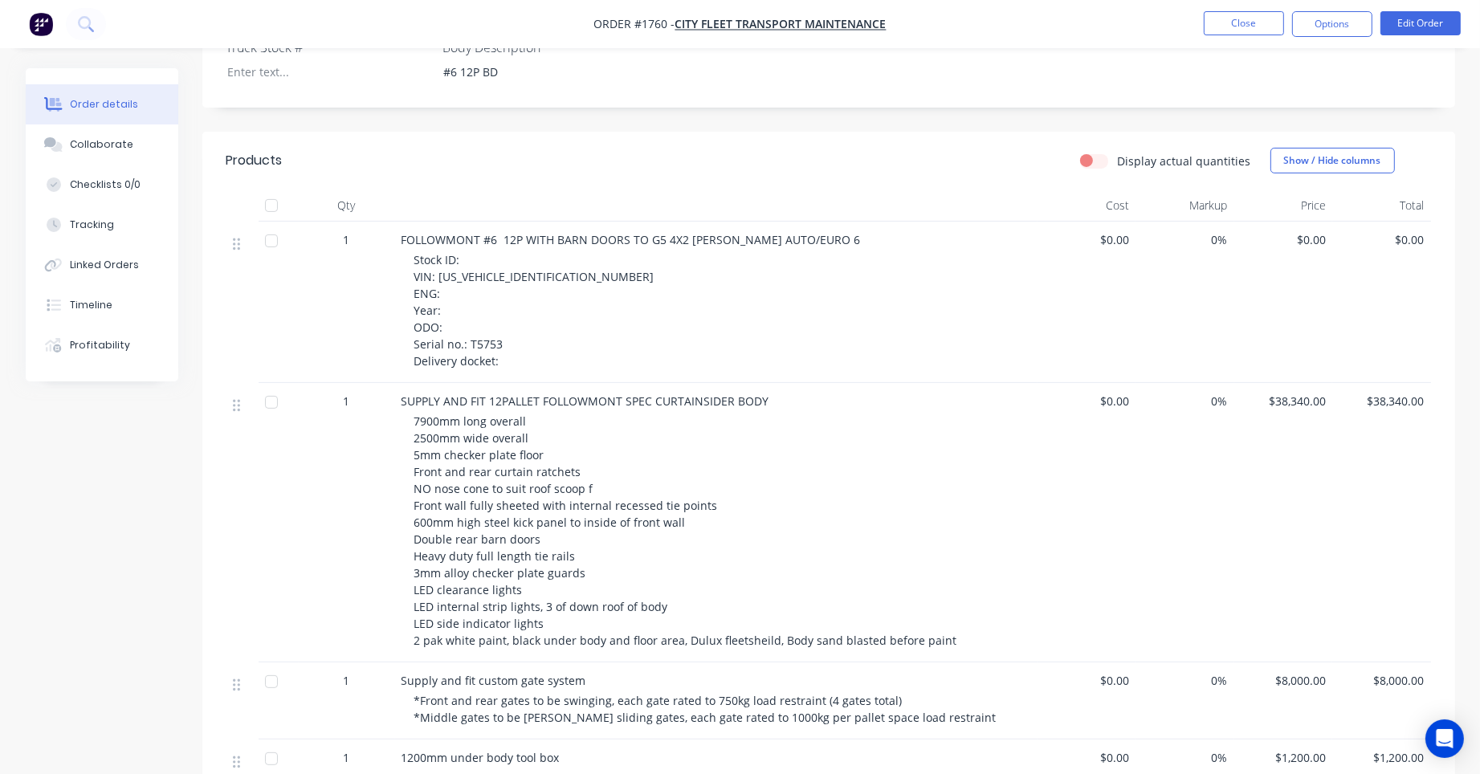
scroll to position [485, 0]
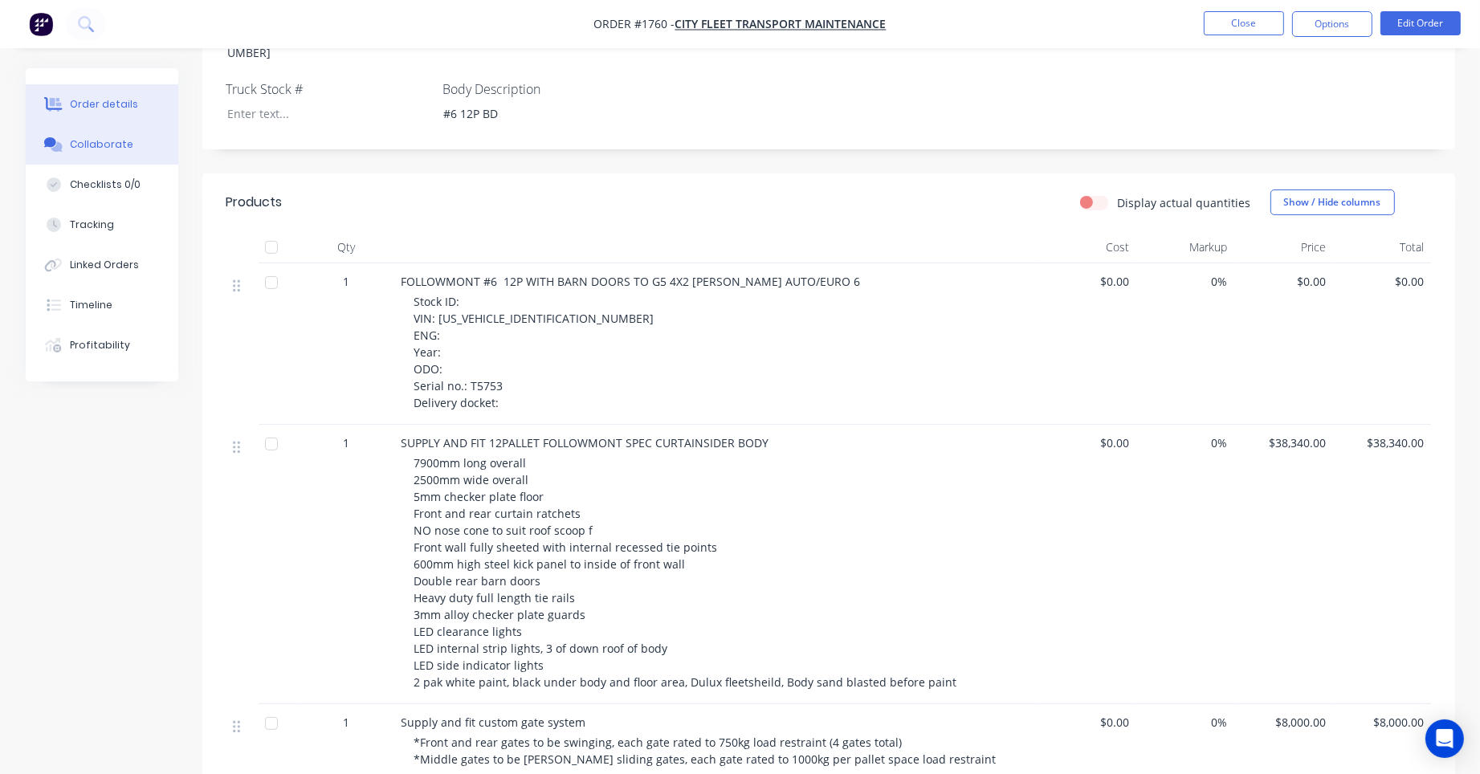
click at [122, 140] on div "Collaborate" at bounding box center [101, 144] width 63 height 14
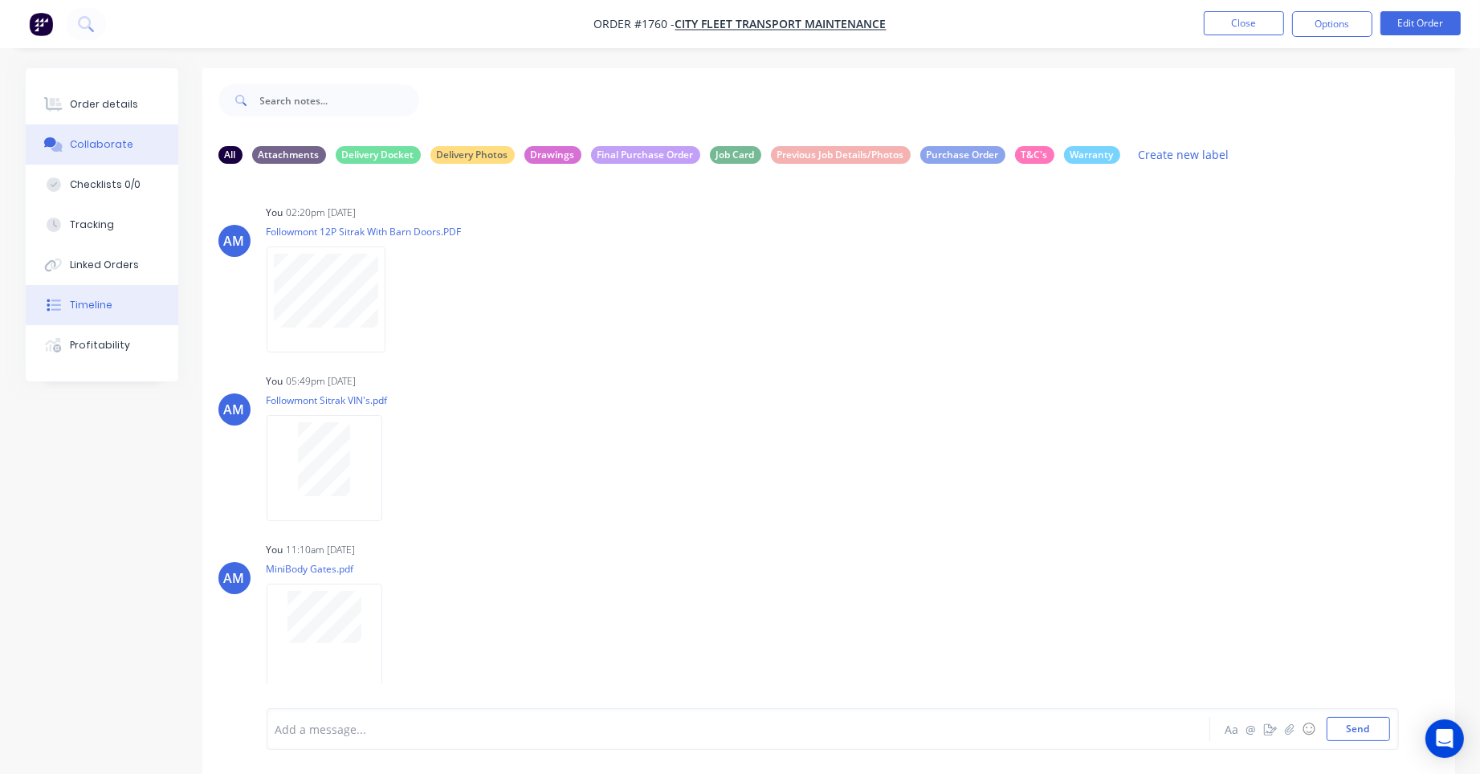
click at [99, 308] on div "Timeline" at bounding box center [91, 305] width 43 height 14
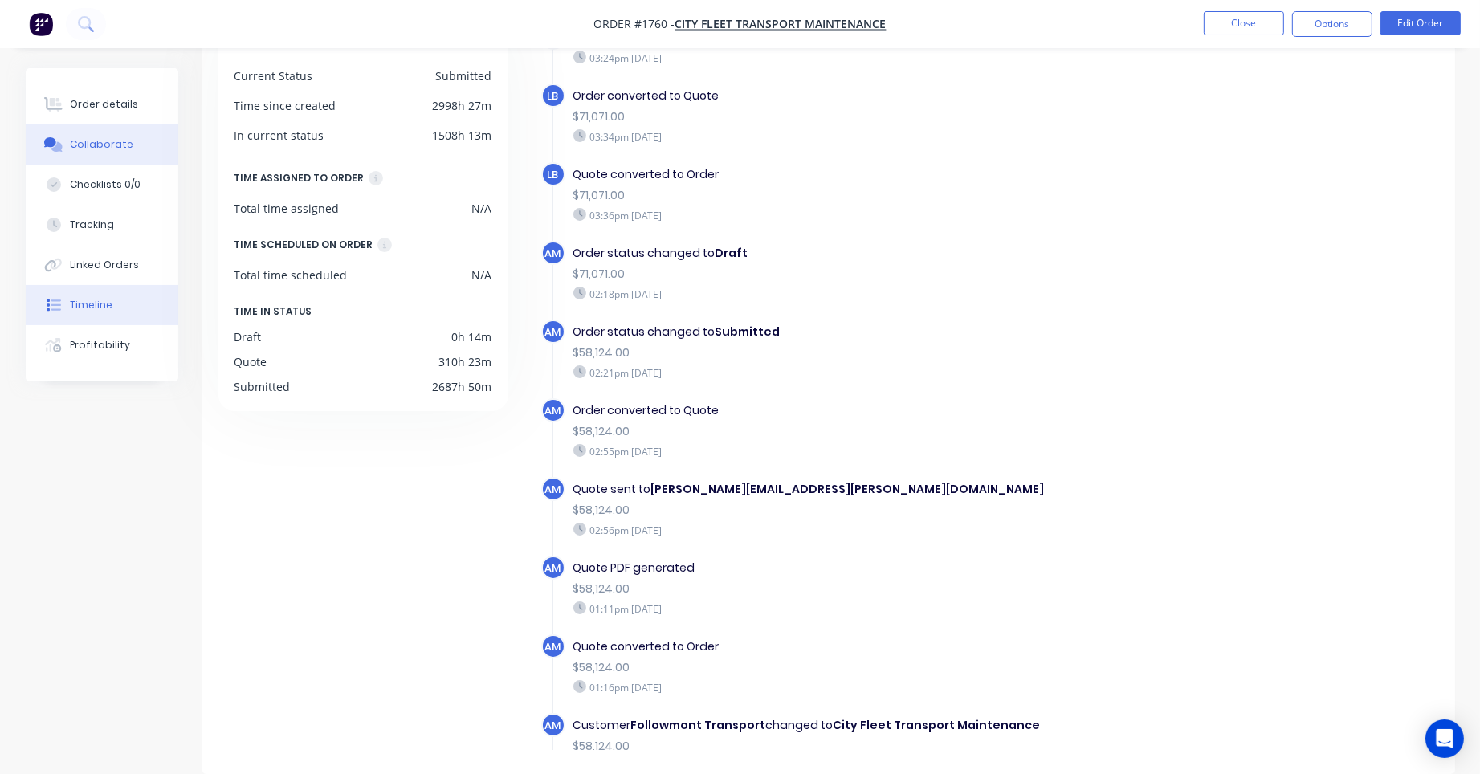
click at [88, 140] on div "Collaborate" at bounding box center [101, 144] width 63 height 14
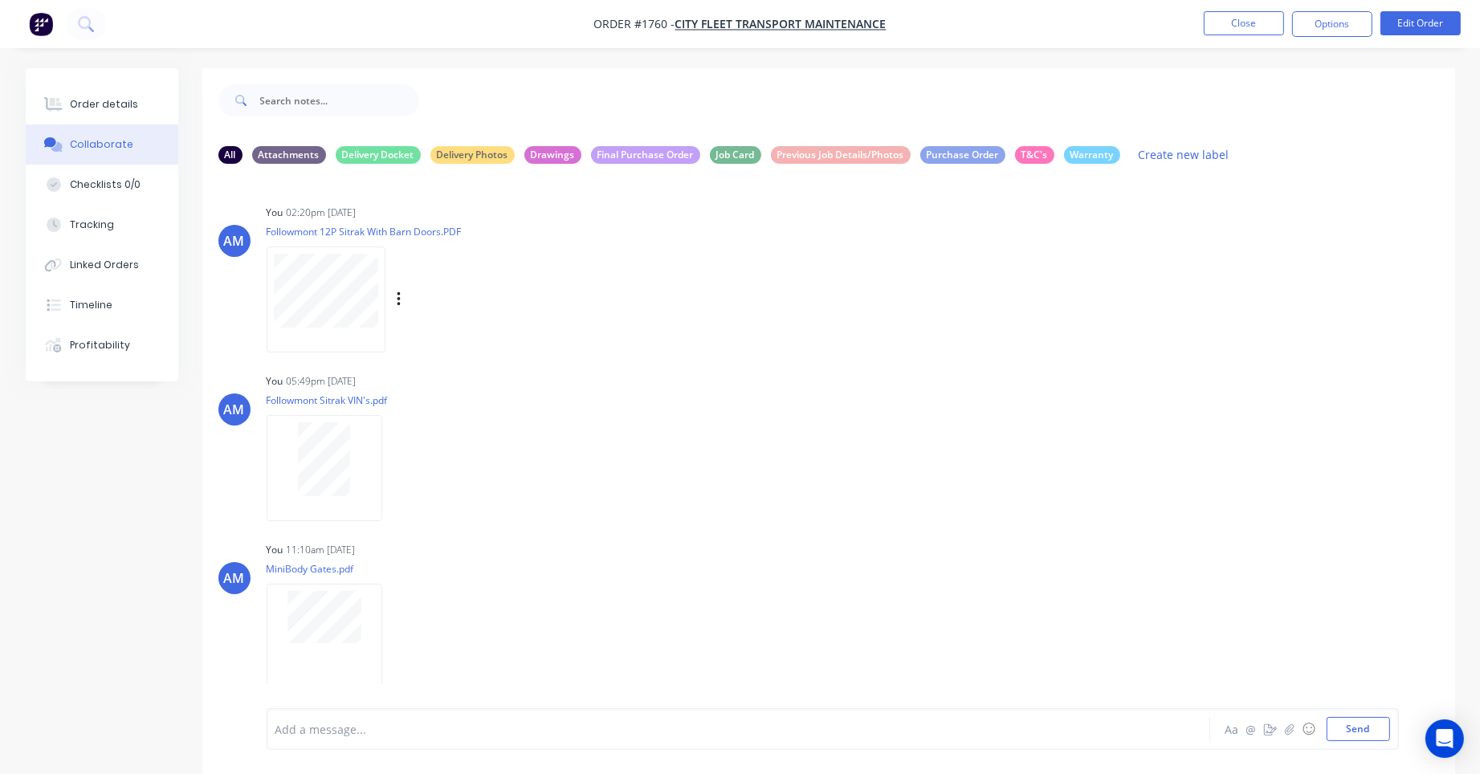
click at [562, 225] on p "Followmont 12P Sitrak With Barn Doors.PDF" at bounding box center [416, 232] width 298 height 14
click at [116, 105] on div "Order details" at bounding box center [104, 104] width 68 height 14
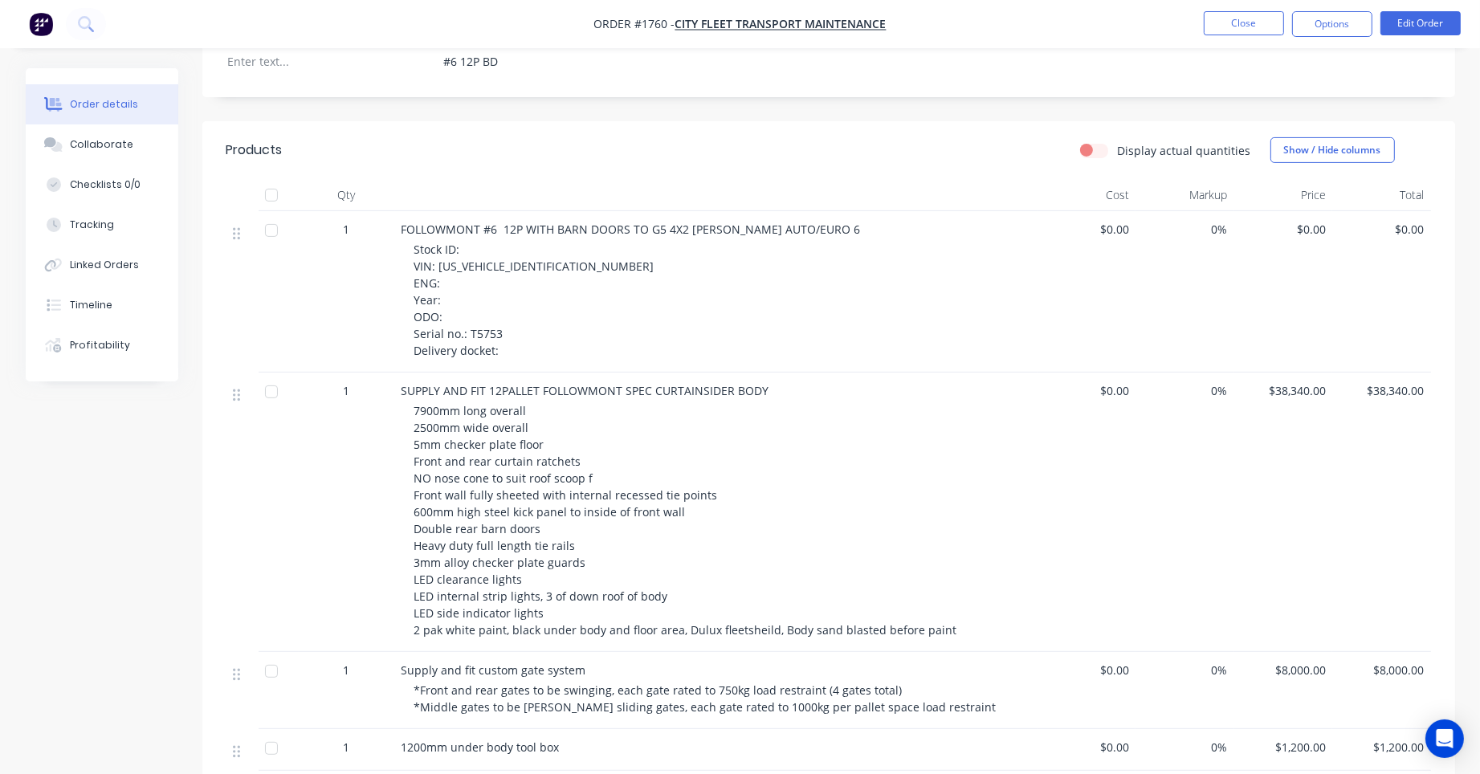
scroll to position [562, 0]
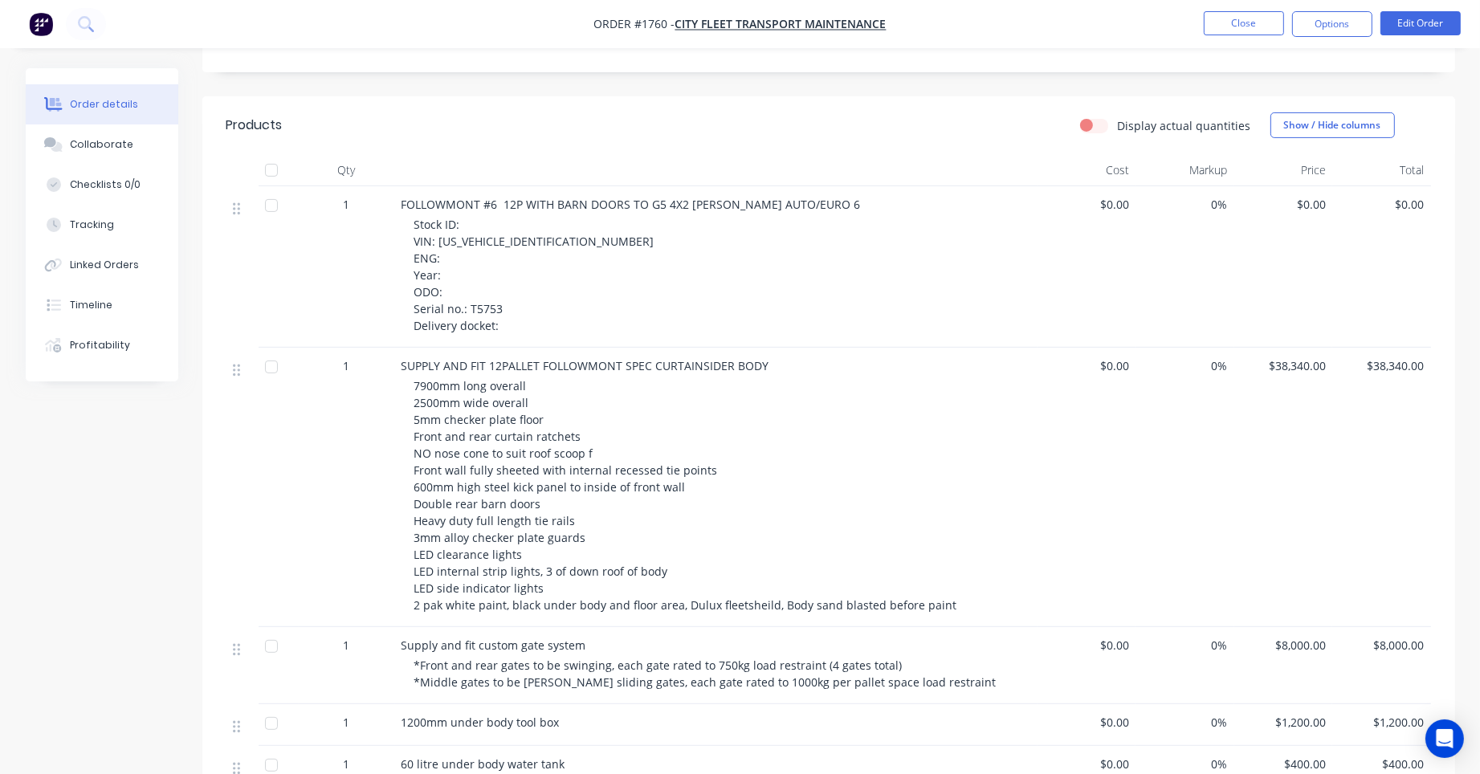
click at [567, 154] on div at bounding box center [716, 170] width 642 height 32
click at [1257, 18] on button "Close" at bounding box center [1244, 23] width 80 height 24
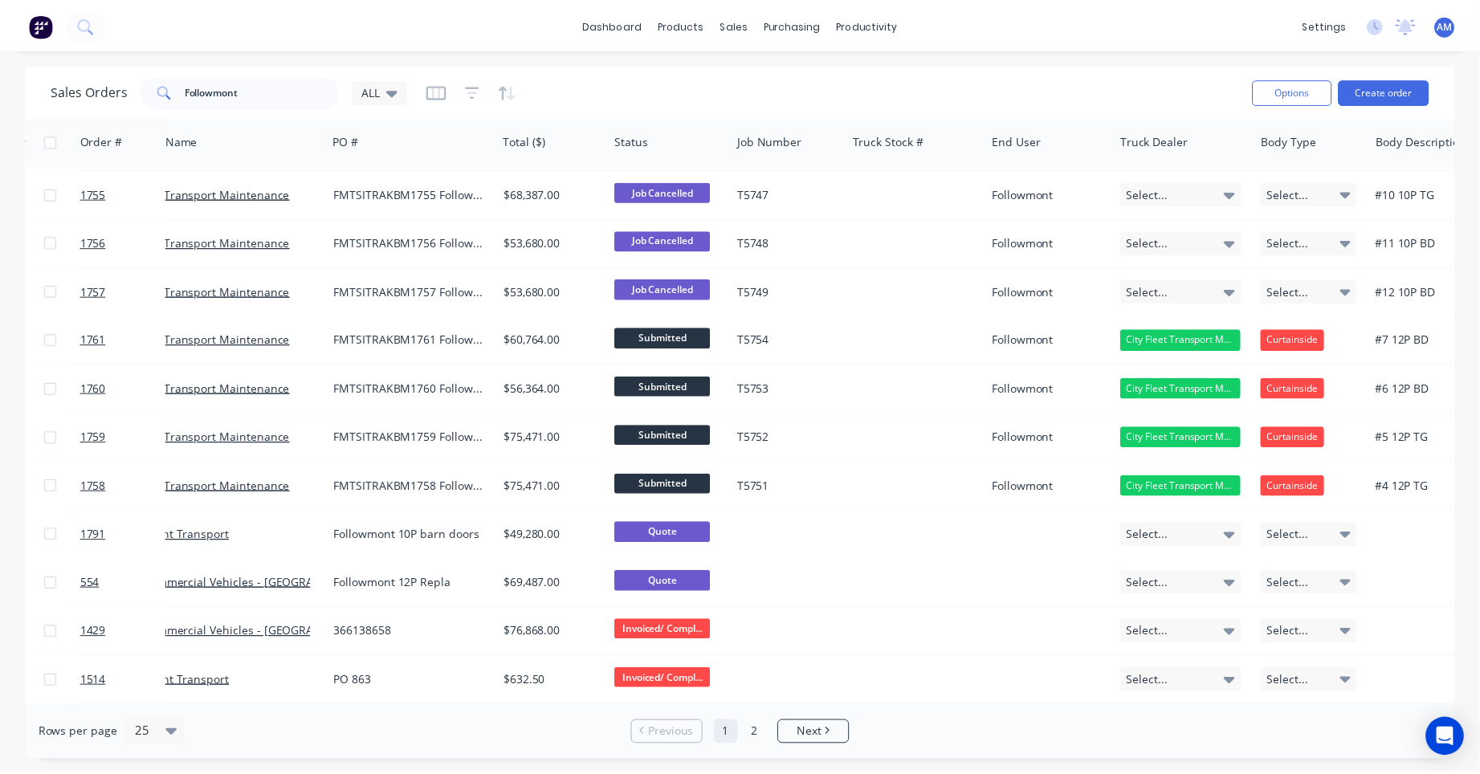
scroll to position [241, 350]
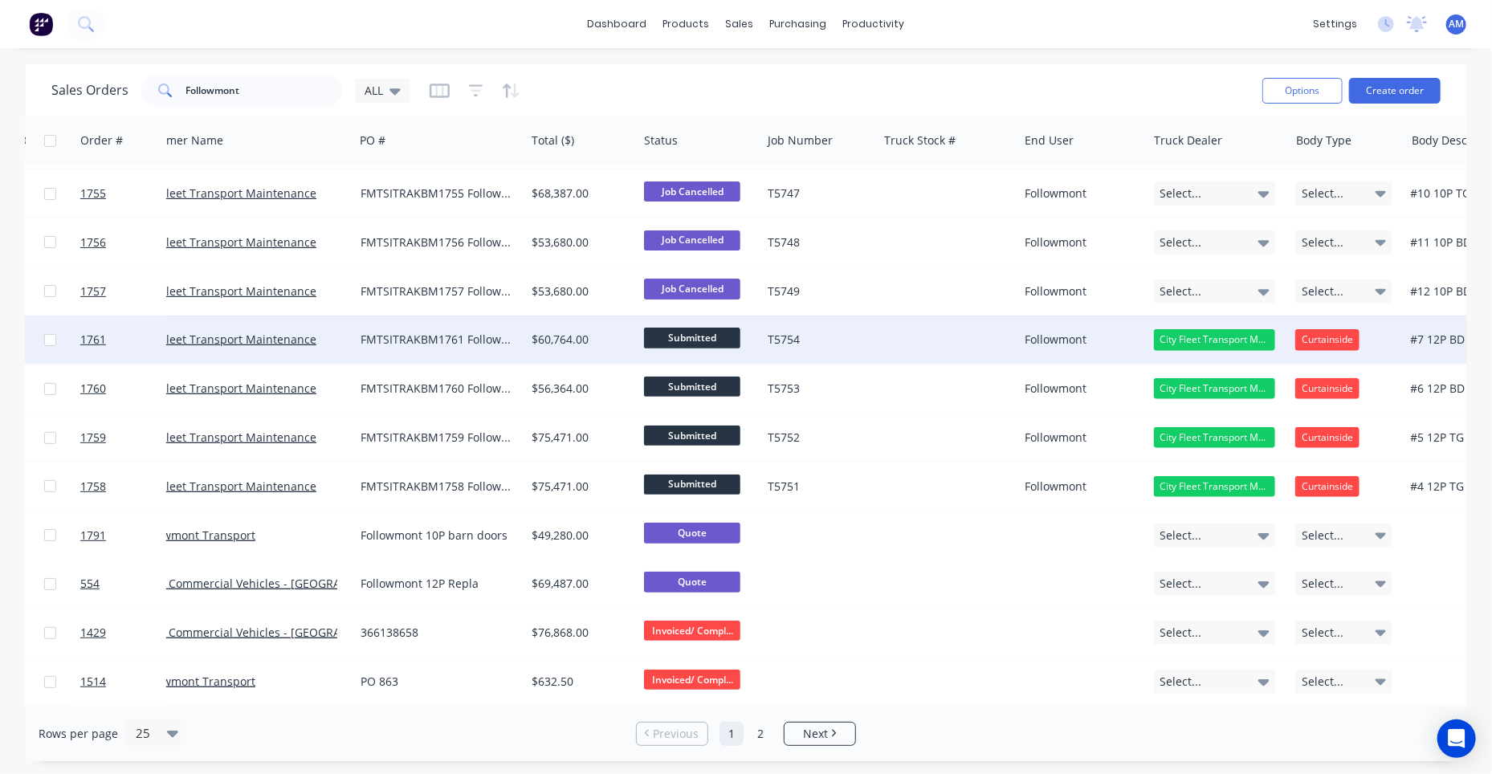
click at [466, 337] on div "FMTSITRAKBM1761 Followmont" at bounding box center [436, 340] width 151 height 16
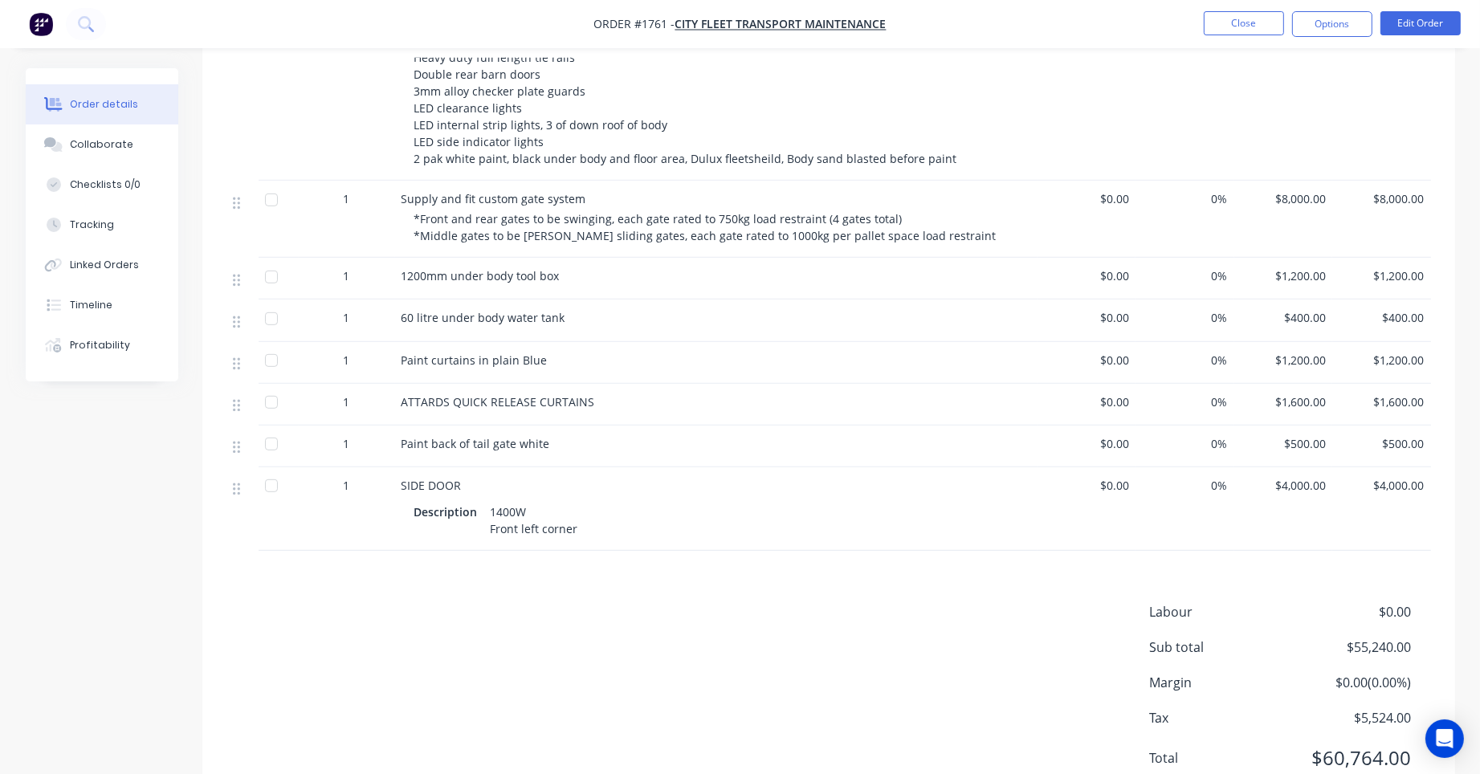
scroll to position [1044, 0]
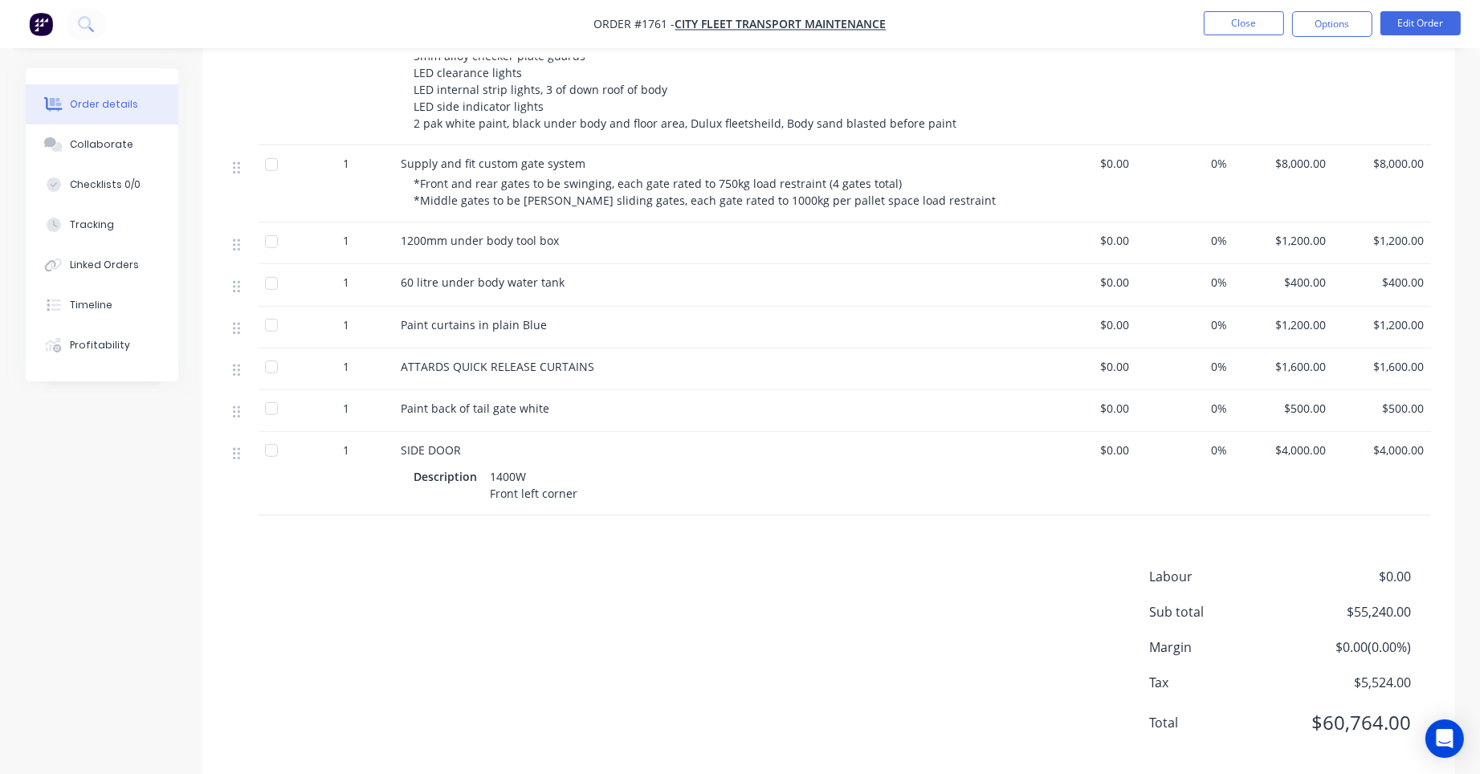
click at [671, 325] on div "Paint curtains in plain Blue" at bounding box center [716, 328] width 642 height 42
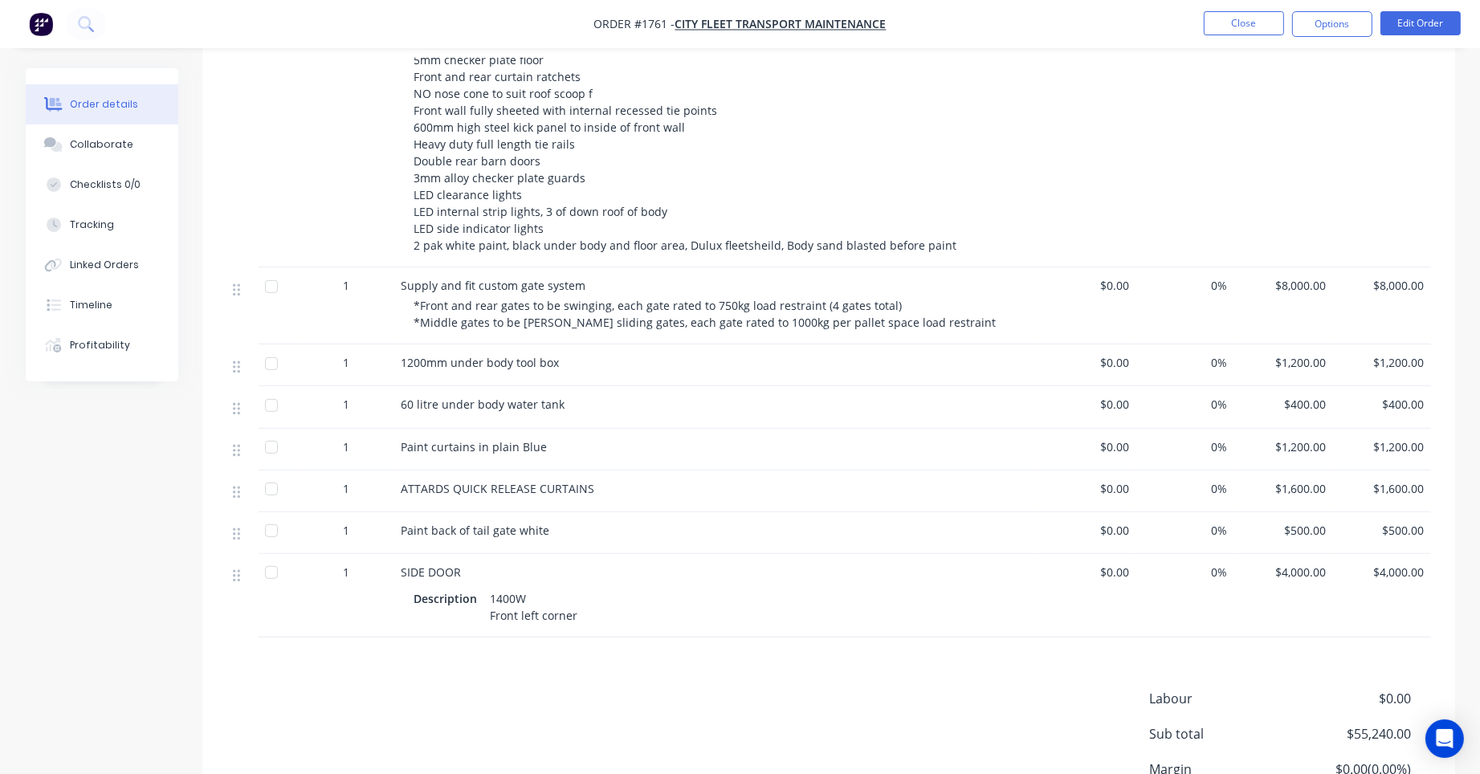
scroll to position [883, 0]
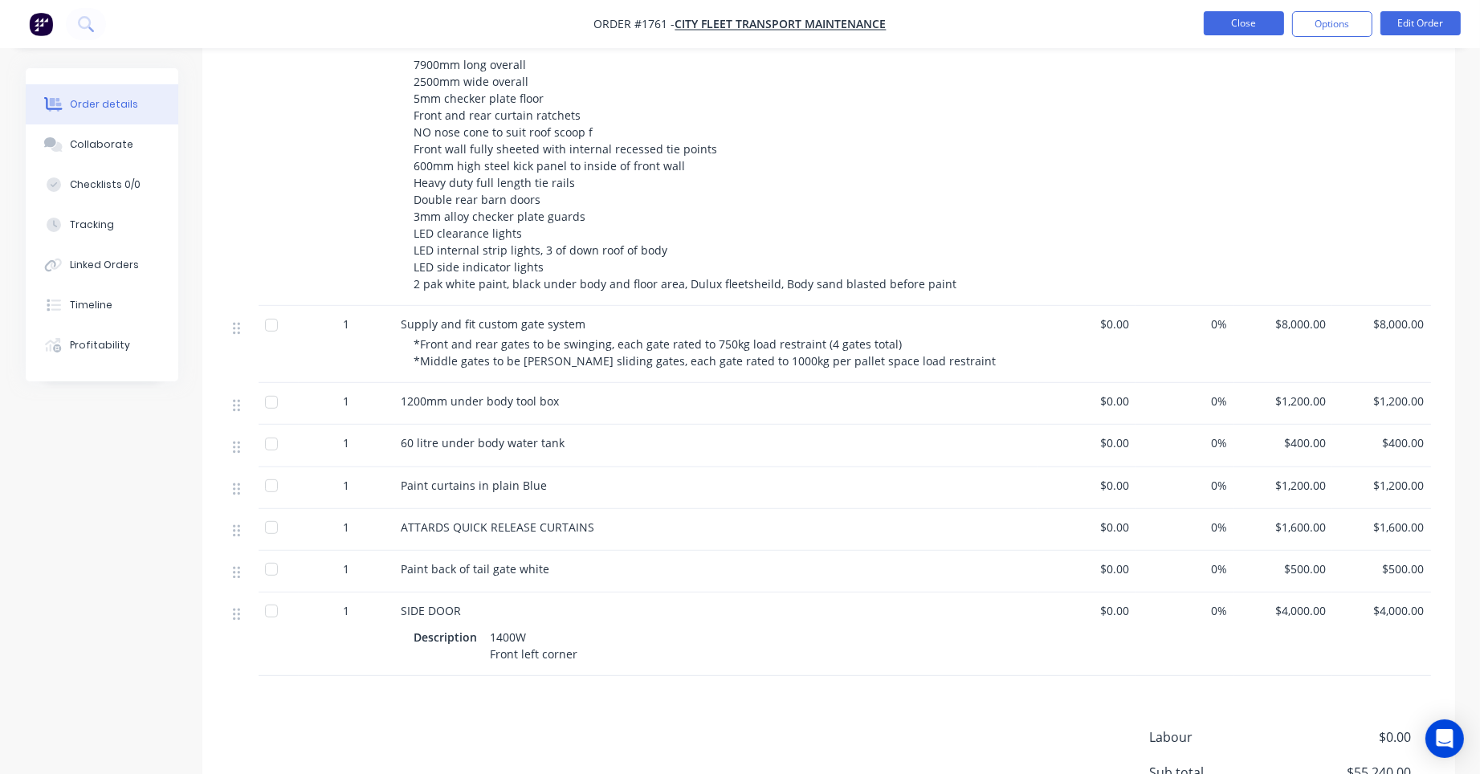
click at [1247, 18] on button "Close" at bounding box center [1244, 23] width 80 height 24
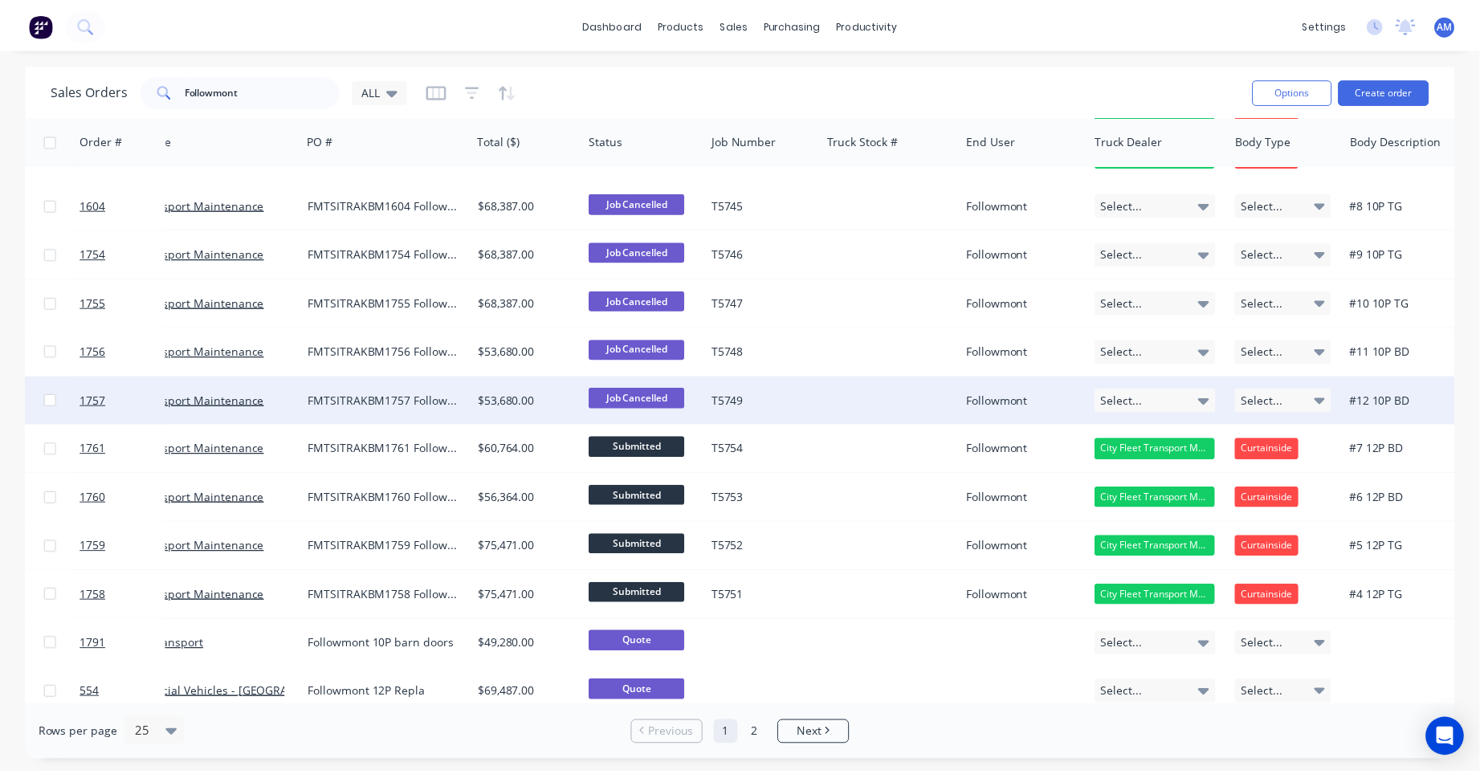
scroll to position [161, 401]
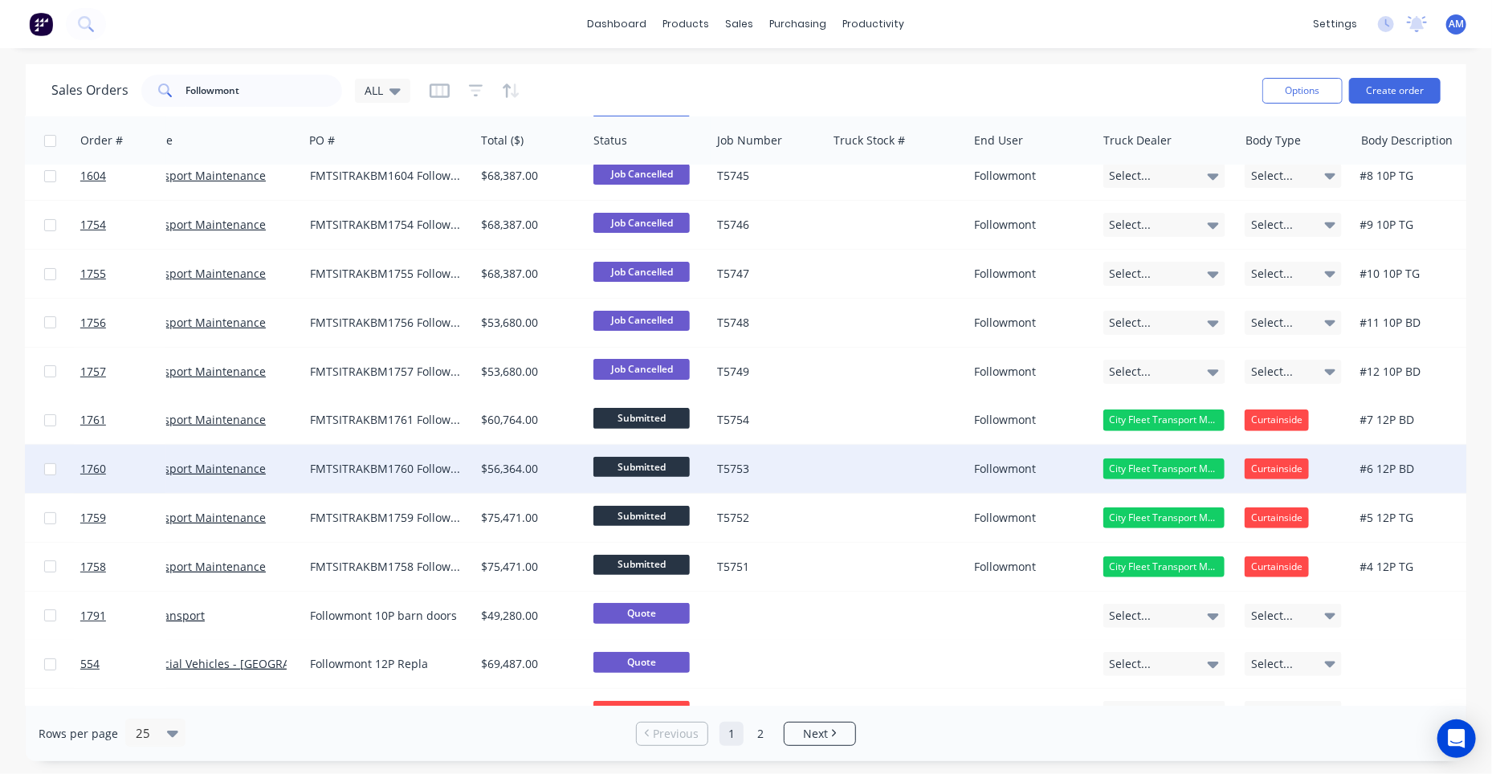
click at [377, 467] on div "FMTSITRAKBM1760 Followmont" at bounding box center [385, 469] width 151 height 16
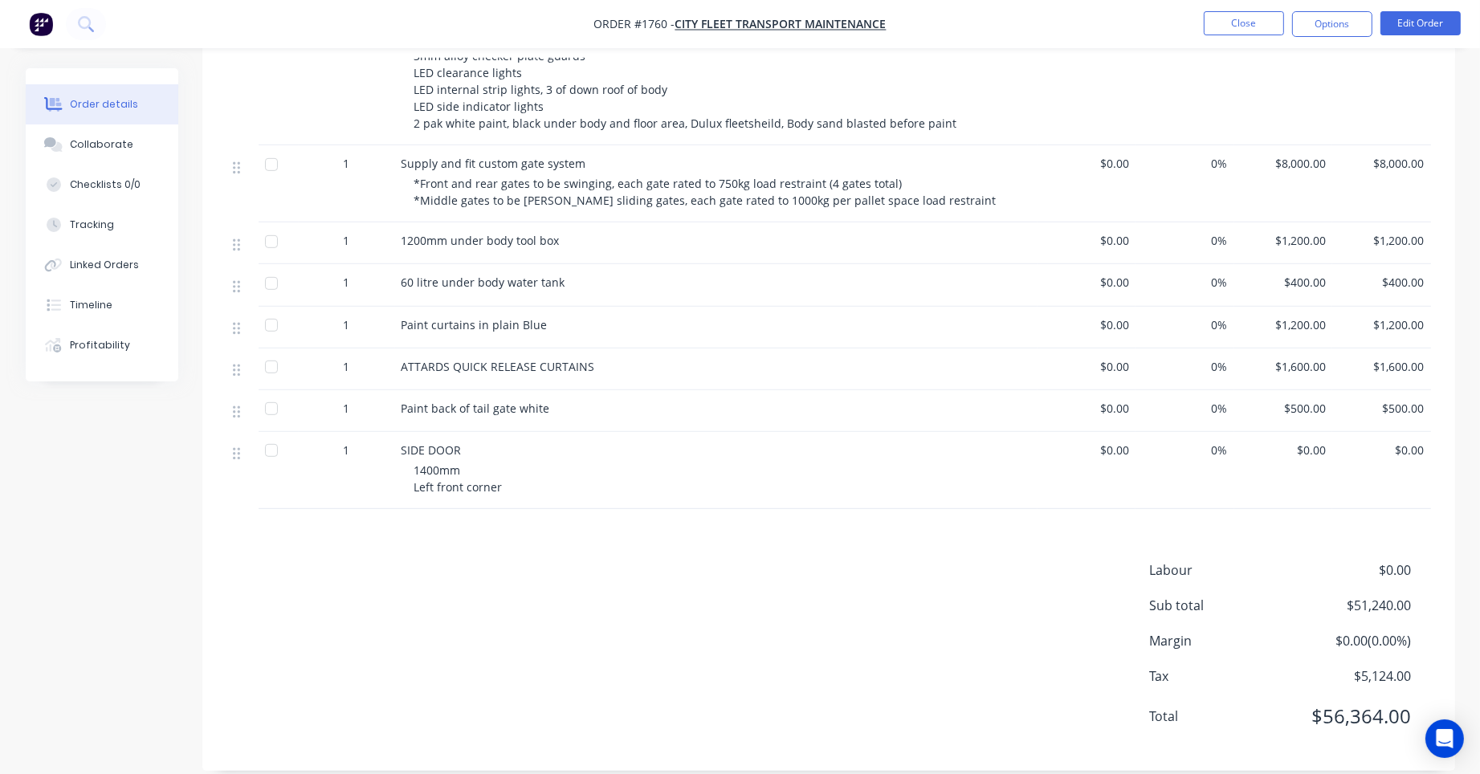
scroll to position [964, 0]
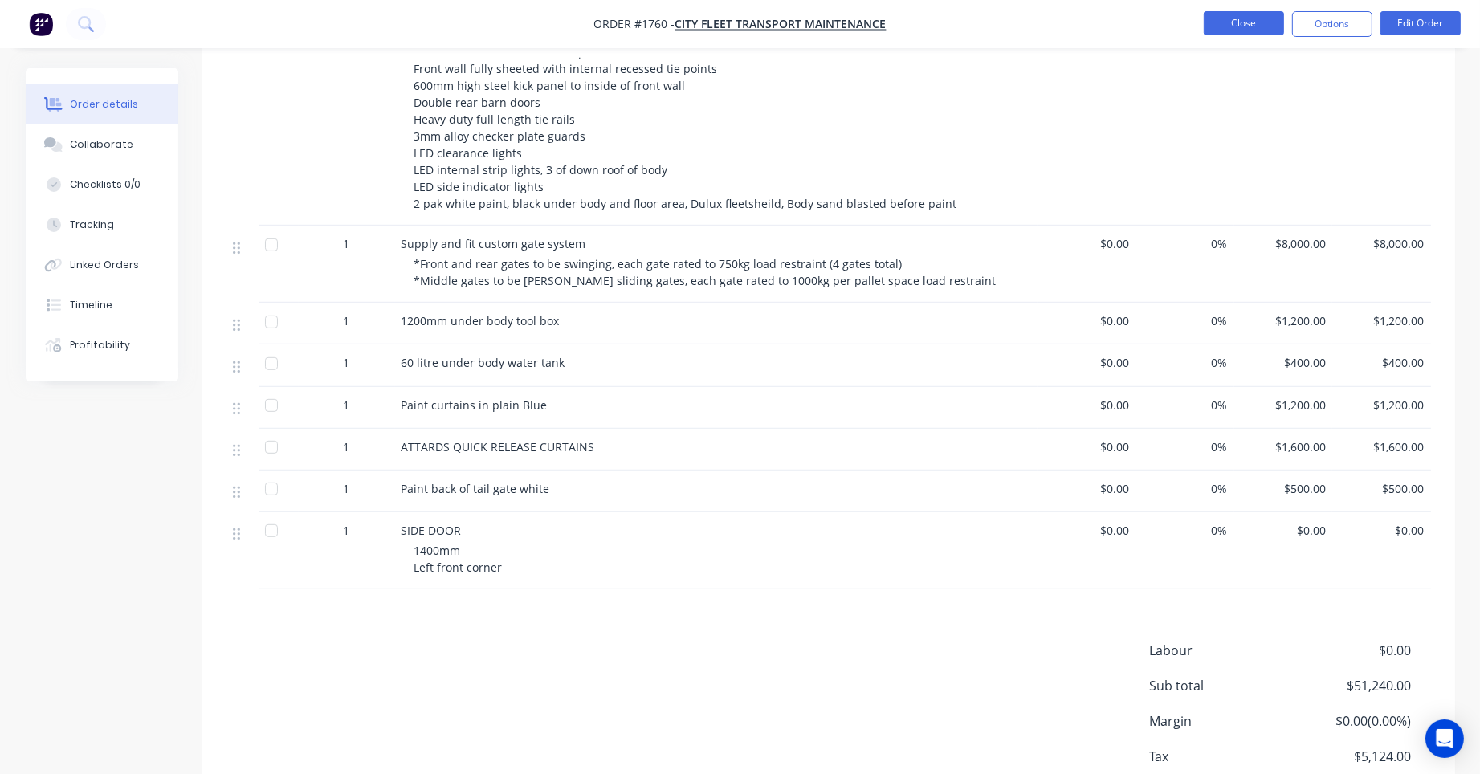
click at [1250, 28] on button "Close" at bounding box center [1244, 23] width 80 height 24
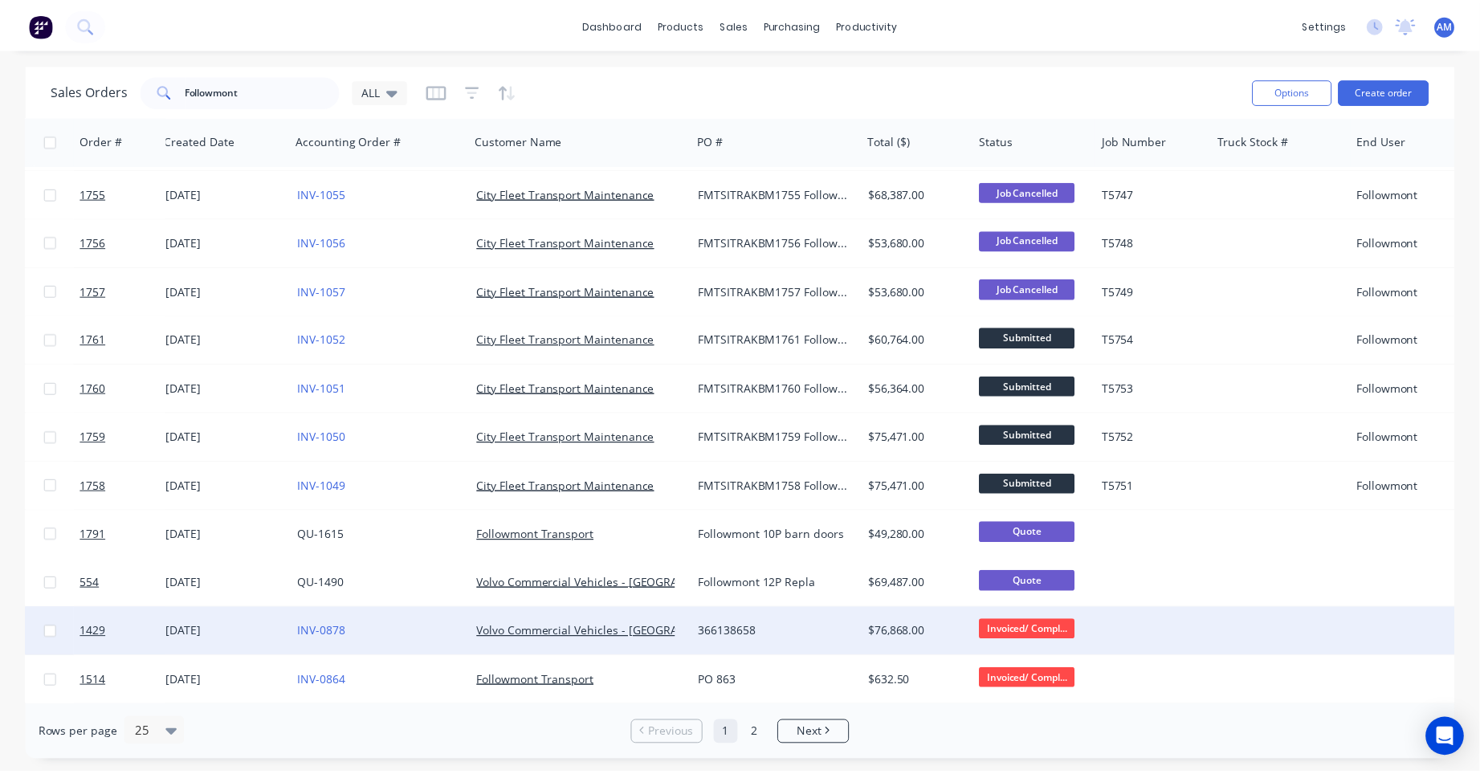
scroll to position [241, 5]
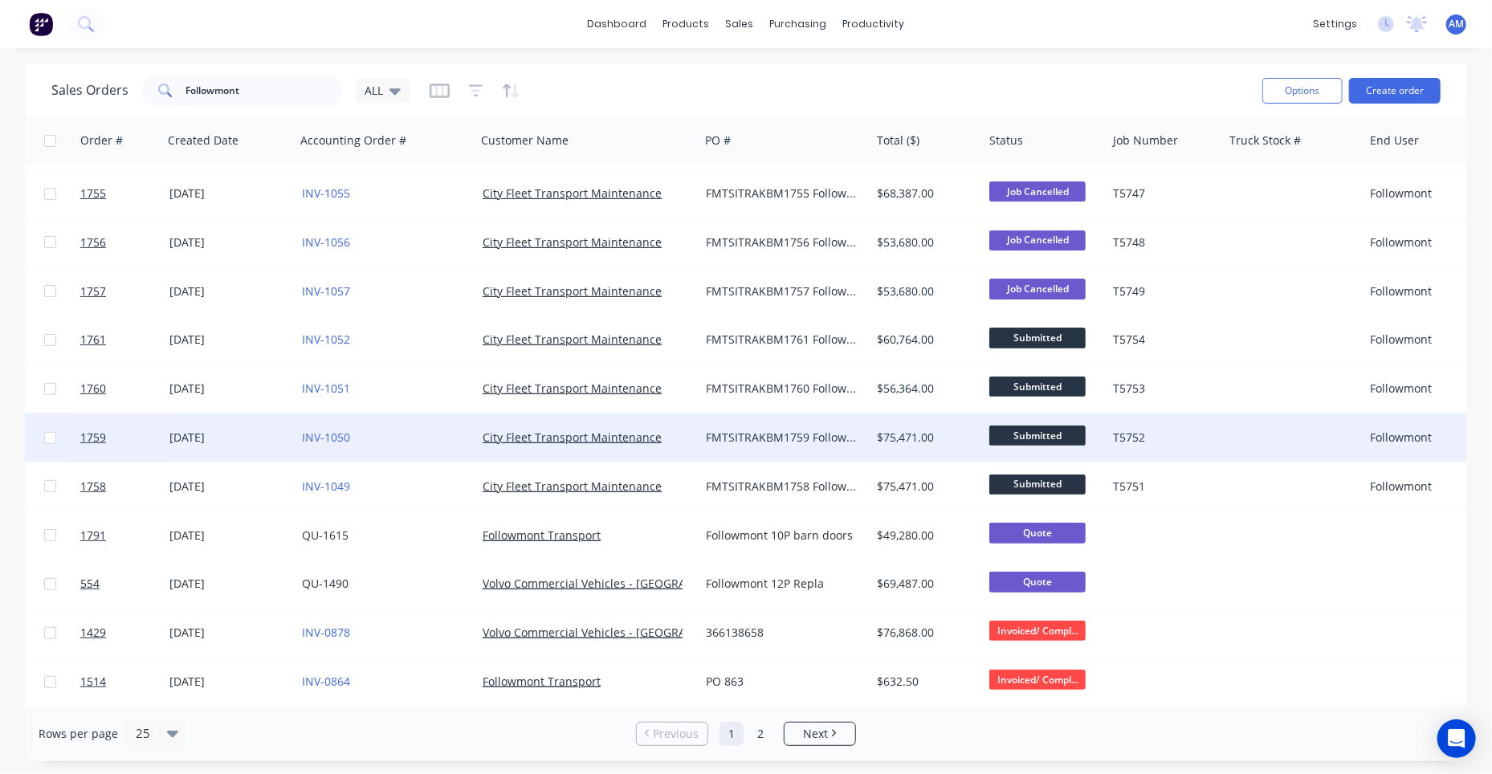
click at [771, 432] on div "FMTSITRAKBM1759 Followmont" at bounding box center [781, 438] width 151 height 16
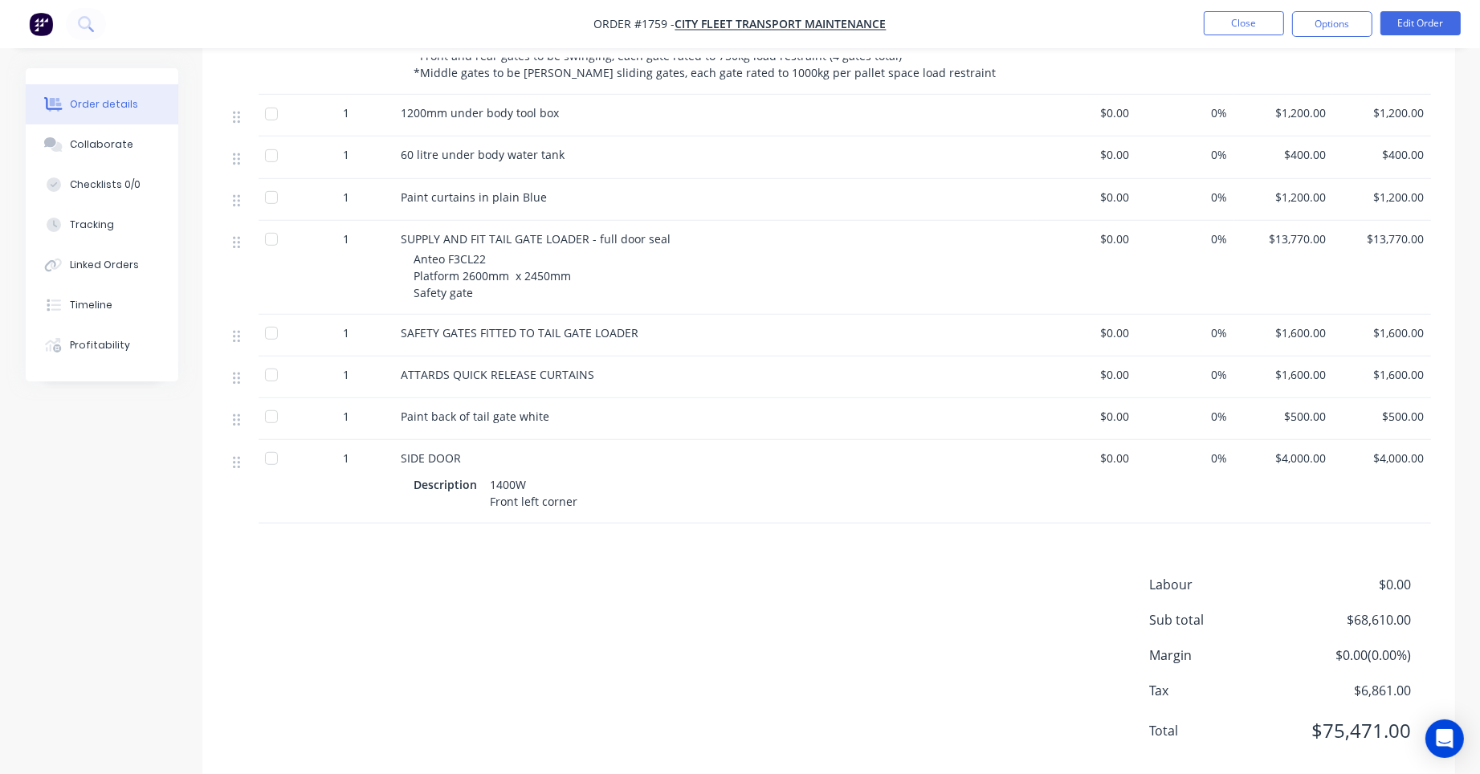
scroll to position [1173, 0]
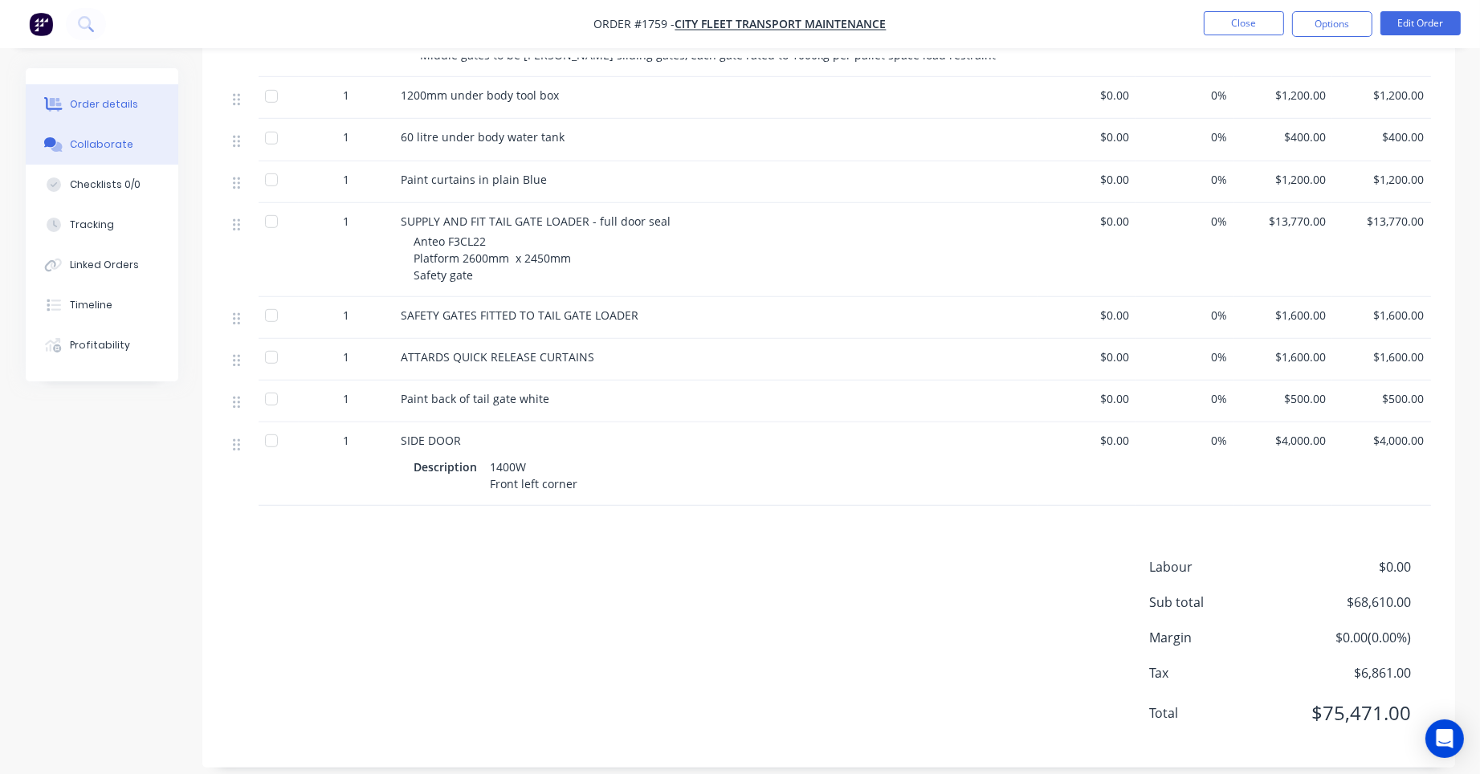
click at [98, 143] on div "Collaborate" at bounding box center [101, 144] width 63 height 14
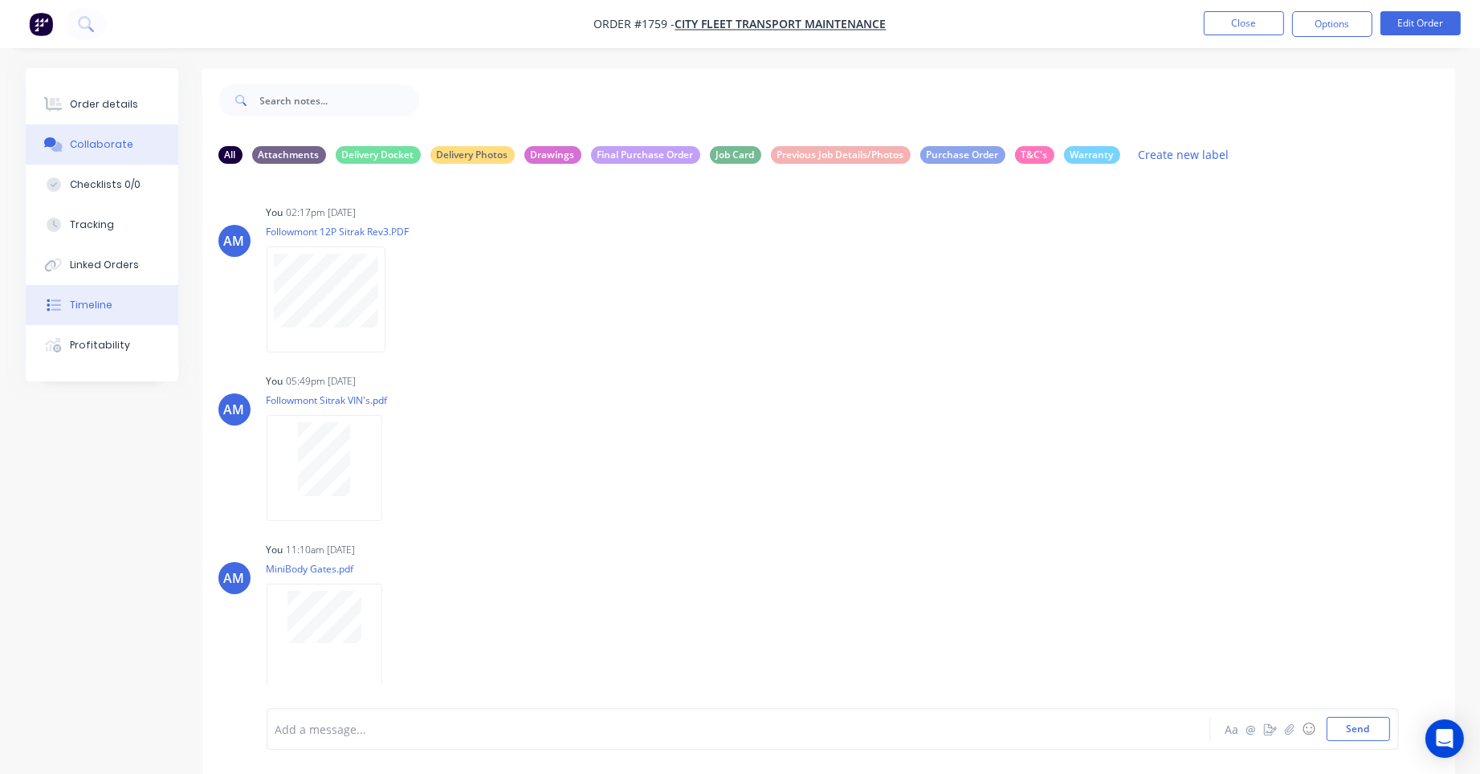
click at [93, 298] on div "Timeline" at bounding box center [91, 305] width 43 height 14
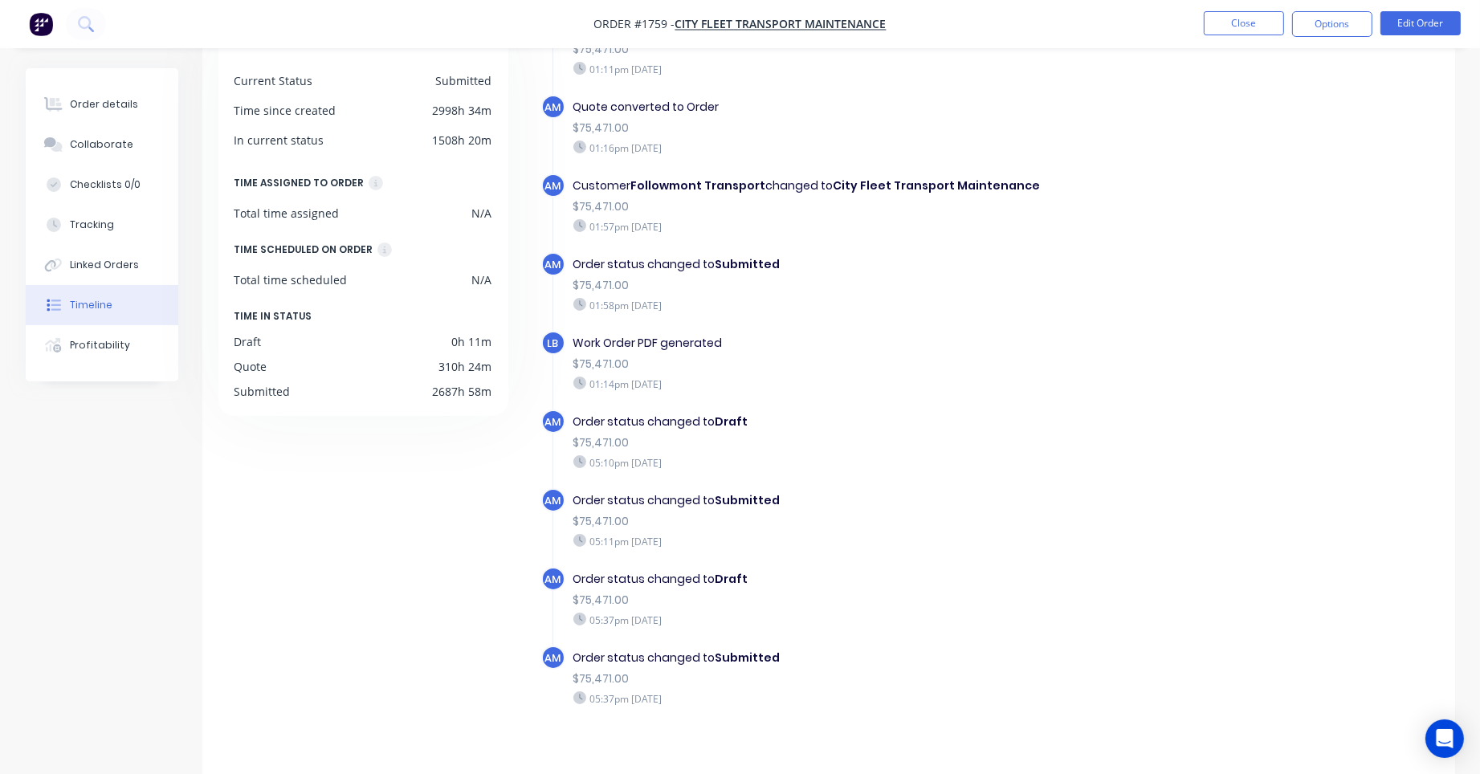
scroll to position [122, 0]
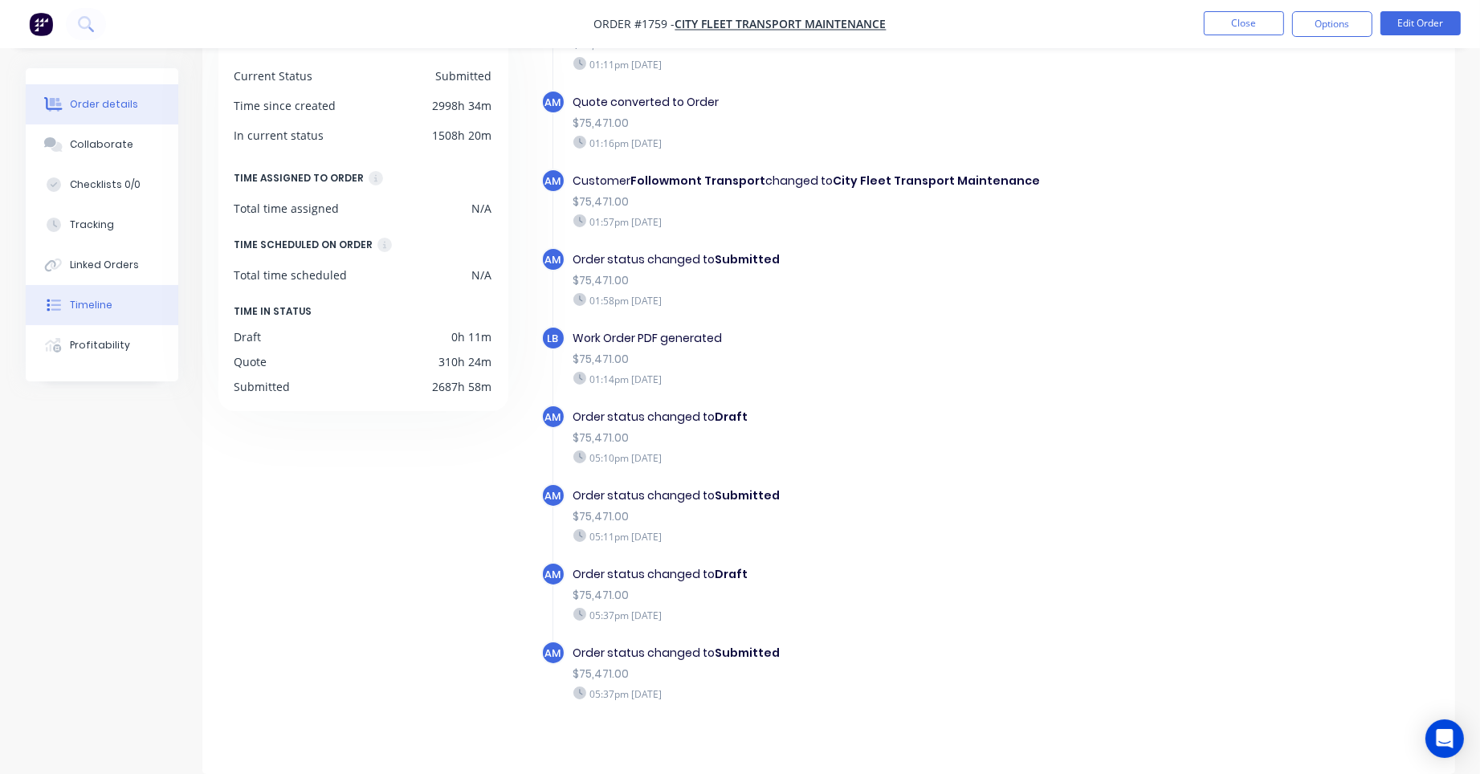
click at [108, 106] on div "Order details" at bounding box center [104, 104] width 68 height 14
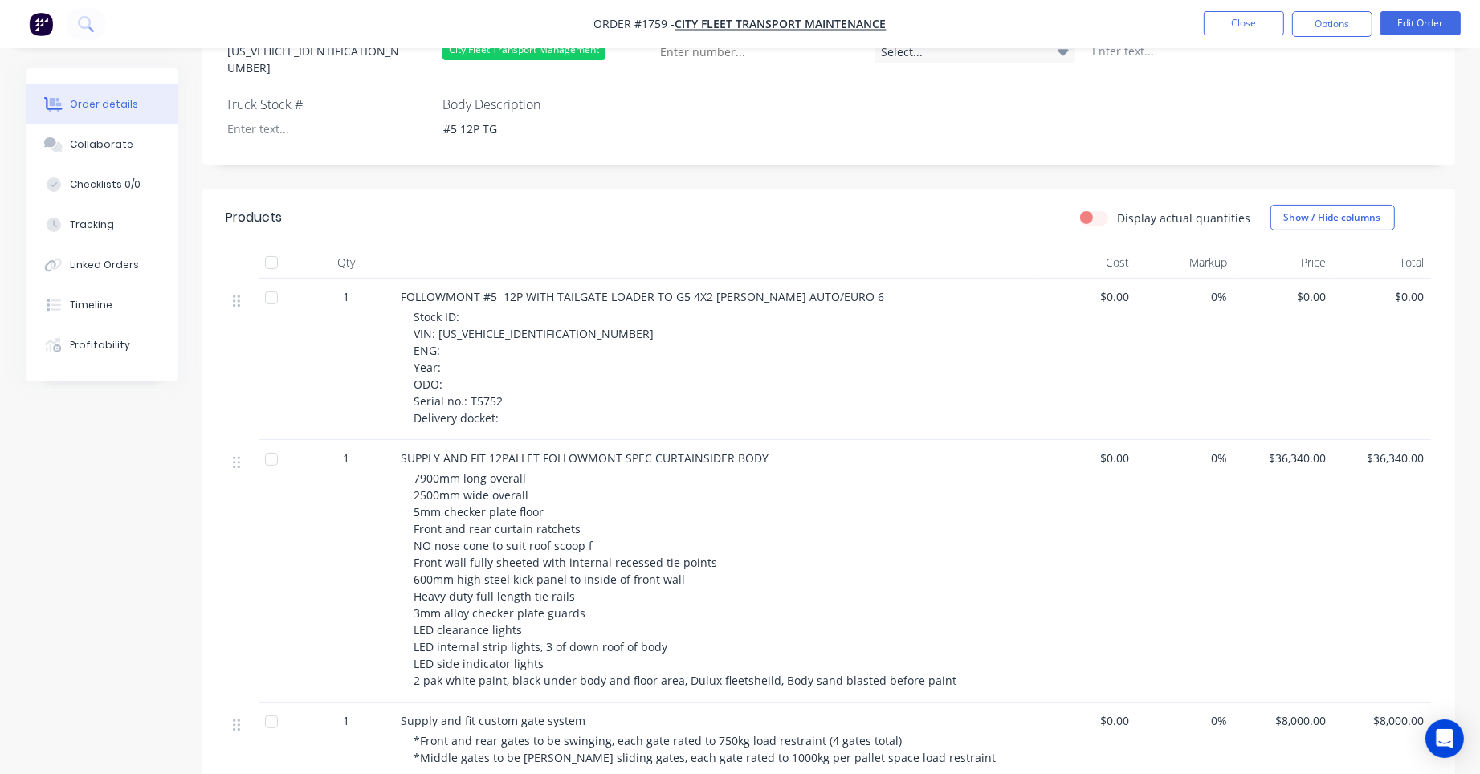
scroll to position [122, 0]
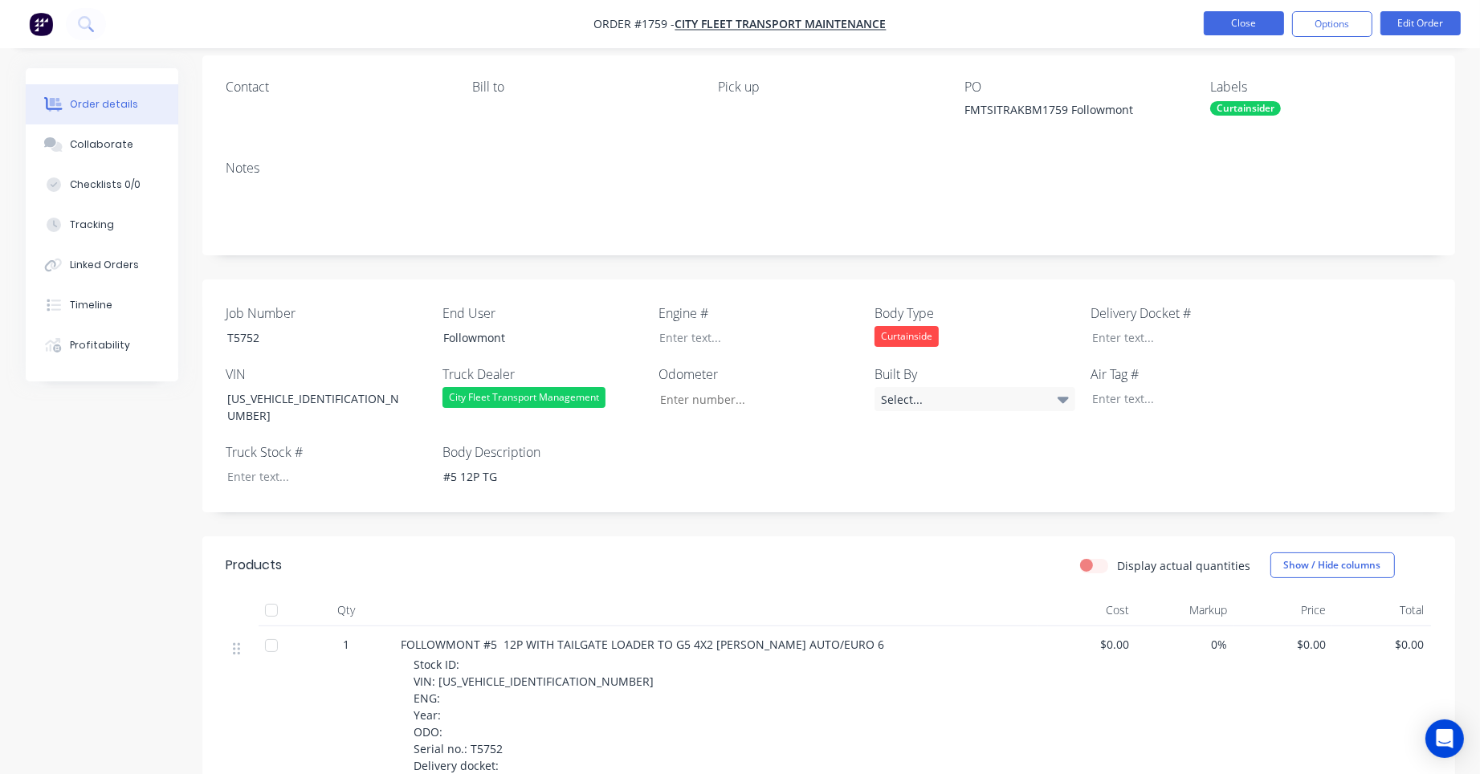
click at [1234, 18] on button "Close" at bounding box center [1244, 23] width 80 height 24
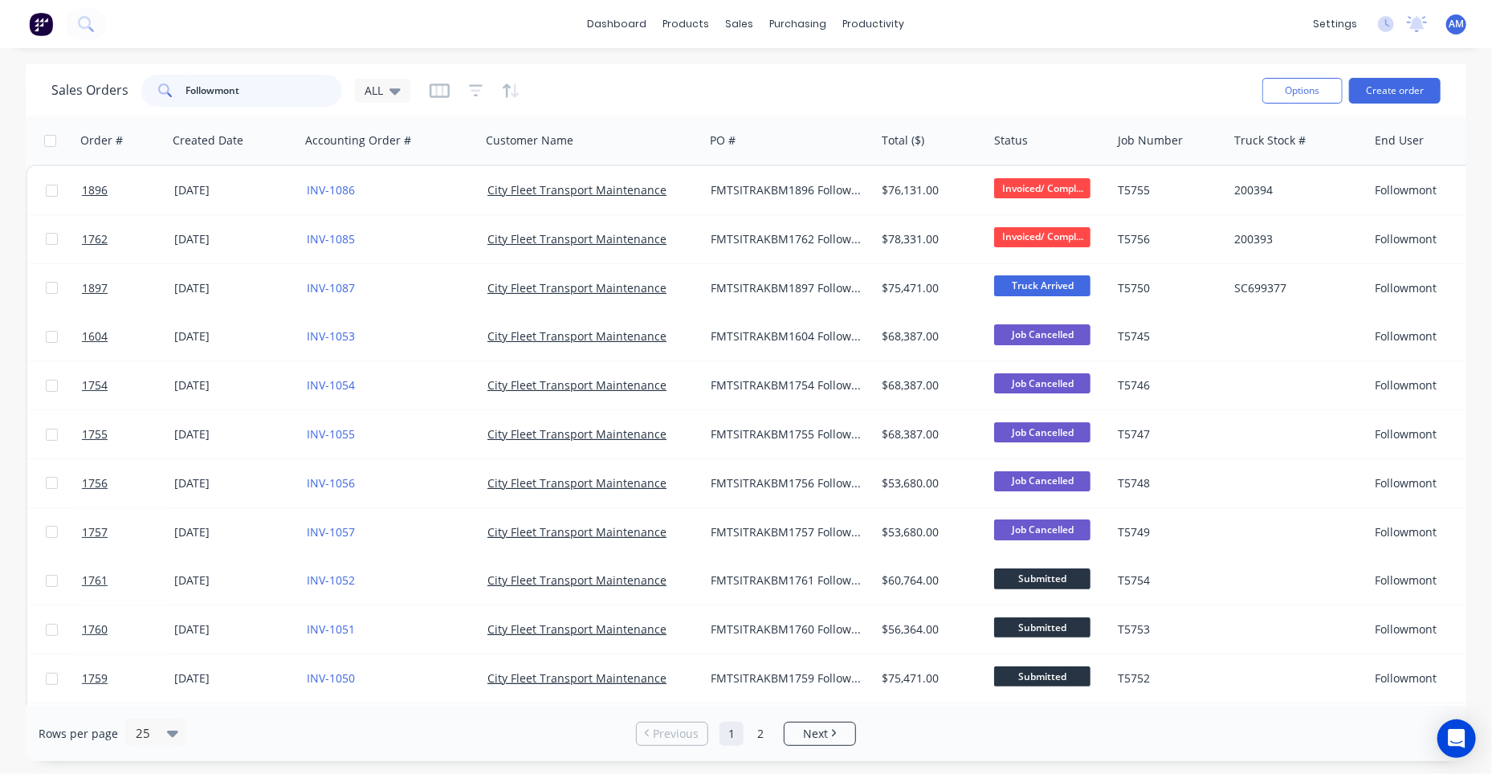
drag, startPoint x: 263, startPoint y: 87, endPoint x: 177, endPoint y: 92, distance: 86.1
click at [177, 92] on div "Followmont" at bounding box center [241, 91] width 201 height 32
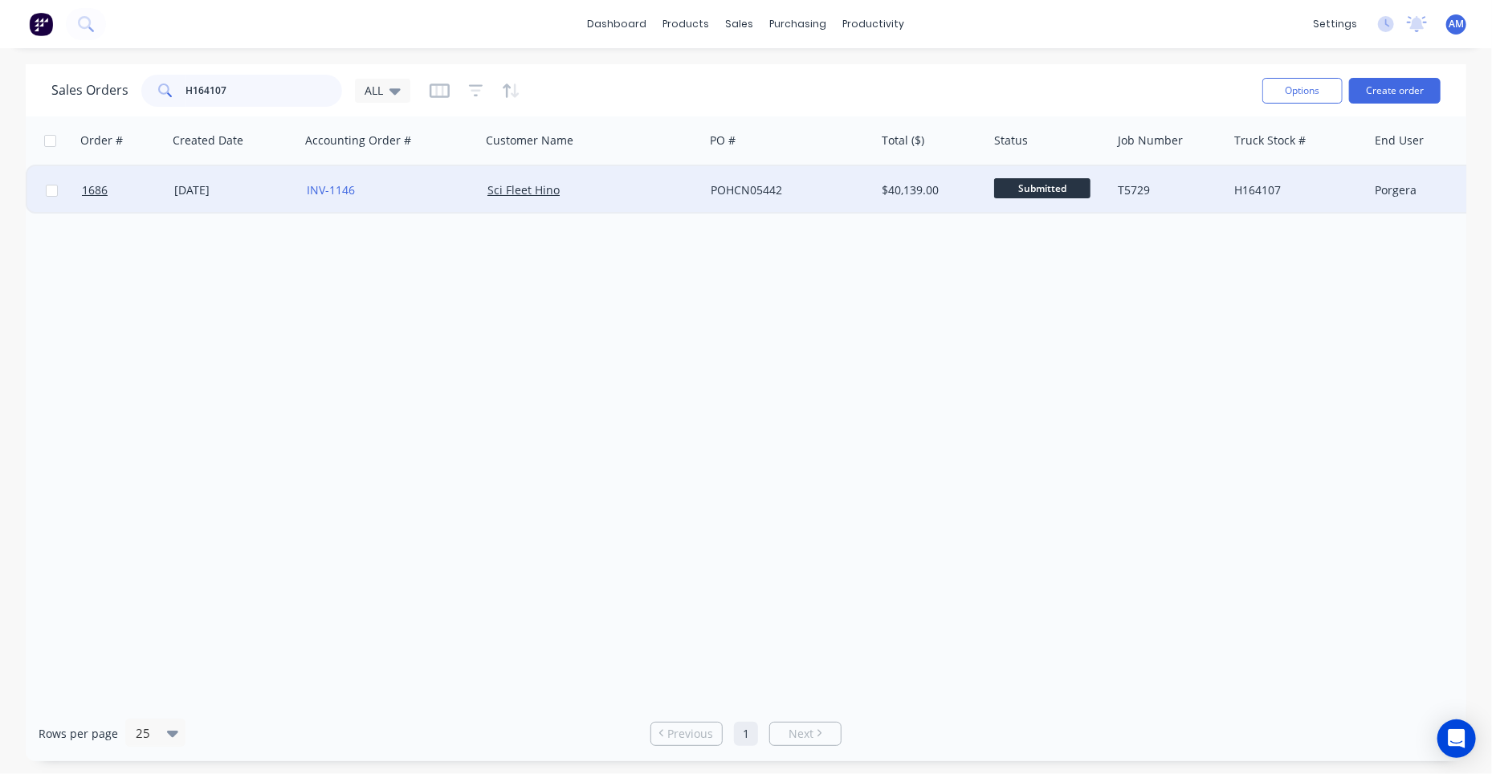
type input "H164107"
click at [215, 192] on div "03 Sep 2025" at bounding box center [234, 190] width 120 height 16
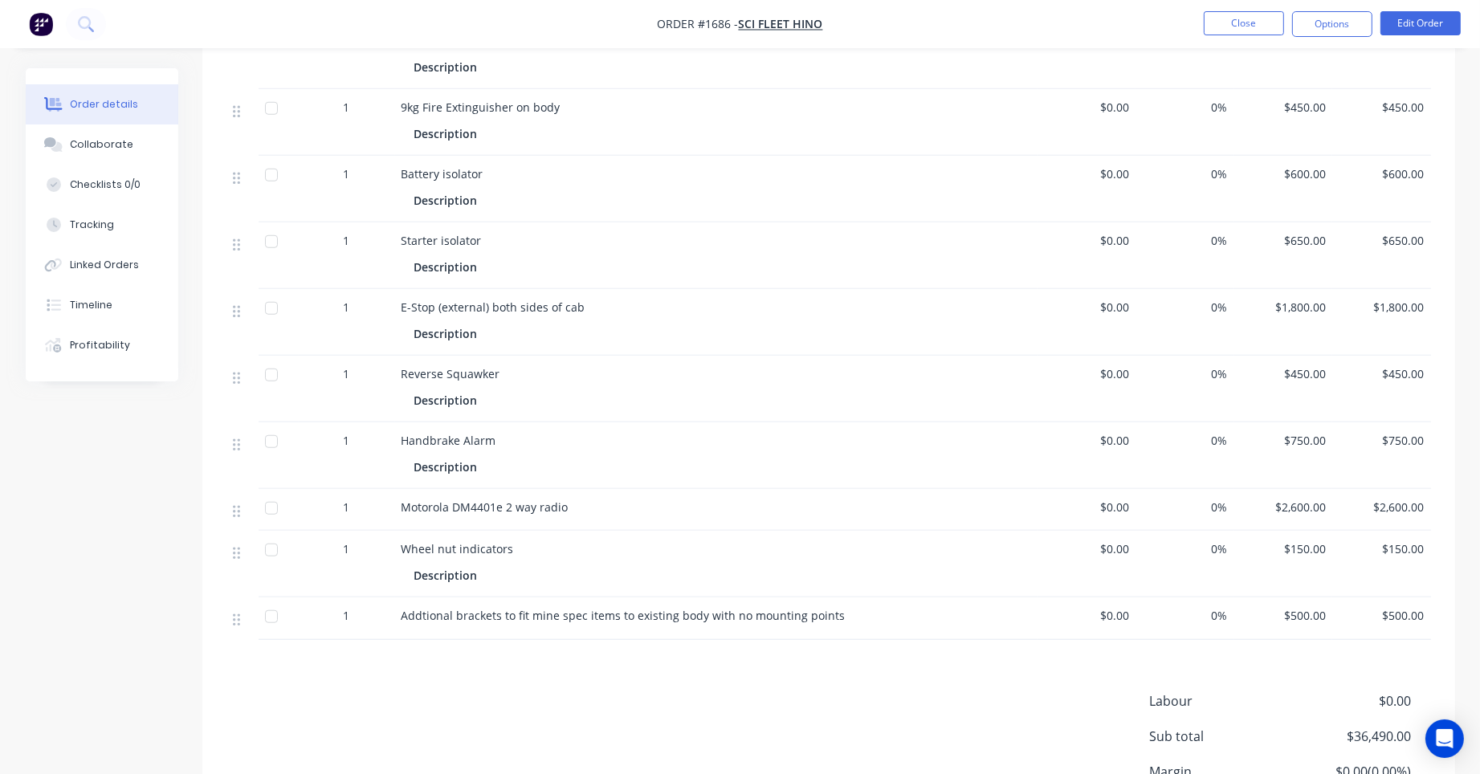
scroll to position [1526, 0]
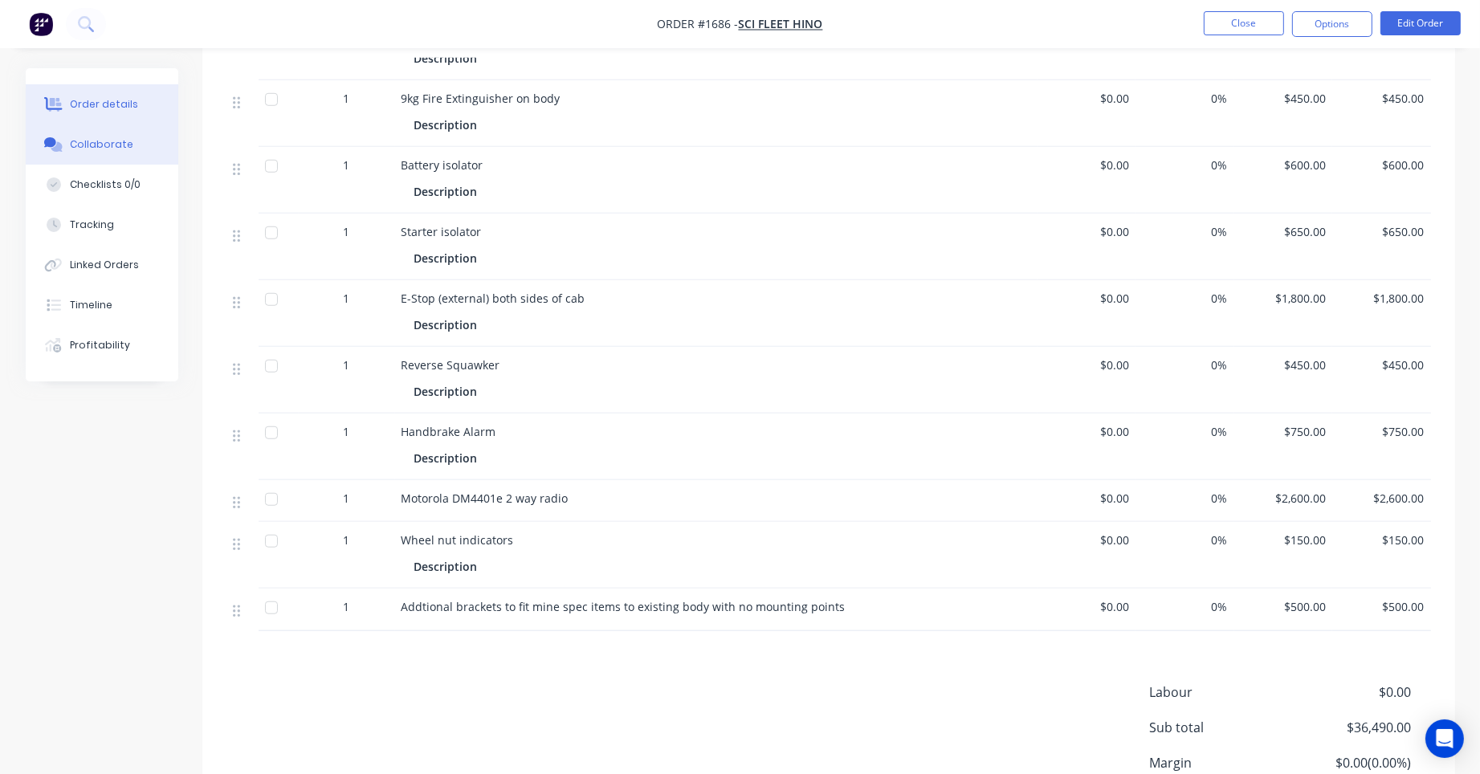
click at [86, 135] on button "Collaborate" at bounding box center [102, 144] width 153 height 40
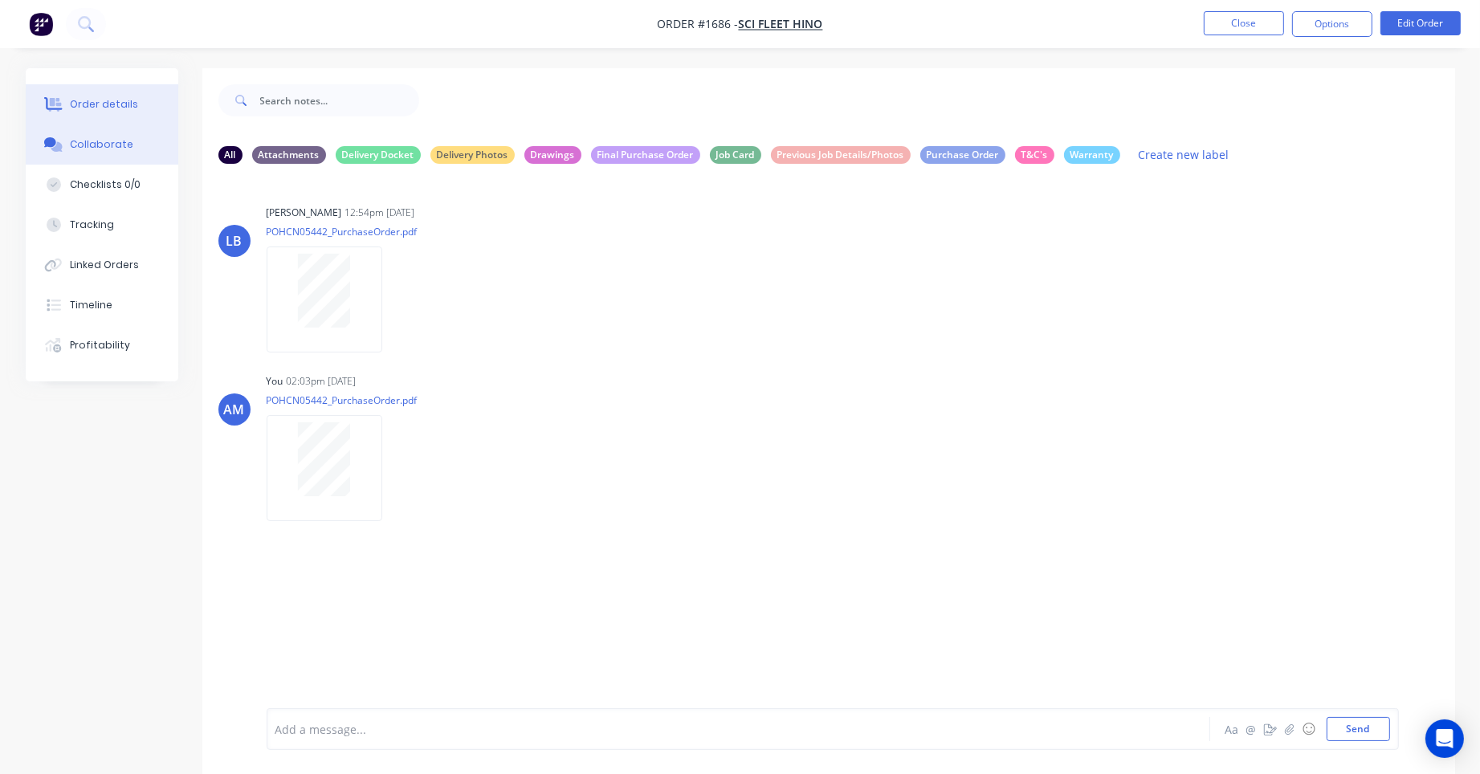
click at [110, 102] on div "Order details" at bounding box center [104, 104] width 68 height 14
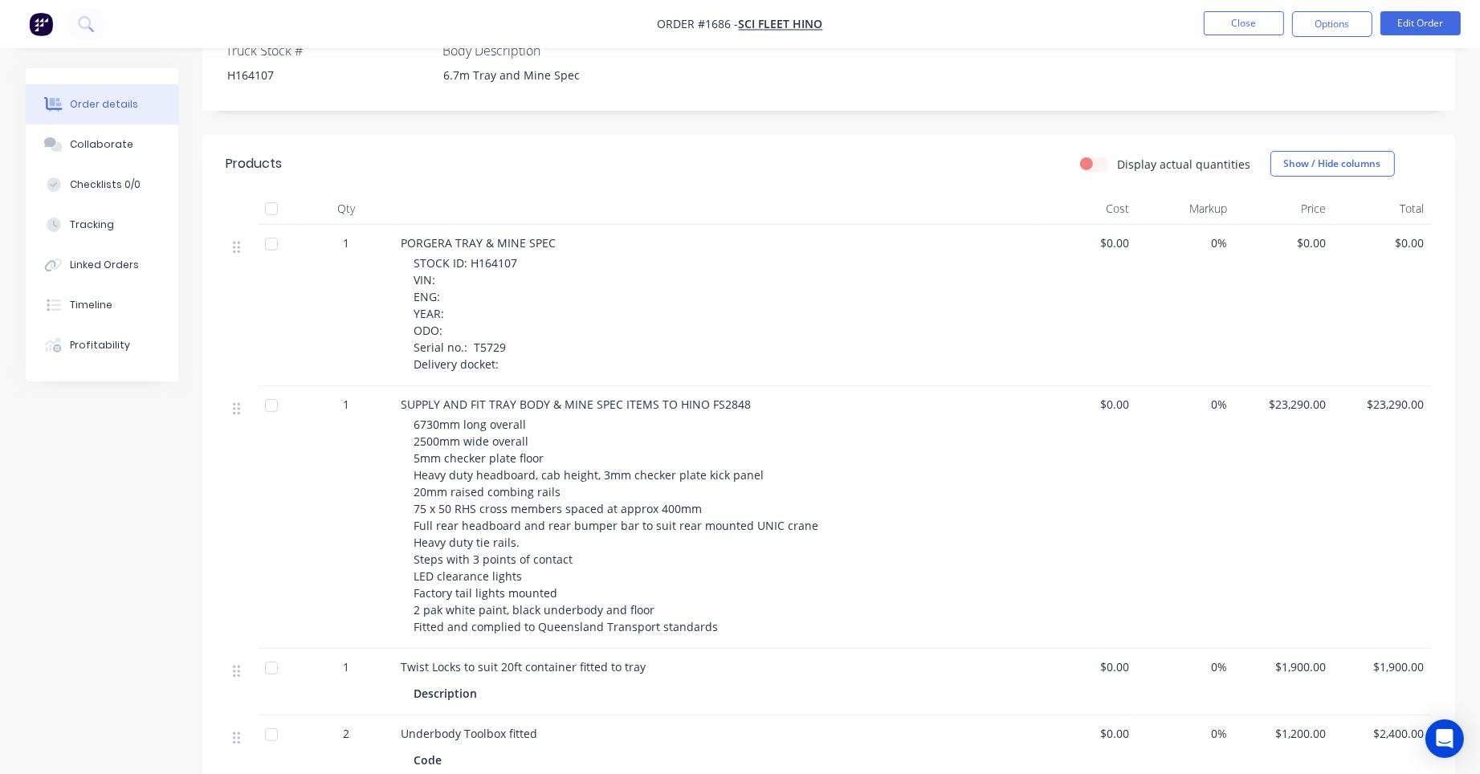
scroll to position [599, 0]
click at [1246, 22] on button "Close" at bounding box center [1244, 23] width 80 height 24
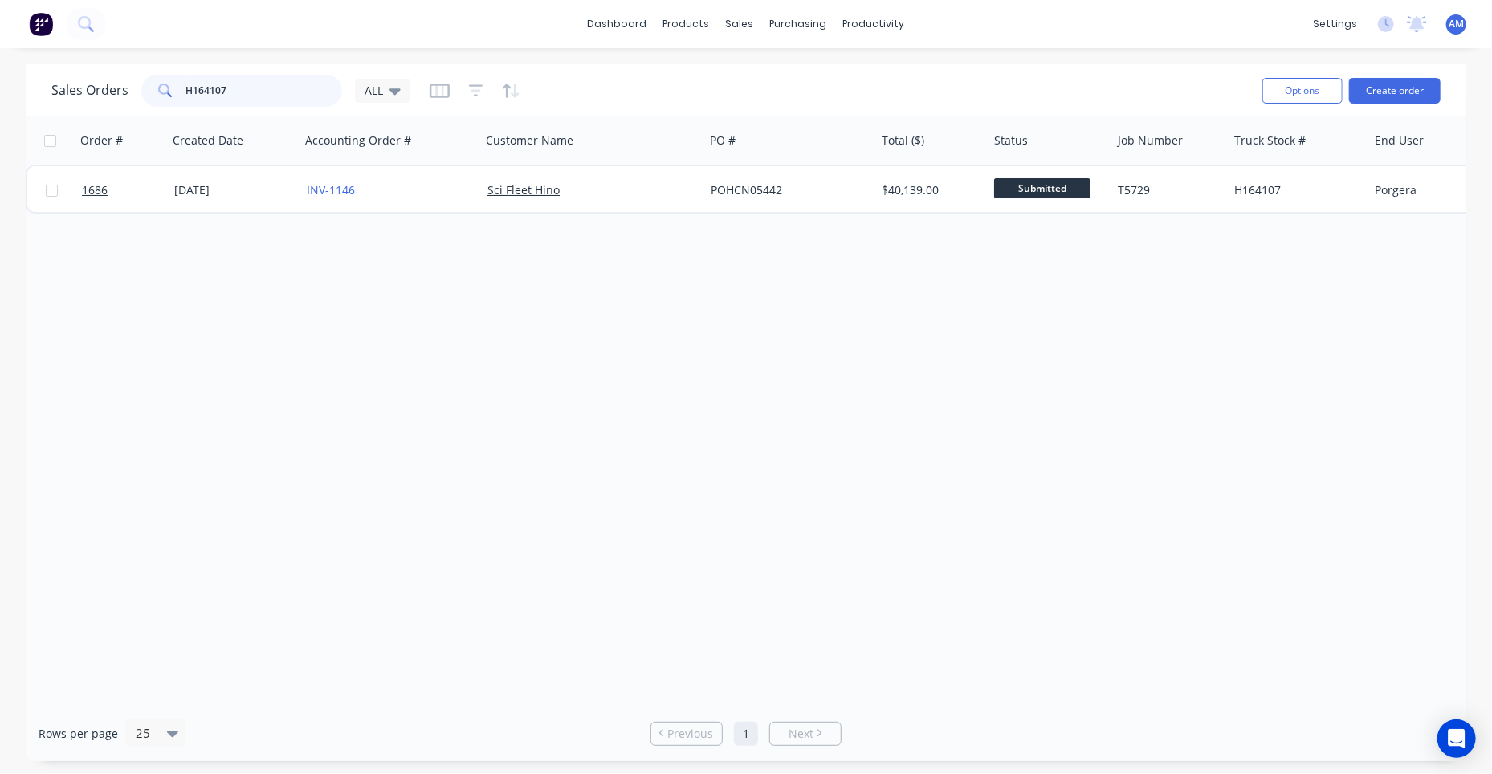
drag, startPoint x: 252, startPoint y: 96, endPoint x: 128, endPoint y: 96, distance: 123.7
click at [128, 96] on div "Sales Orders H164107 ALL" at bounding box center [230, 91] width 359 height 32
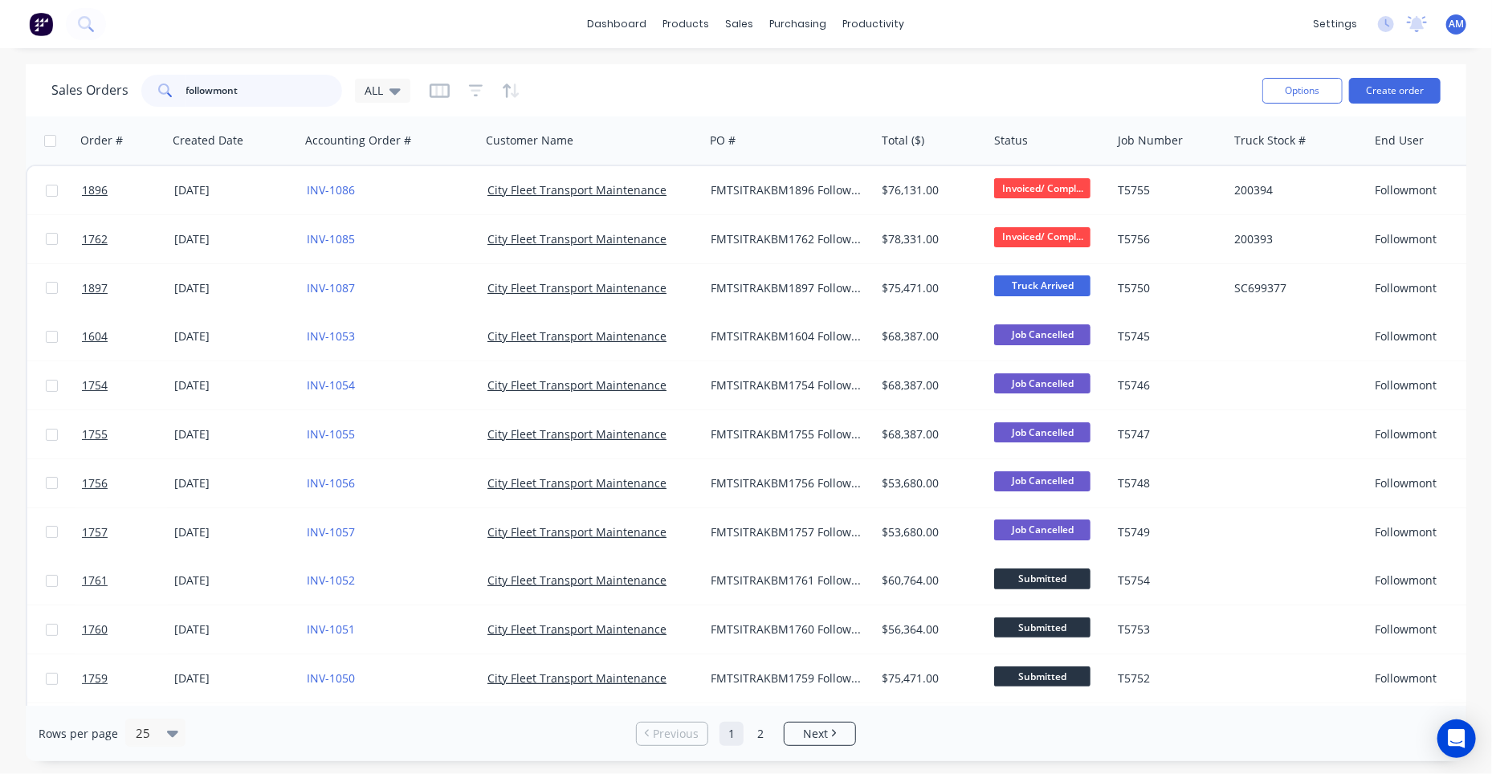
type input "followmont"
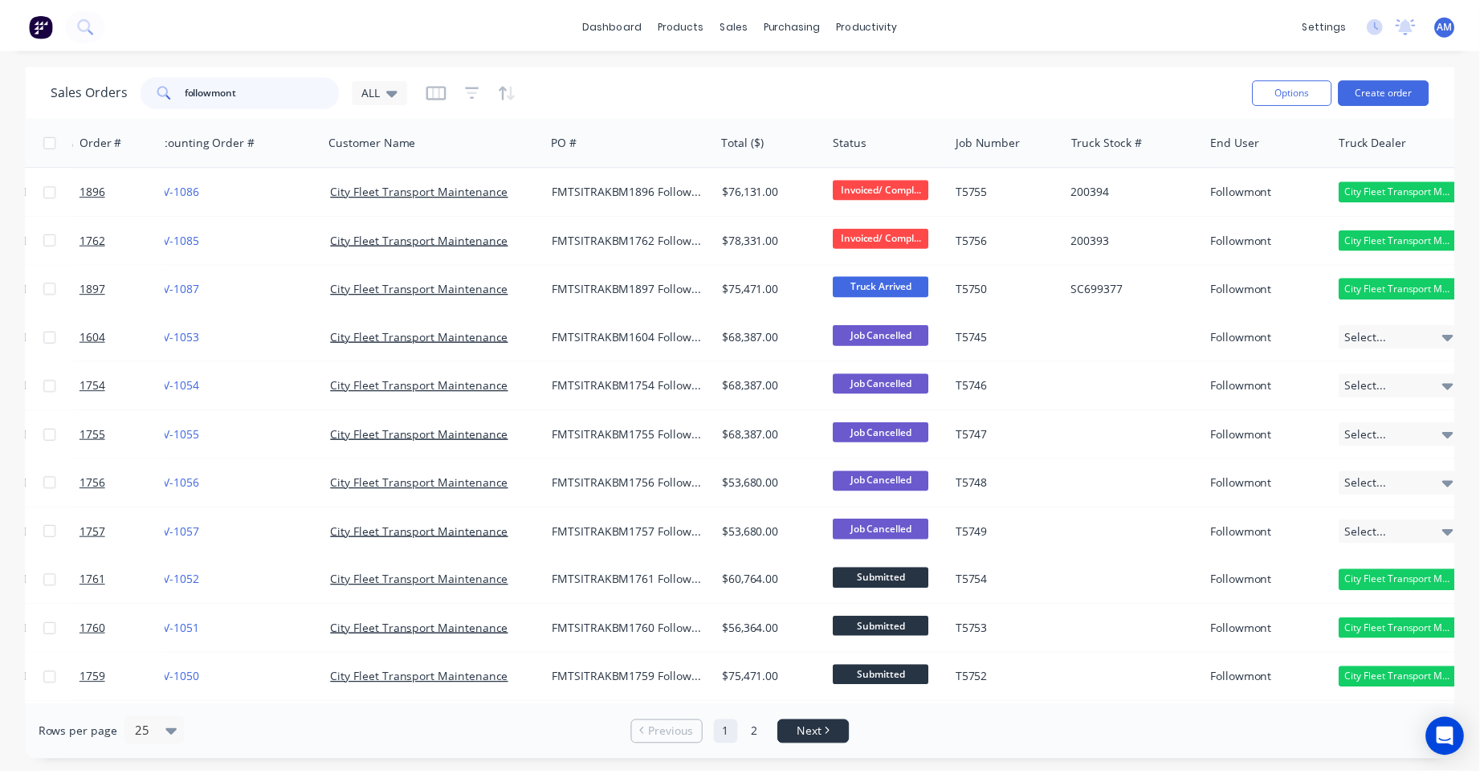
scroll to position [0, 153]
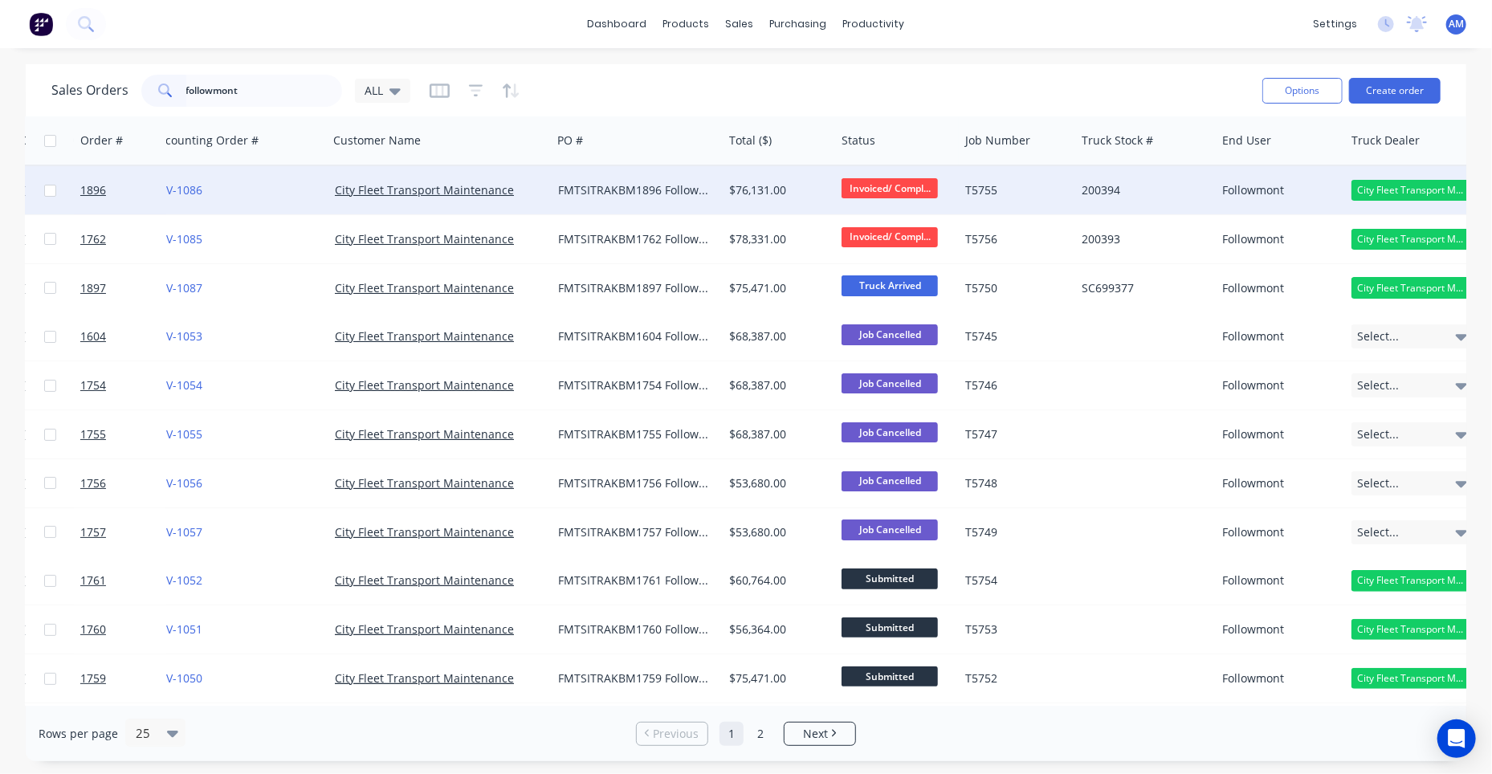
click at [617, 186] on div "FMTSITRAKBM1896 Followmont" at bounding box center [633, 190] width 151 height 16
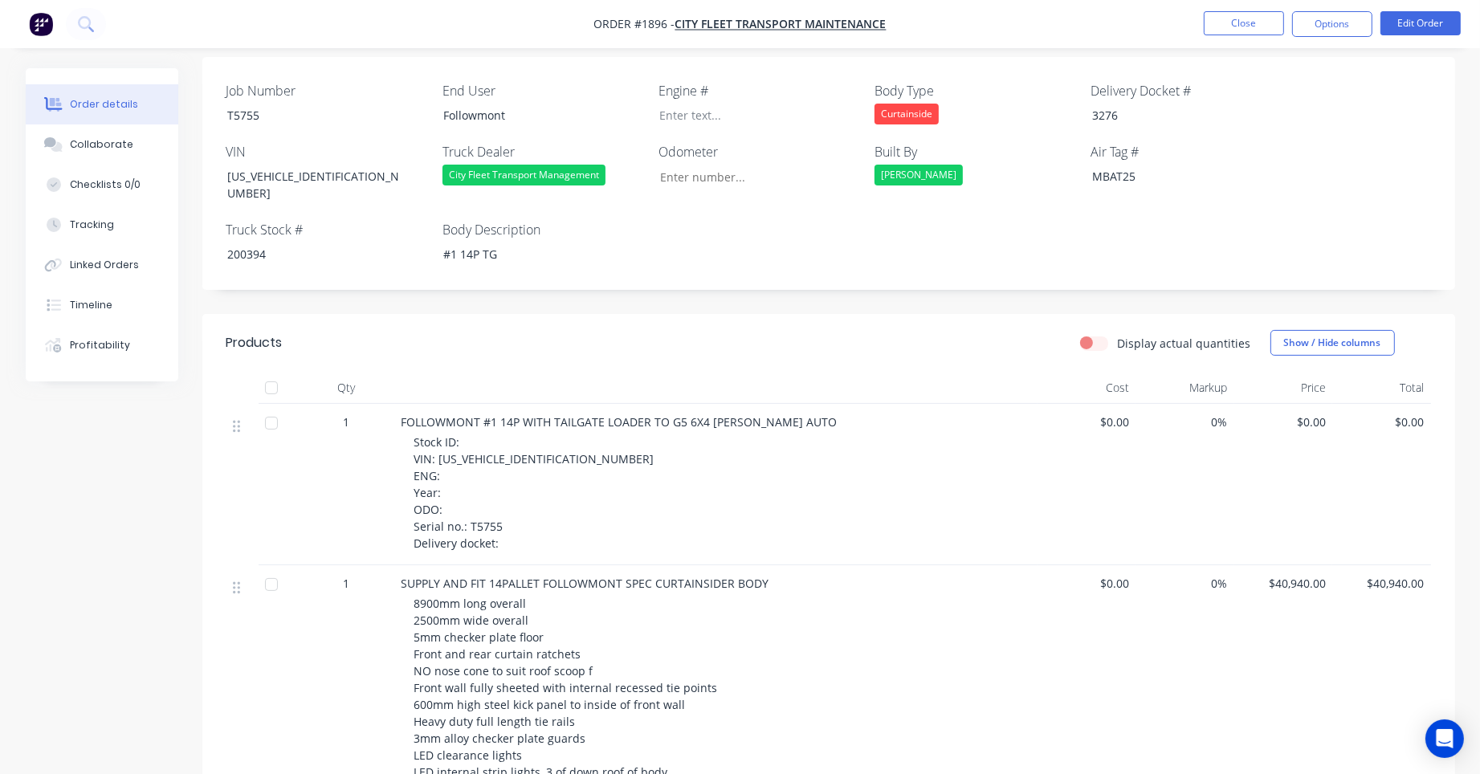
scroll to position [62, 0]
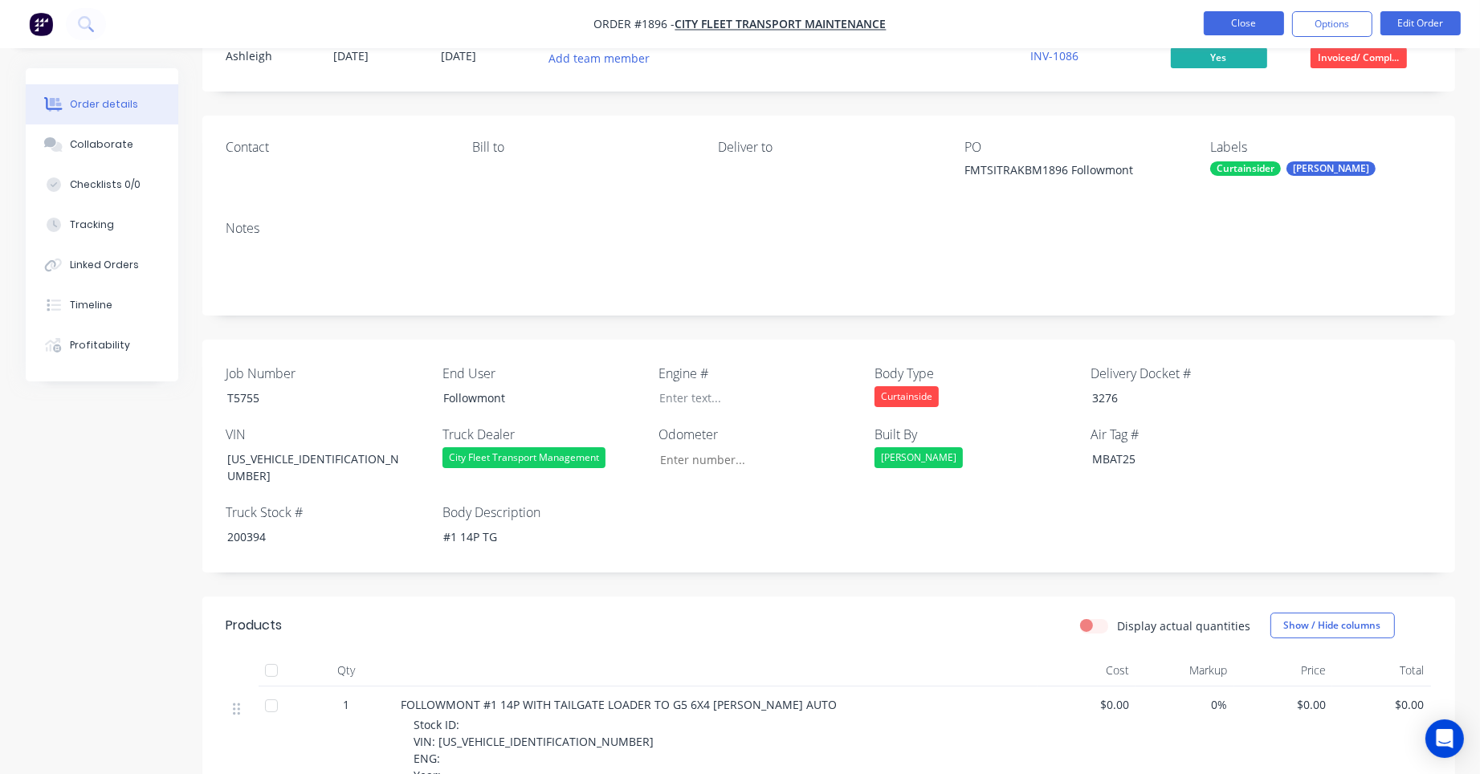
click at [1254, 25] on button "Close" at bounding box center [1244, 23] width 80 height 24
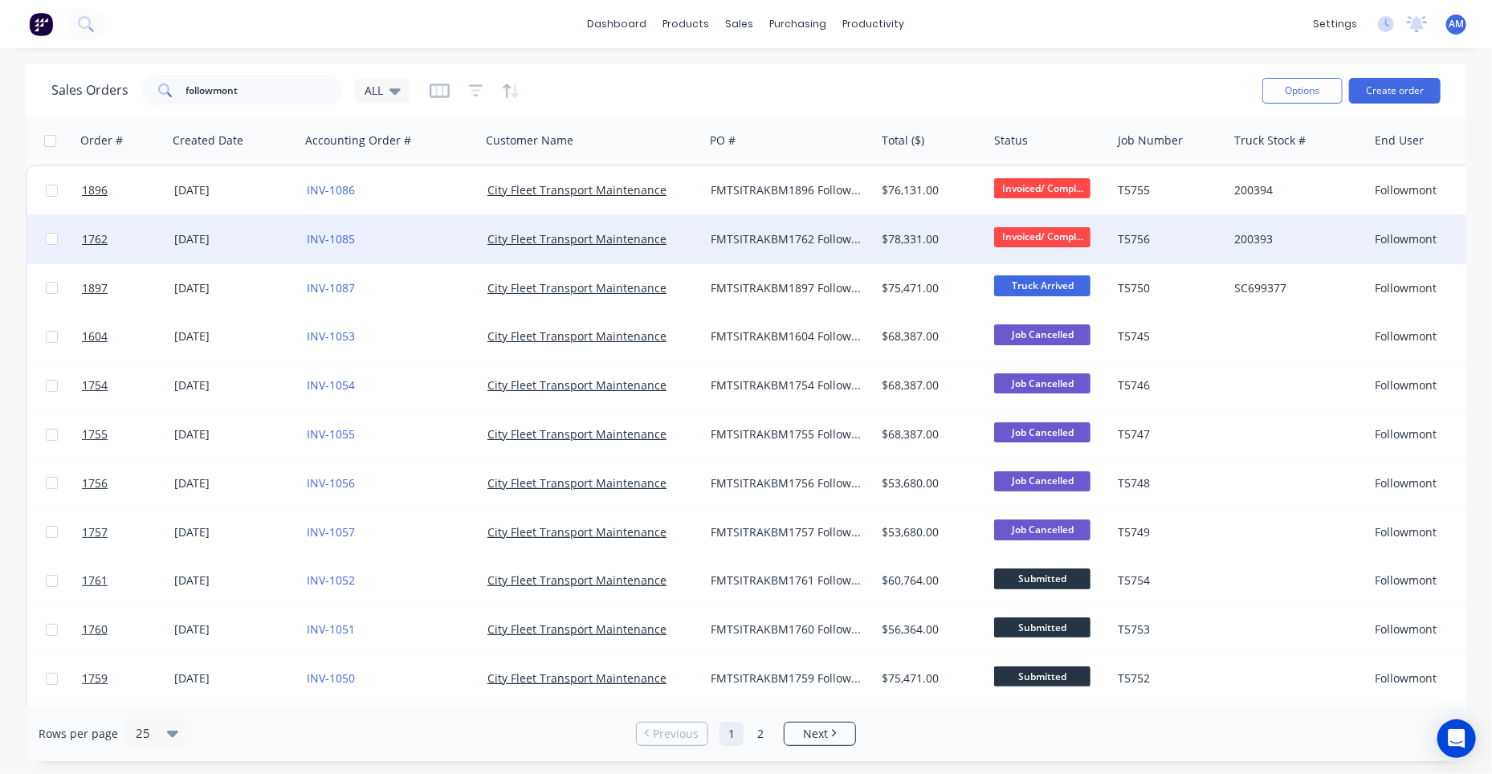
click at [214, 234] on div "09 Jul 2025" at bounding box center [234, 239] width 120 height 16
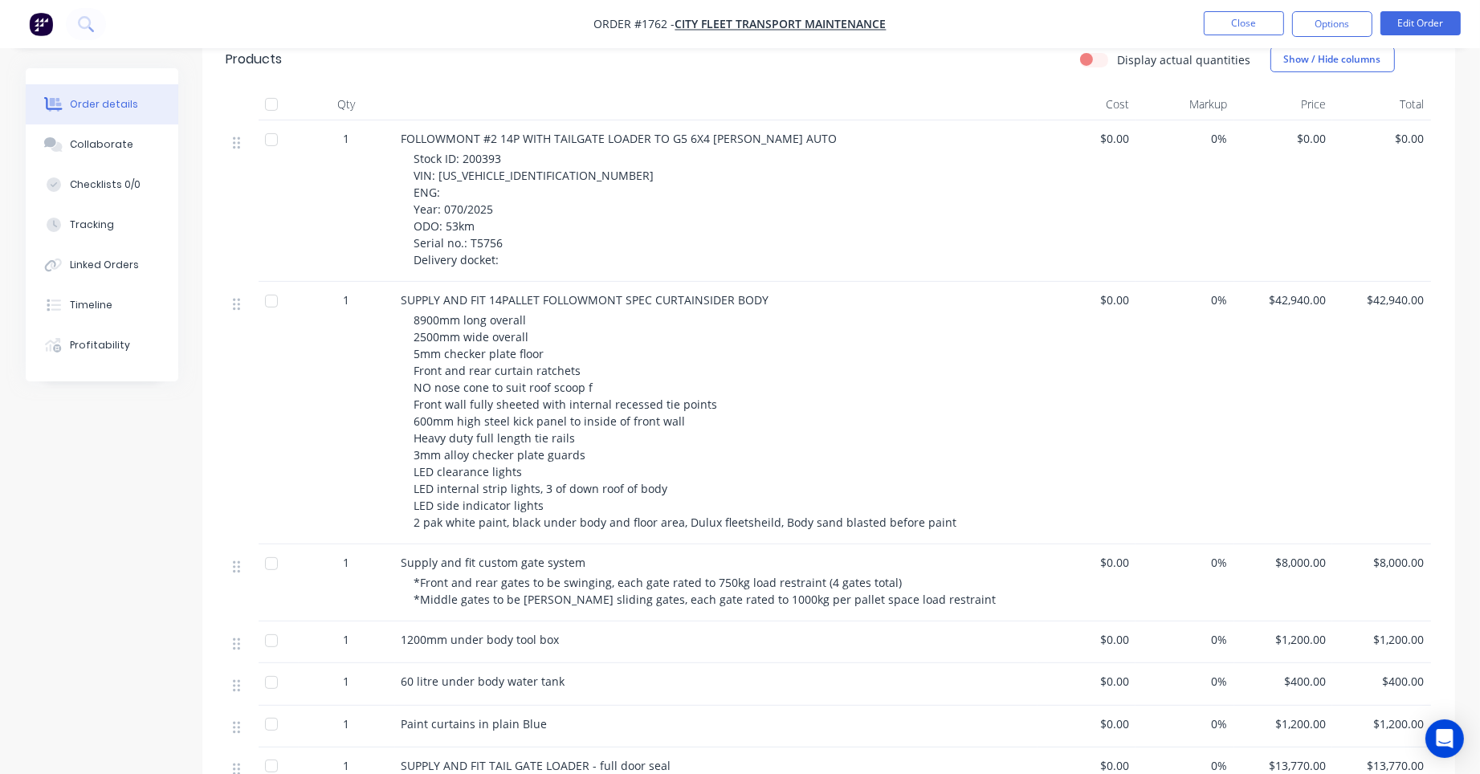
scroll to position [624, 0]
click at [100, 302] on div "Timeline" at bounding box center [91, 305] width 43 height 14
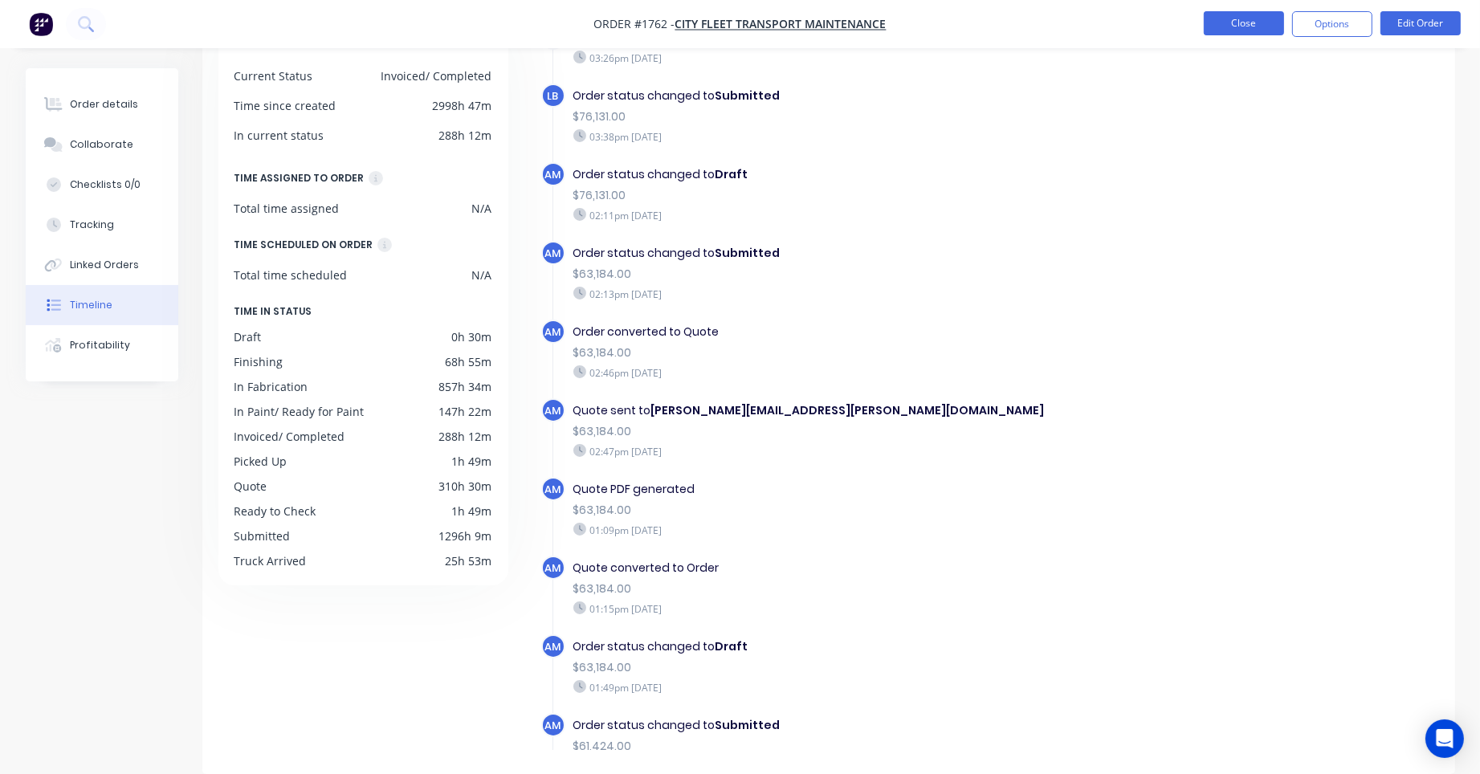
click at [1246, 14] on button "Close" at bounding box center [1244, 23] width 80 height 24
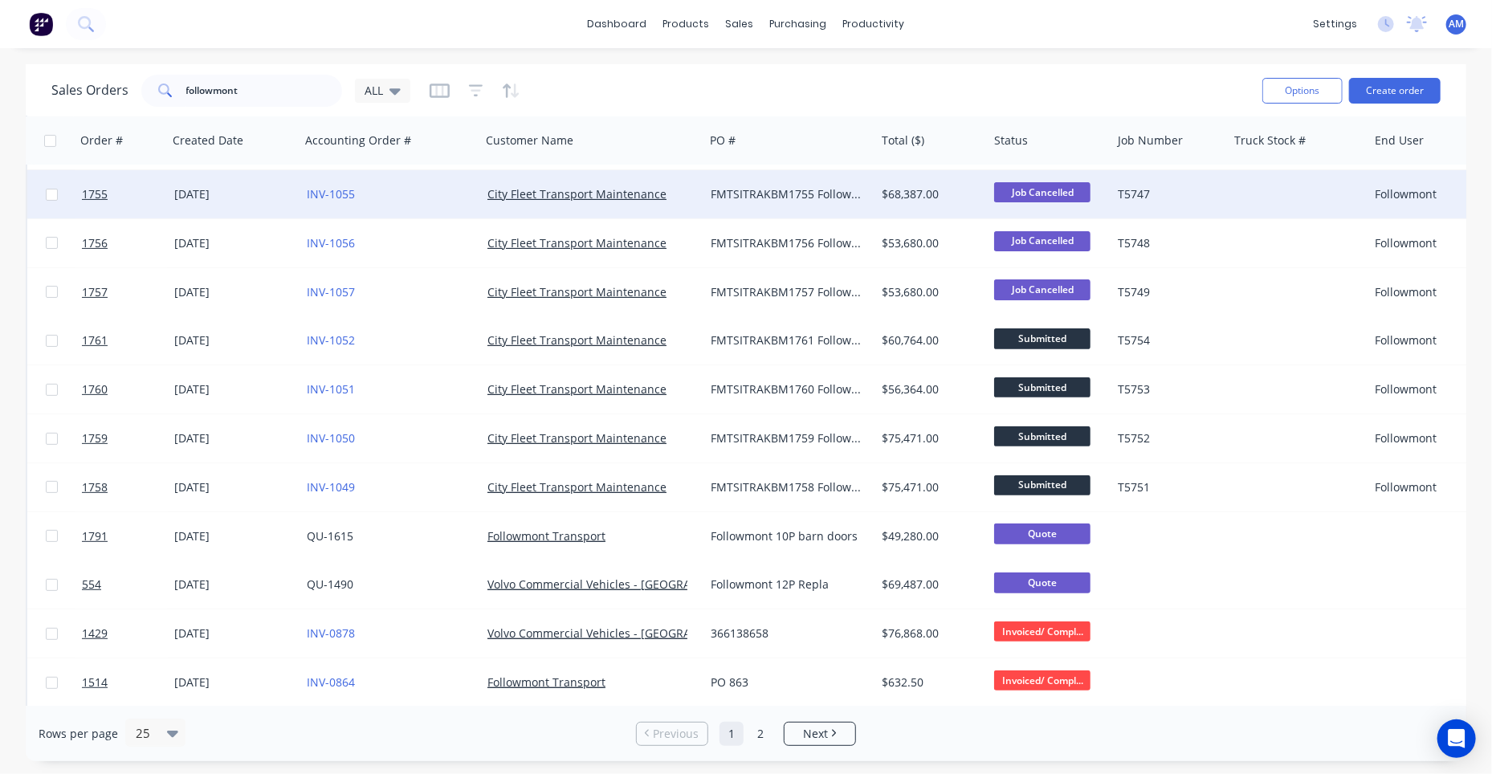
scroll to position [241, 0]
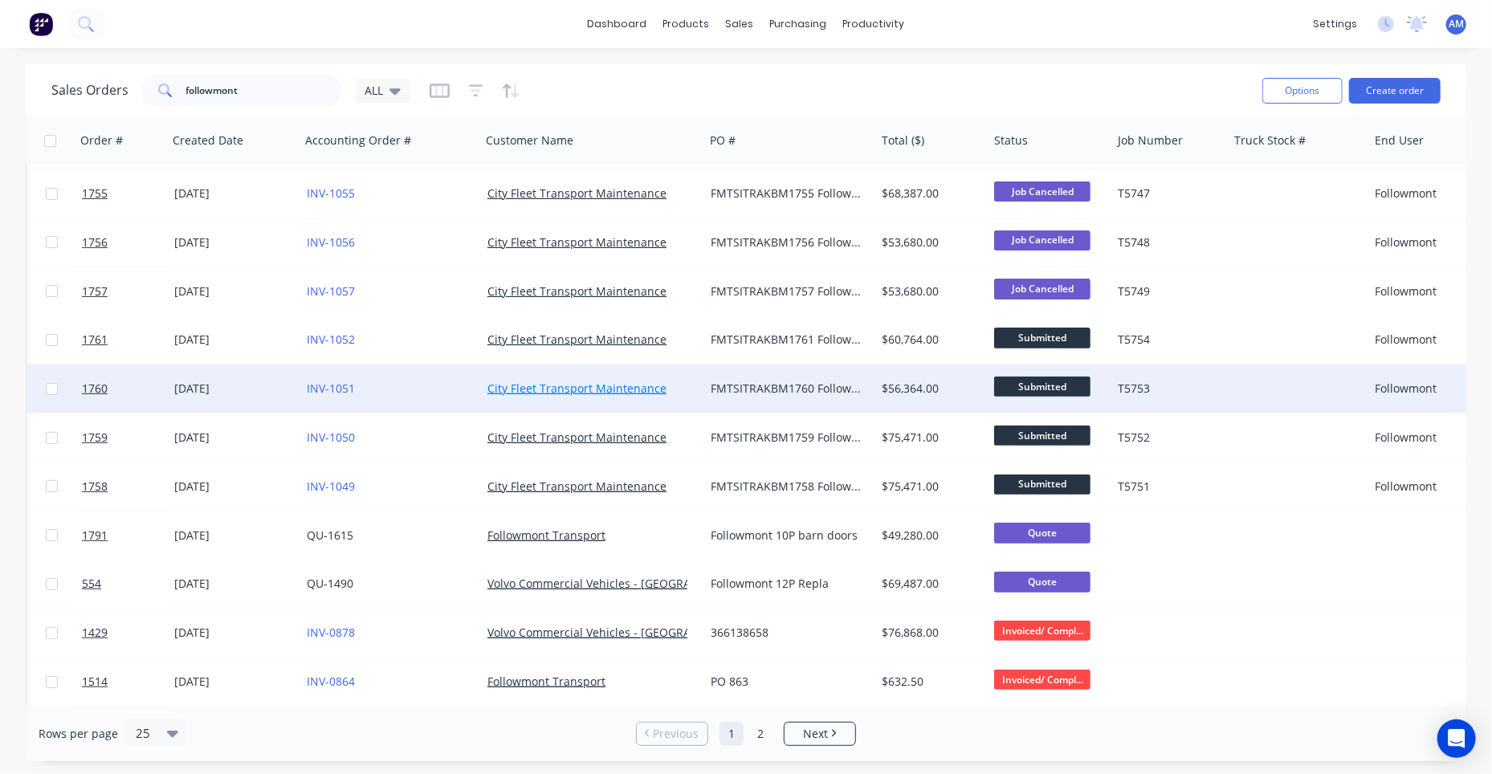
click at [530, 388] on link "City Fleet Transport Maintenance" at bounding box center [576, 388] width 179 height 15
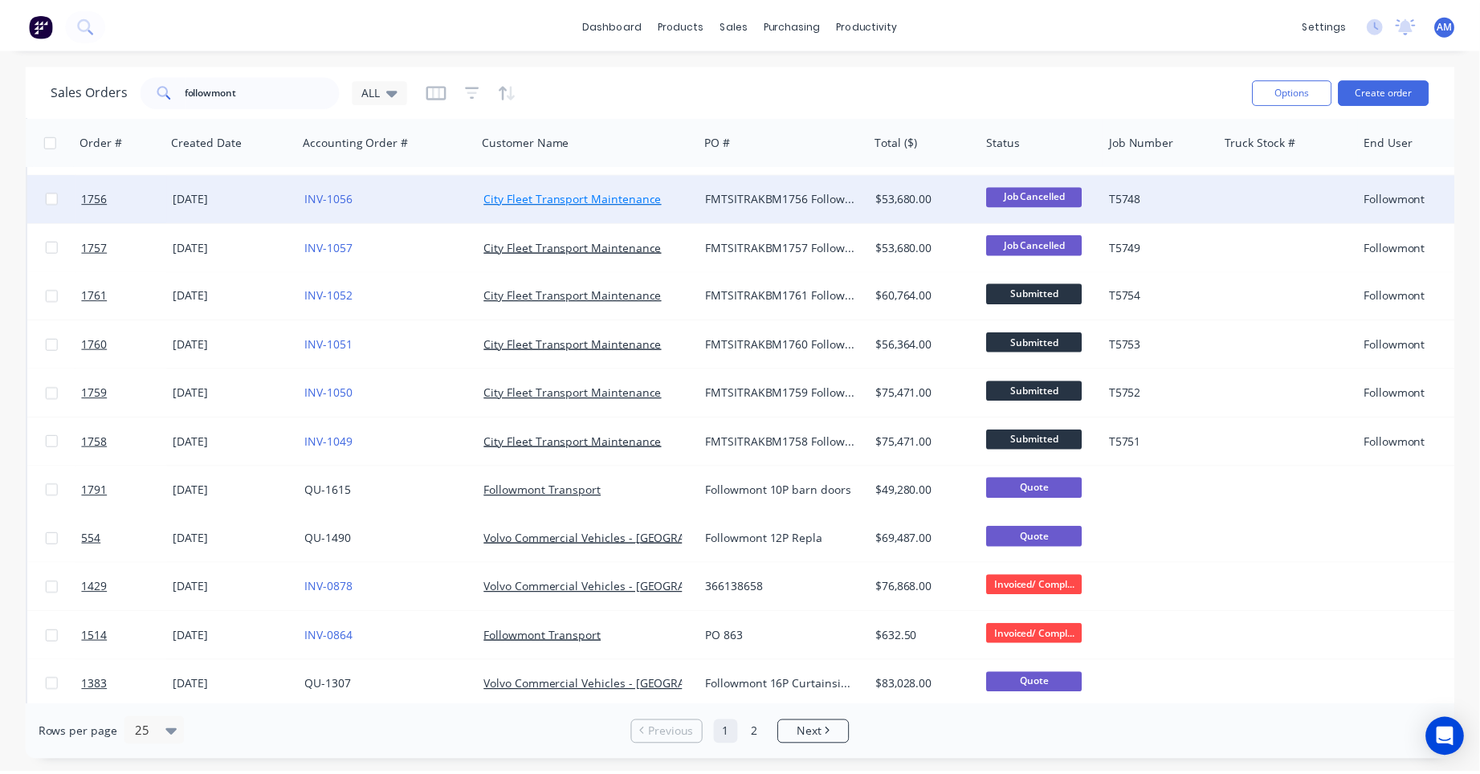
scroll to position [321, 0]
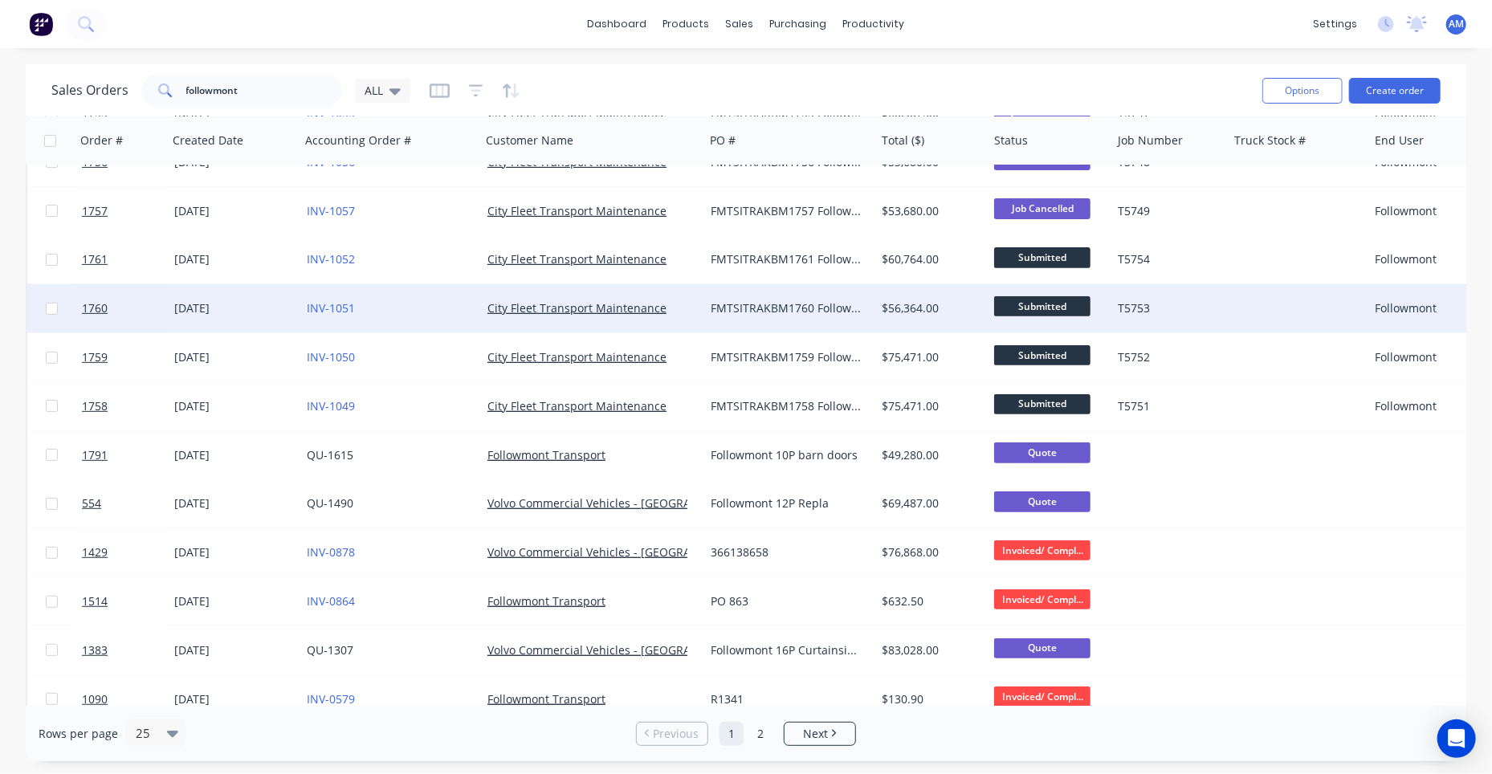
click at [205, 302] on div "25 Jun 2025" at bounding box center [234, 308] width 120 height 16
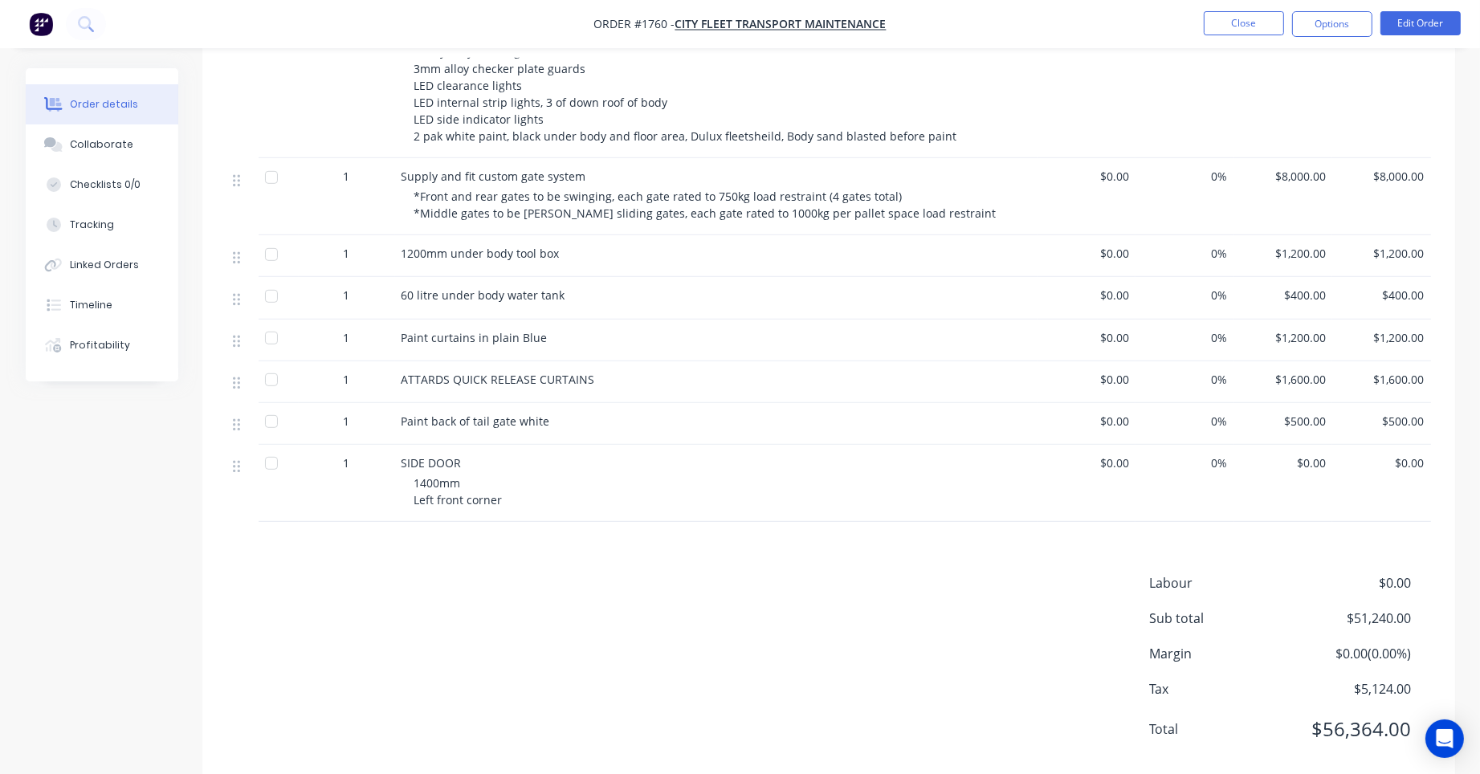
scroll to position [1044, 0]
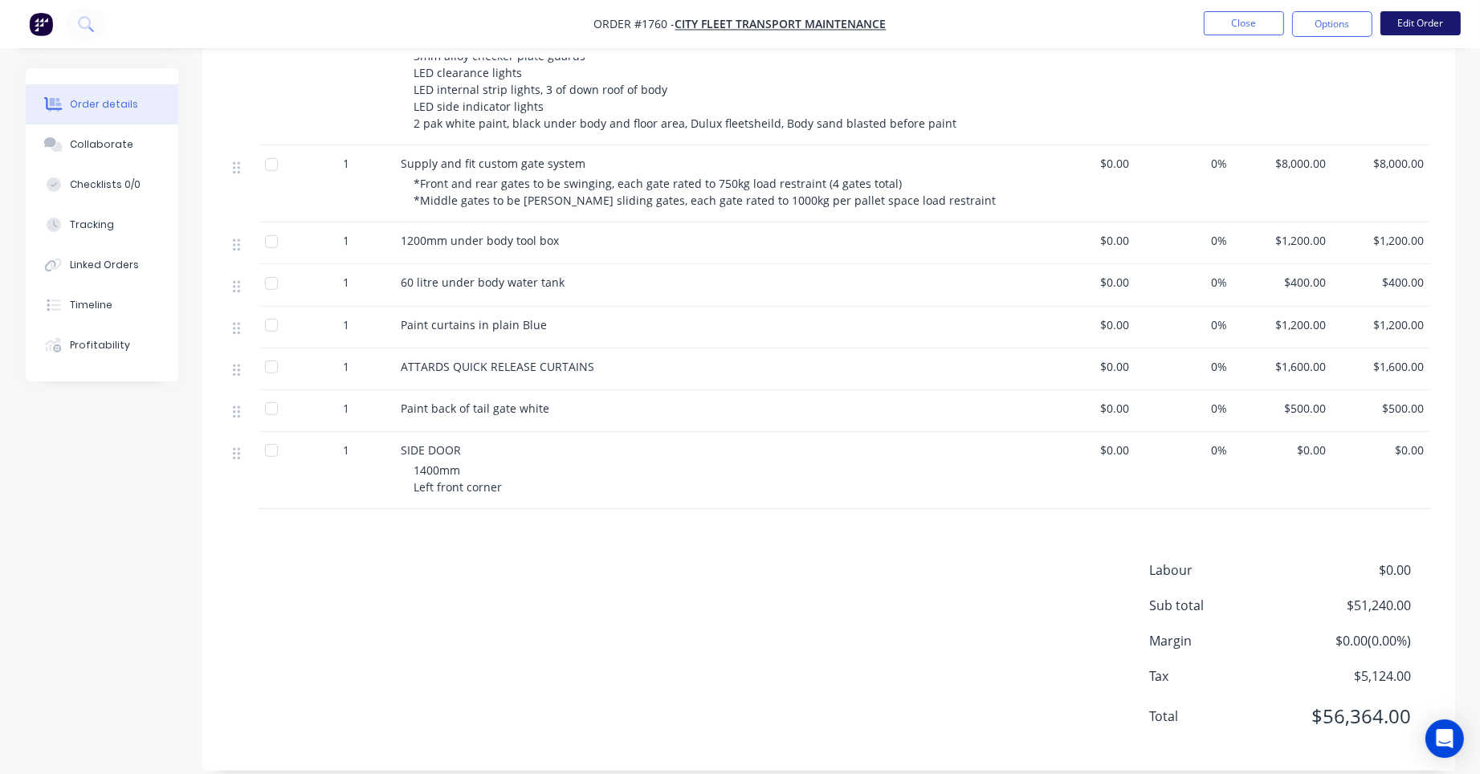
click at [1407, 24] on button "Edit Order" at bounding box center [1421, 23] width 80 height 24
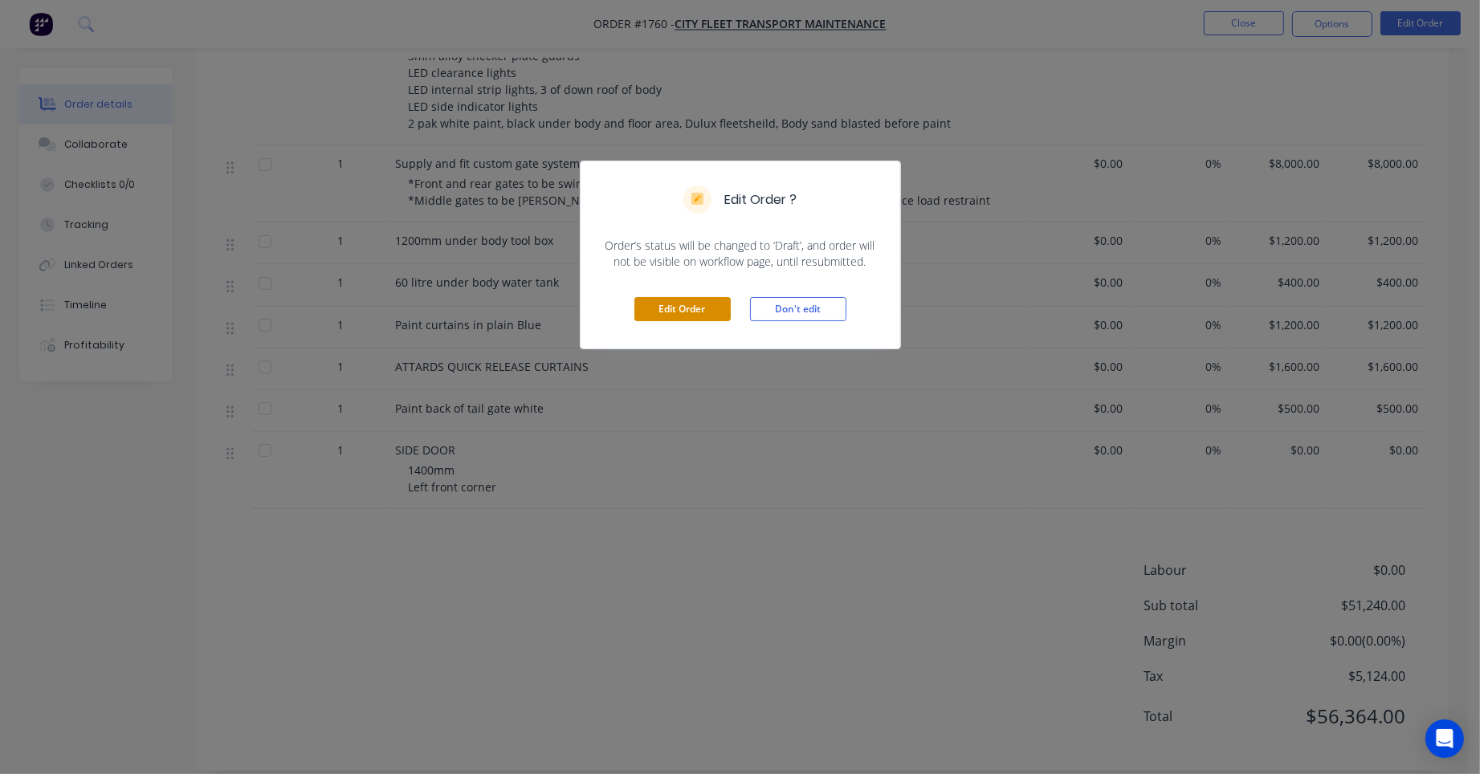
click at [681, 308] on button "Edit Order" at bounding box center [682, 309] width 96 height 24
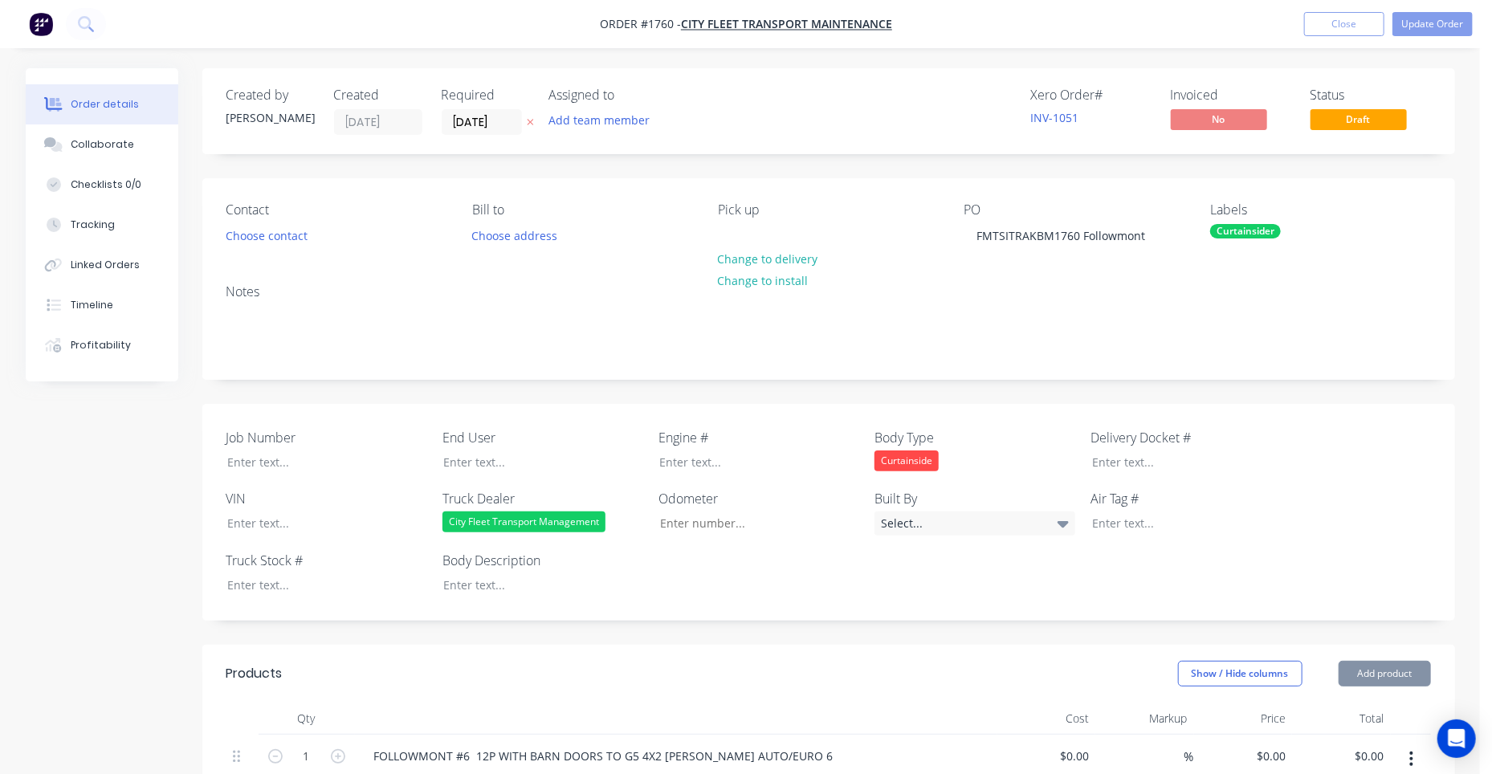
type input "$38,340.00"
type input "$8,000.00"
type input "$1,200.00"
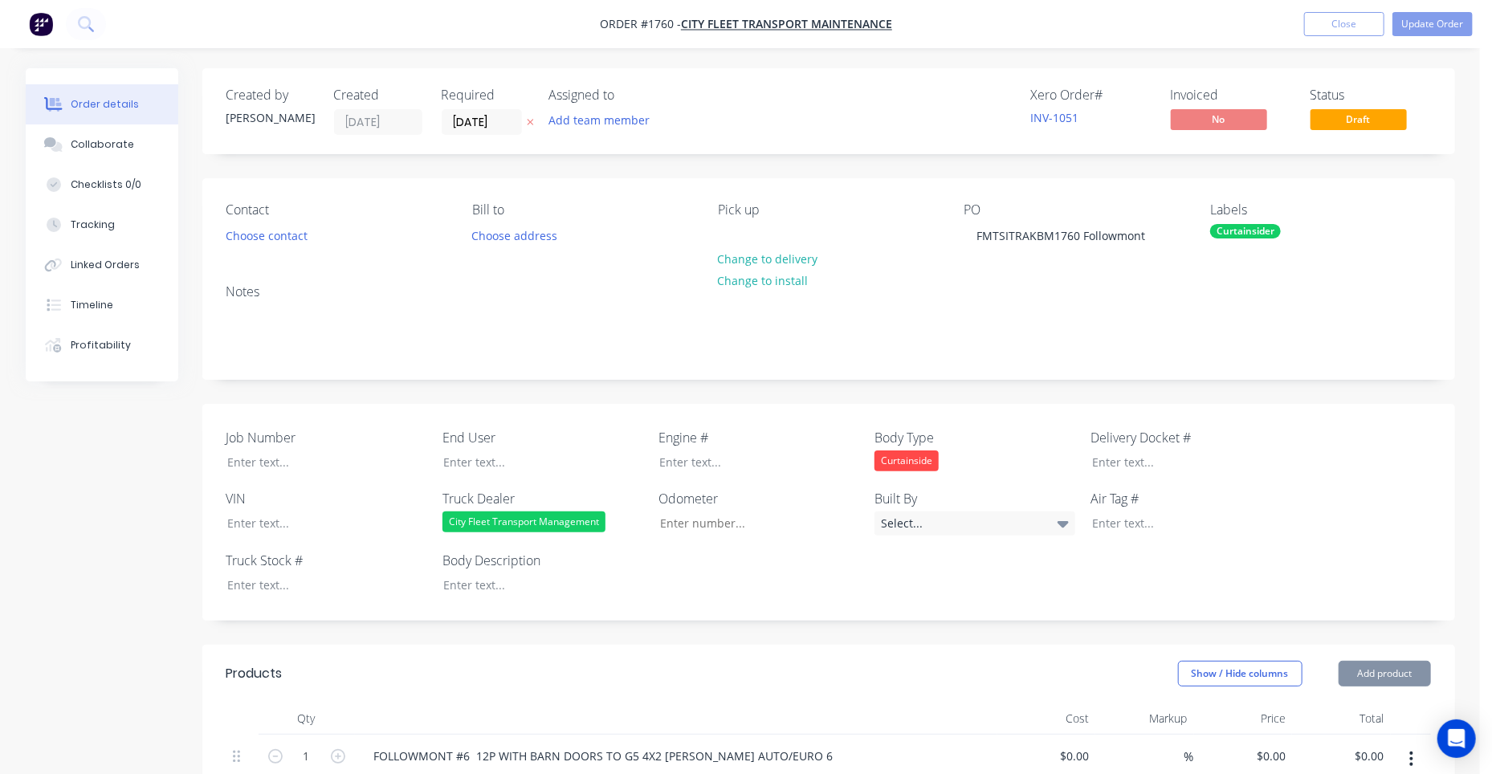
type input "$1,200.00"
type input "$400.00"
type input "$1,200.00"
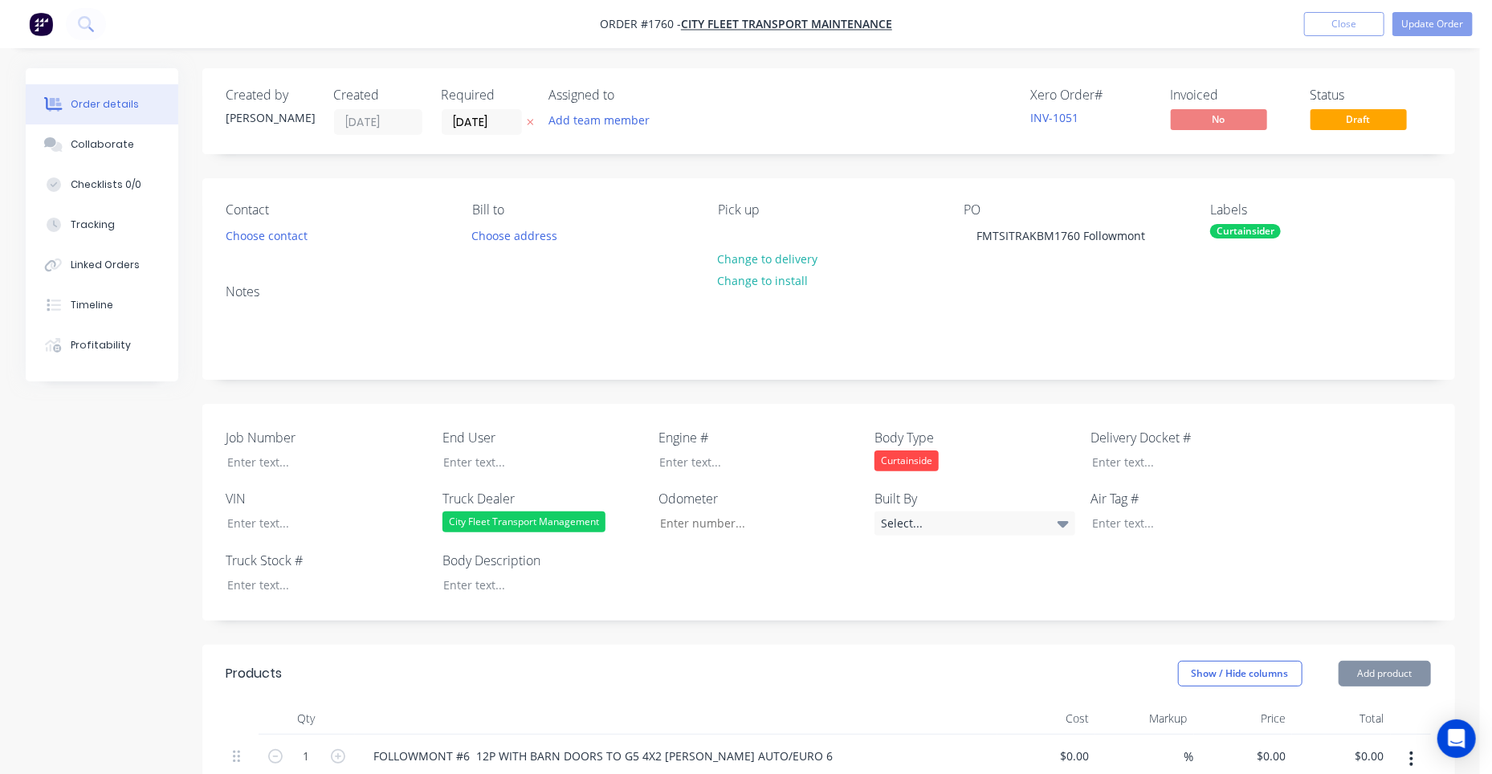
type input "$1,600.00"
type input "$500.00"
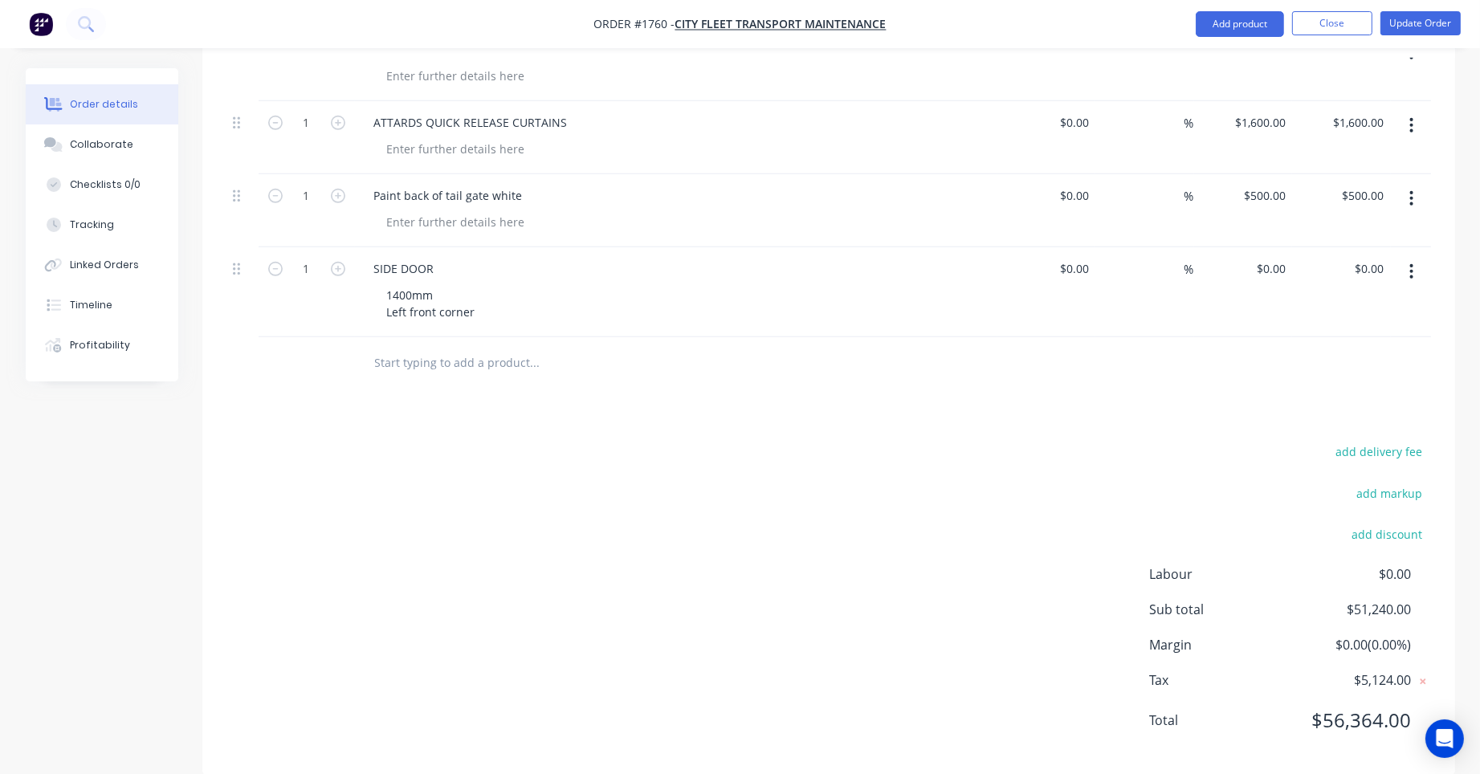
scroll to position [1433, 0]
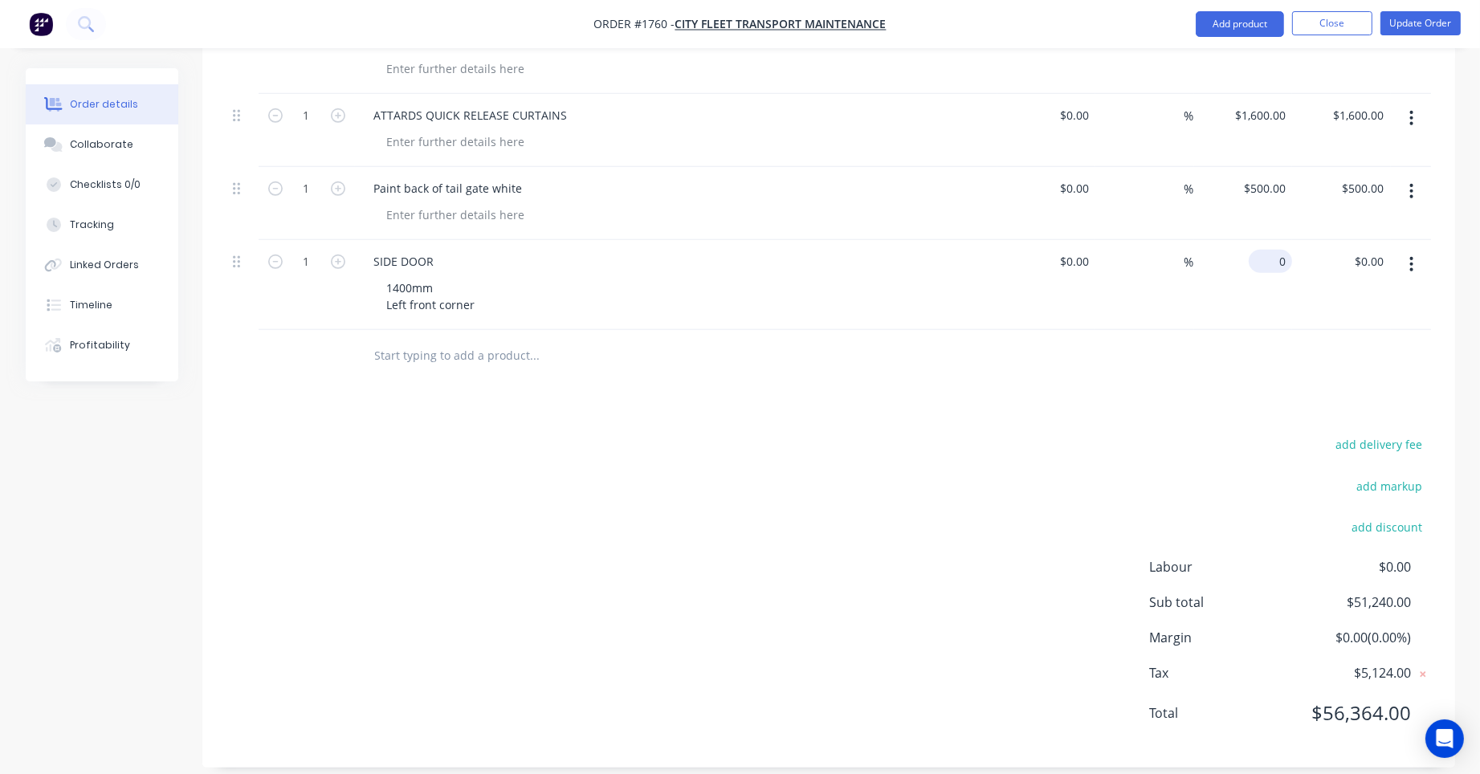
click at [1275, 253] on div "0 $0.00" at bounding box center [1243, 285] width 99 height 90
type input "$4,000.00"
click at [1425, 27] on button "Update Order" at bounding box center [1421, 23] width 80 height 24
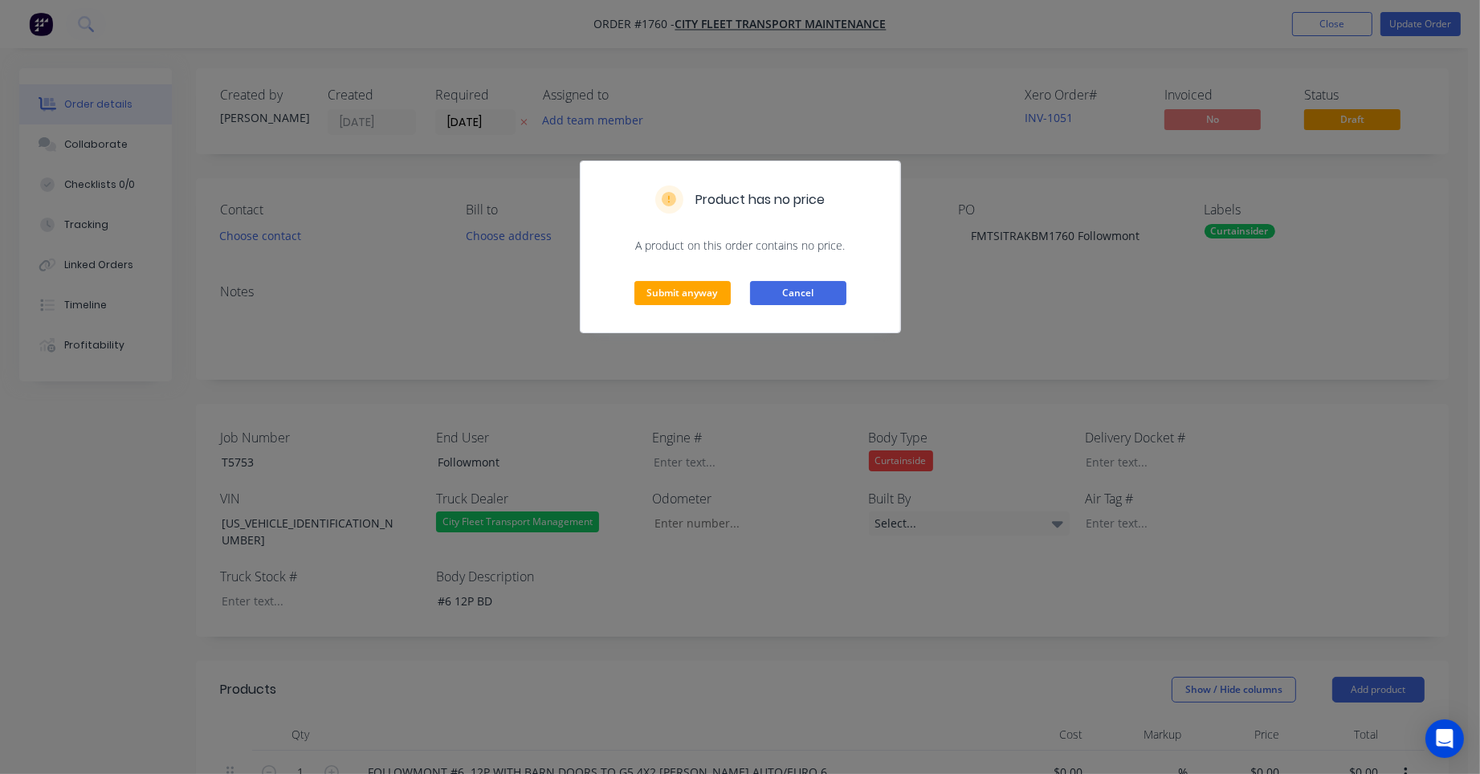
click at [832, 288] on button "Cancel" at bounding box center [798, 293] width 96 height 24
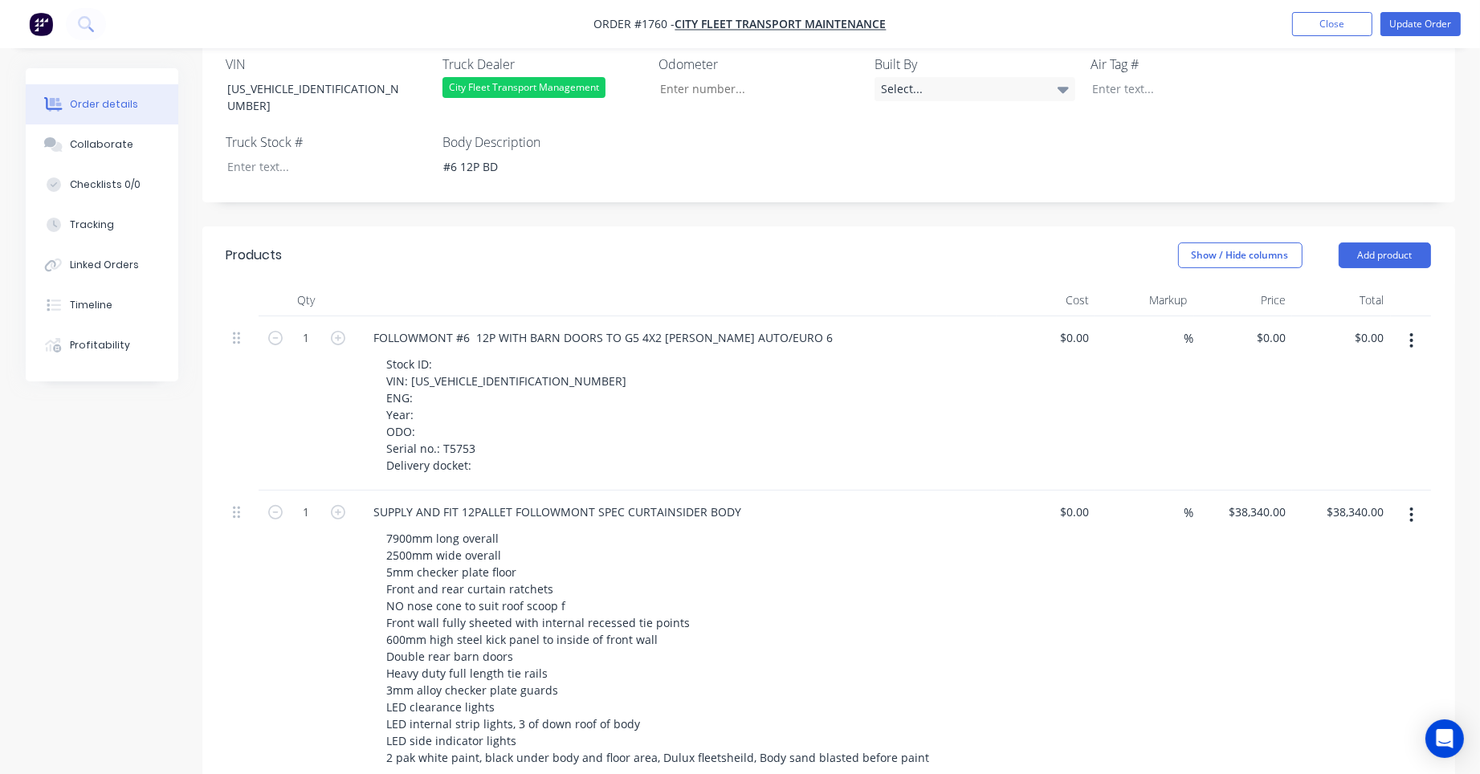
scroll to position [402, 0]
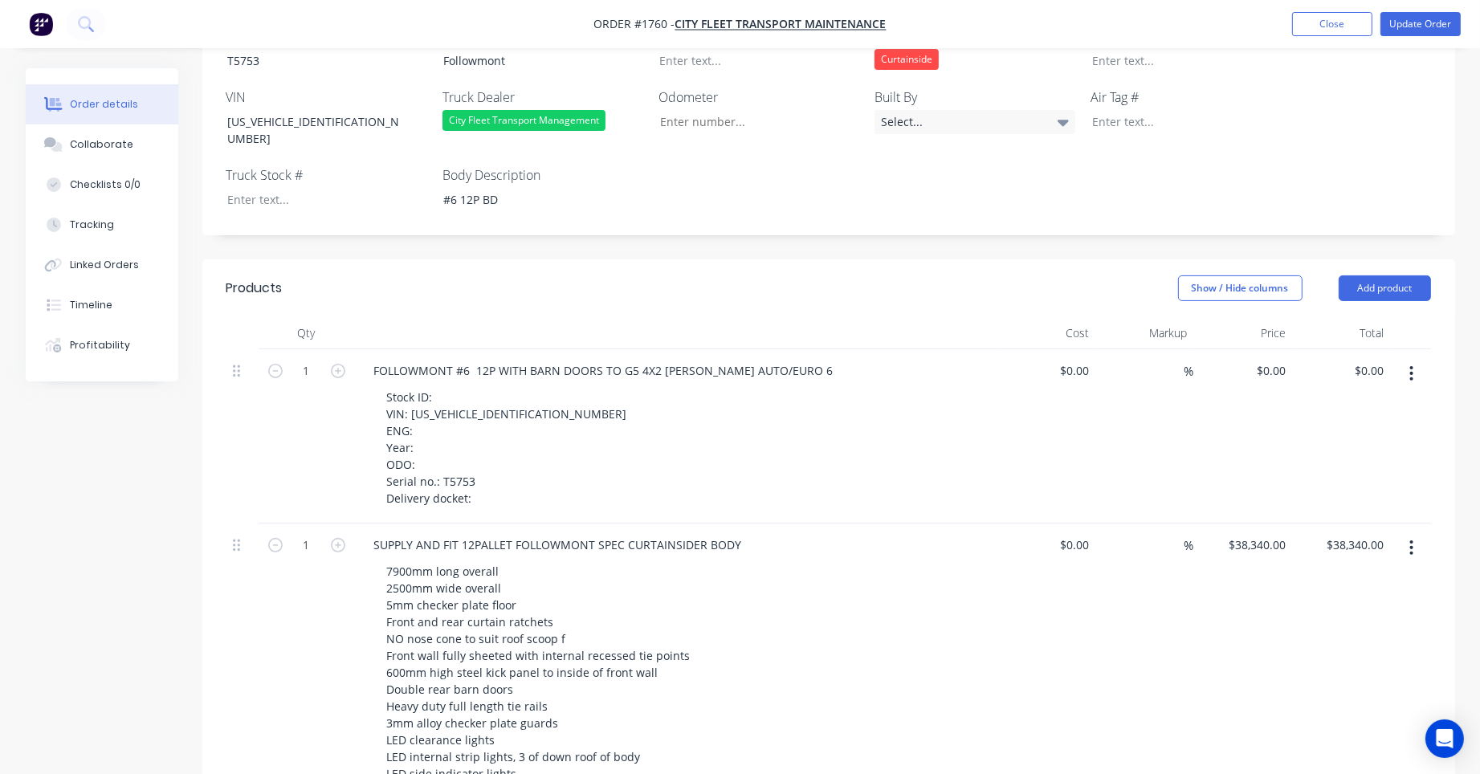
click at [1411, 366] on icon "button" at bounding box center [1411, 373] width 3 height 14
click at [1332, 496] on button "Delete" at bounding box center [1355, 512] width 153 height 32
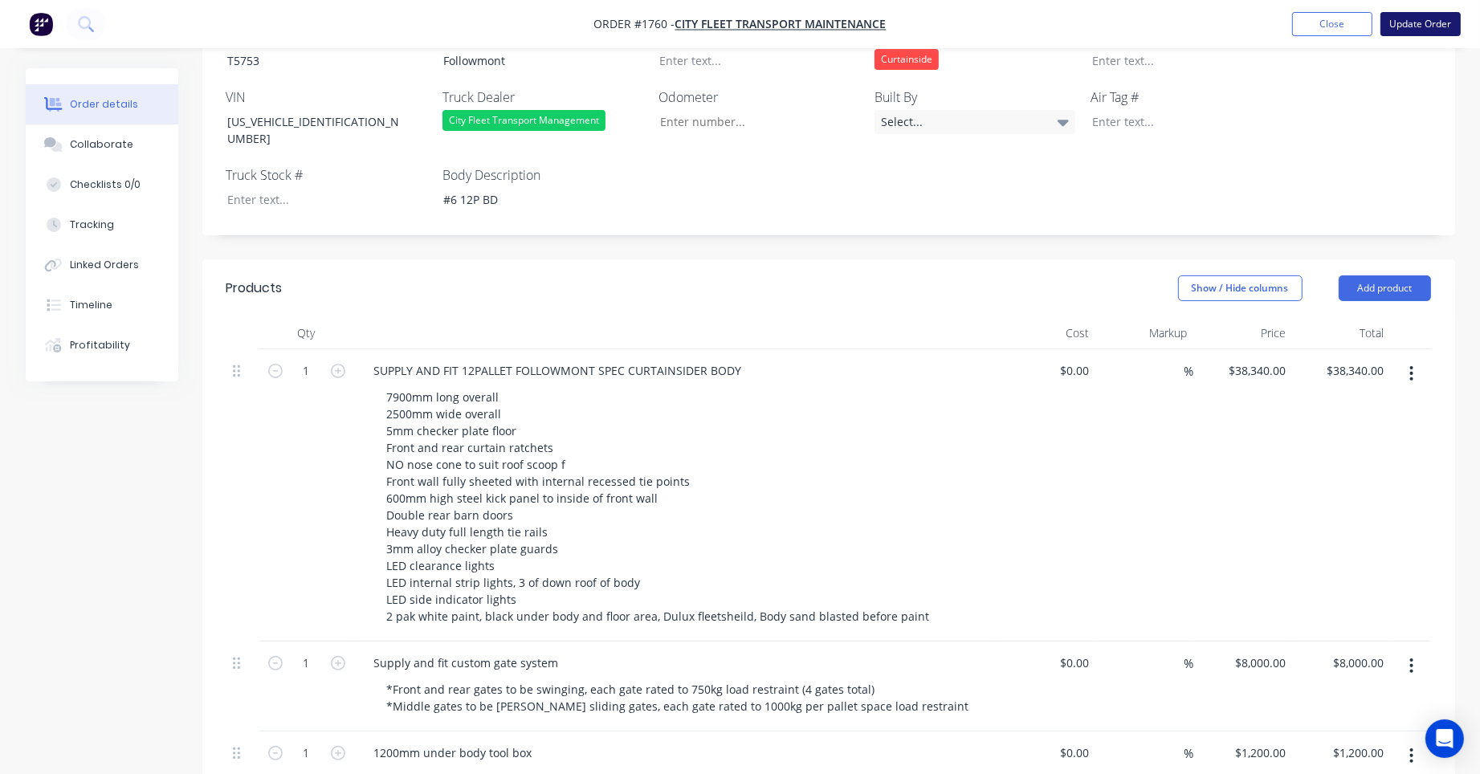
click at [1422, 25] on button "Update Order" at bounding box center [1421, 24] width 80 height 24
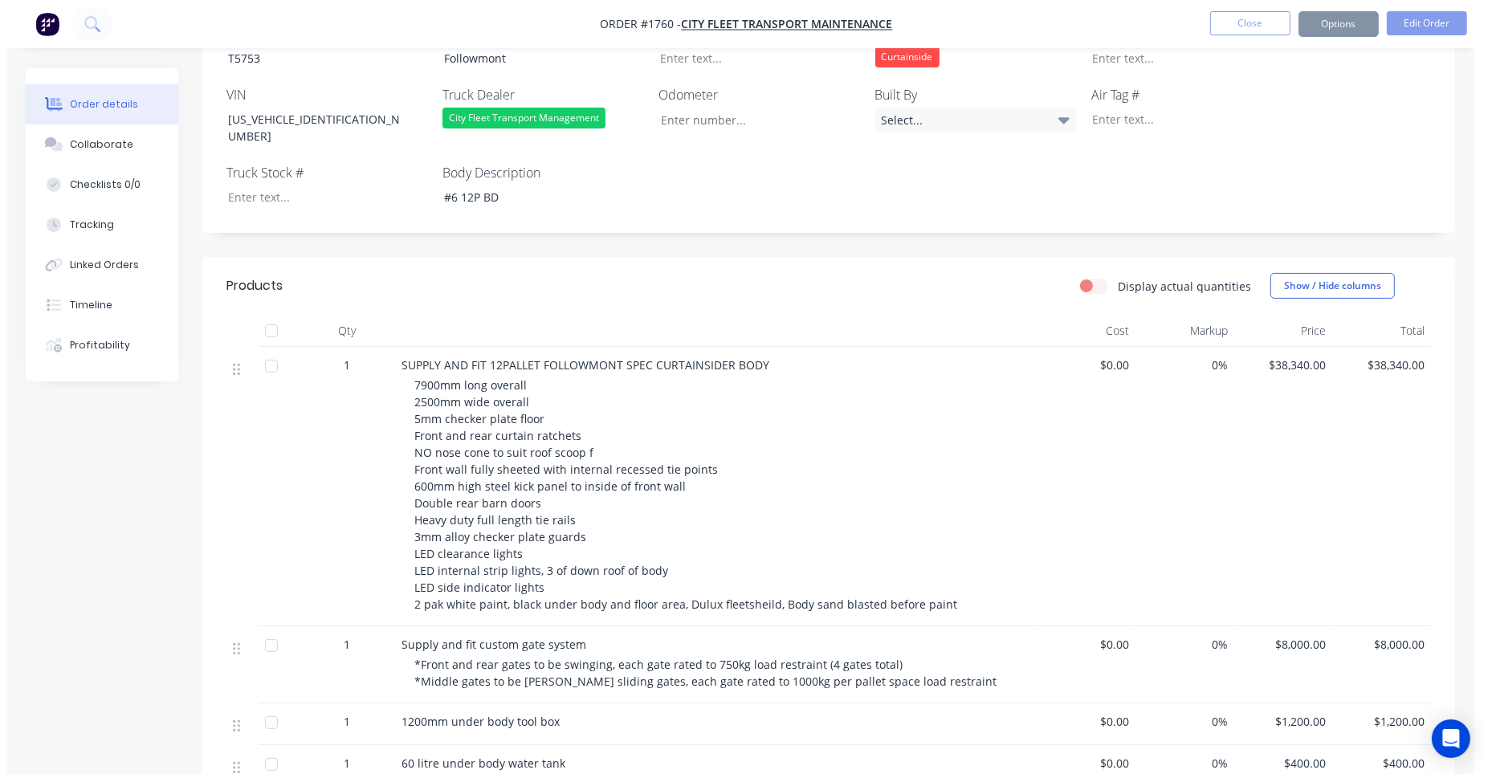
scroll to position [0, 0]
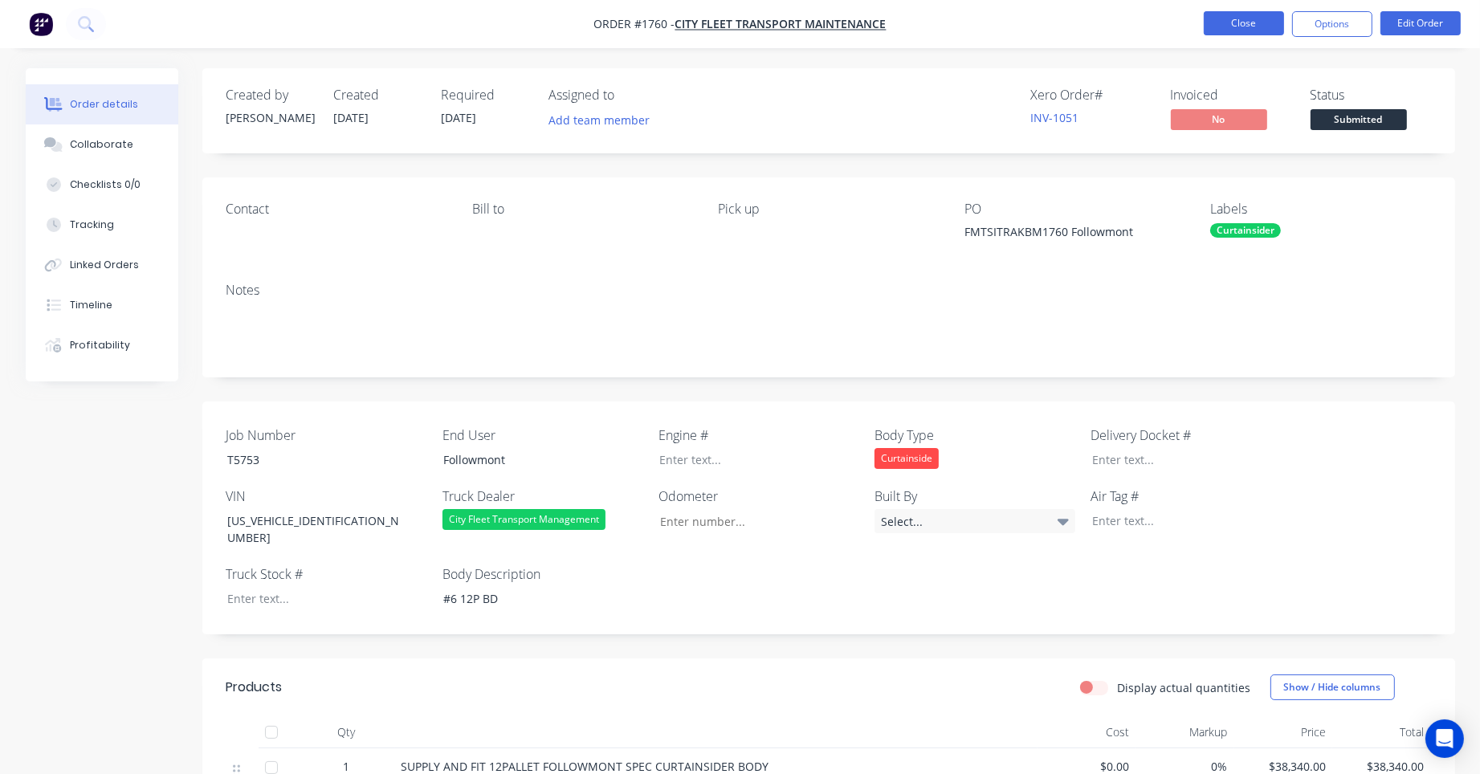
click at [1258, 25] on button "Close" at bounding box center [1244, 23] width 80 height 24
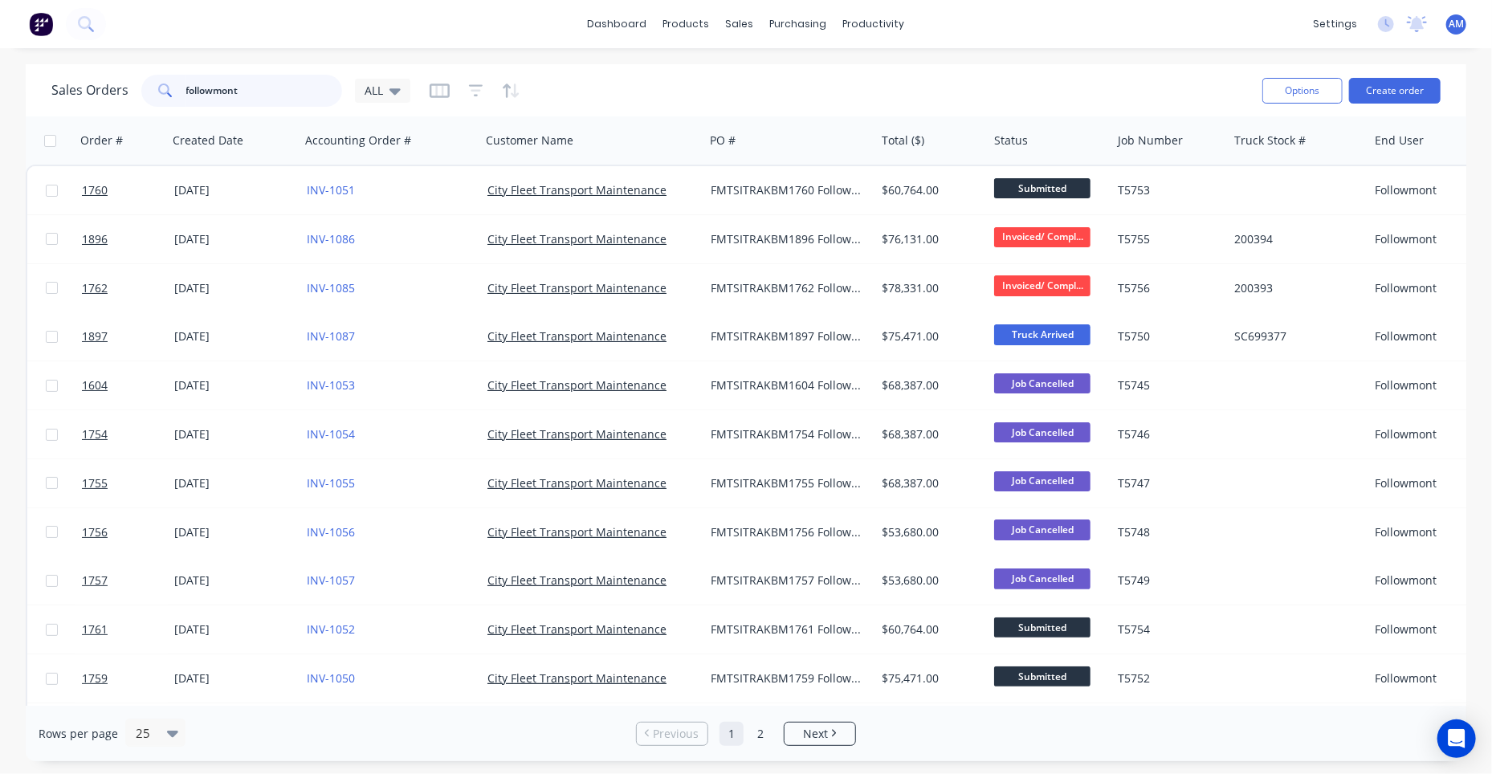
drag, startPoint x: 274, startPoint y: 86, endPoint x: 100, endPoint y: 88, distance: 173.5
click at [100, 88] on div "Sales Orders followmont ALL" at bounding box center [230, 91] width 359 height 32
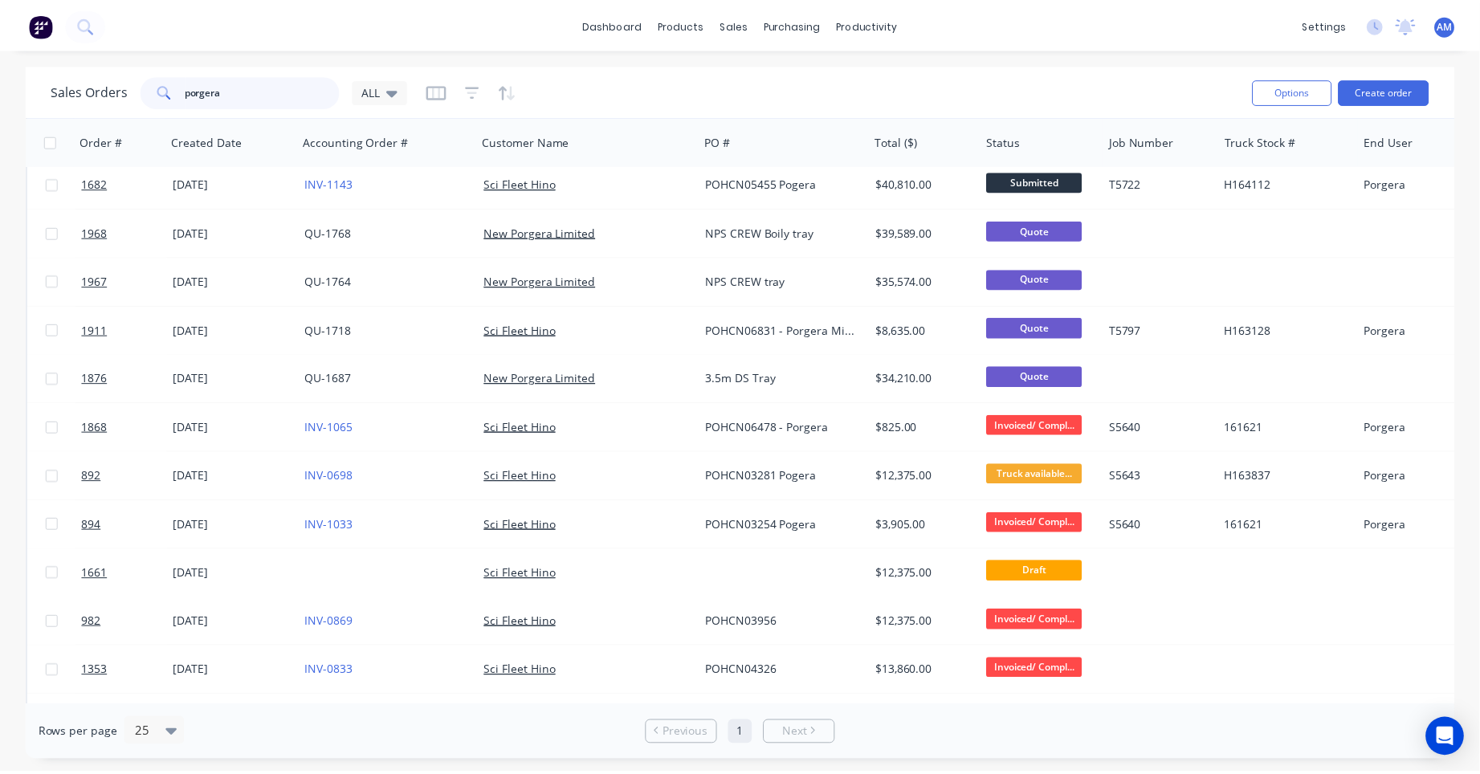
scroll to position [241, 0]
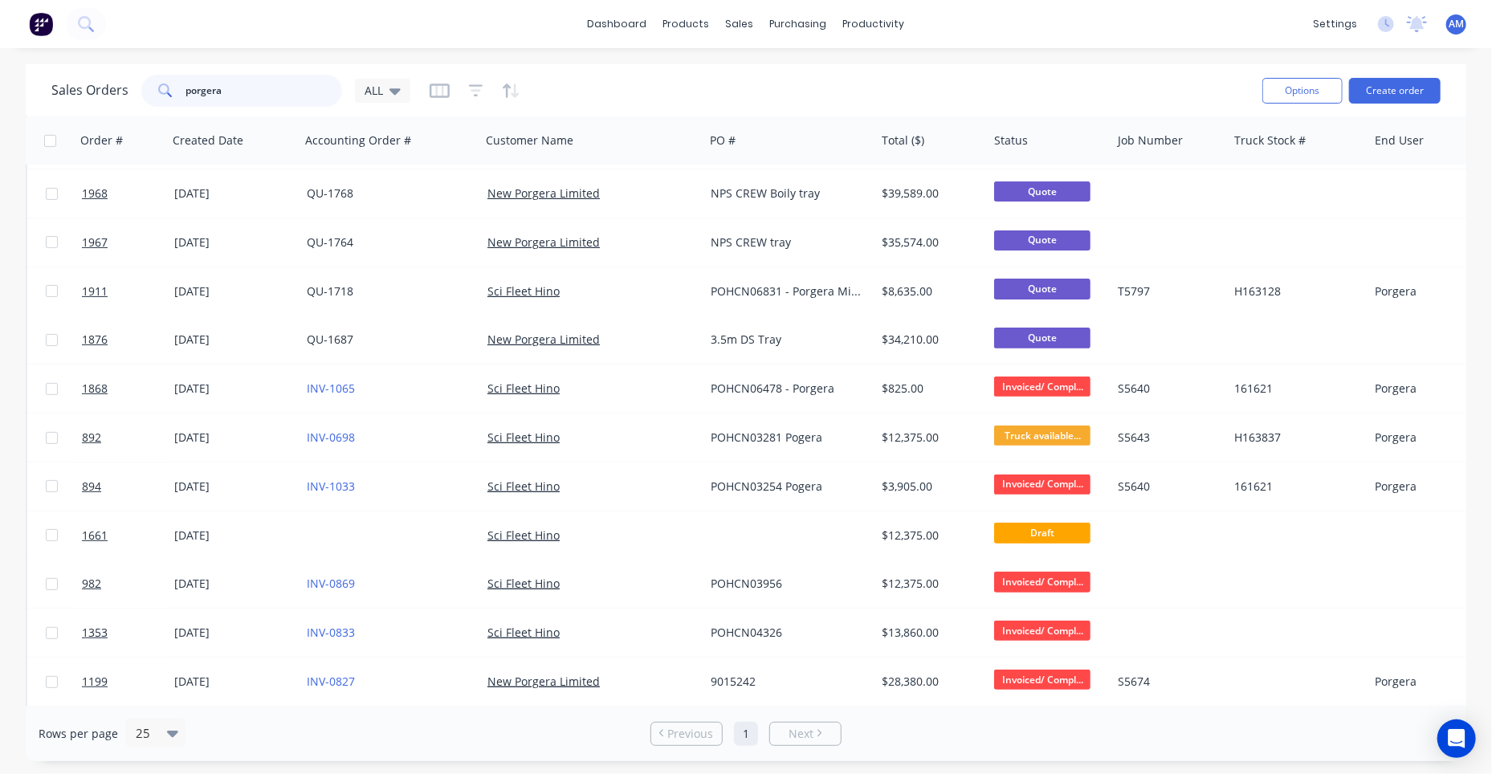
type input "porgera"
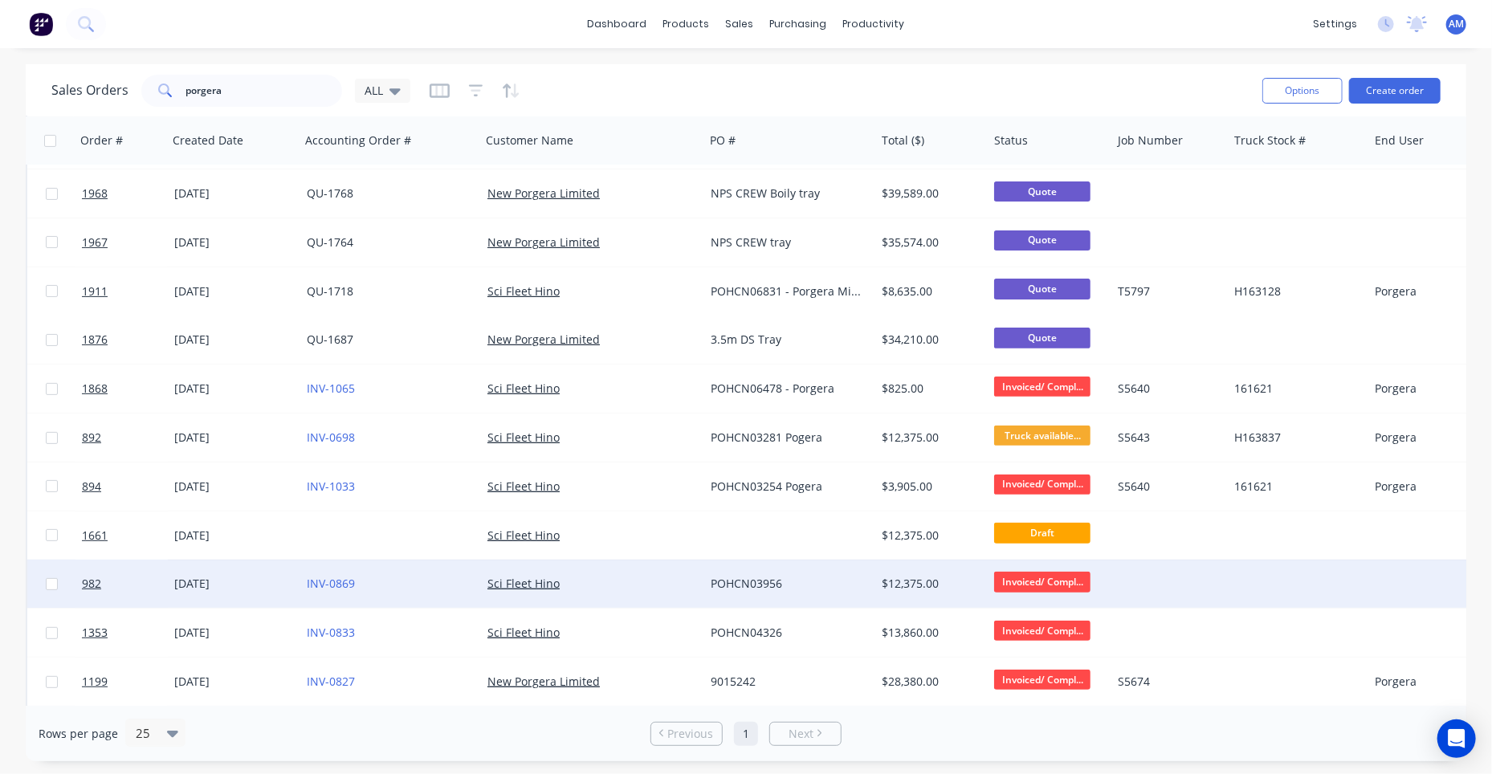
click at [196, 581] on div "21 Jan 2025" at bounding box center [234, 584] width 120 height 16
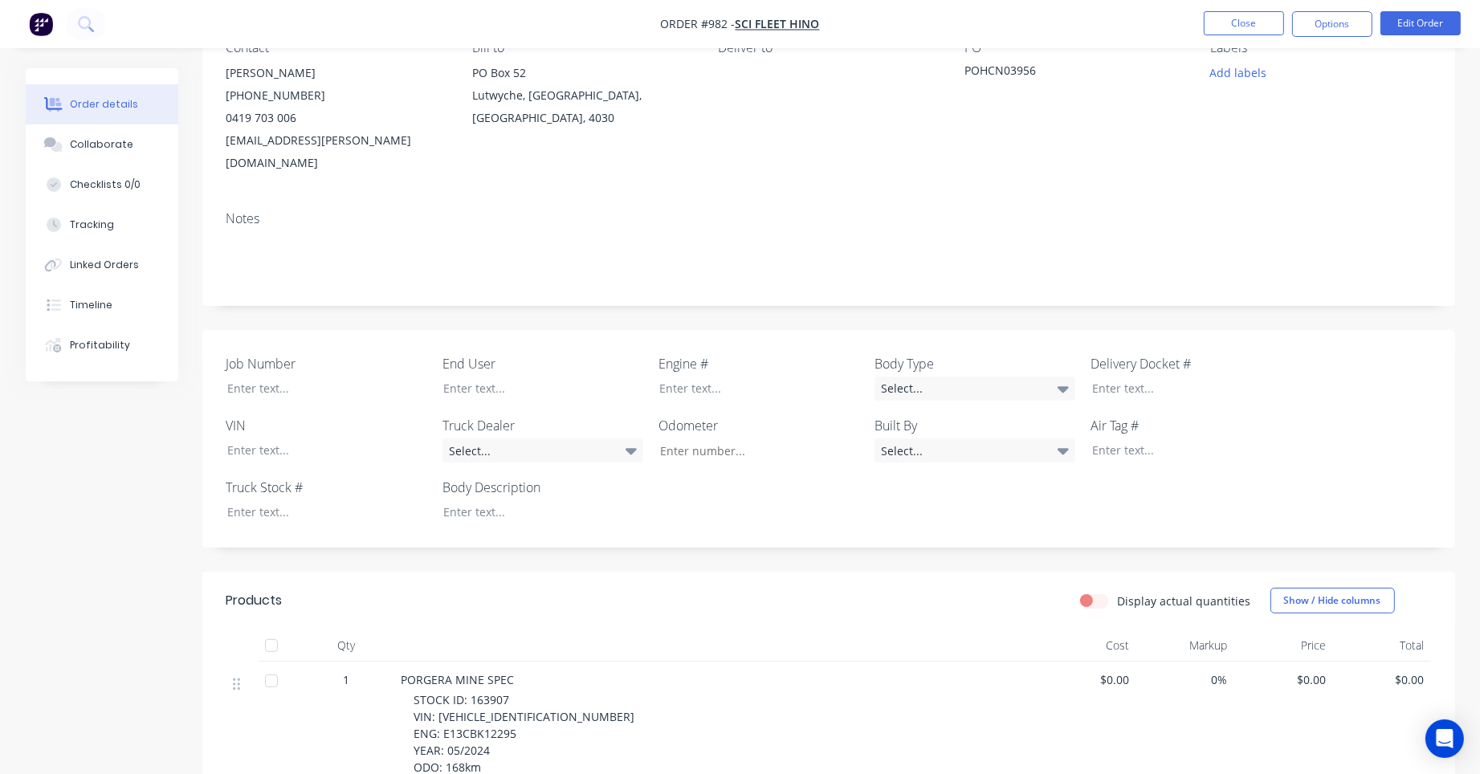
scroll to position [562, 0]
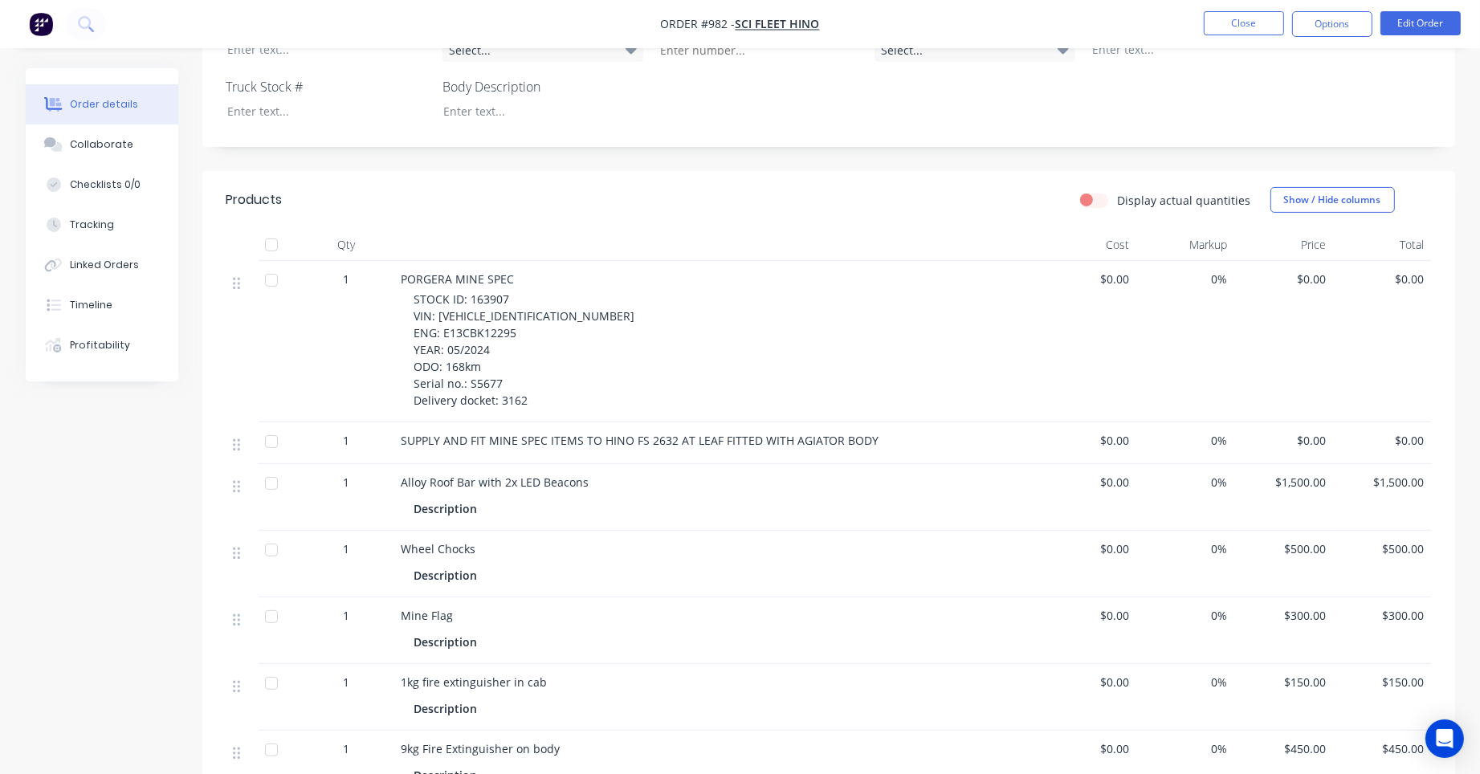
click at [772, 202] on header "Products Display actual quantities Show / Hide columns" at bounding box center [828, 200] width 1253 height 58
click at [1240, 31] on button "Close" at bounding box center [1244, 23] width 80 height 24
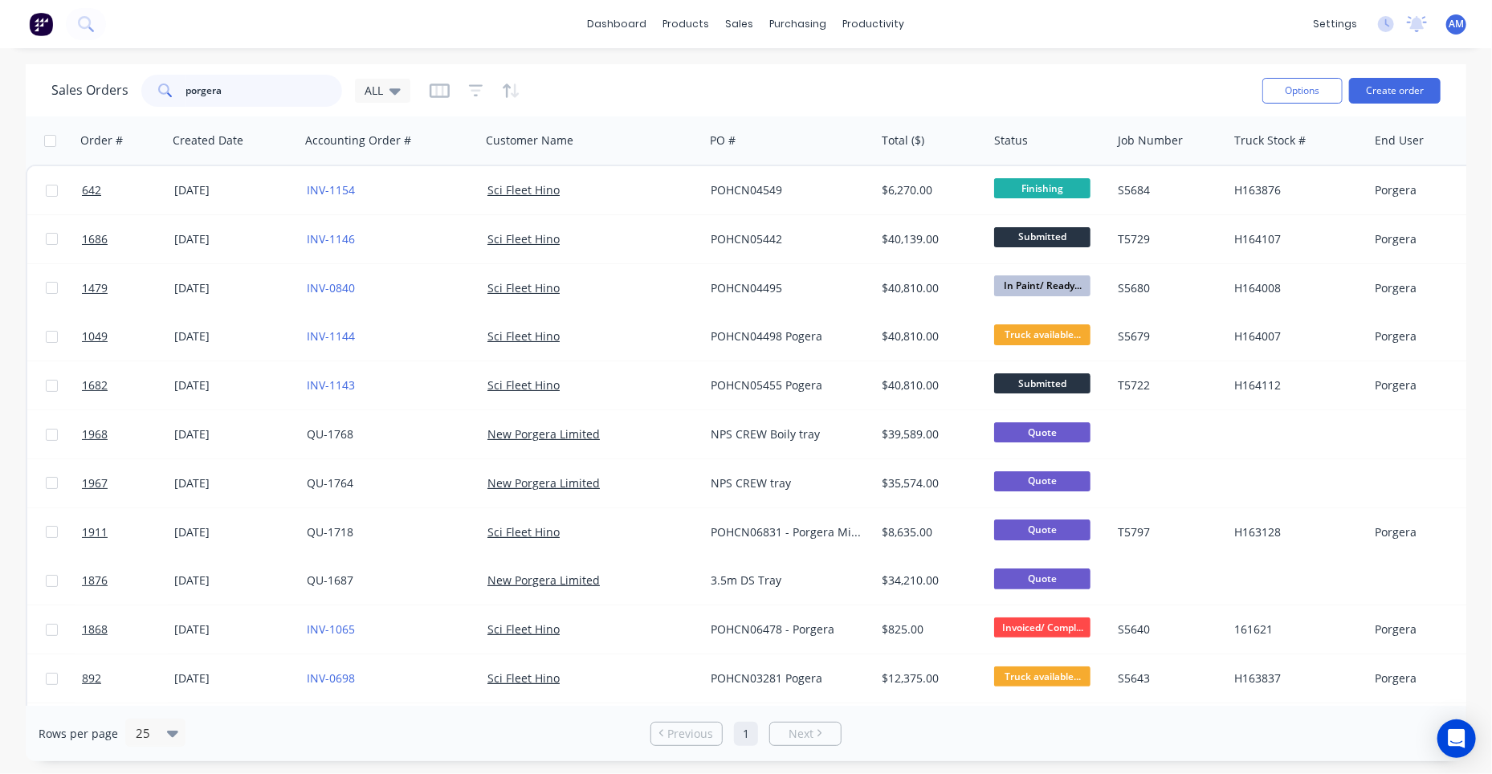
drag, startPoint x: 241, startPoint y: 89, endPoint x: 116, endPoint y: 102, distance: 125.9
click at [116, 102] on div "Sales Orders porgera ALL" at bounding box center [230, 91] width 359 height 32
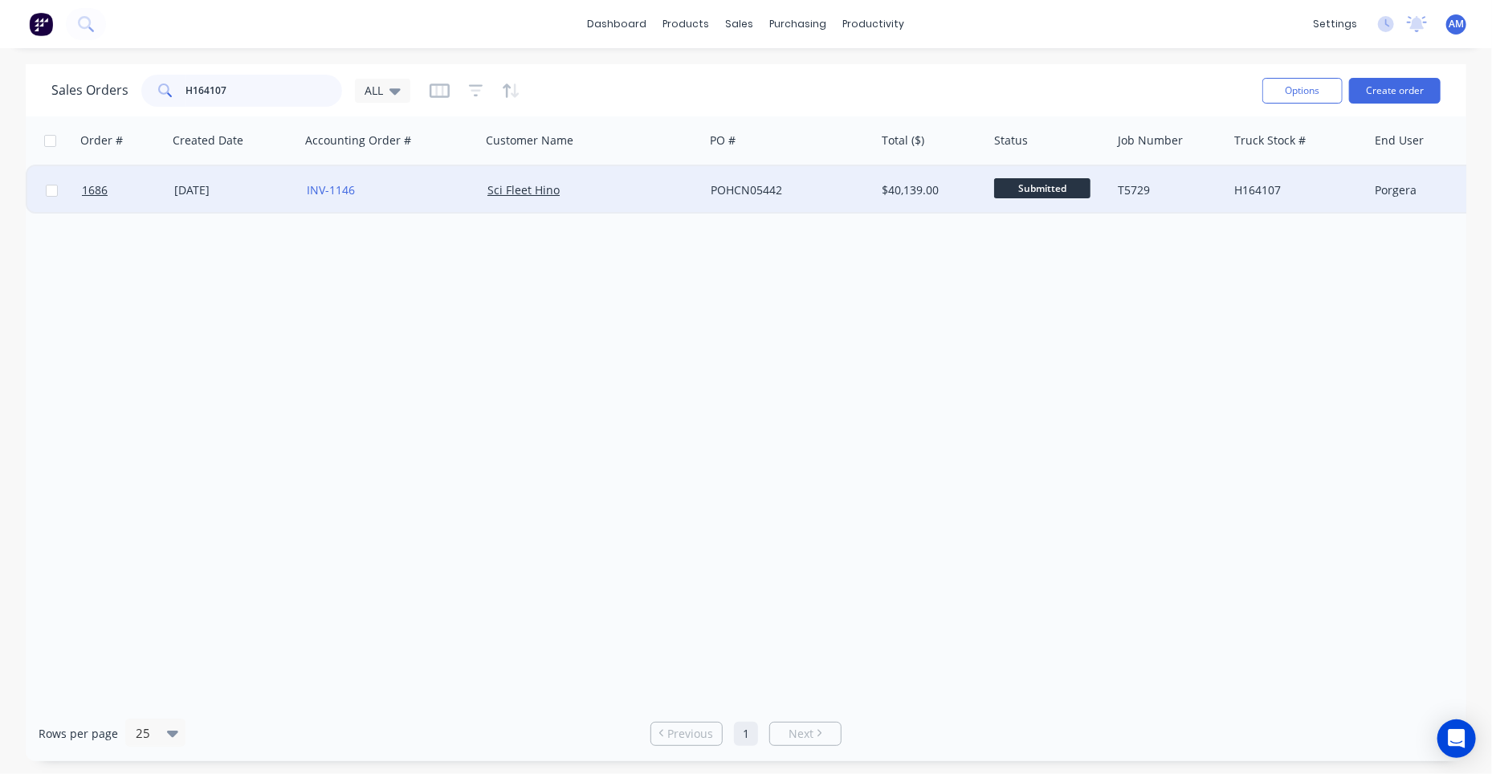
type input "H164107"
click at [202, 186] on div "03 Sep 2025" at bounding box center [234, 190] width 120 height 16
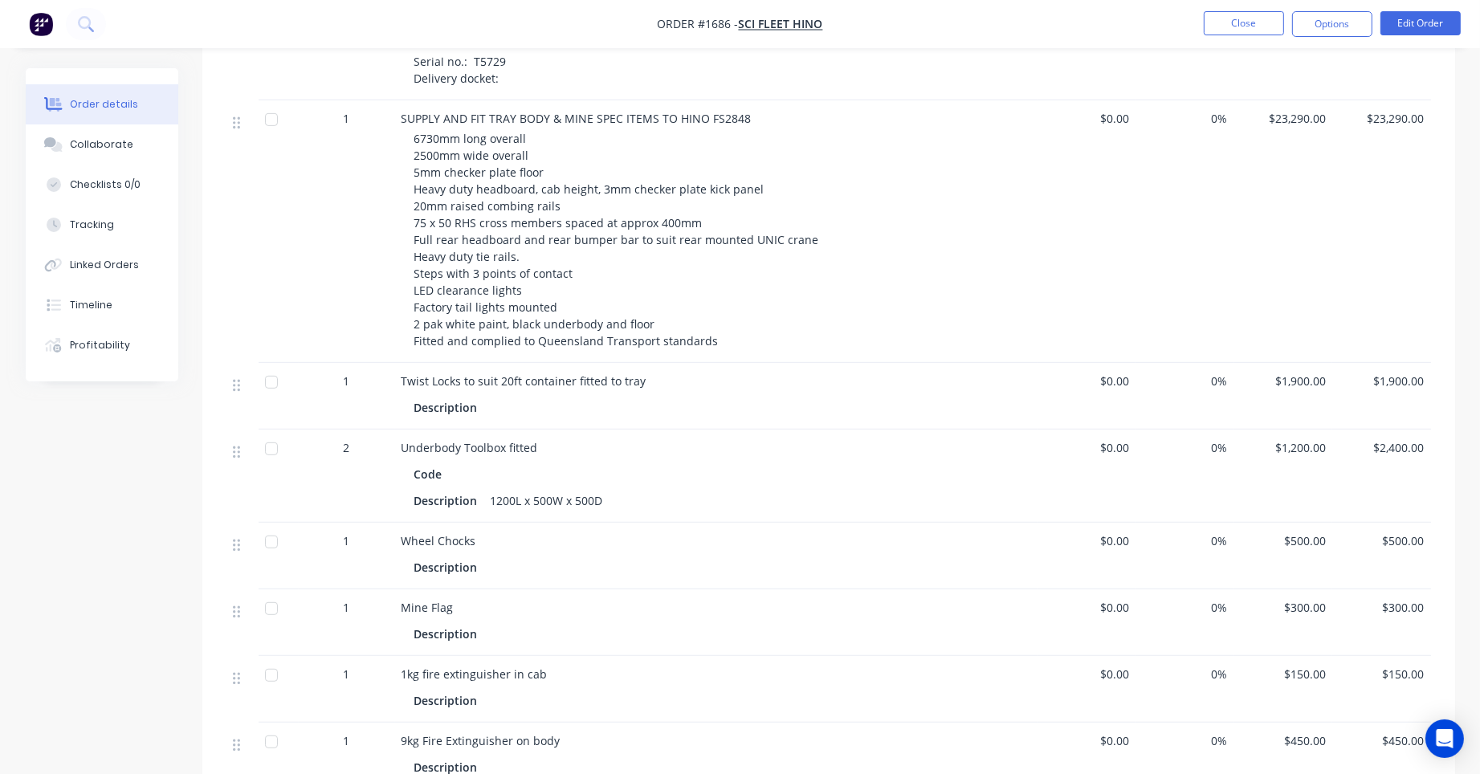
scroll to position [562, 0]
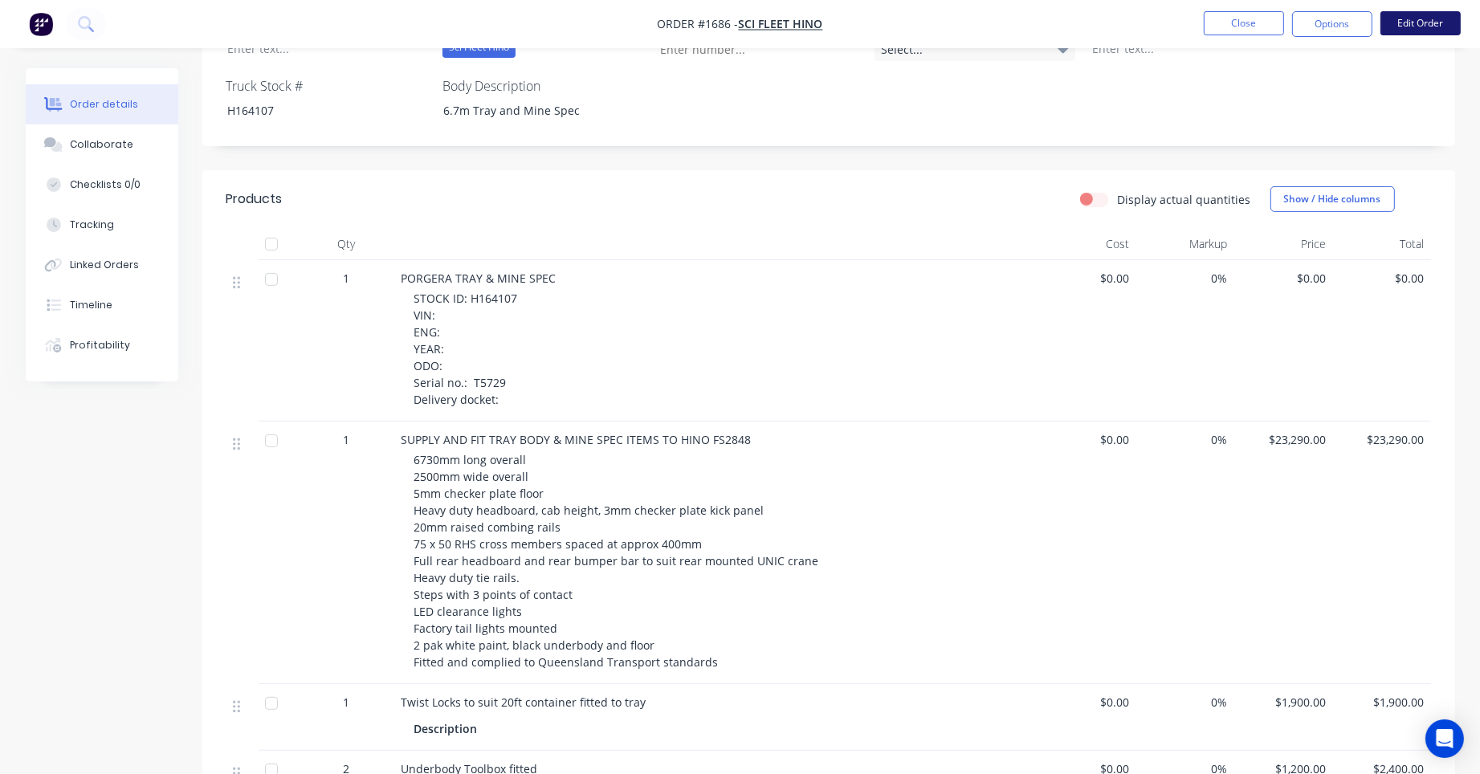
click at [1421, 27] on button "Edit Order" at bounding box center [1421, 23] width 80 height 24
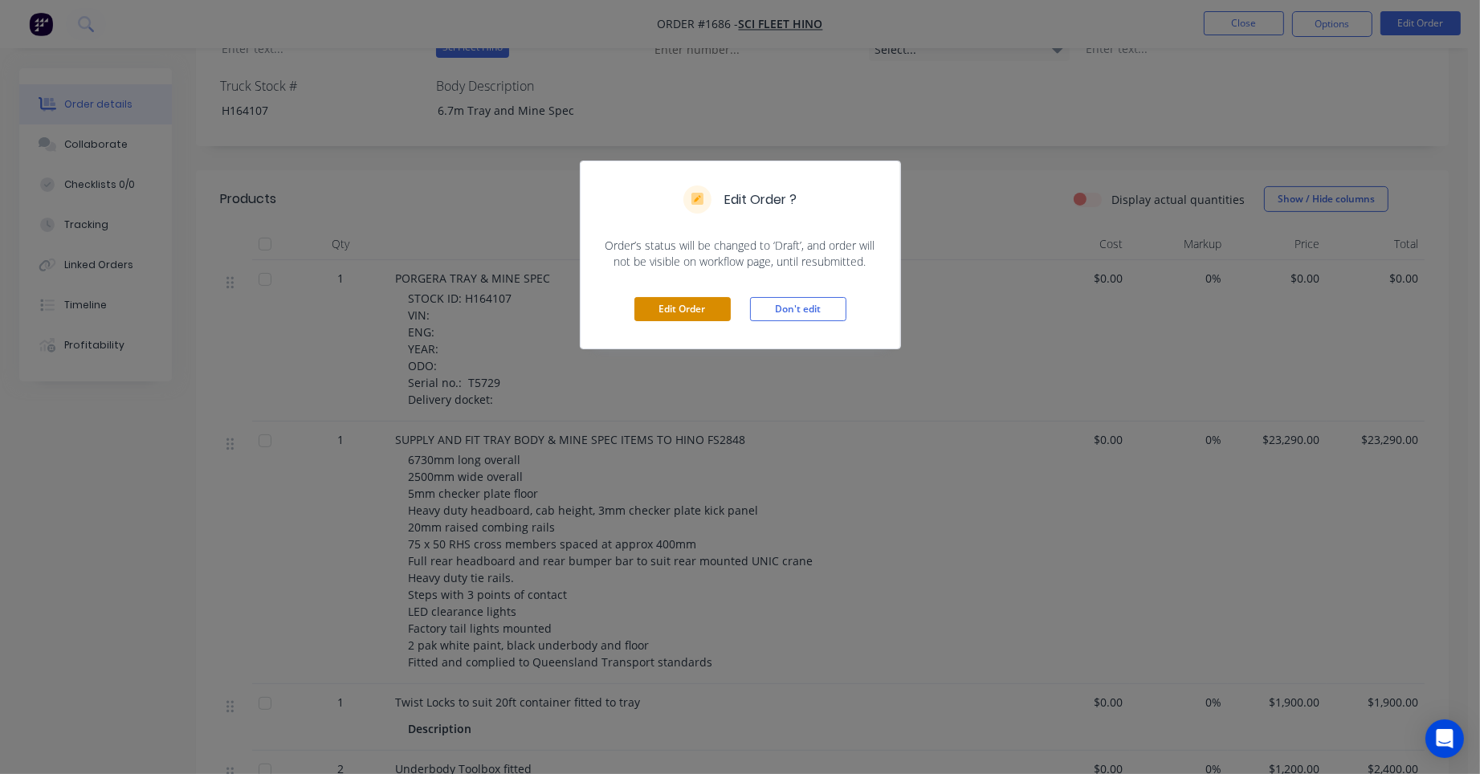
click at [697, 312] on button "Edit Order" at bounding box center [682, 309] width 96 height 24
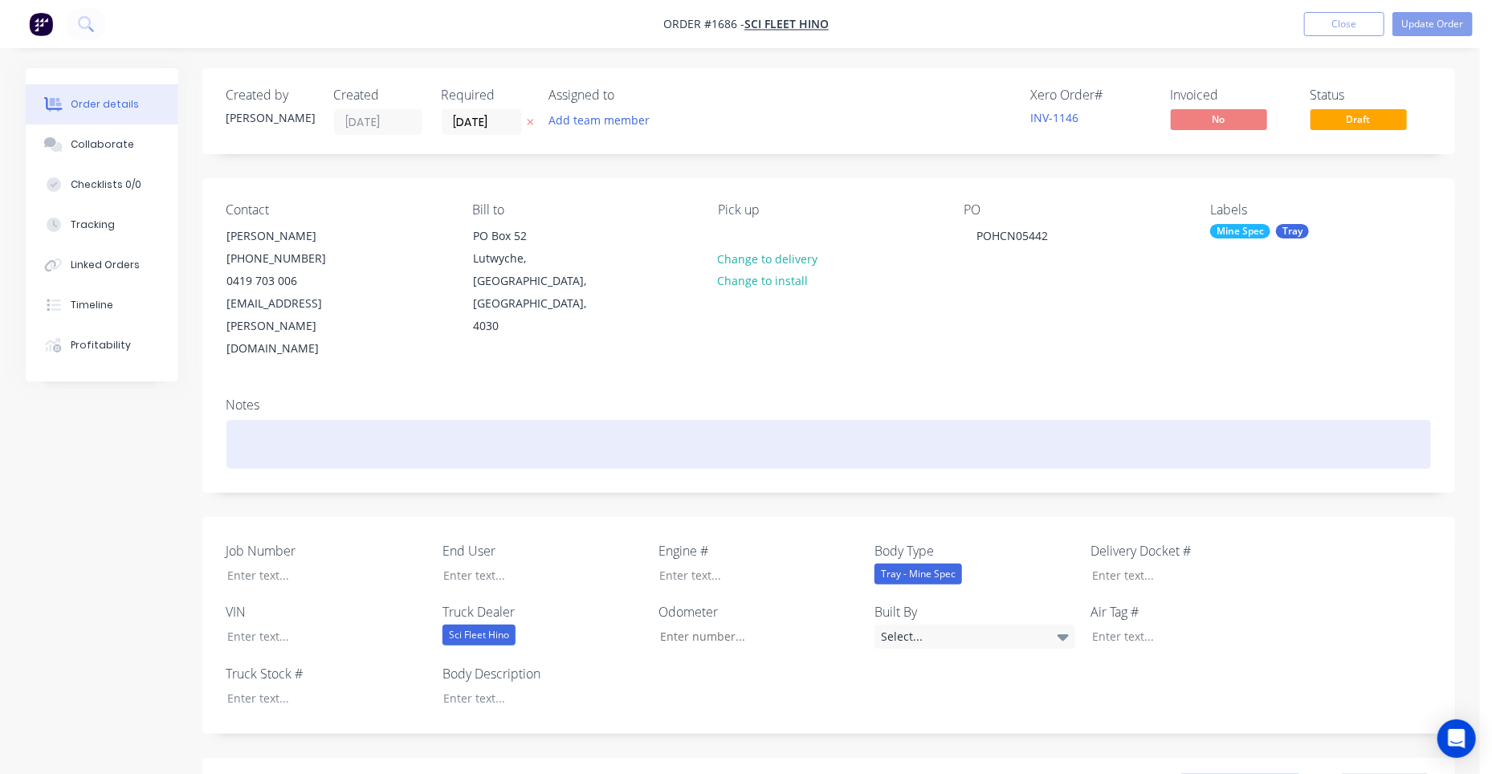
type input "$23,290.00"
type input "$1,900.00"
type input "$1,200.00"
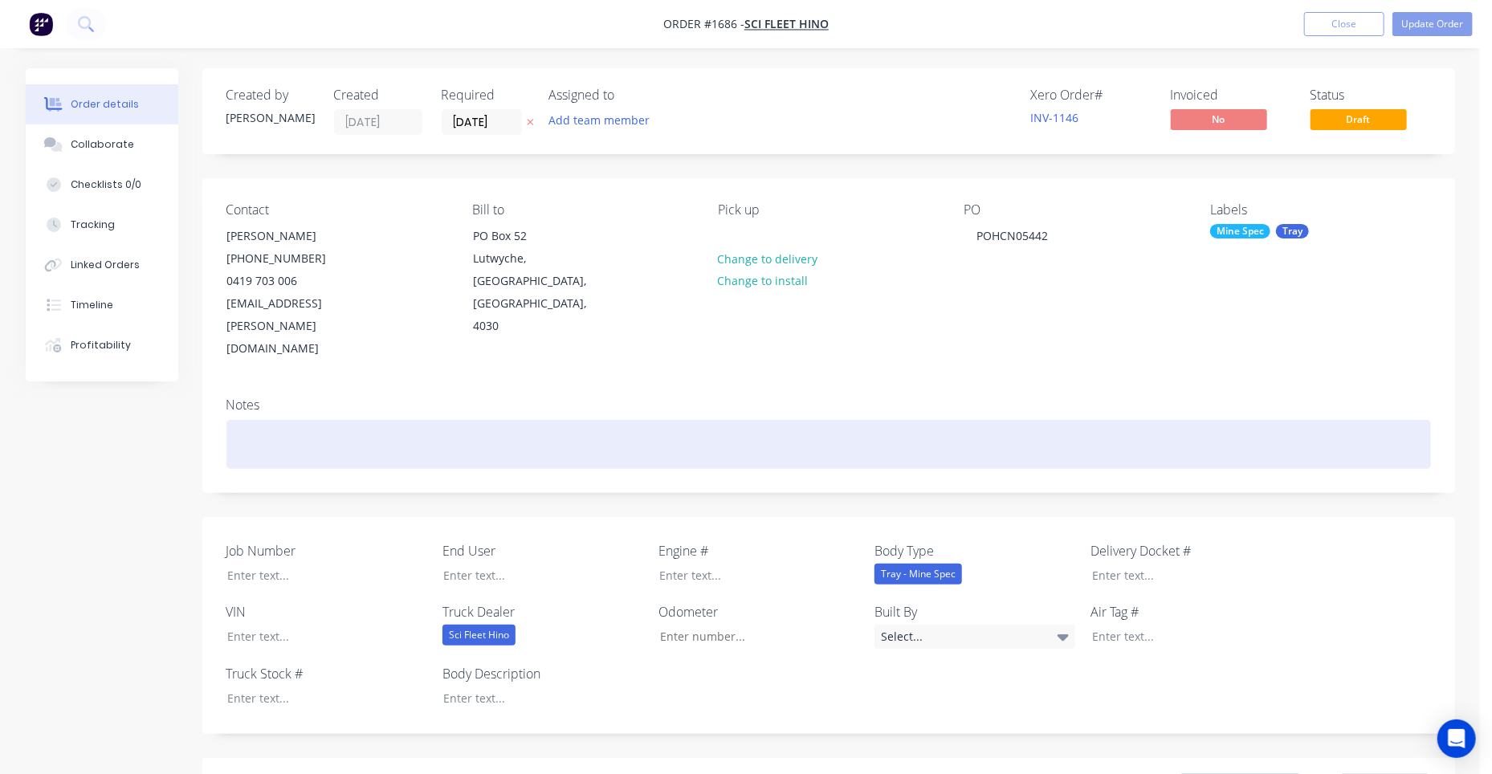
type input "$2,400.00"
type input "$500.00"
type input "$300.00"
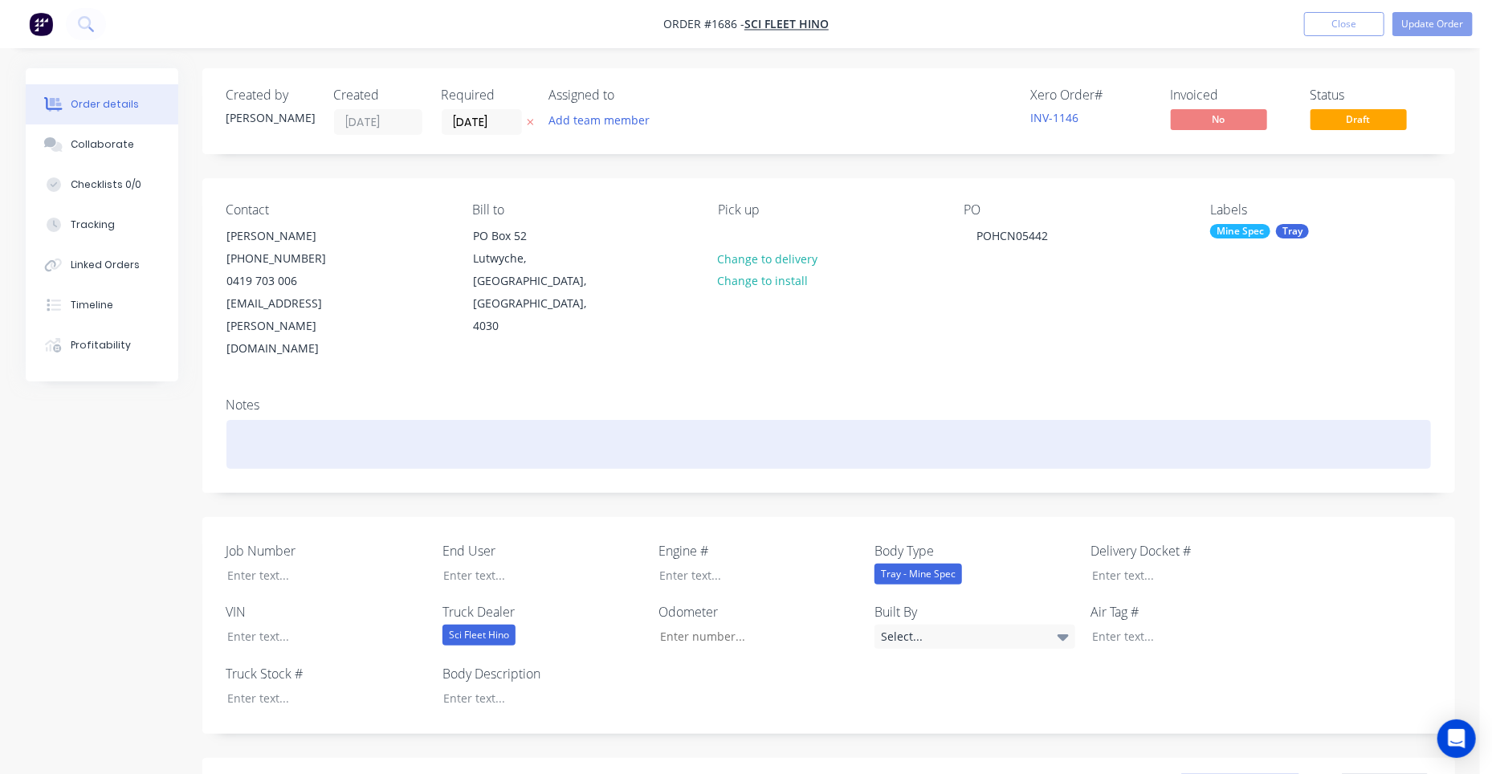
type input "$150.00"
type input "$450.00"
type input "$600.00"
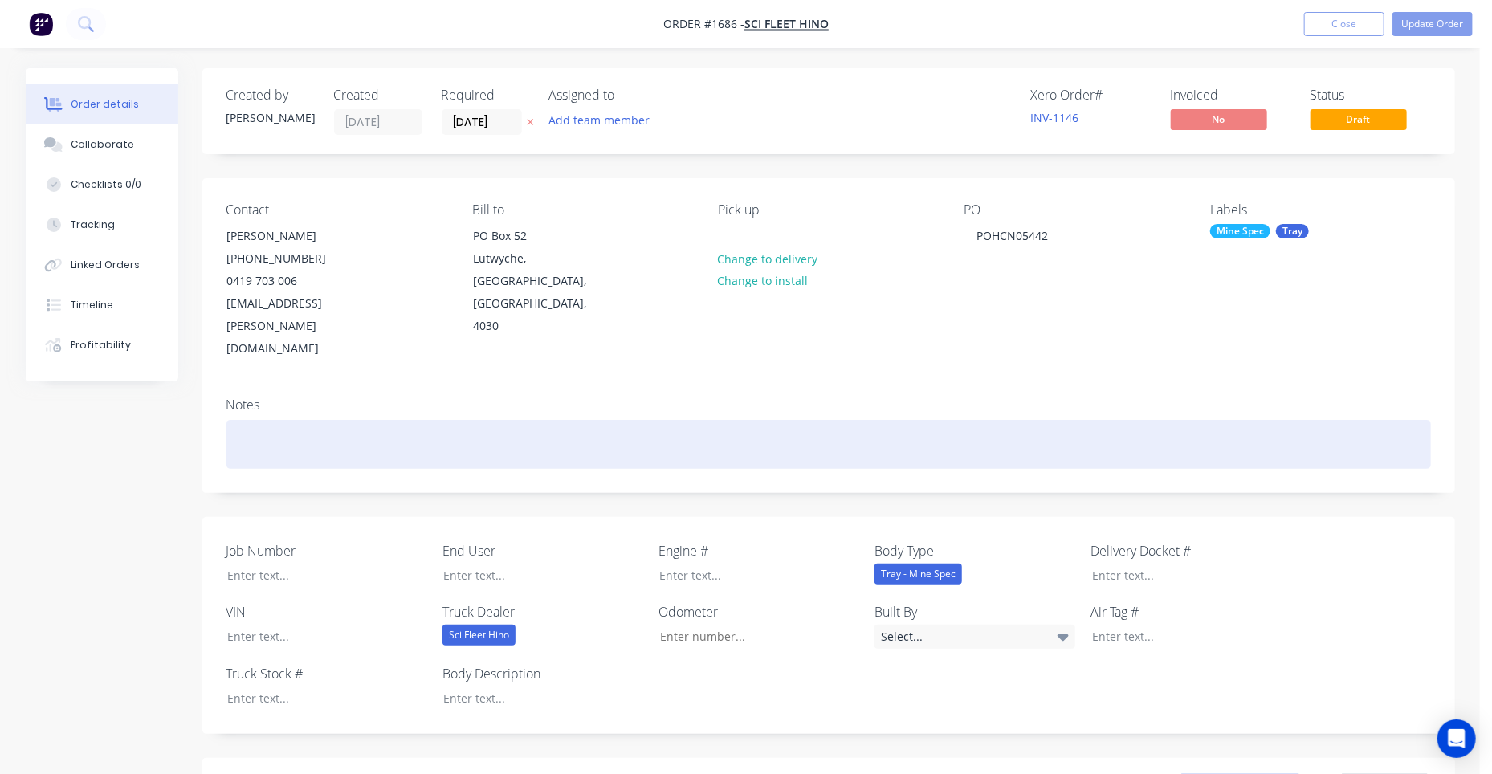
type input "$600.00"
type input "$650.00"
type input "$1,800.00"
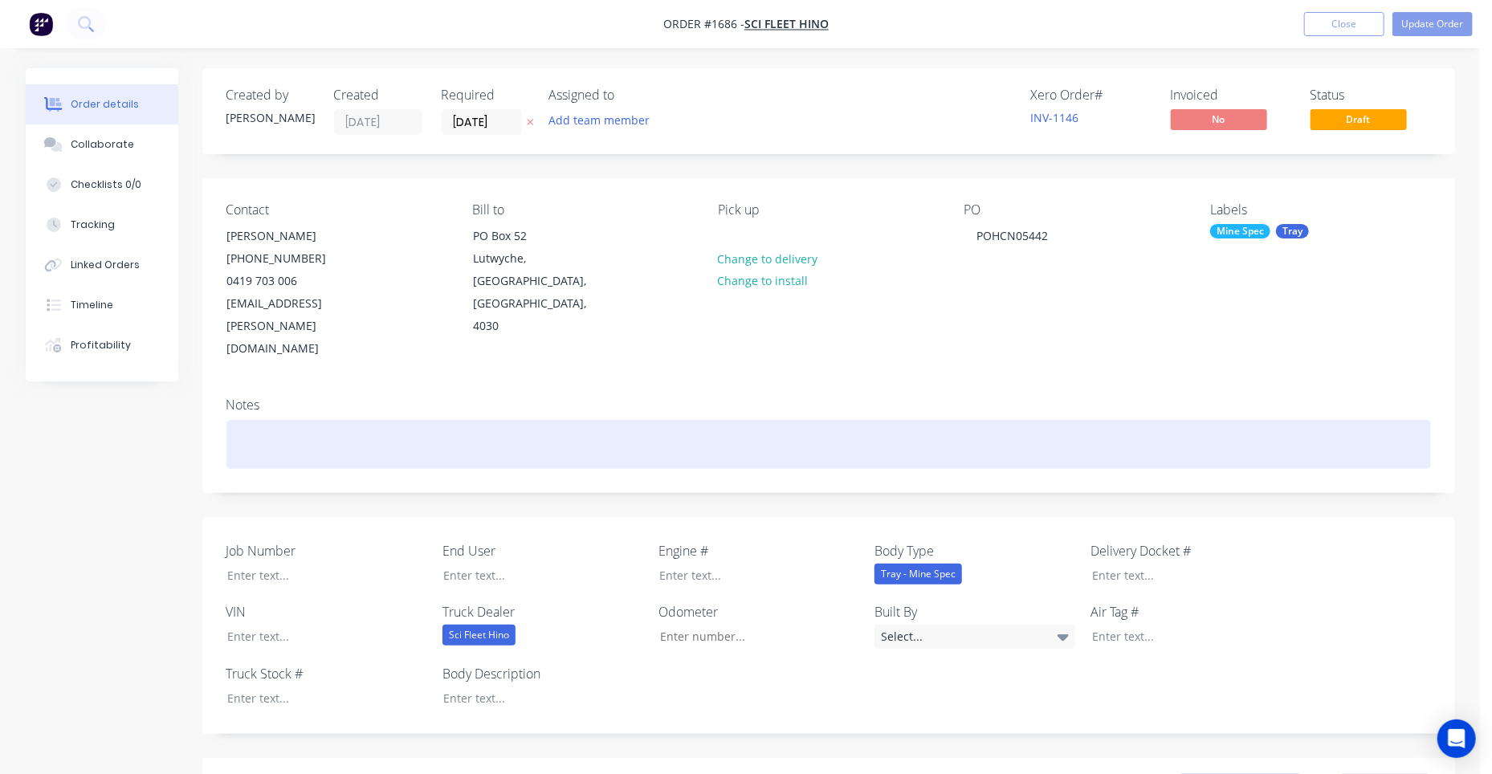
type input "$450.00"
type input "$750.00"
type input "$2,600.00"
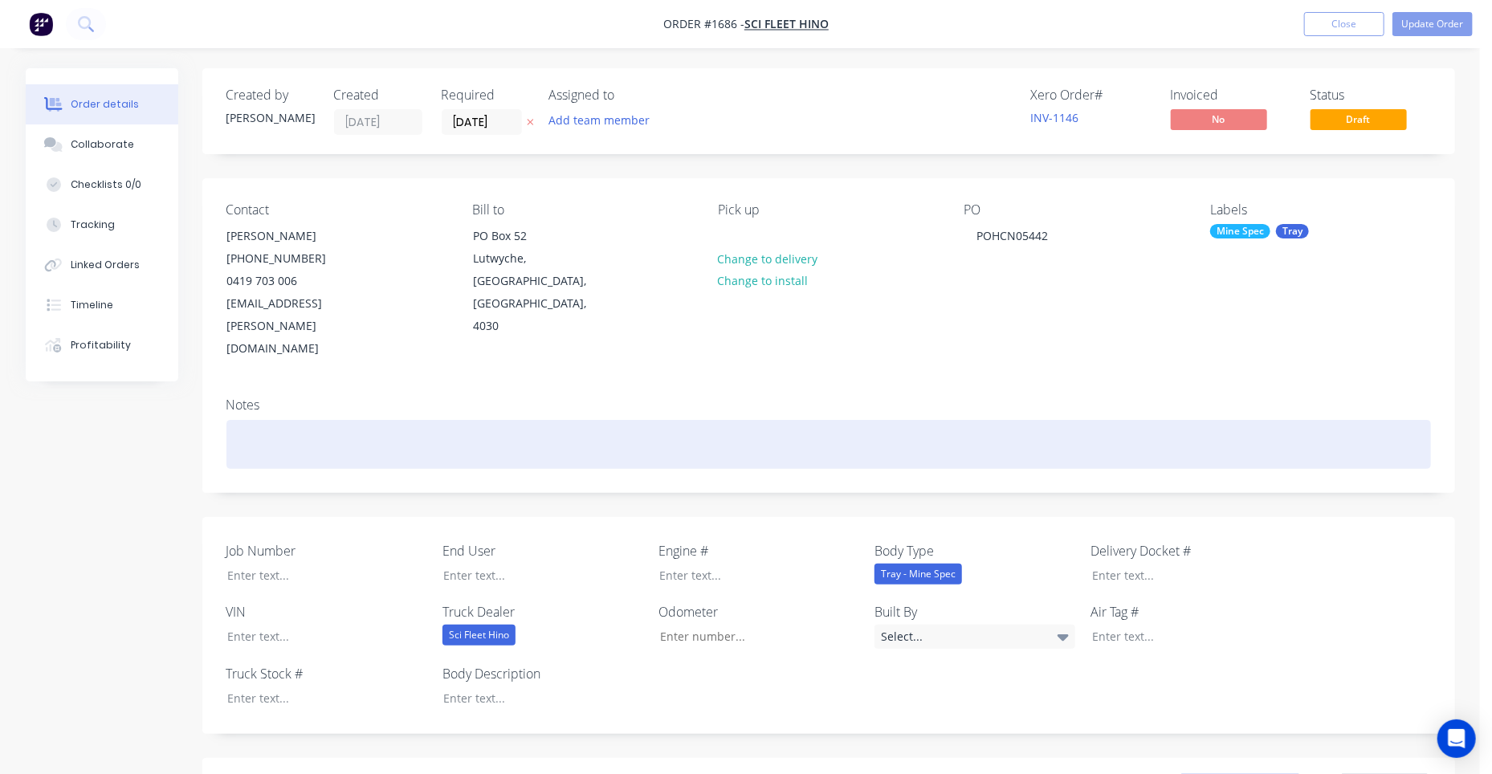
type input "$2,600.00"
type input "$150.00"
type input "$500.00"
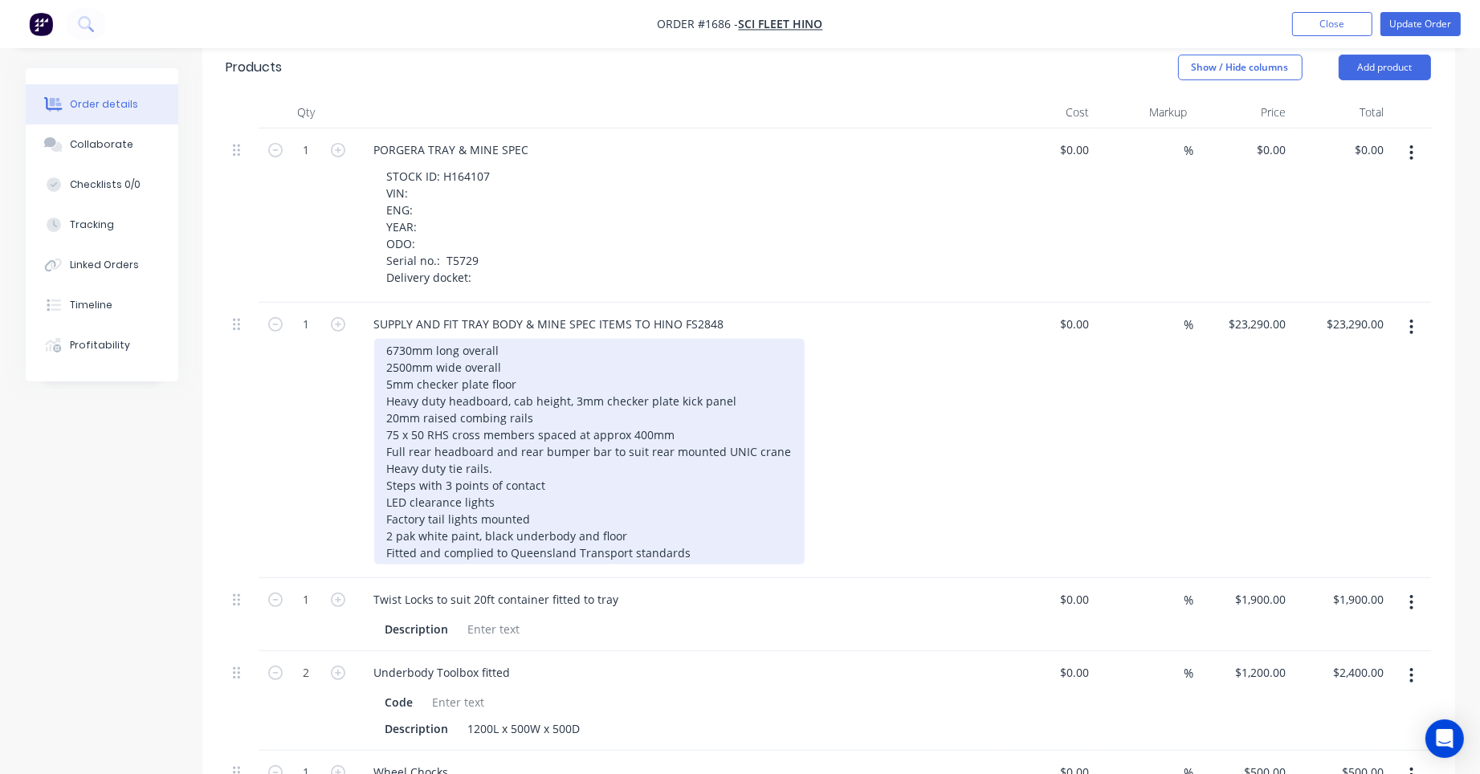
scroll to position [723, 0]
click at [405, 336] on div "6730mm long overall 2500mm wide overall 5mm checker plate floor Heavy duty head…" at bounding box center [589, 449] width 430 height 226
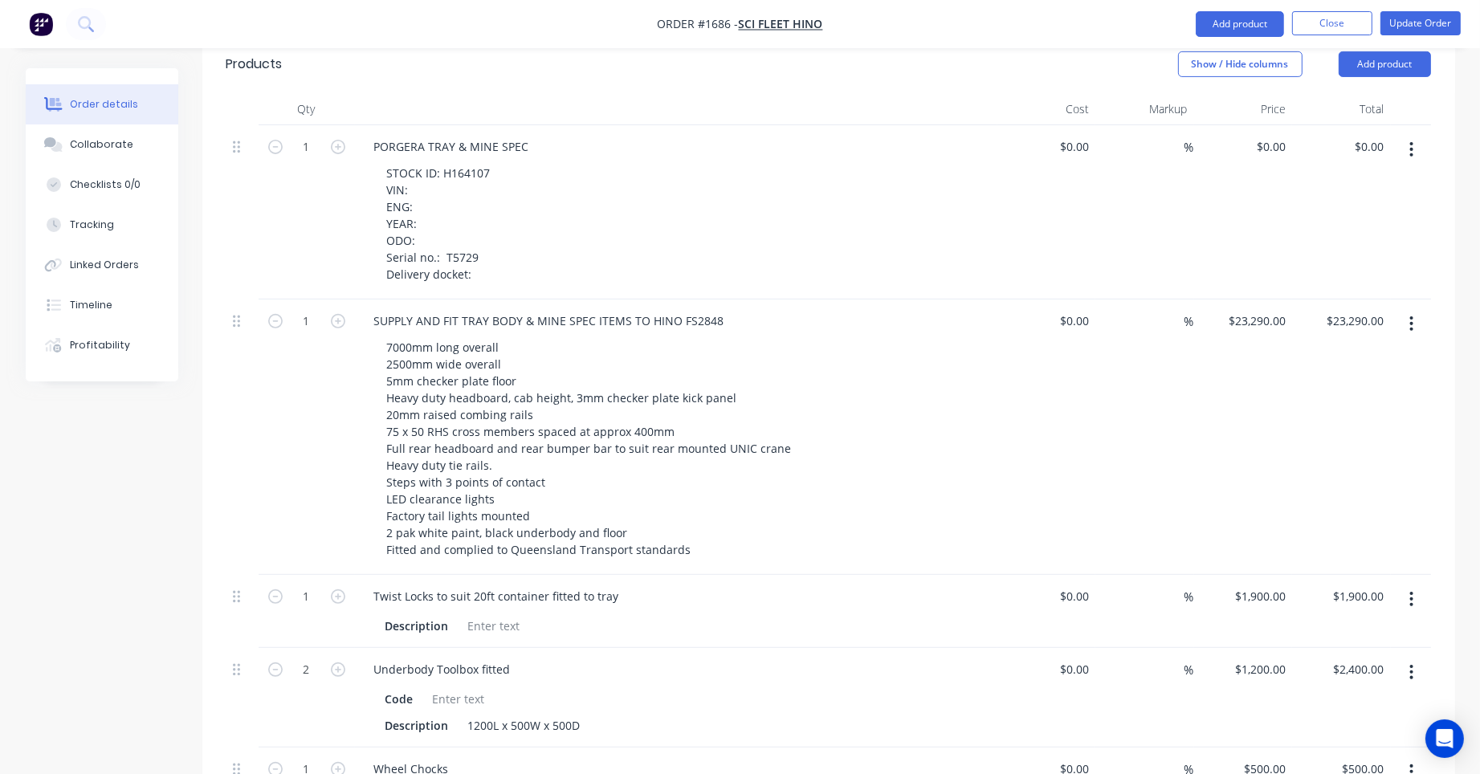
click at [732, 226] on div "STOCK ID: H164107 VIN: ENG: YEAR: ODO: Serial no.: T5729 Delivery docket:" at bounding box center [682, 223] width 617 height 124
click at [105, 295] on button "Timeline" at bounding box center [102, 305] width 153 height 40
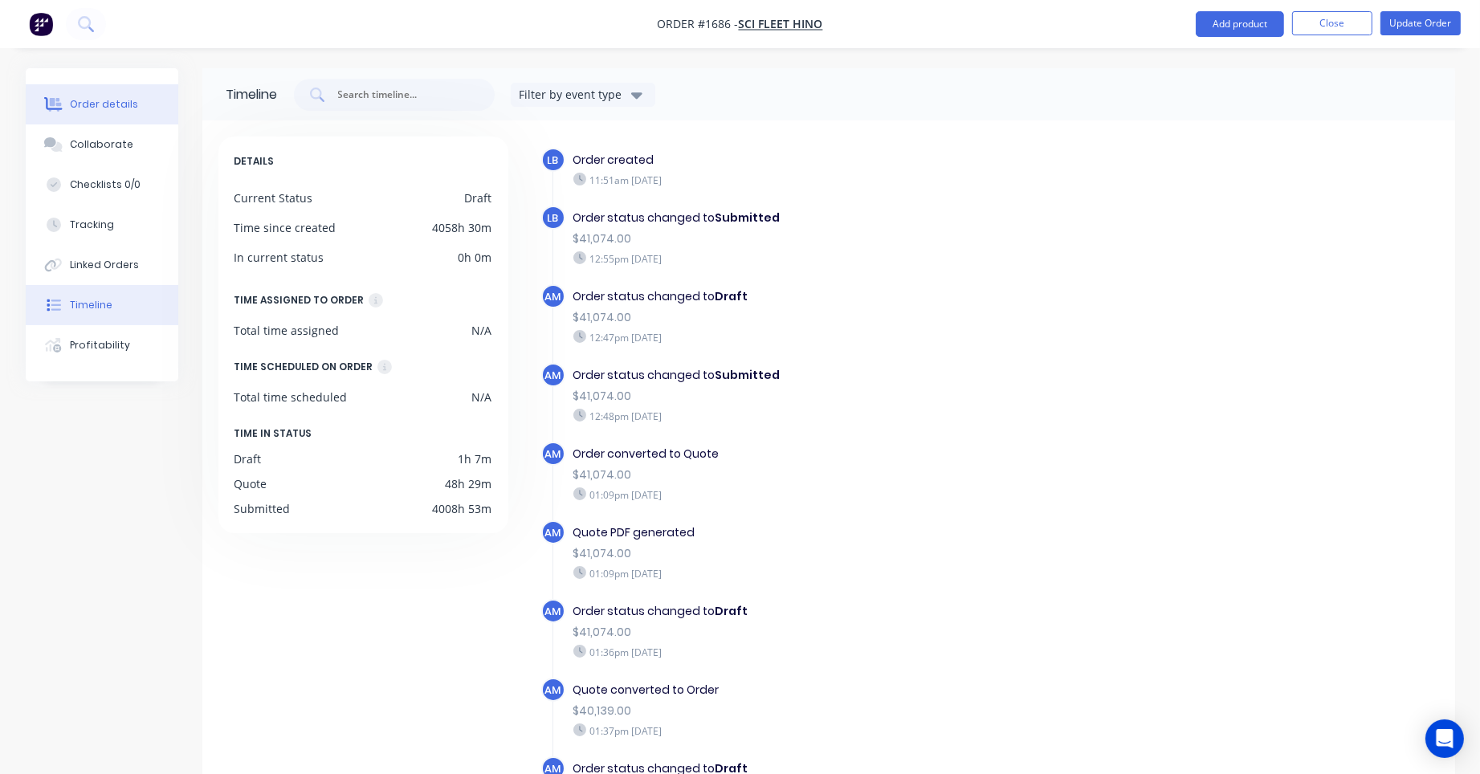
click at [120, 100] on div "Order details" at bounding box center [104, 104] width 68 height 14
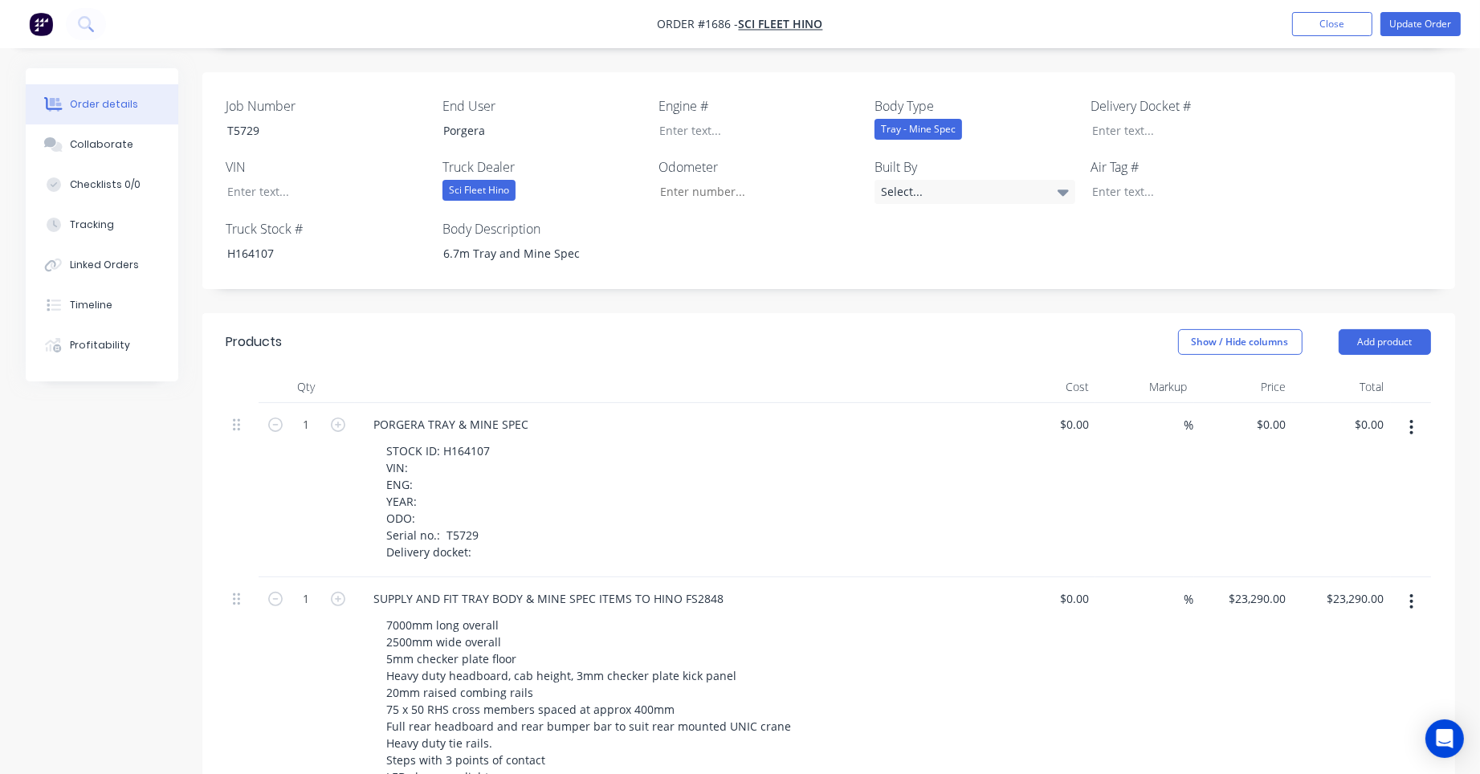
scroll to position [482, 0]
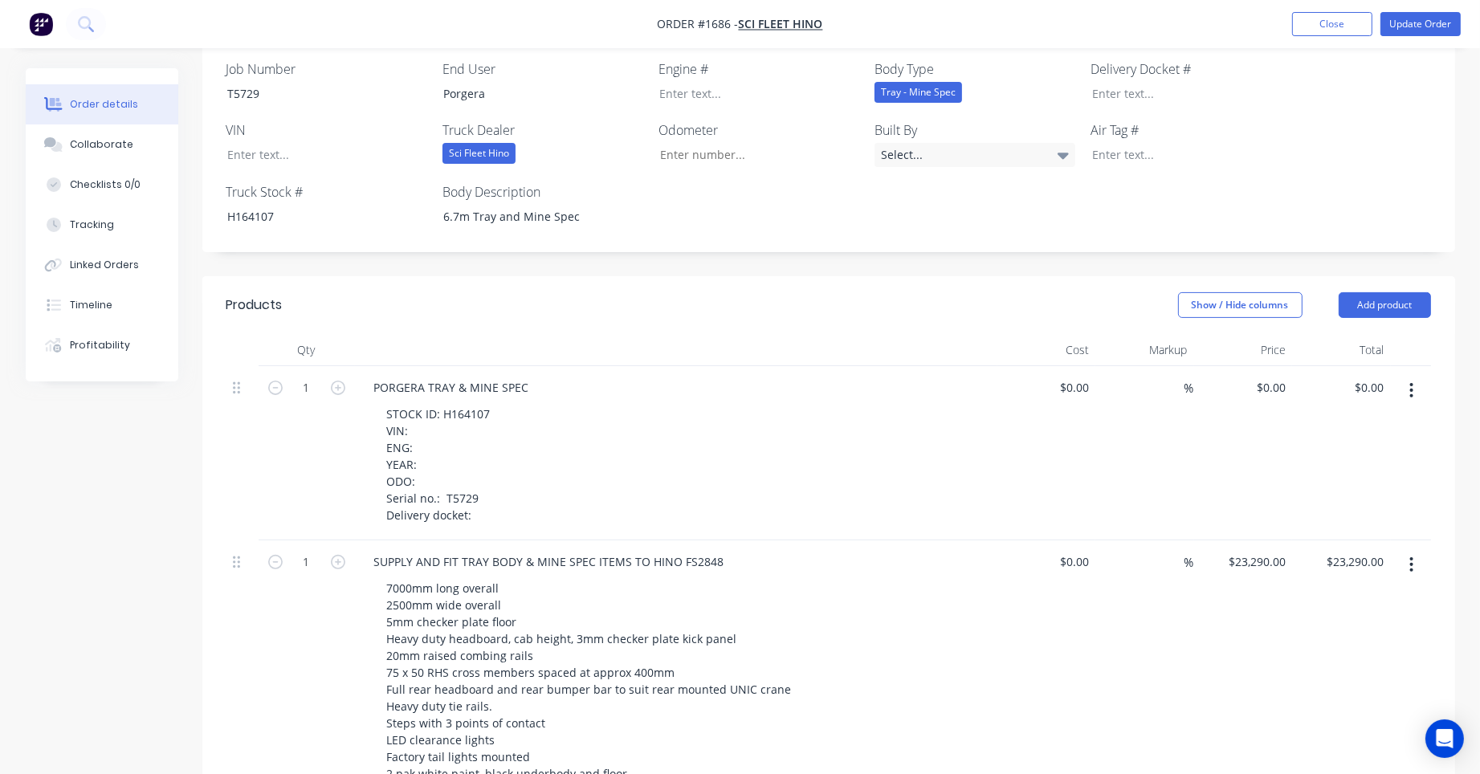
click at [1410, 381] on icon "button" at bounding box center [1411, 390] width 4 height 18
click at [1359, 517] on div "Delete" at bounding box center [1355, 528] width 124 height 23
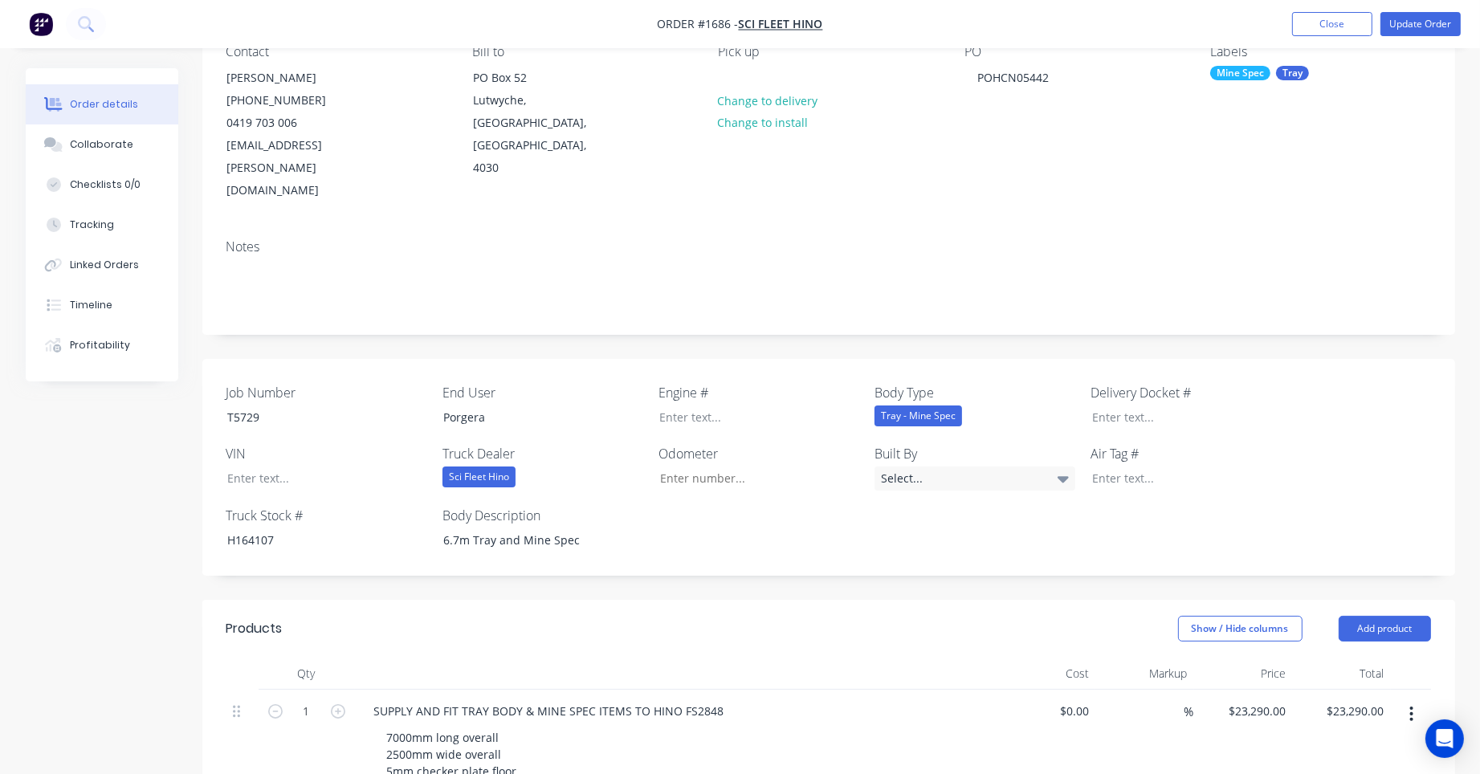
scroll to position [80, 0]
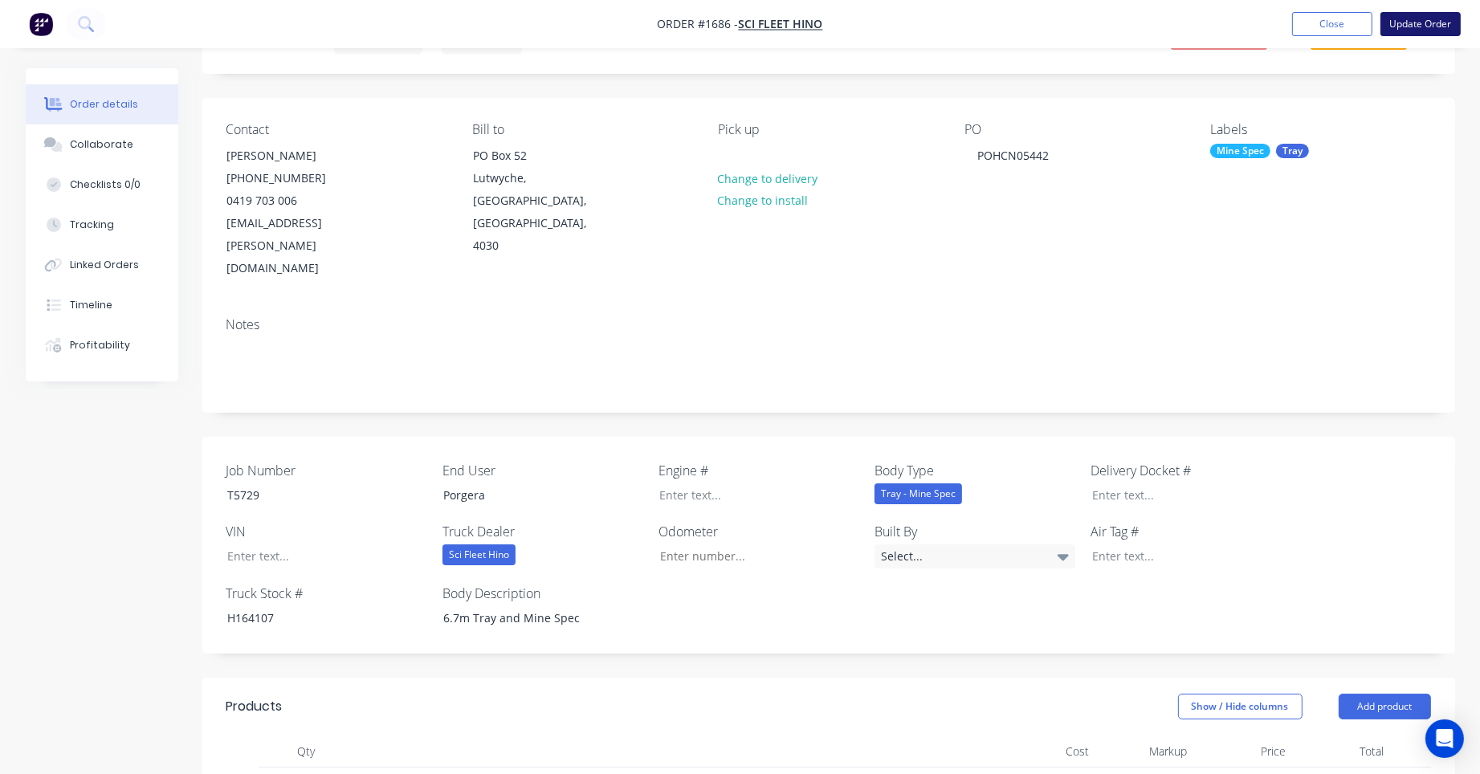
click at [1426, 25] on button "Update Order" at bounding box center [1421, 24] width 80 height 24
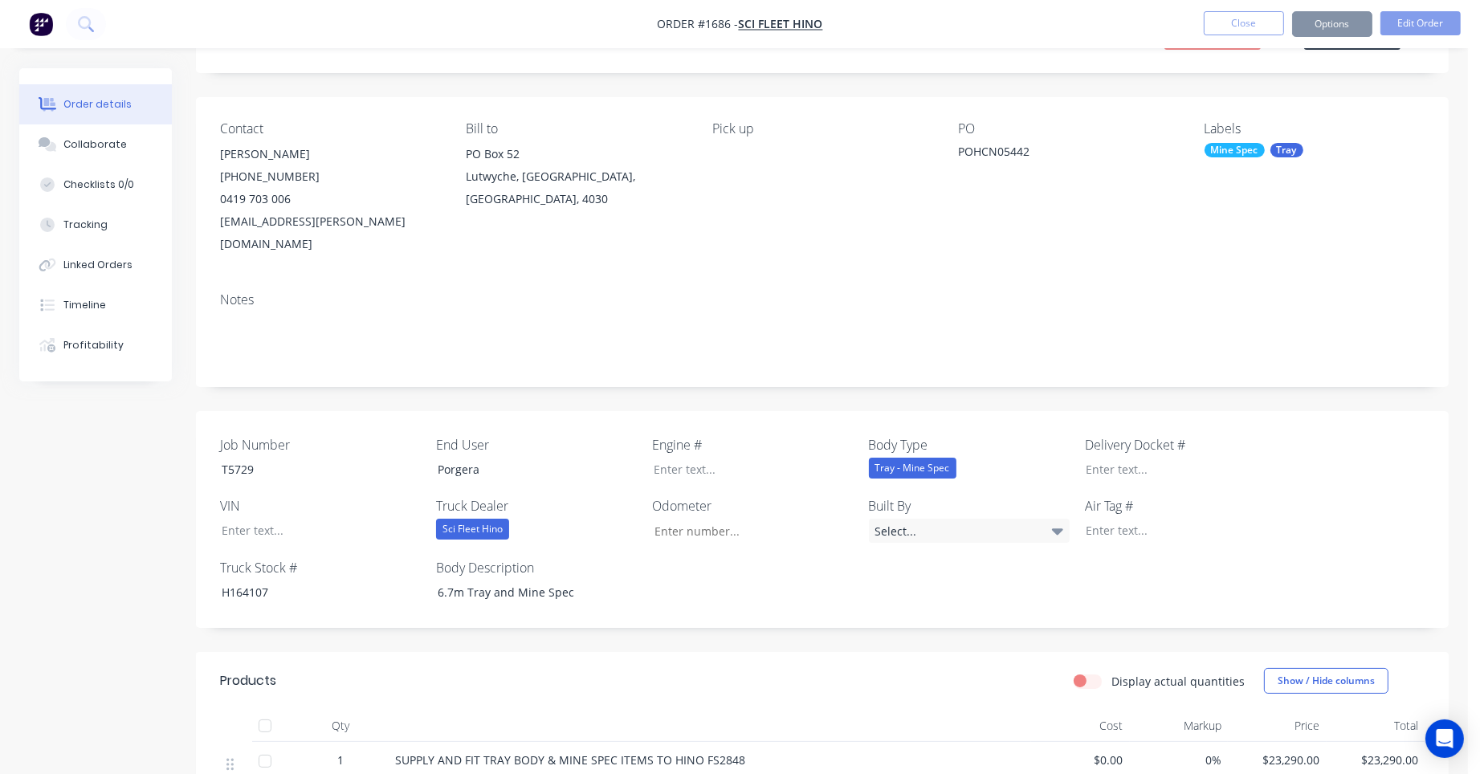
scroll to position [0, 0]
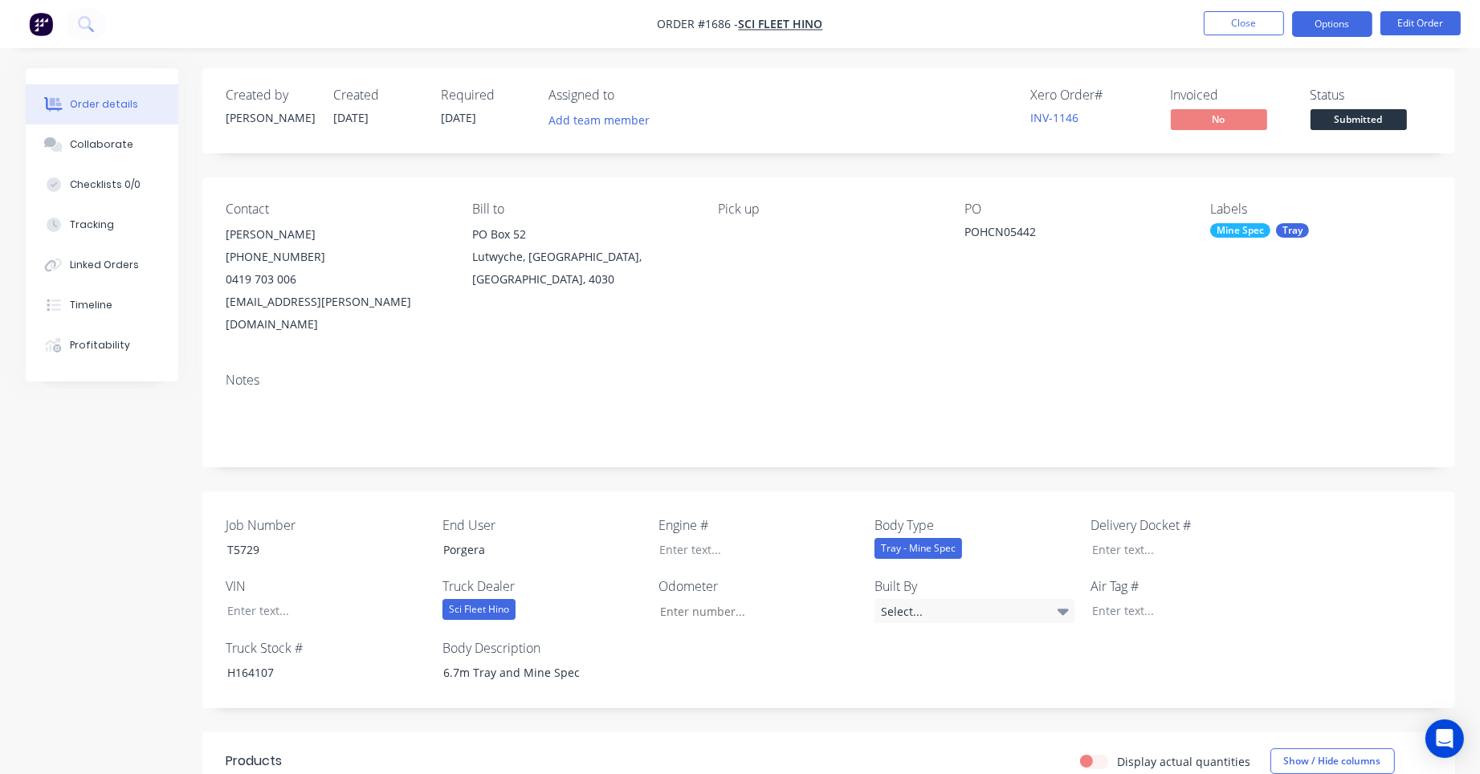
click at [1358, 33] on button "Options" at bounding box center [1332, 24] width 80 height 26
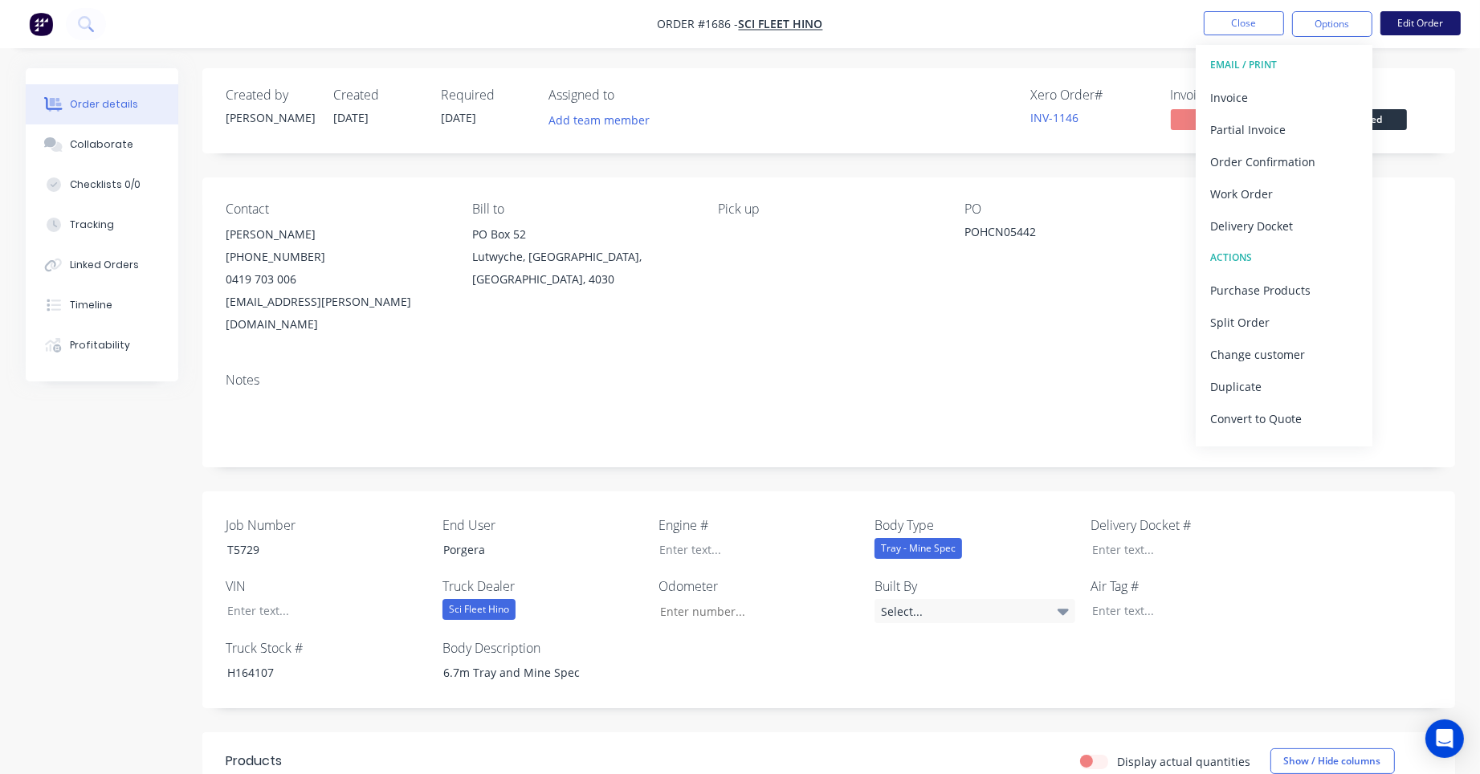
click at [1426, 27] on button "Edit Order" at bounding box center [1421, 23] width 80 height 24
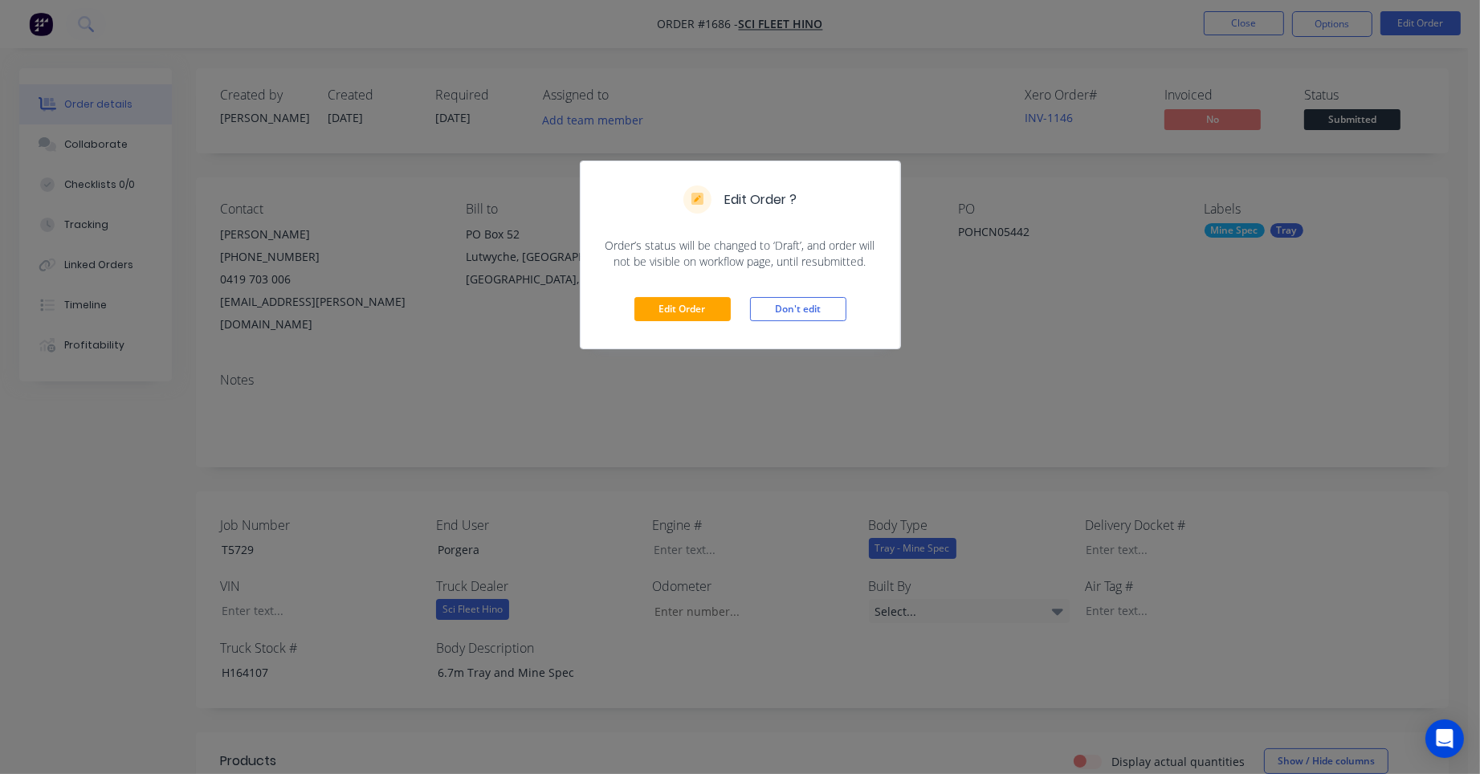
click at [1435, 51] on div "Edit Order ? Order’s status will be changed to ‘Draft’, and order will not be v…" at bounding box center [740, 387] width 1480 height 774
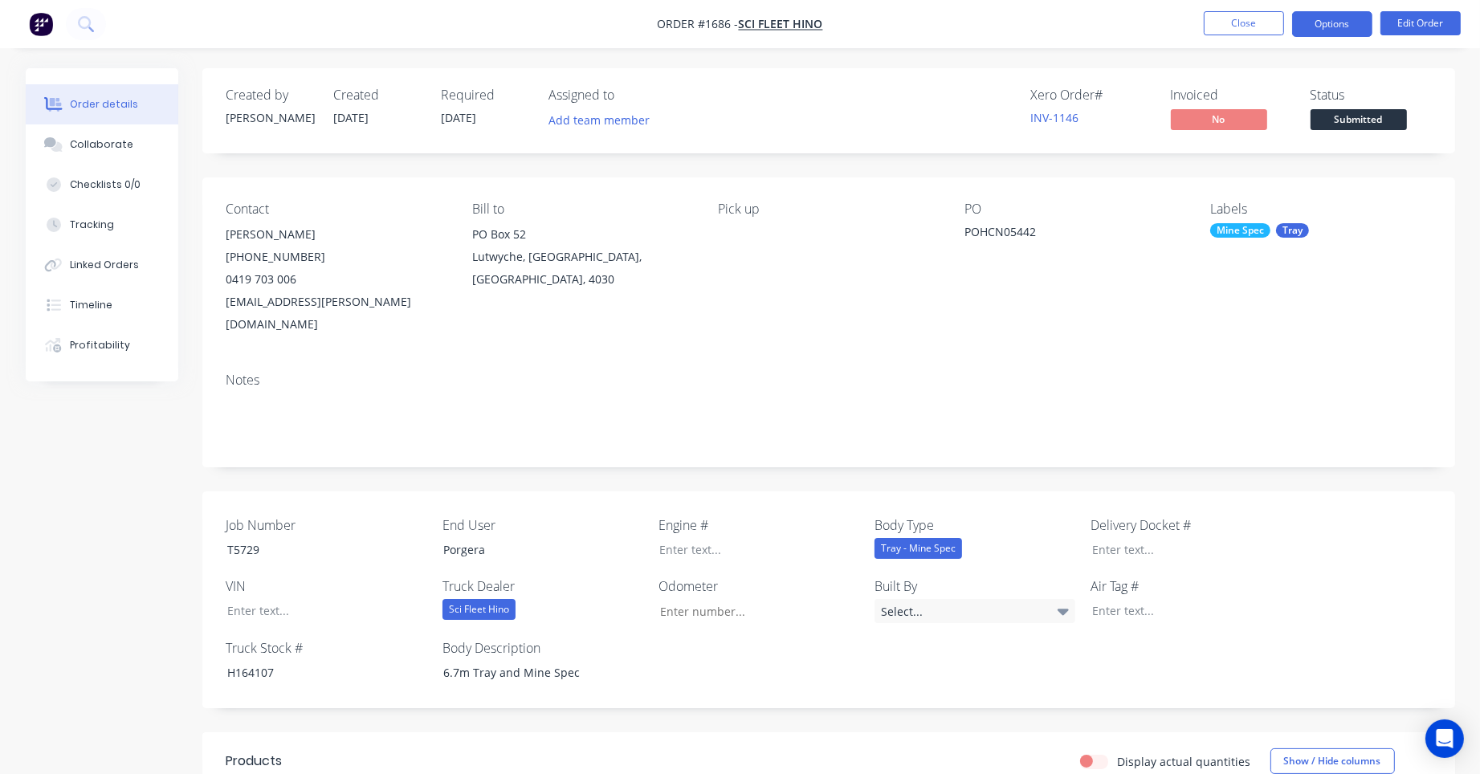
click at [1356, 27] on button "Options" at bounding box center [1332, 24] width 80 height 26
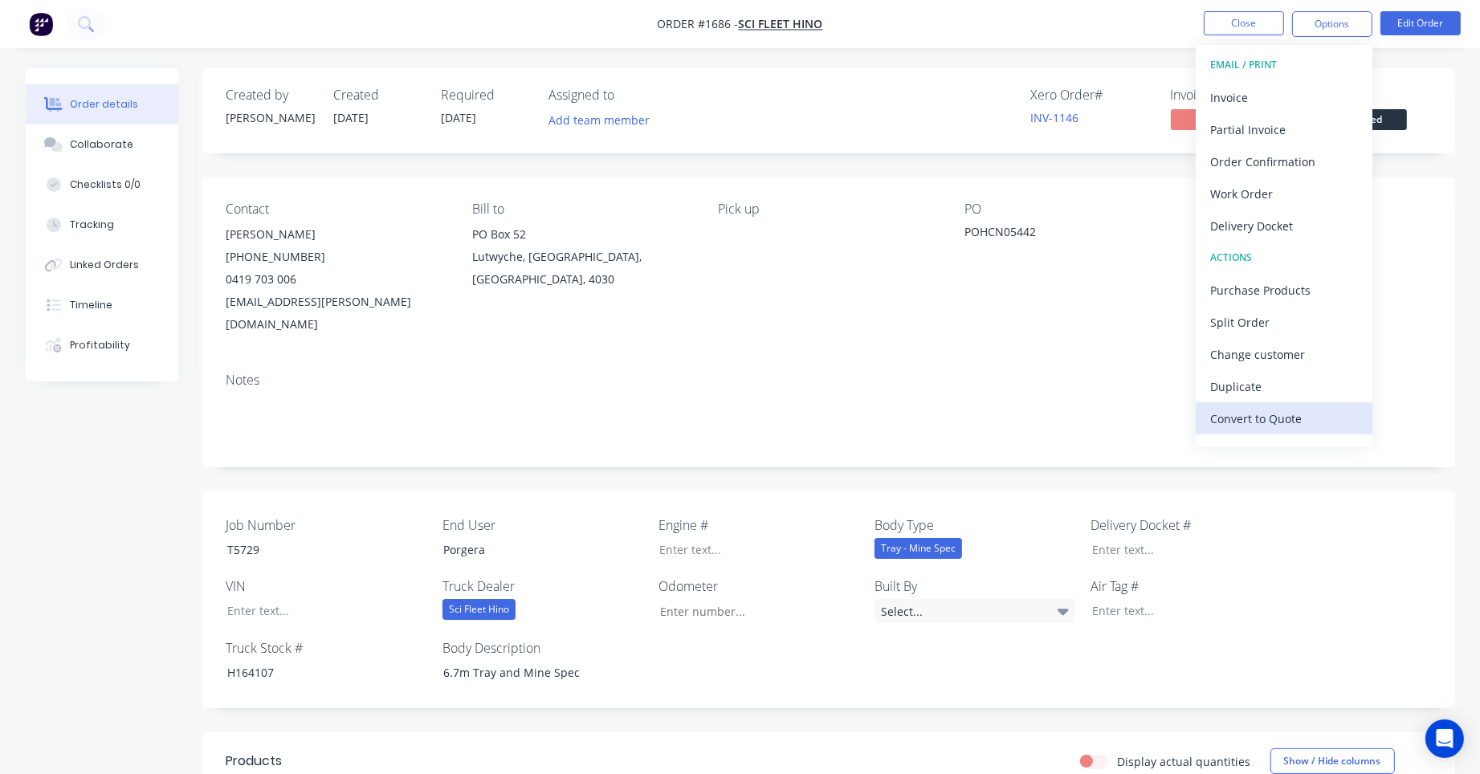
click at [1291, 411] on div "Convert to Quote" at bounding box center [1284, 418] width 148 height 23
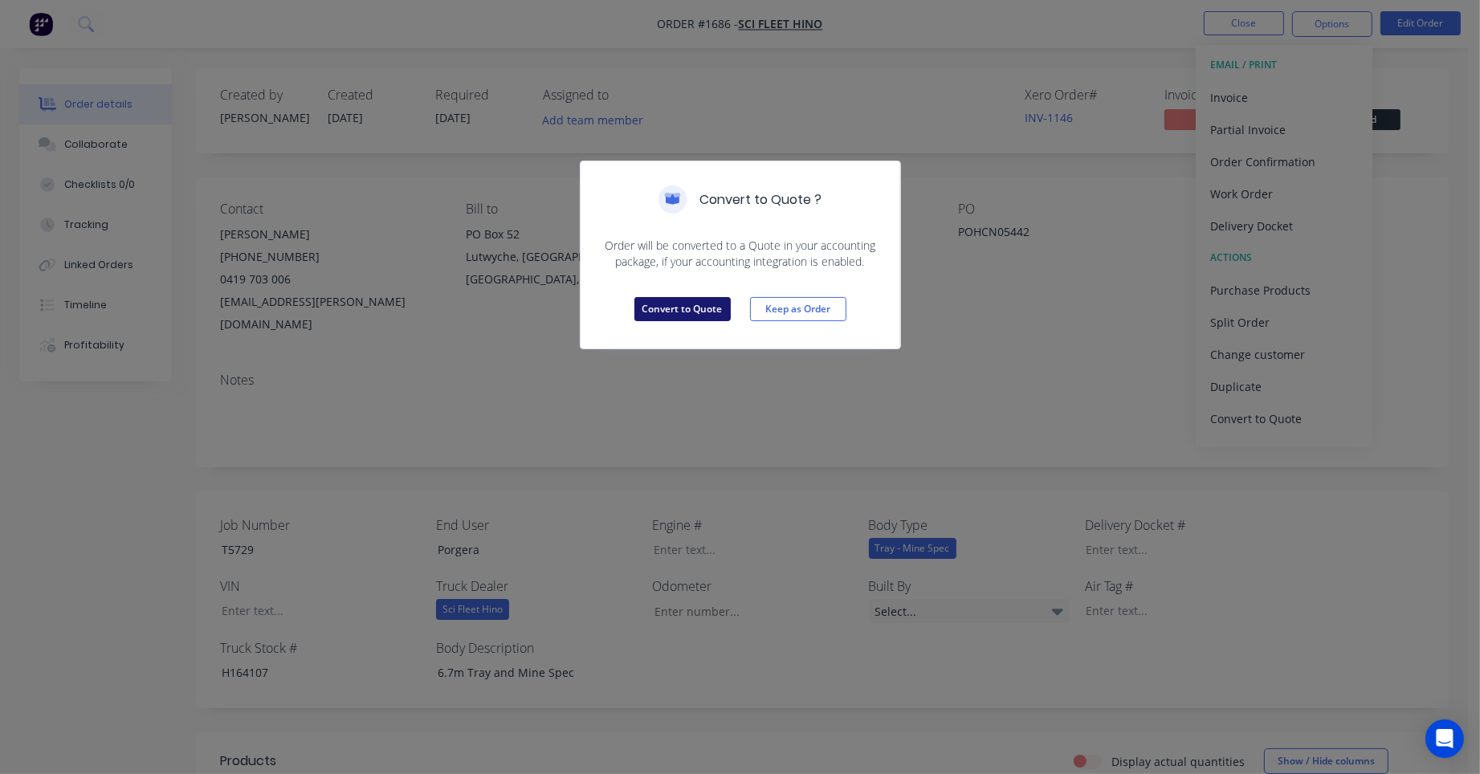
click at [702, 310] on button "Convert to Quote" at bounding box center [682, 309] width 96 height 24
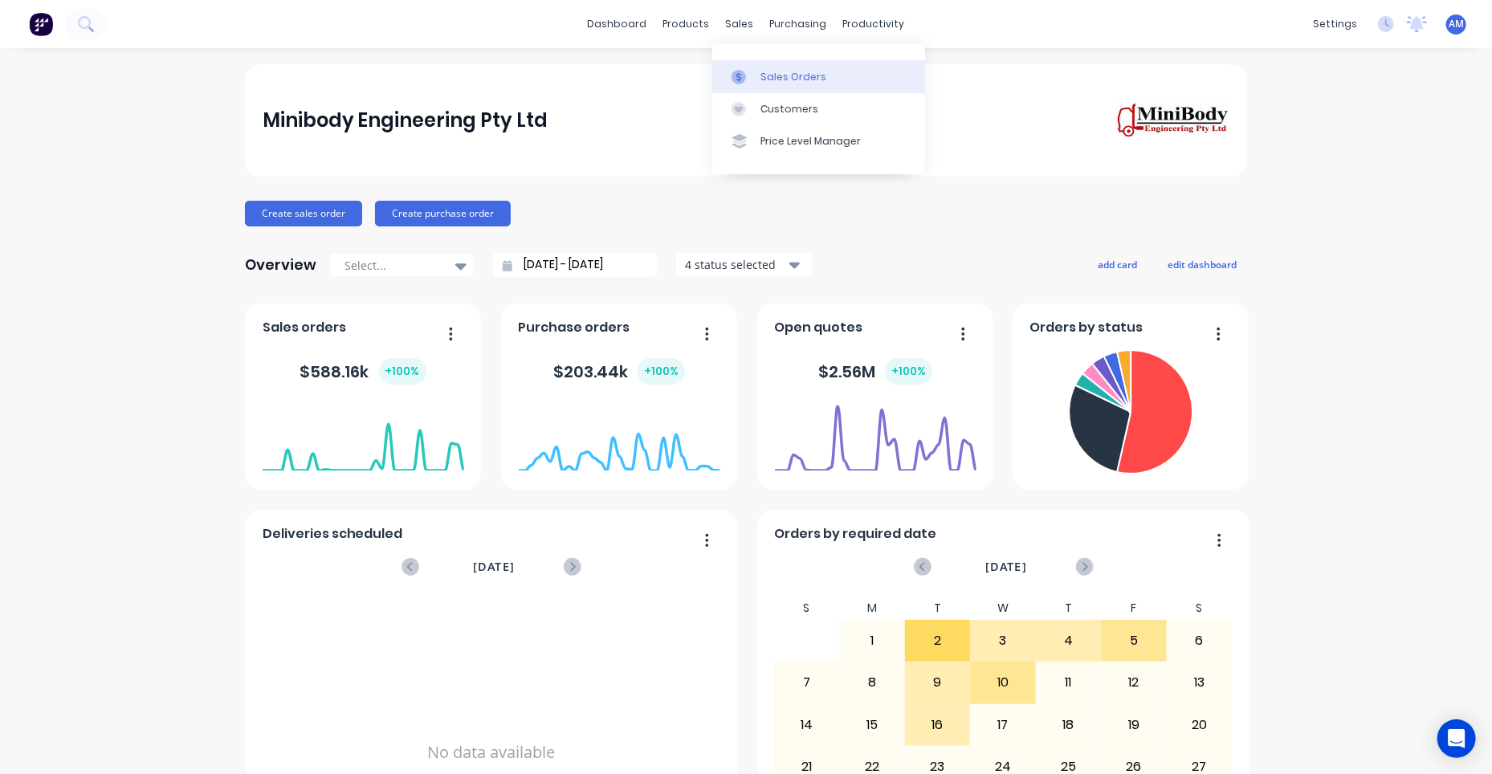
click at [768, 75] on div "Sales Orders" at bounding box center [794, 77] width 66 height 14
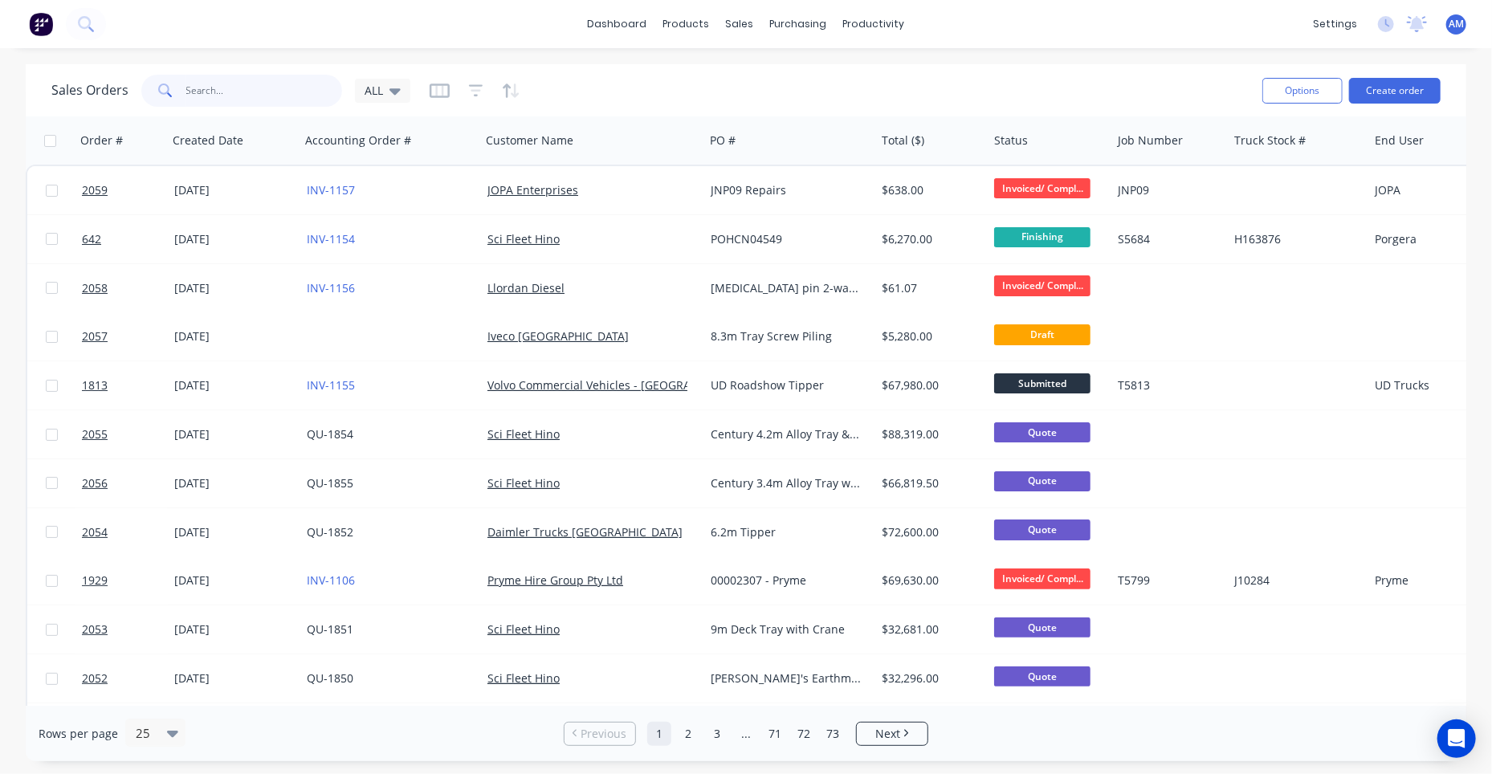
click at [258, 94] on input "text" at bounding box center [264, 91] width 157 height 32
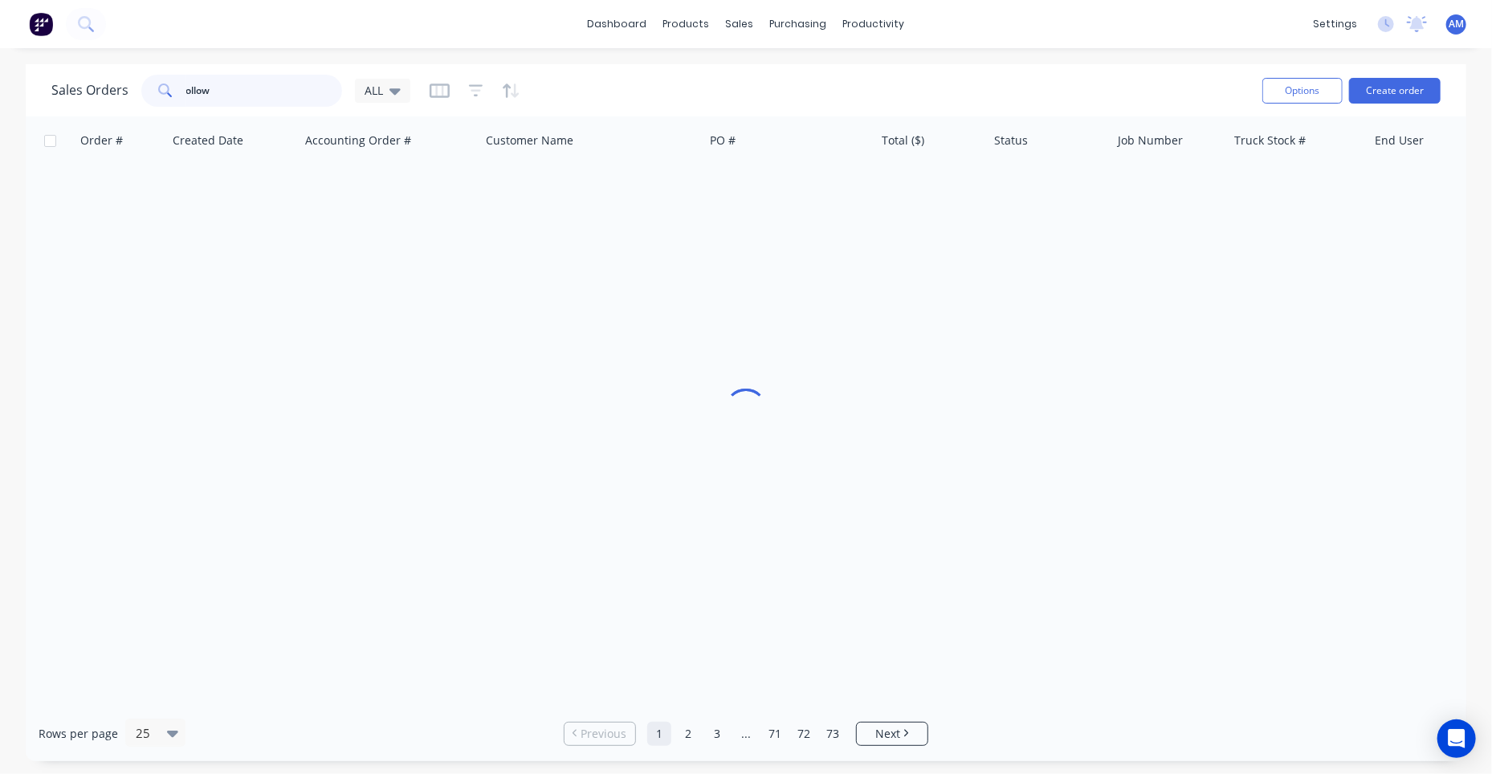
click at [186, 92] on input "ollow" at bounding box center [264, 91] width 157 height 32
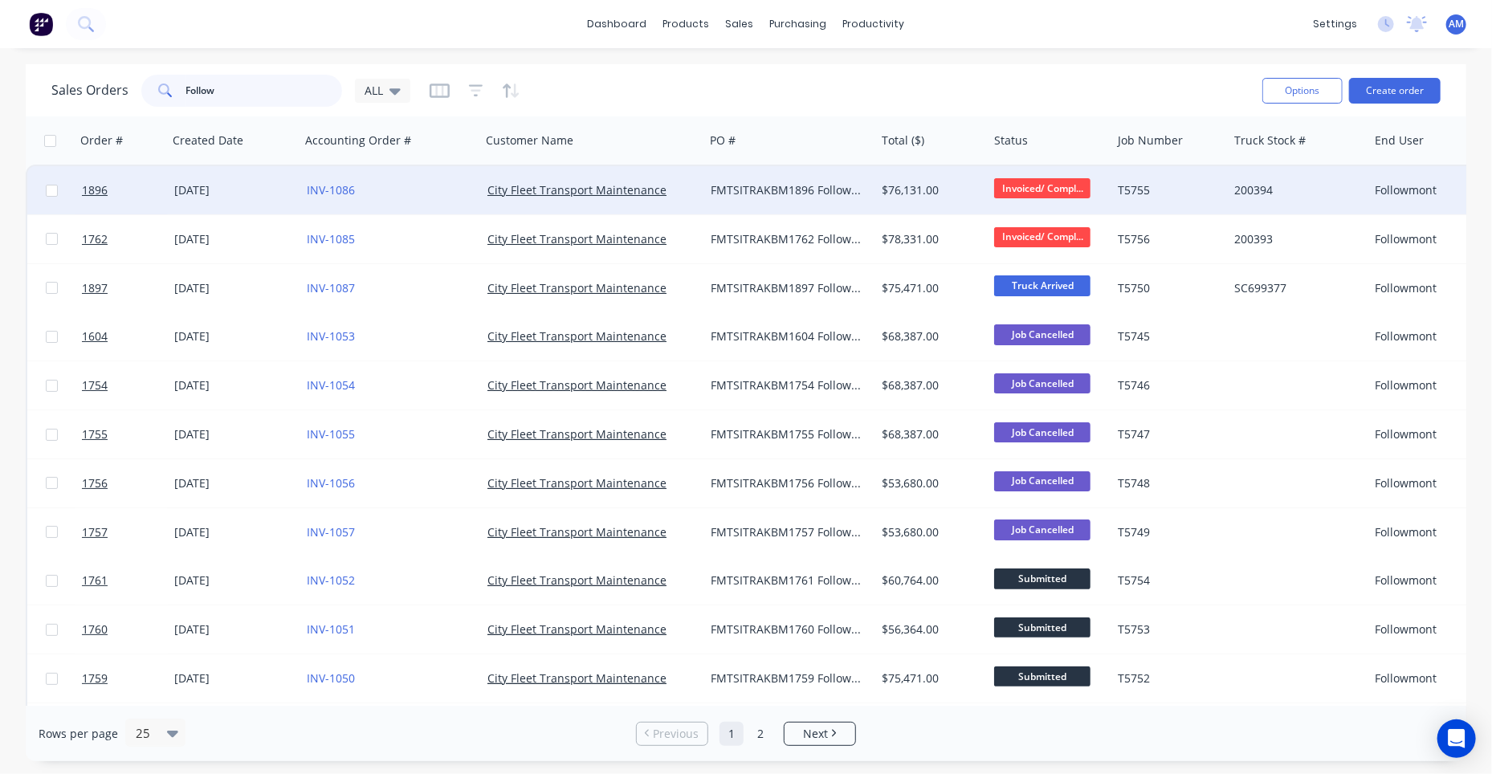
type input "Follow"
click at [756, 189] on div "FMTSITRAKBM1896 Followmont" at bounding box center [786, 190] width 151 height 16
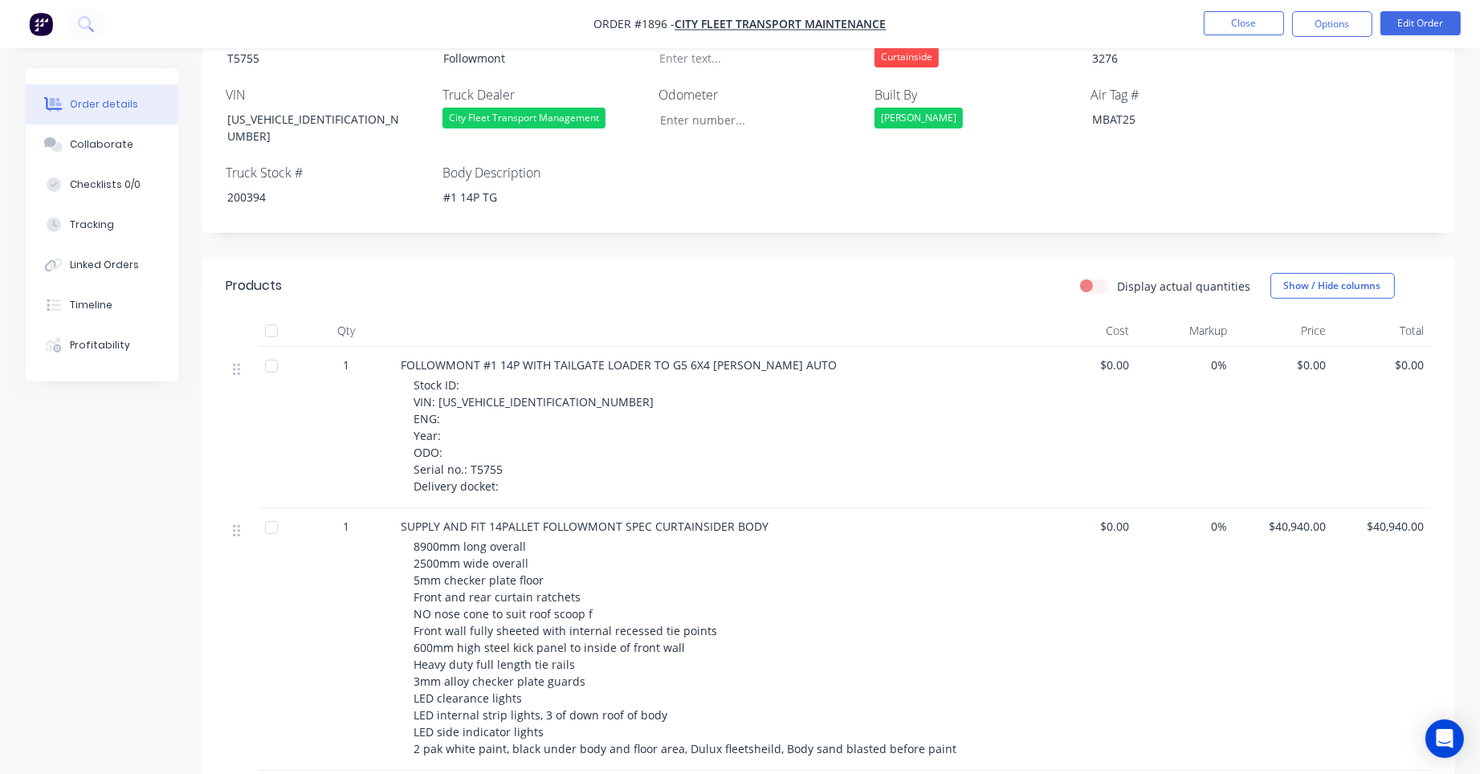
scroll to position [562, 0]
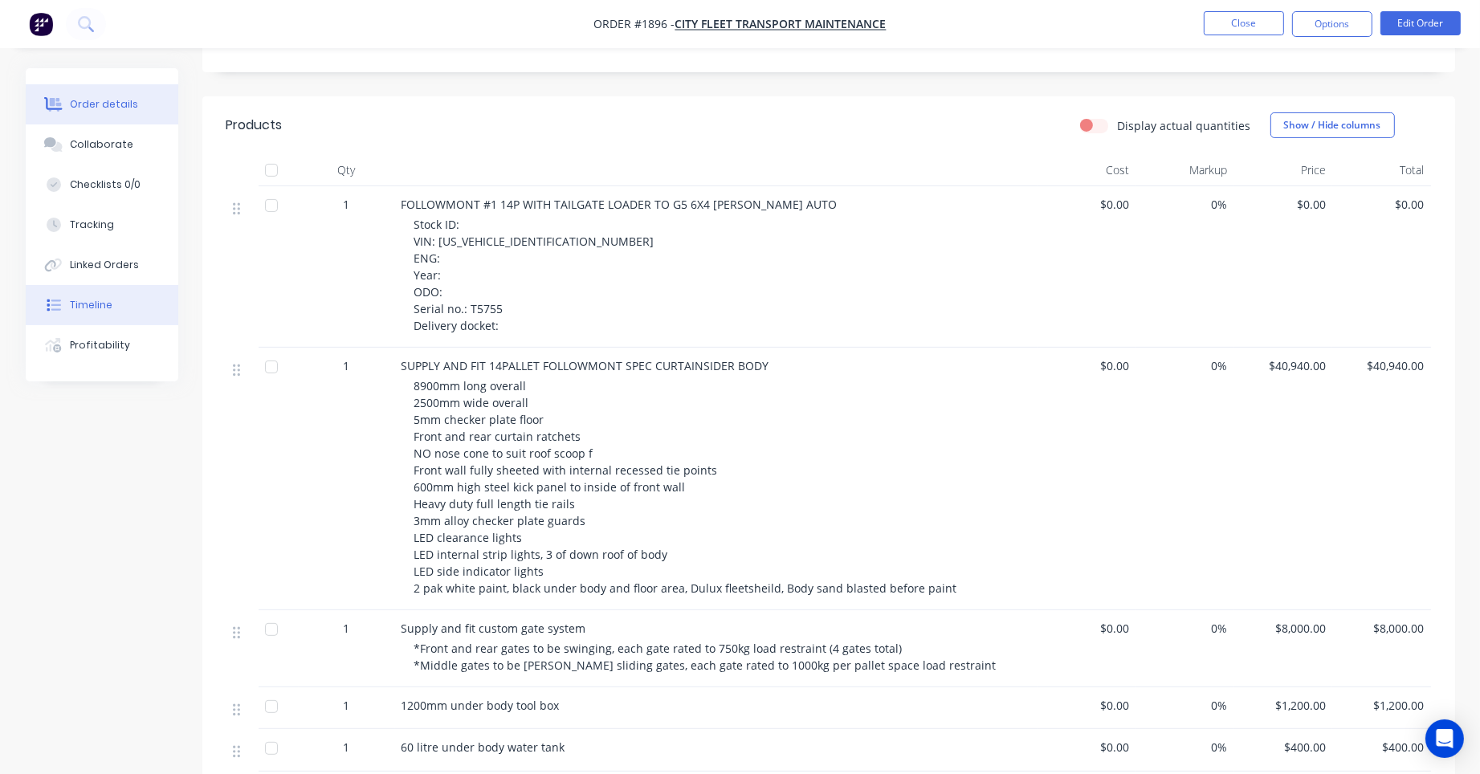
click at [84, 307] on div "Timeline" at bounding box center [91, 305] width 43 height 14
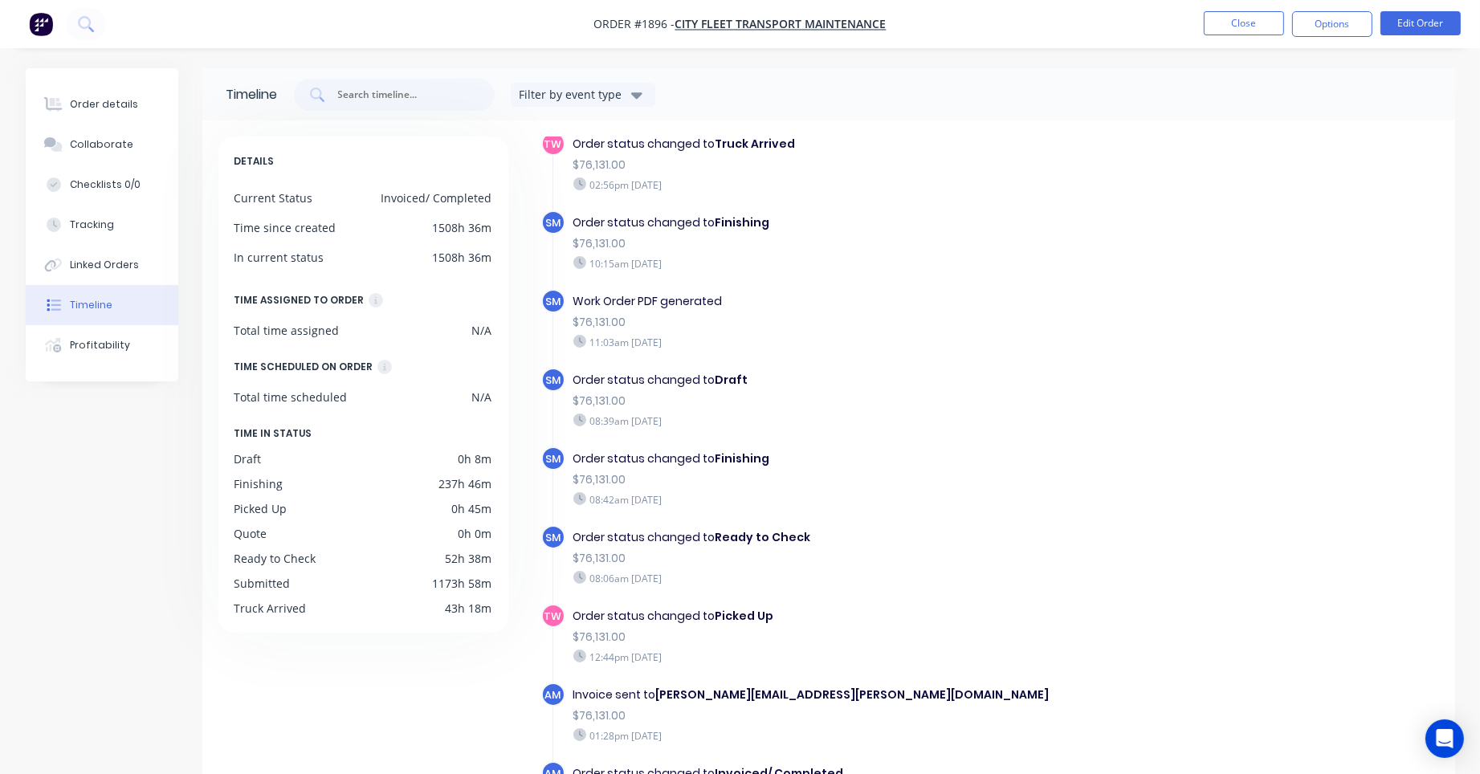
scroll to position [122, 0]
